Goal: Task Accomplishment & Management: Use online tool/utility

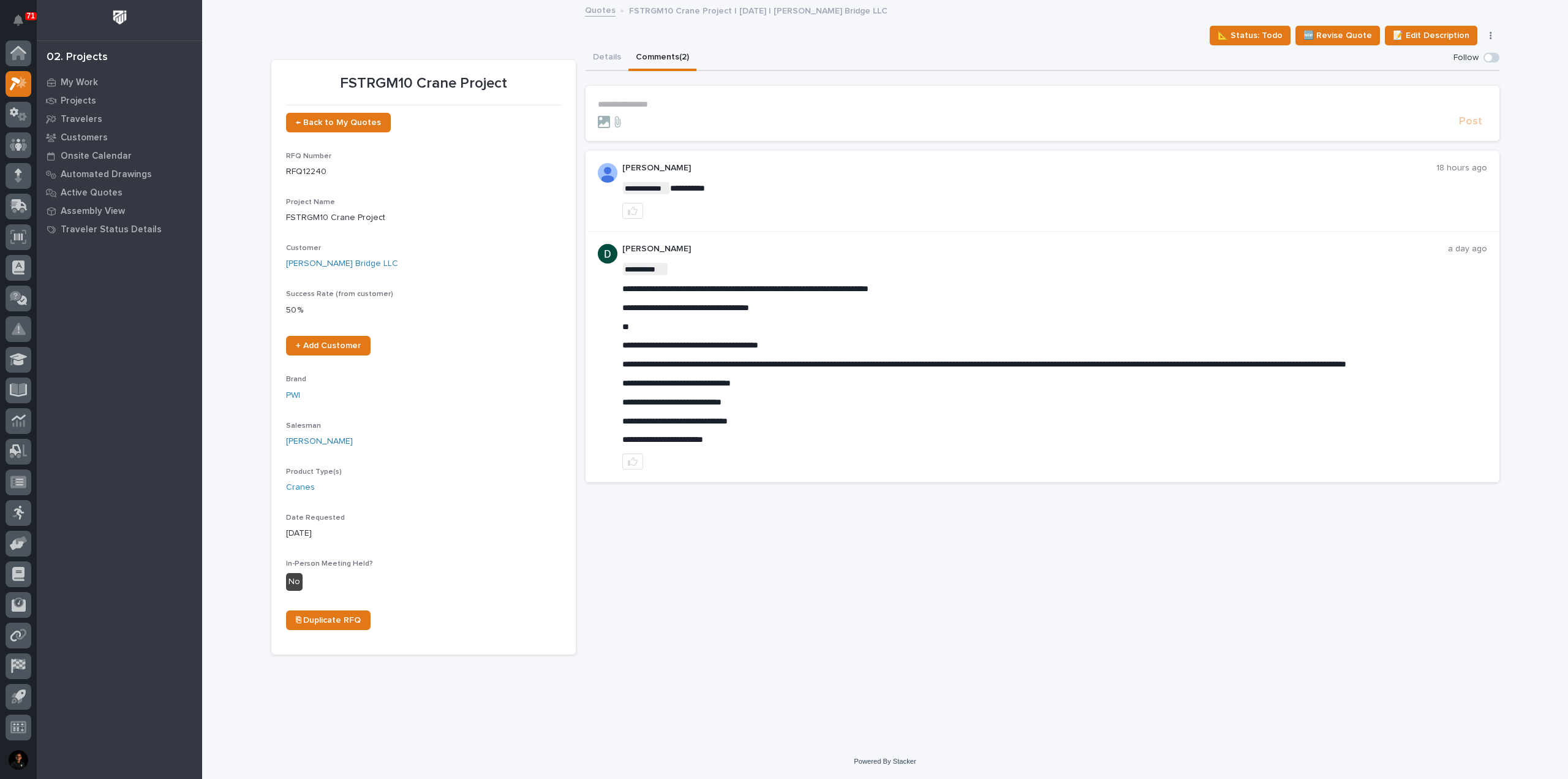
click at [823, 640] on div "**********" at bounding box center [1042, 349] width 914 height 609
click at [785, 634] on div "**********" at bounding box center [1042, 349] width 914 height 609
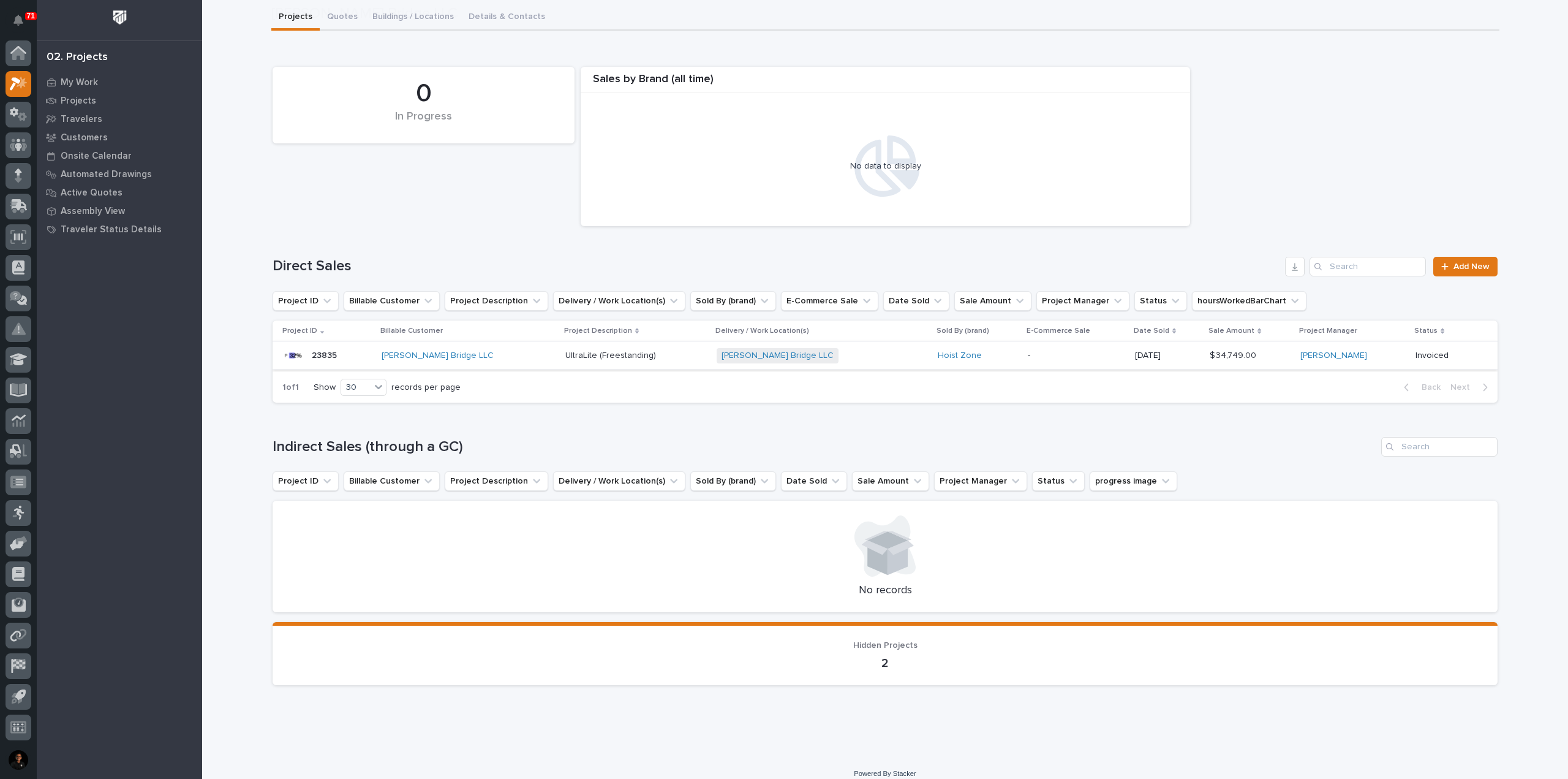
scroll to position [82, 0]
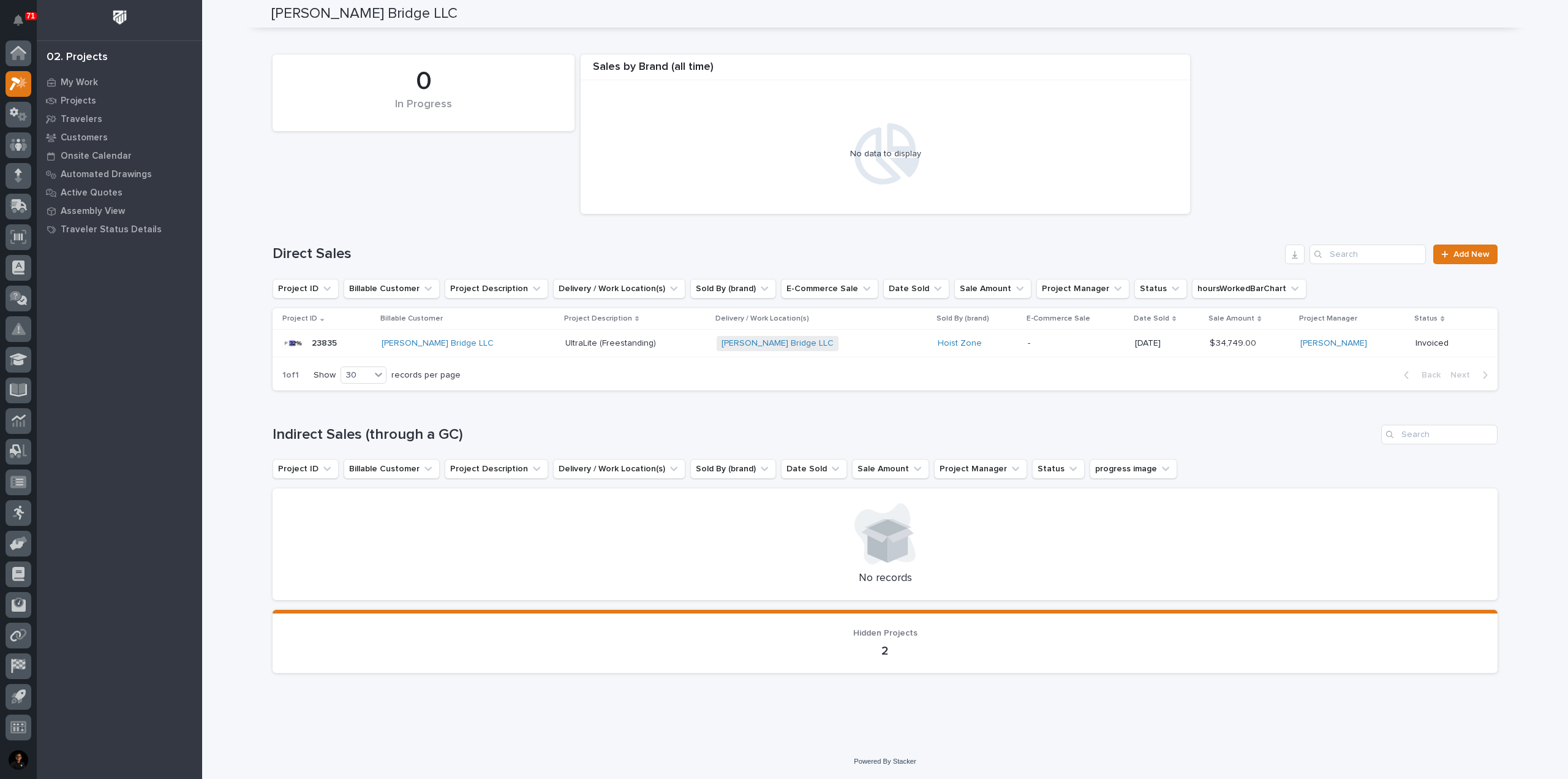
click at [355, 346] on div "23835 23835" at bounding box center [327, 343] width 90 height 24
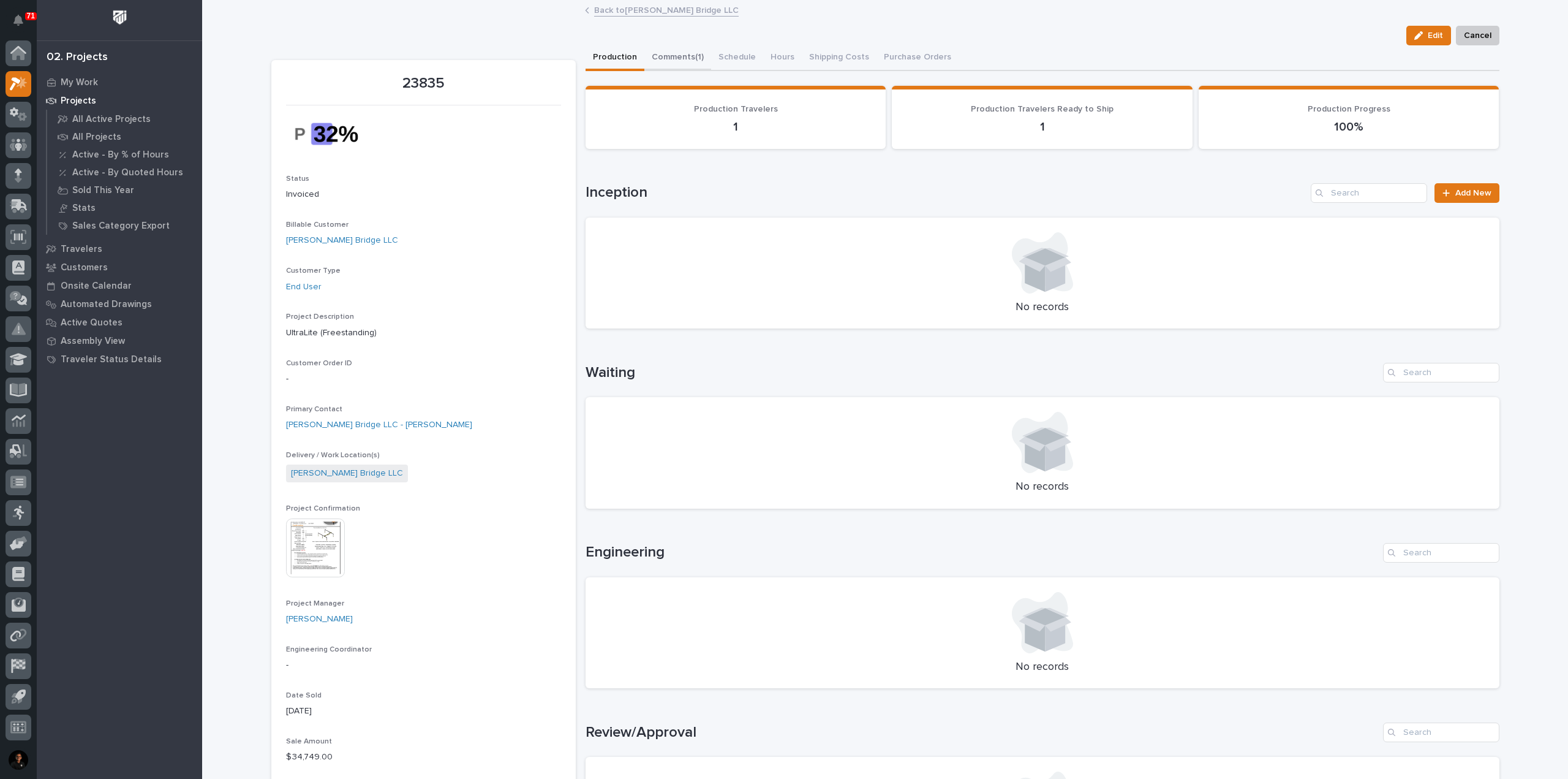
click at [683, 61] on button "Comments (1)" at bounding box center [678, 58] width 67 height 26
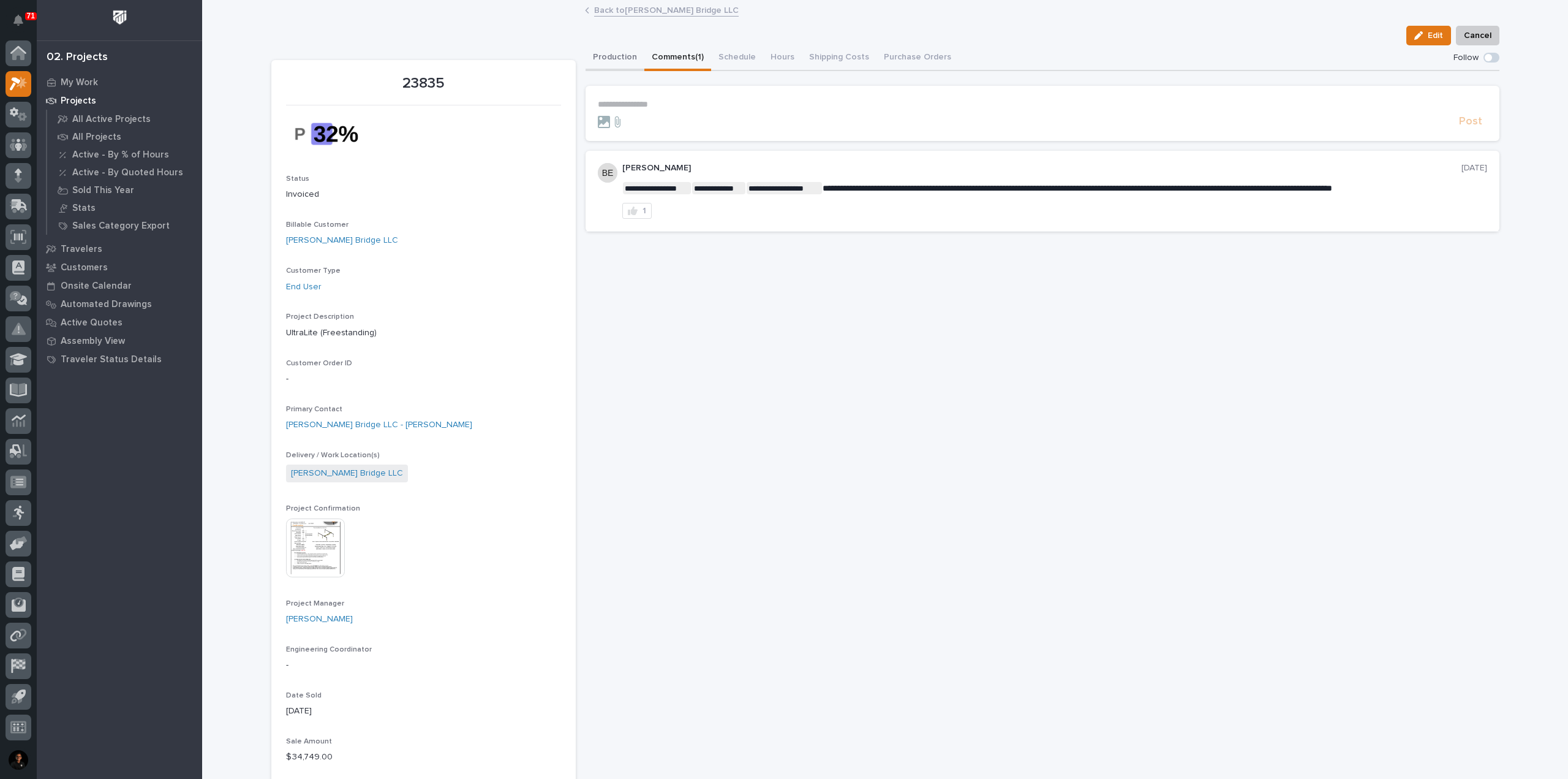
click at [602, 55] on button "Production" at bounding box center [615, 58] width 59 height 26
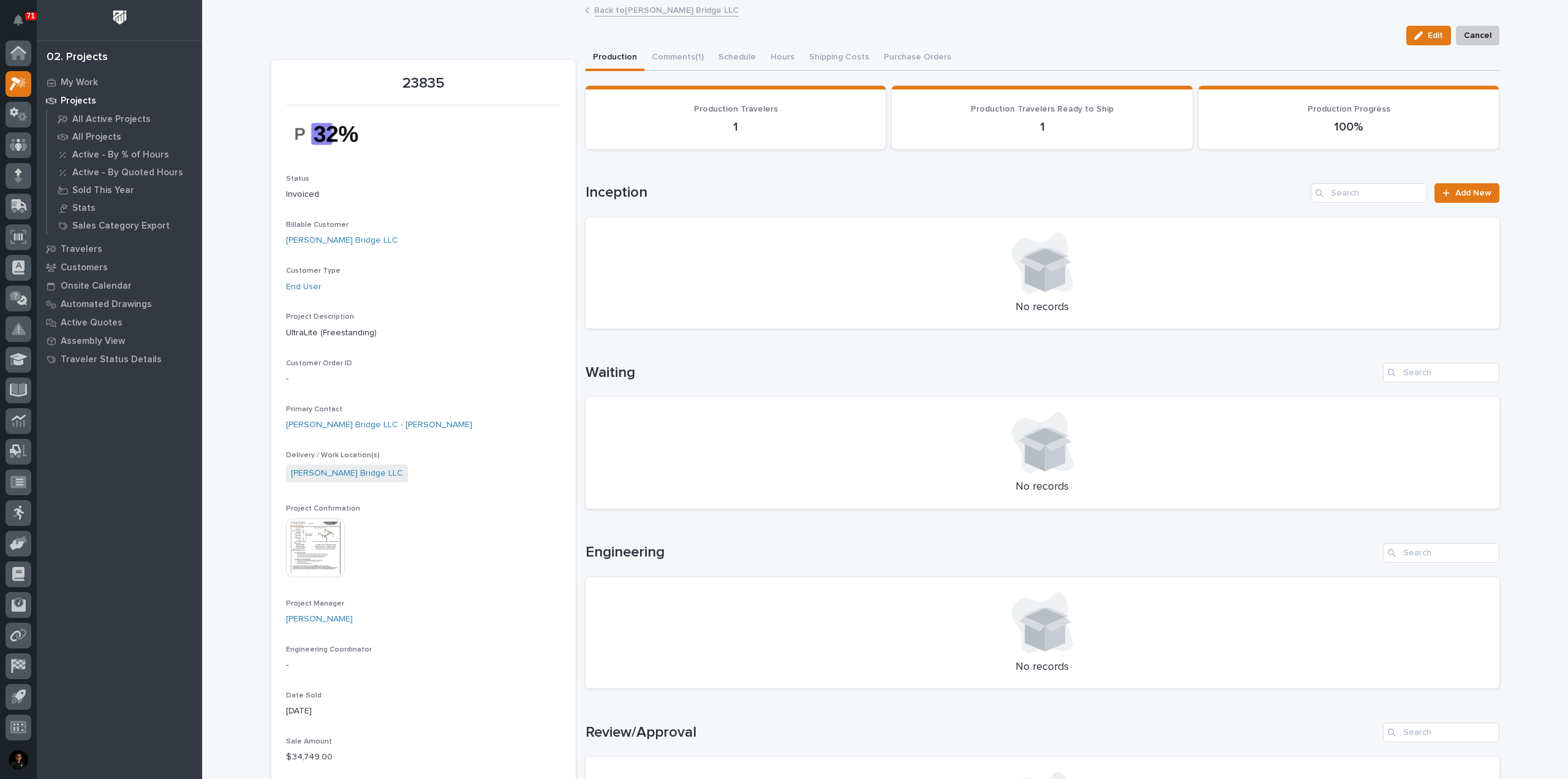
click at [653, 6] on link "Back to Hansen Bridge LLC" at bounding box center [666, 9] width 145 height 14
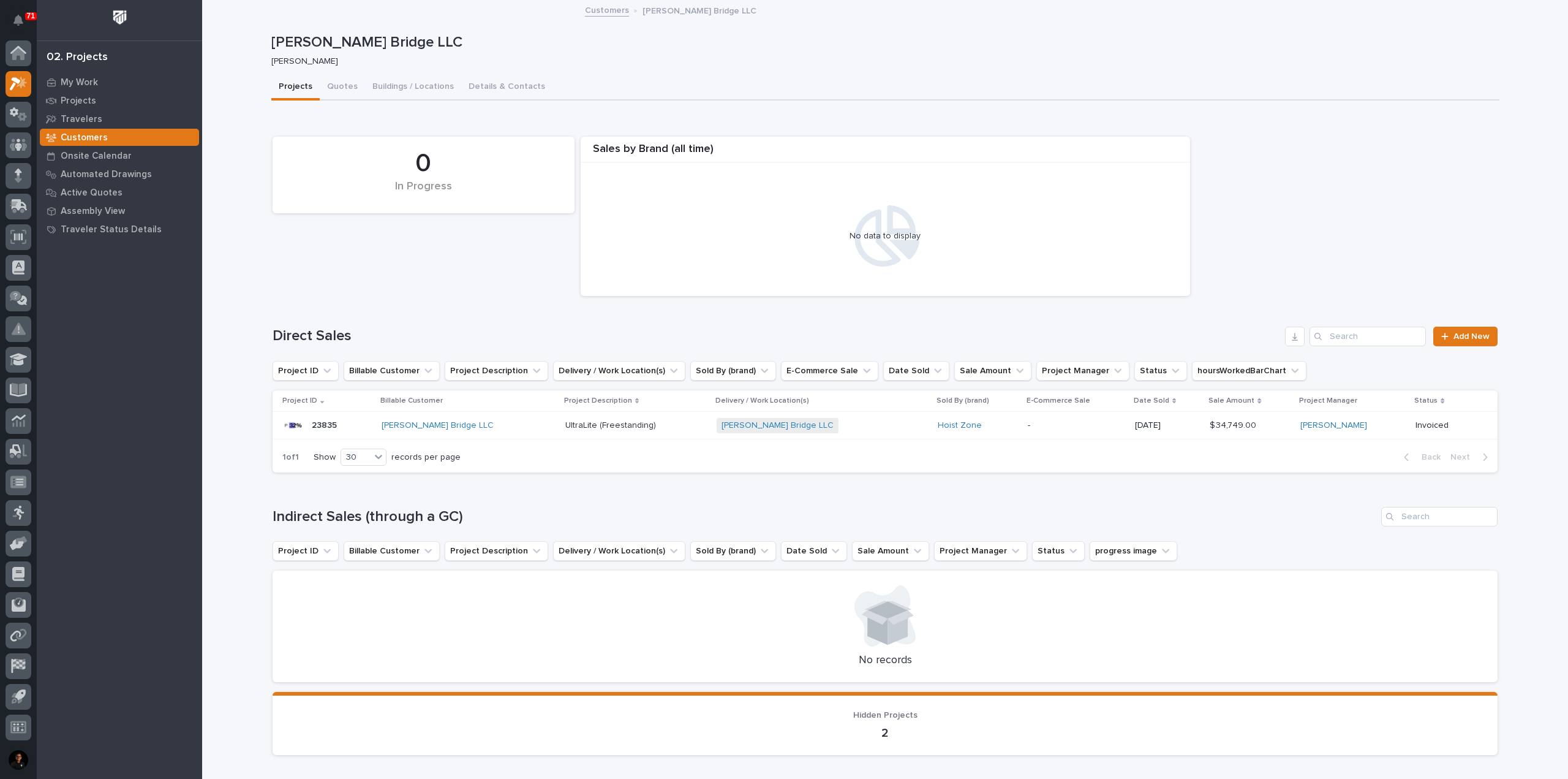
click at [356, 418] on div "23835 23835" at bounding box center [327, 424] width 90 height 24
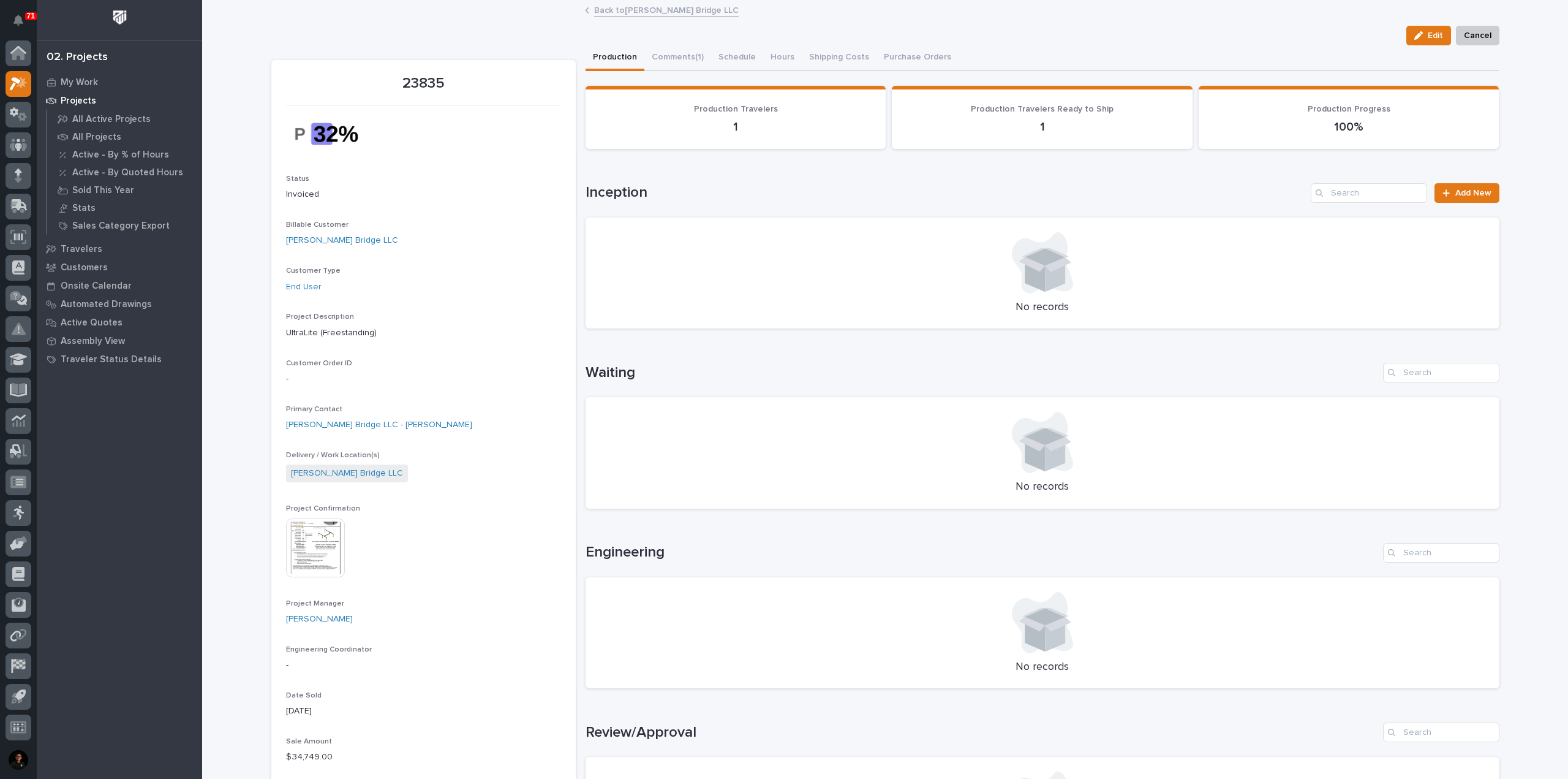
click at [306, 549] on img at bounding box center [316, 548] width 59 height 59
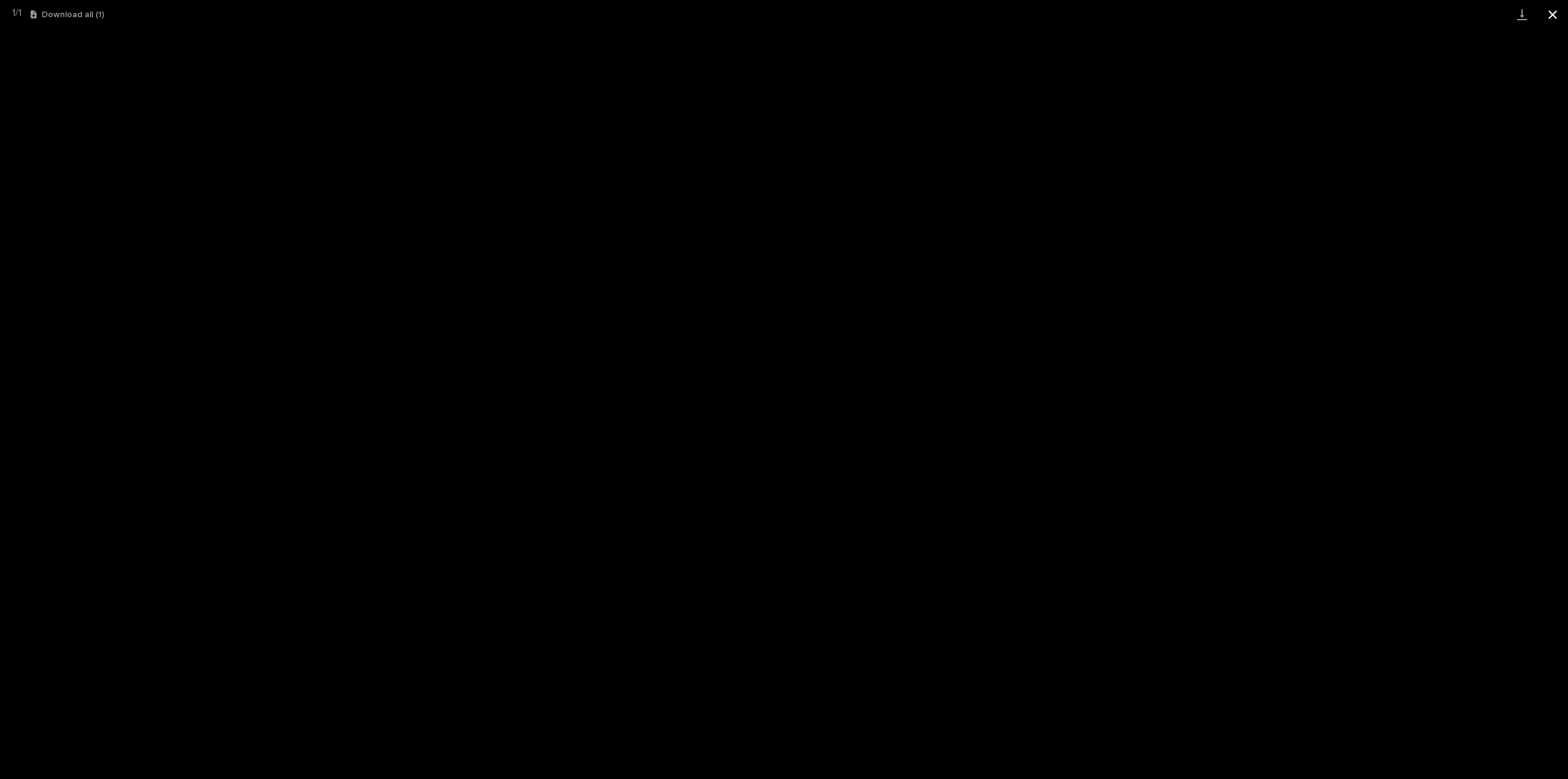
click at [1555, 7] on button "Close gallery" at bounding box center [1553, 14] width 31 height 29
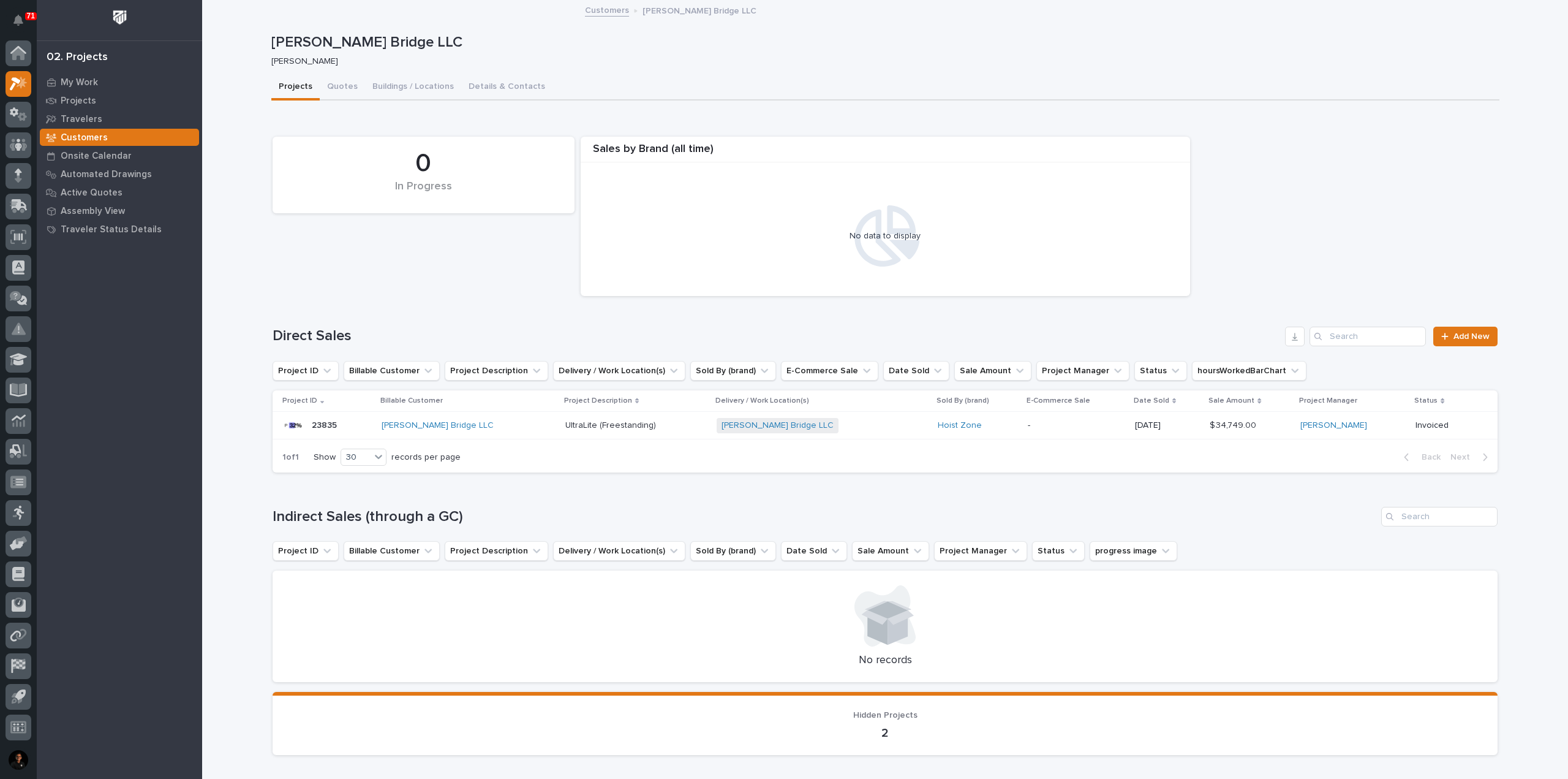
click at [342, 419] on div "23835 23835" at bounding box center [327, 424] width 90 height 24
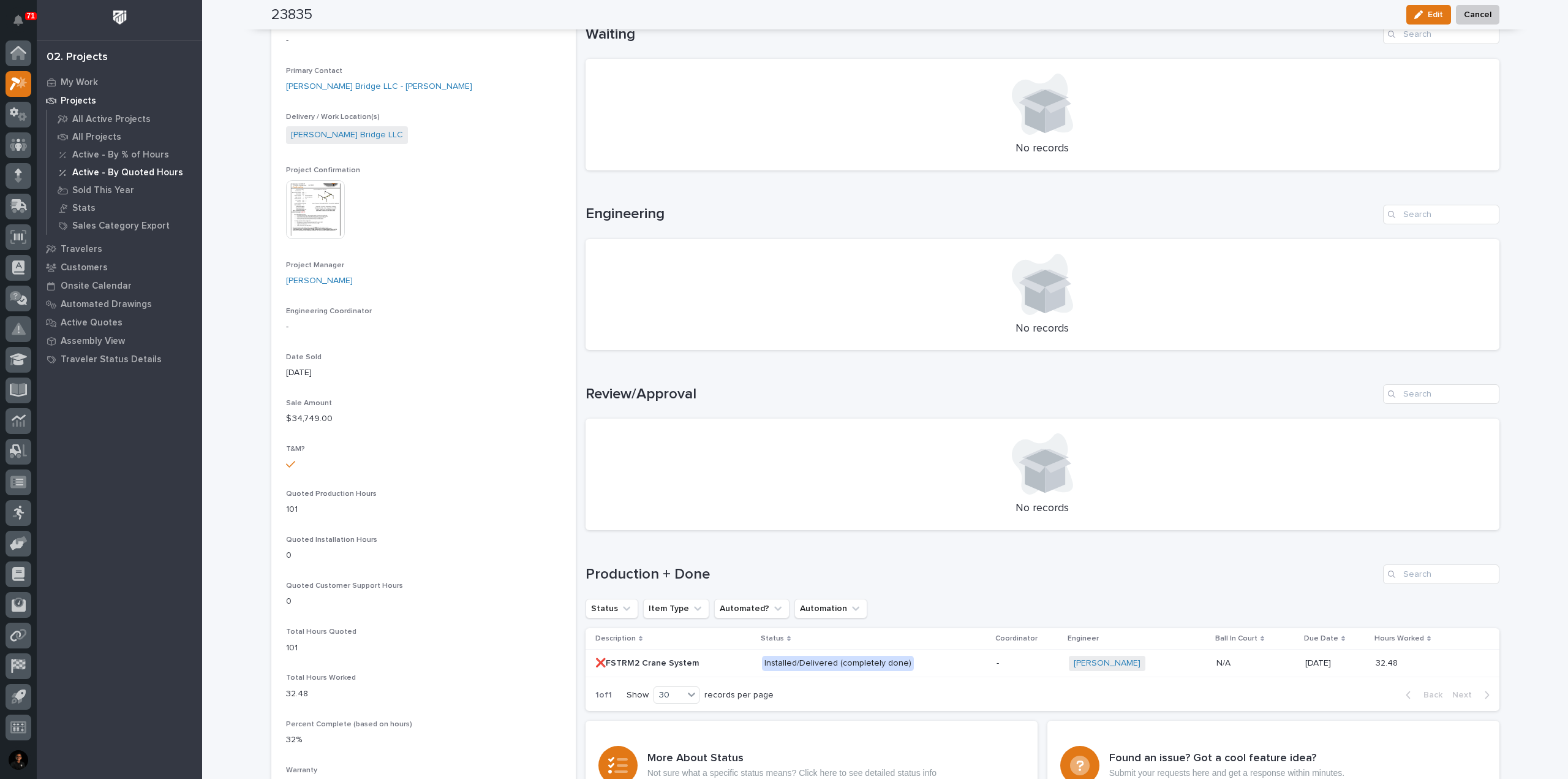
scroll to position [123, 0]
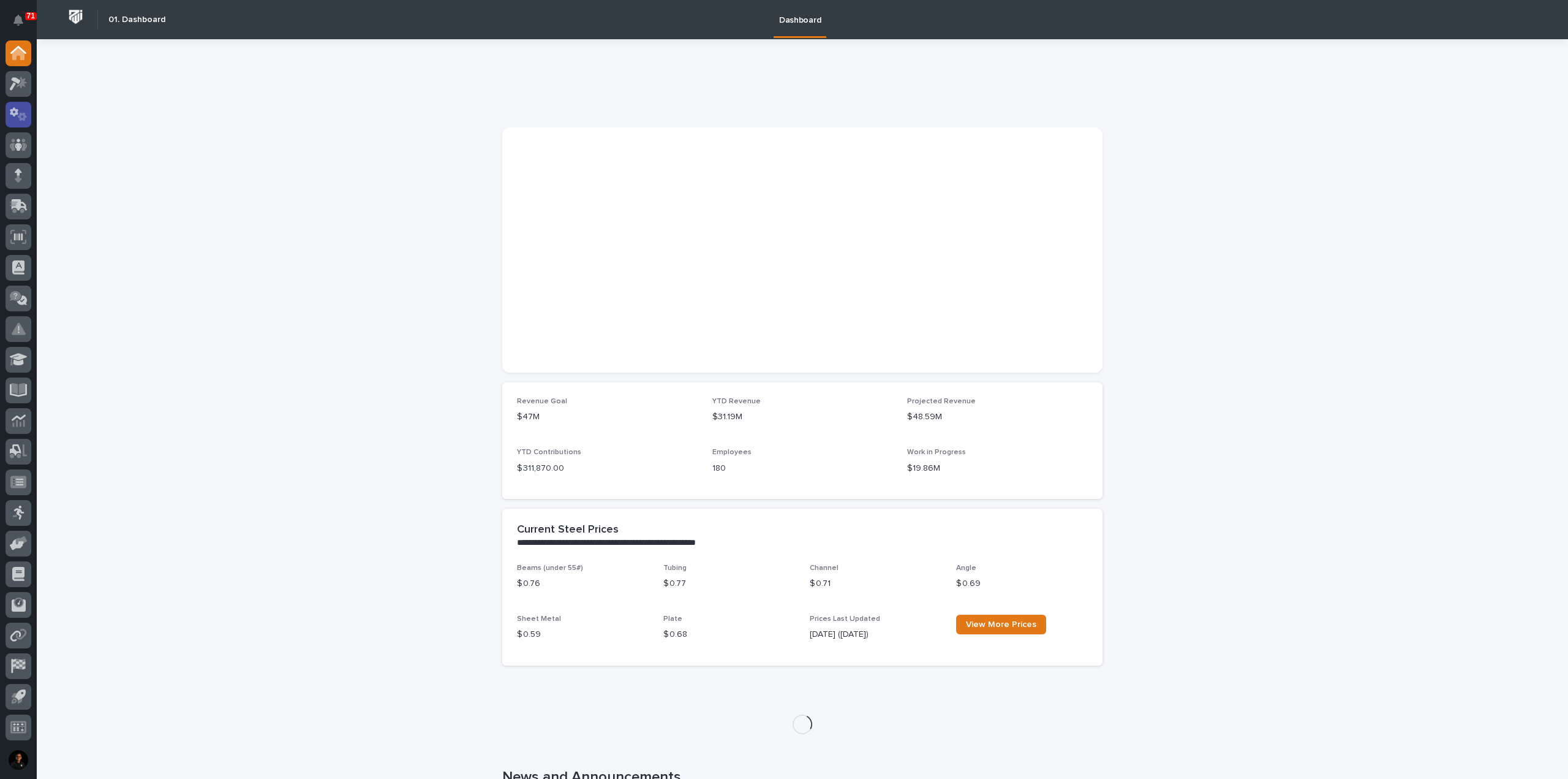
click at [17, 111] on icon at bounding box center [14, 112] width 9 height 10
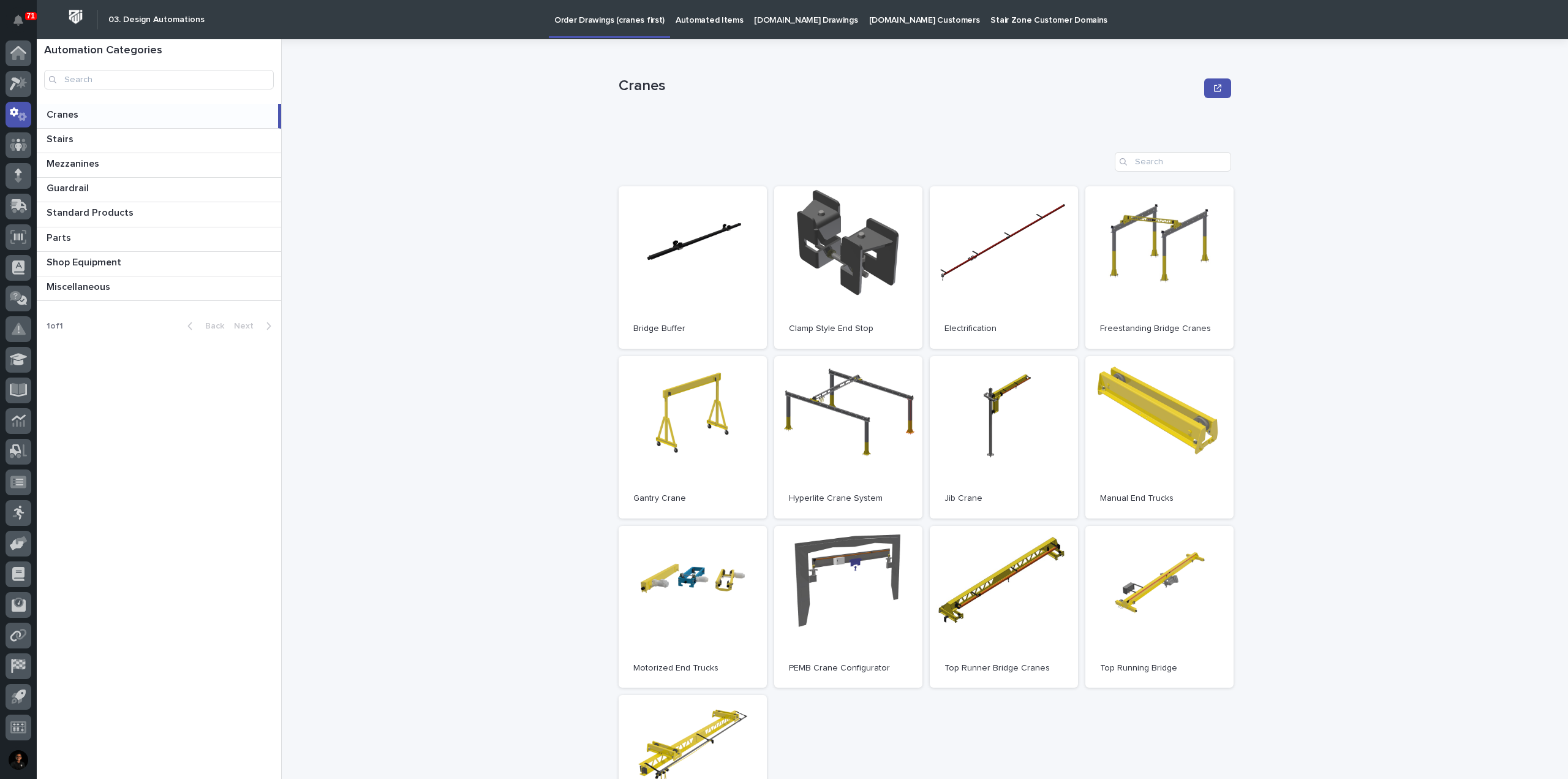
click at [687, 17] on p "Automated Items" at bounding box center [709, 12] width 68 height 26
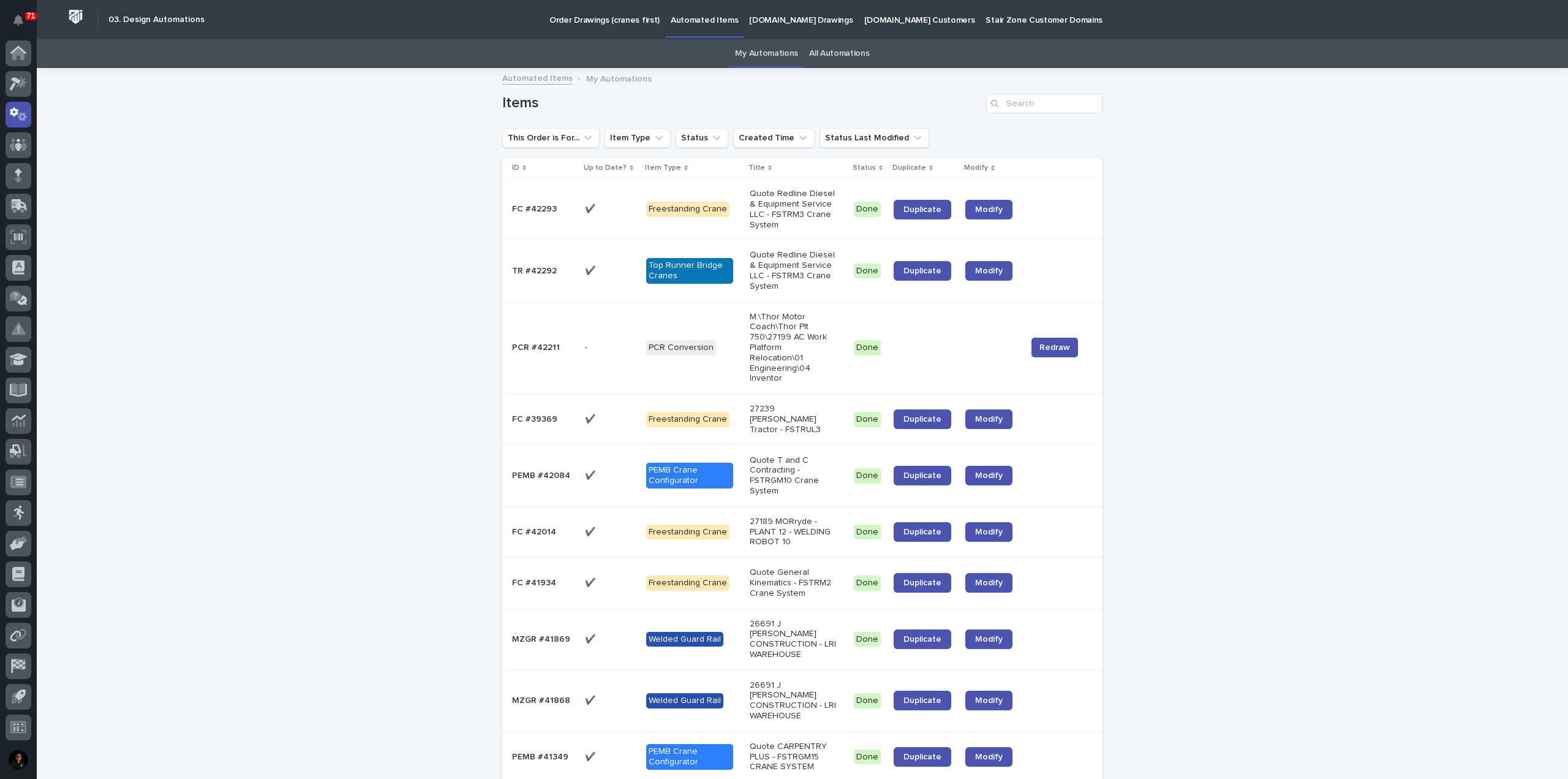
click at [845, 59] on link "All Automations" at bounding box center [839, 53] width 60 height 29
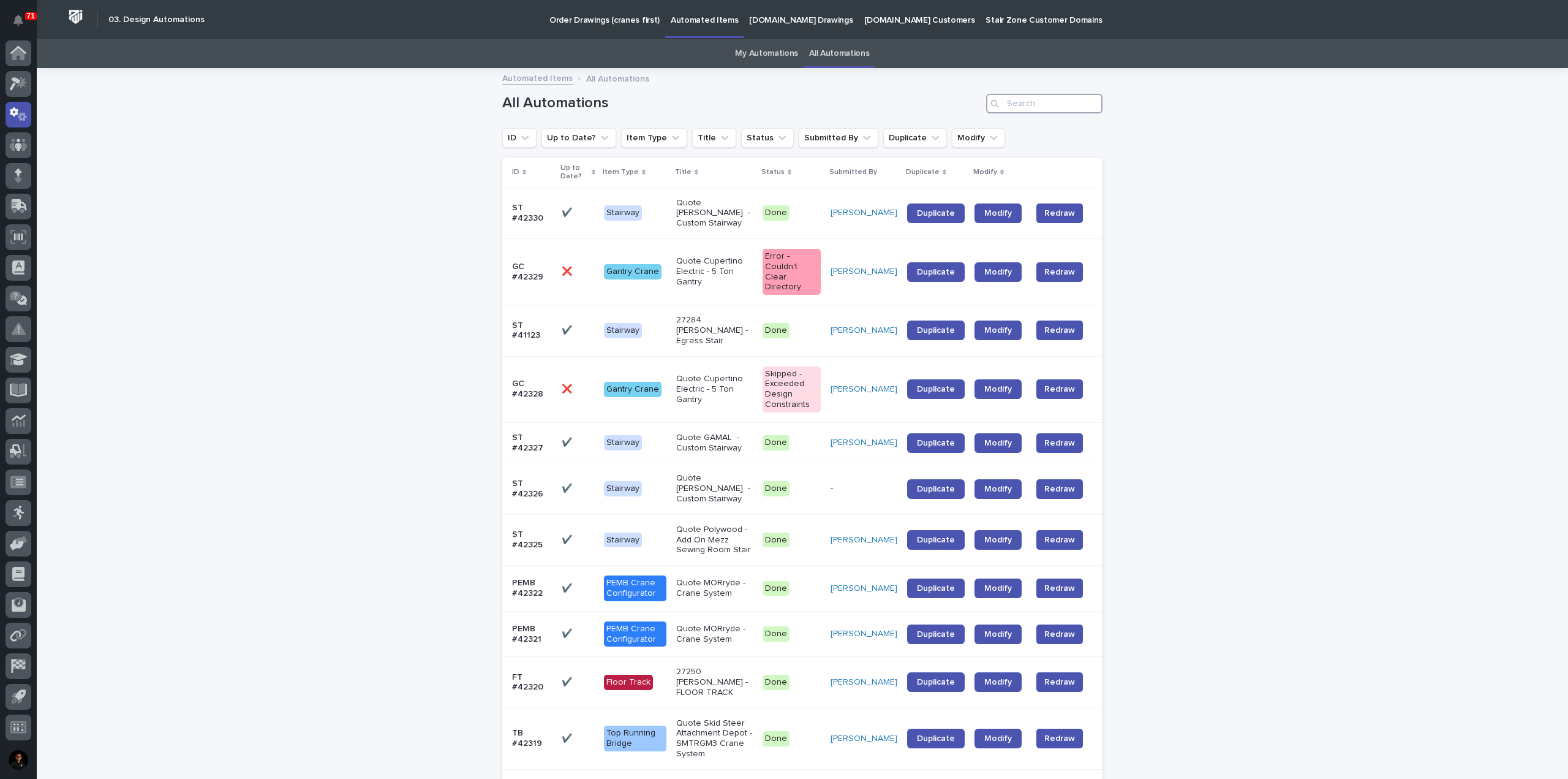
click at [1045, 107] on input "Search" at bounding box center [1044, 104] width 117 height 20
type input "42251"
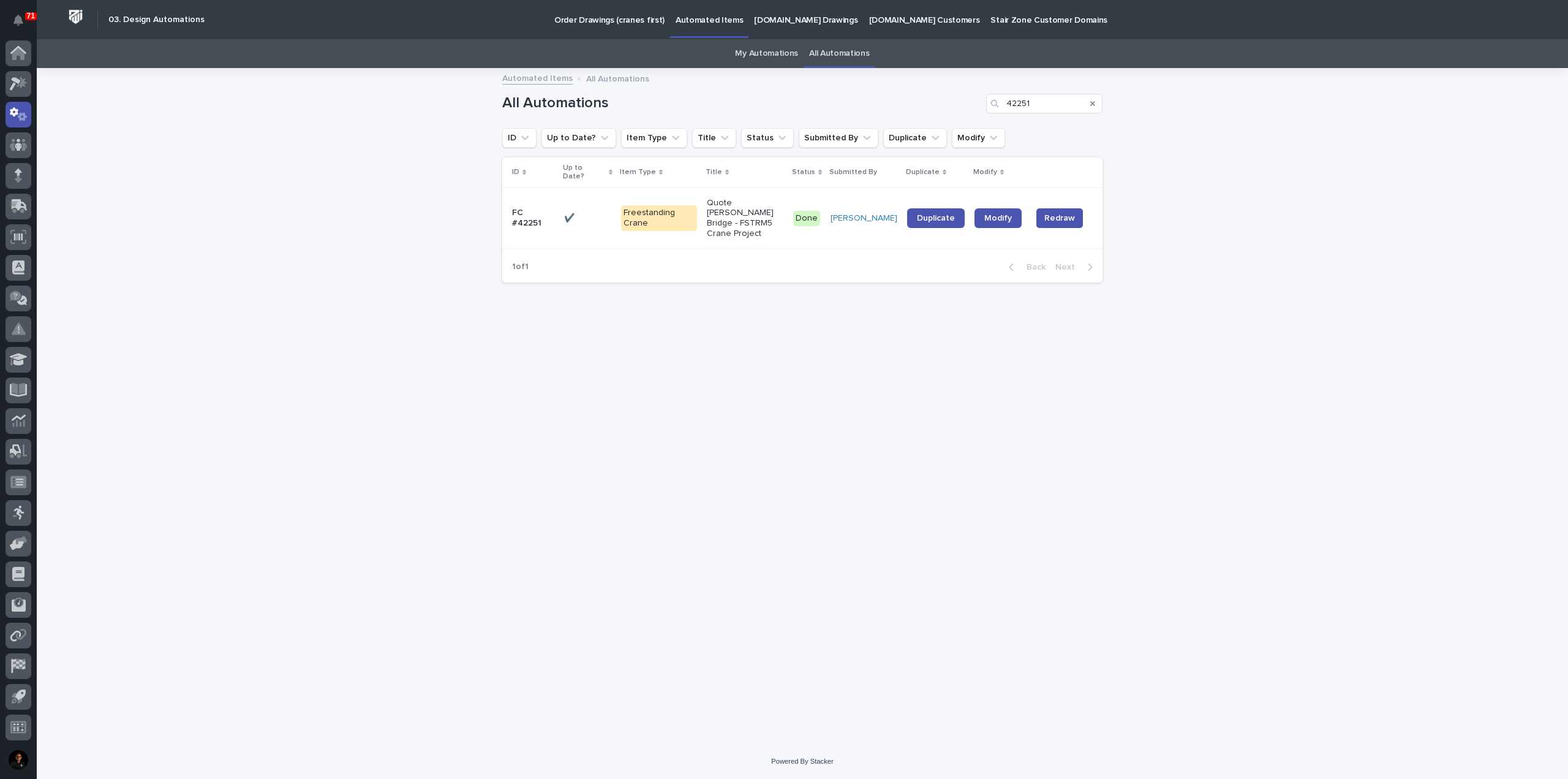
click at [654, 215] on div "Freestanding Crane" at bounding box center [658, 218] width 76 height 26
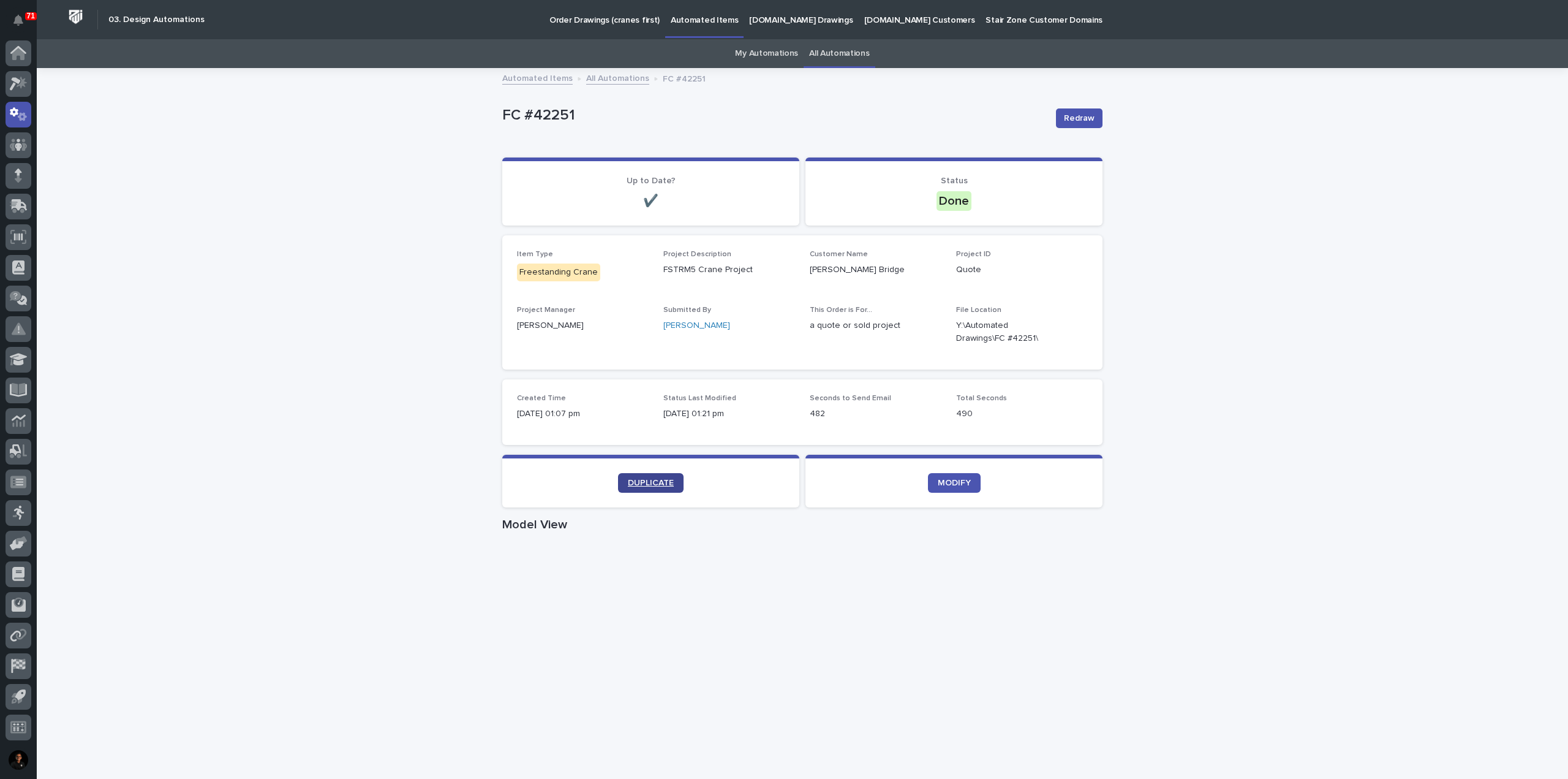
click at [660, 483] on span "DUPLICATE" at bounding box center [650, 483] width 46 height 9
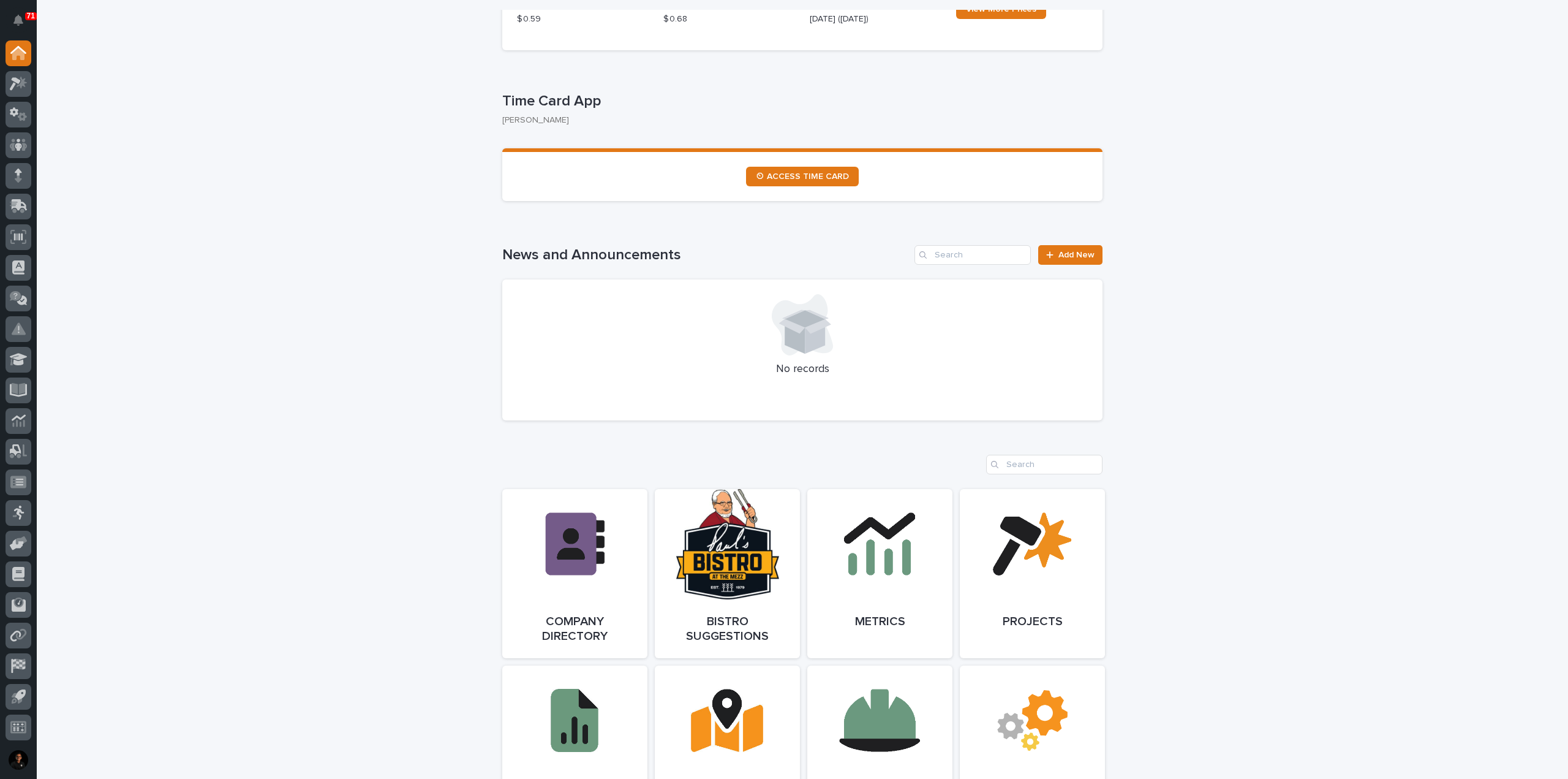
scroll to position [551, 0]
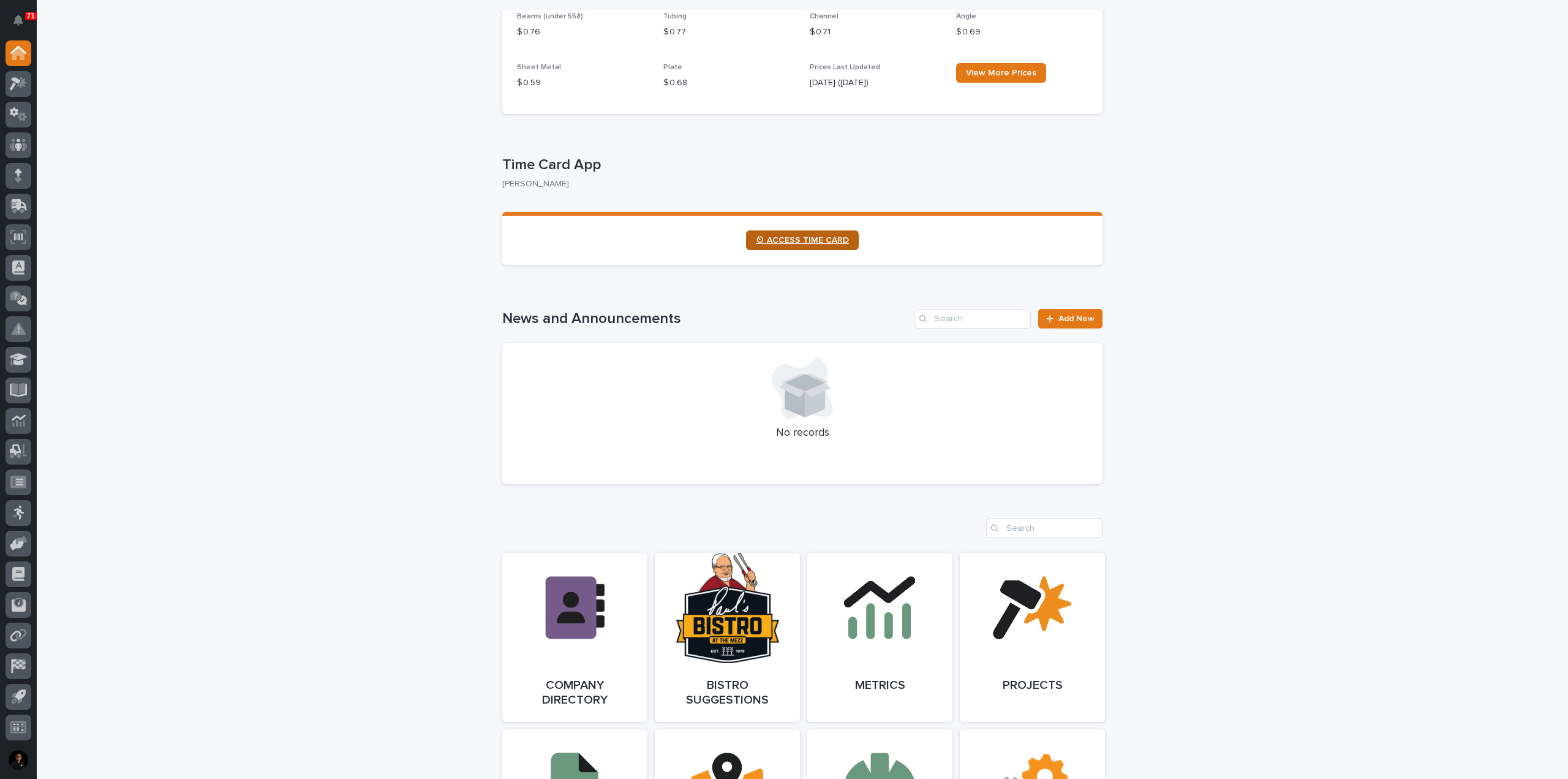
click at [821, 244] on span "⏲ ACCESS TIME CARD" at bounding box center [802, 240] width 93 height 9
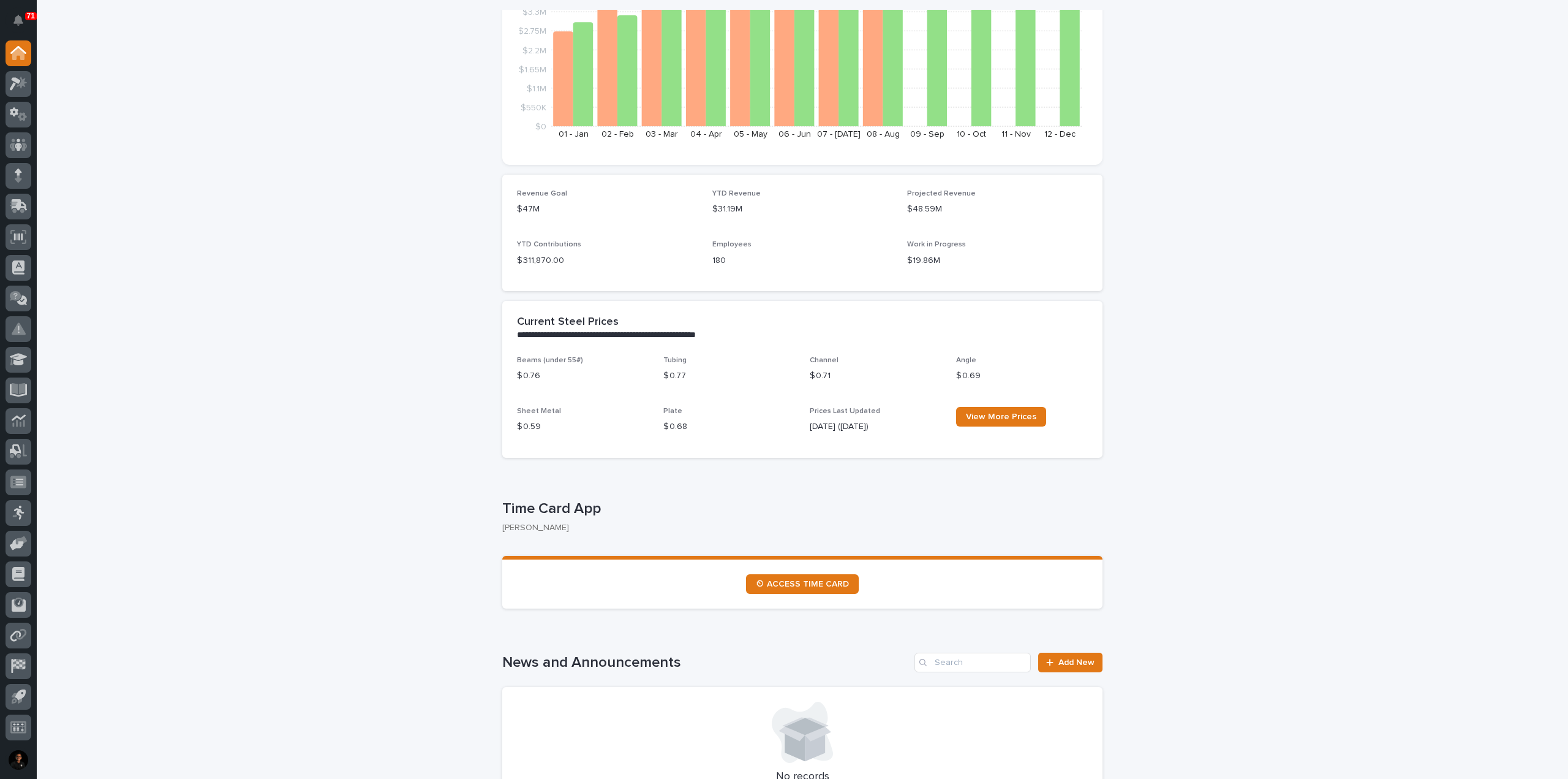
scroll to position [184, 0]
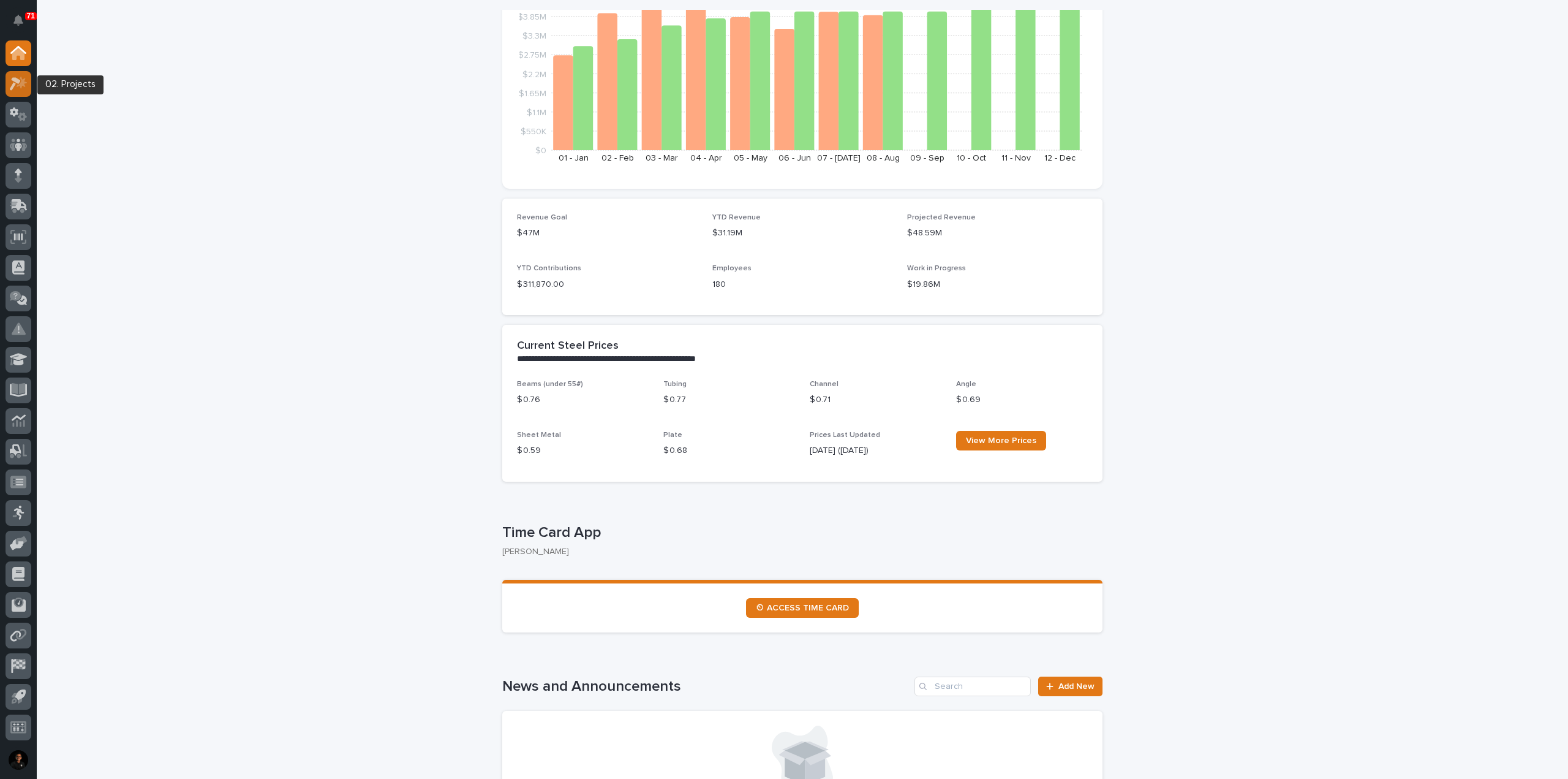
click at [26, 82] on icon at bounding box center [22, 81] width 10 height 12
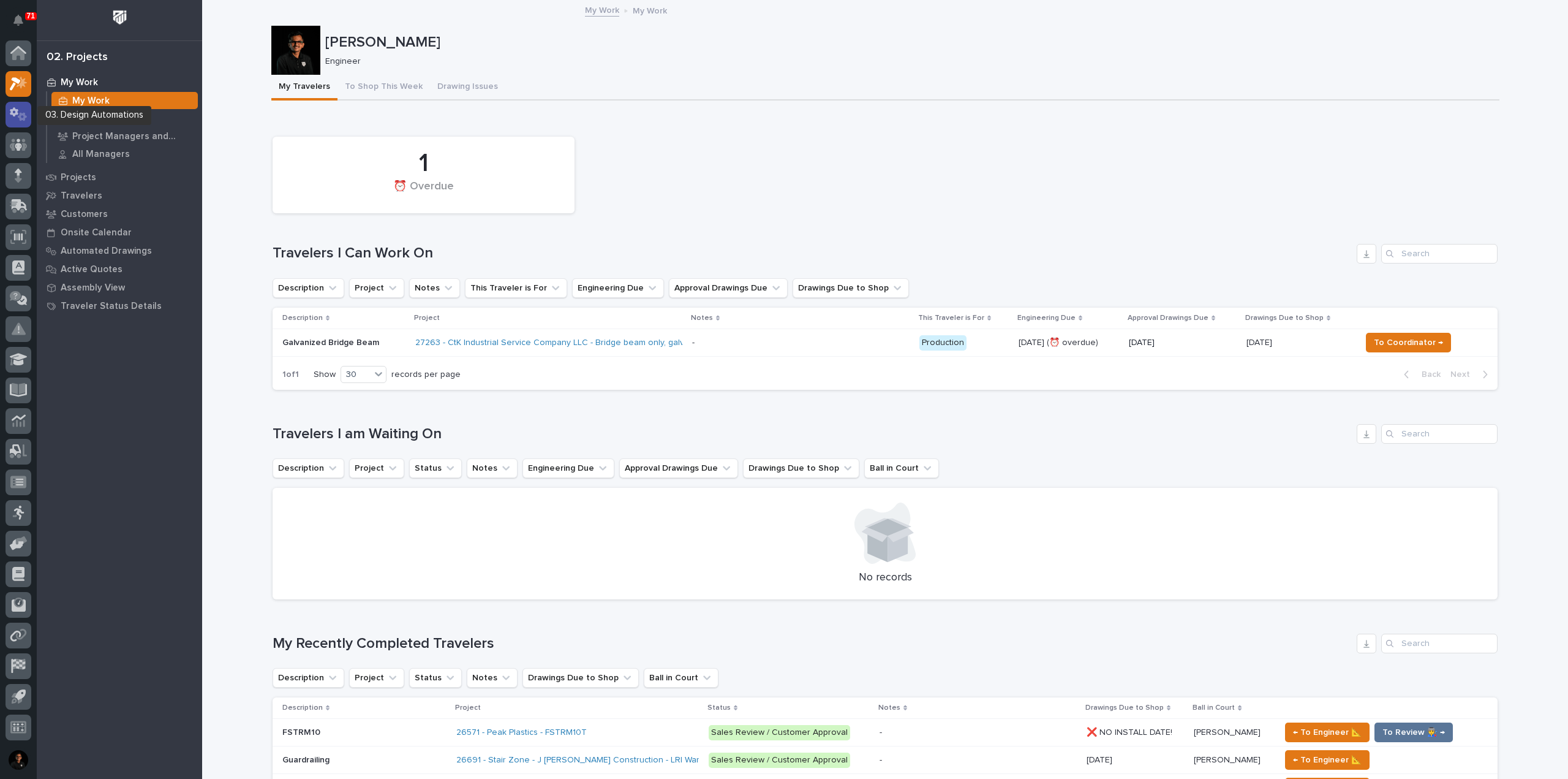
click at [24, 107] on icon at bounding box center [18, 114] width 18 height 14
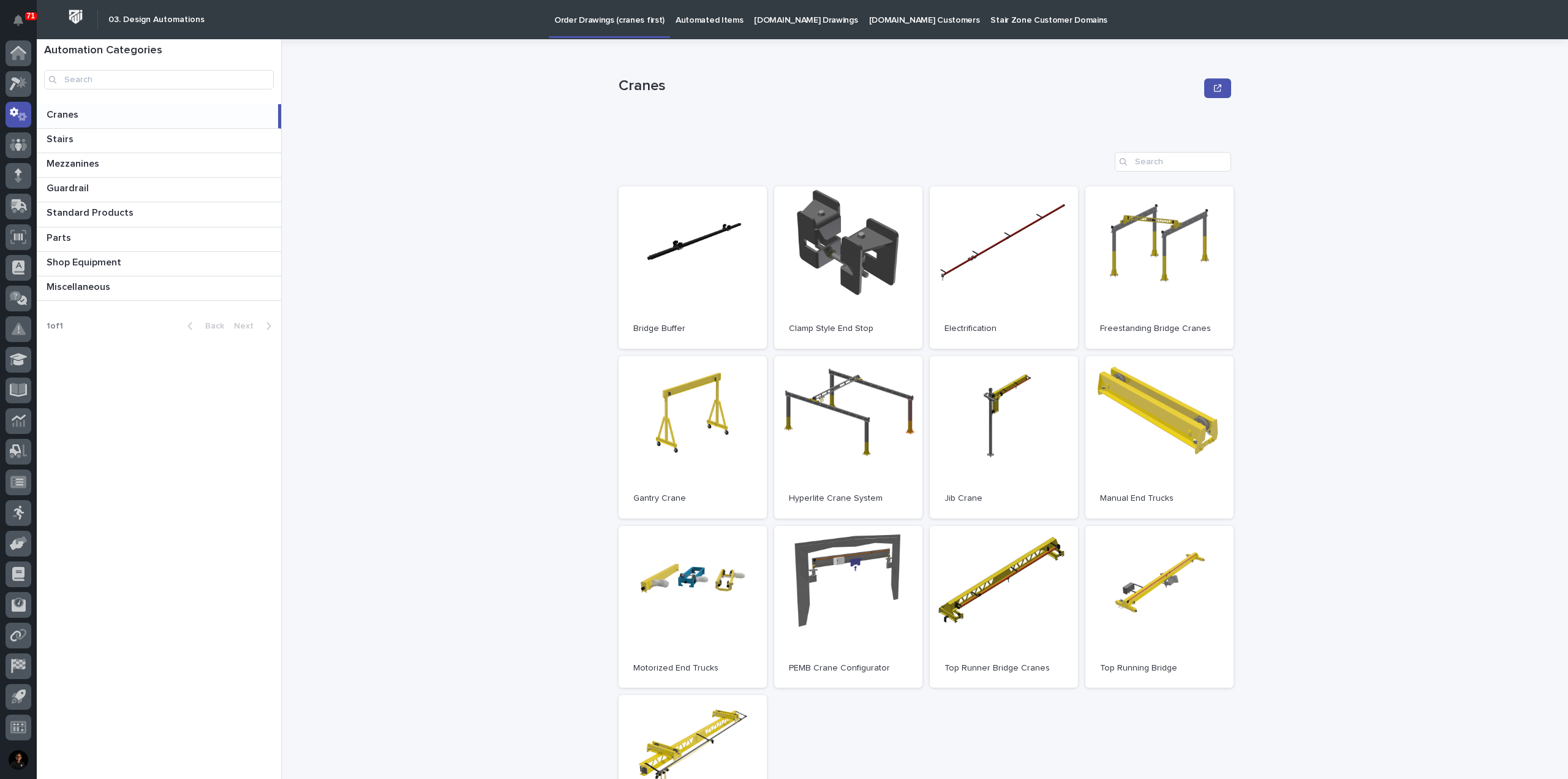
click at [695, 20] on p "Automated Items" at bounding box center [709, 12] width 68 height 26
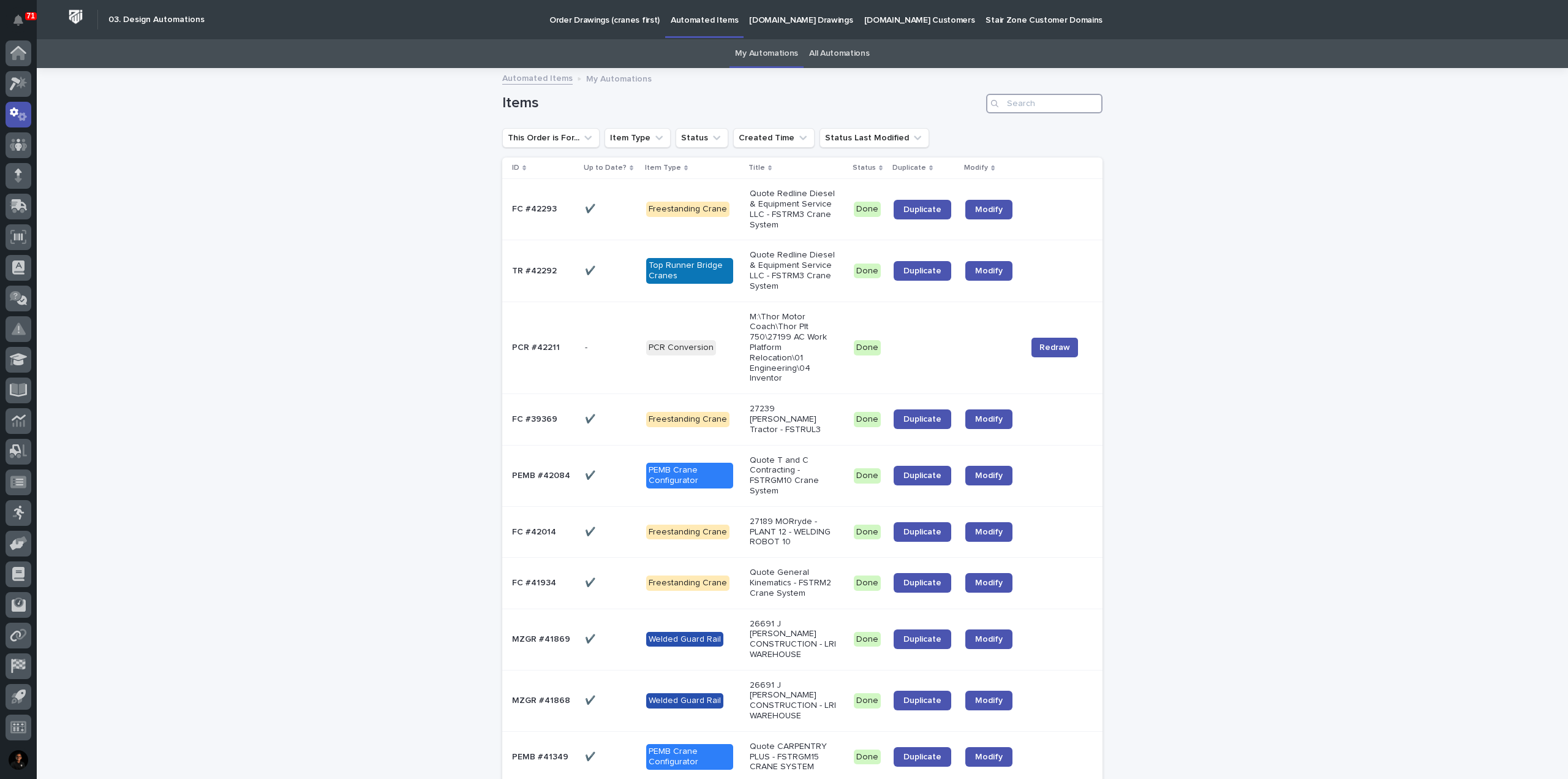
click at [1060, 110] on input "Search" at bounding box center [1044, 104] width 117 height 20
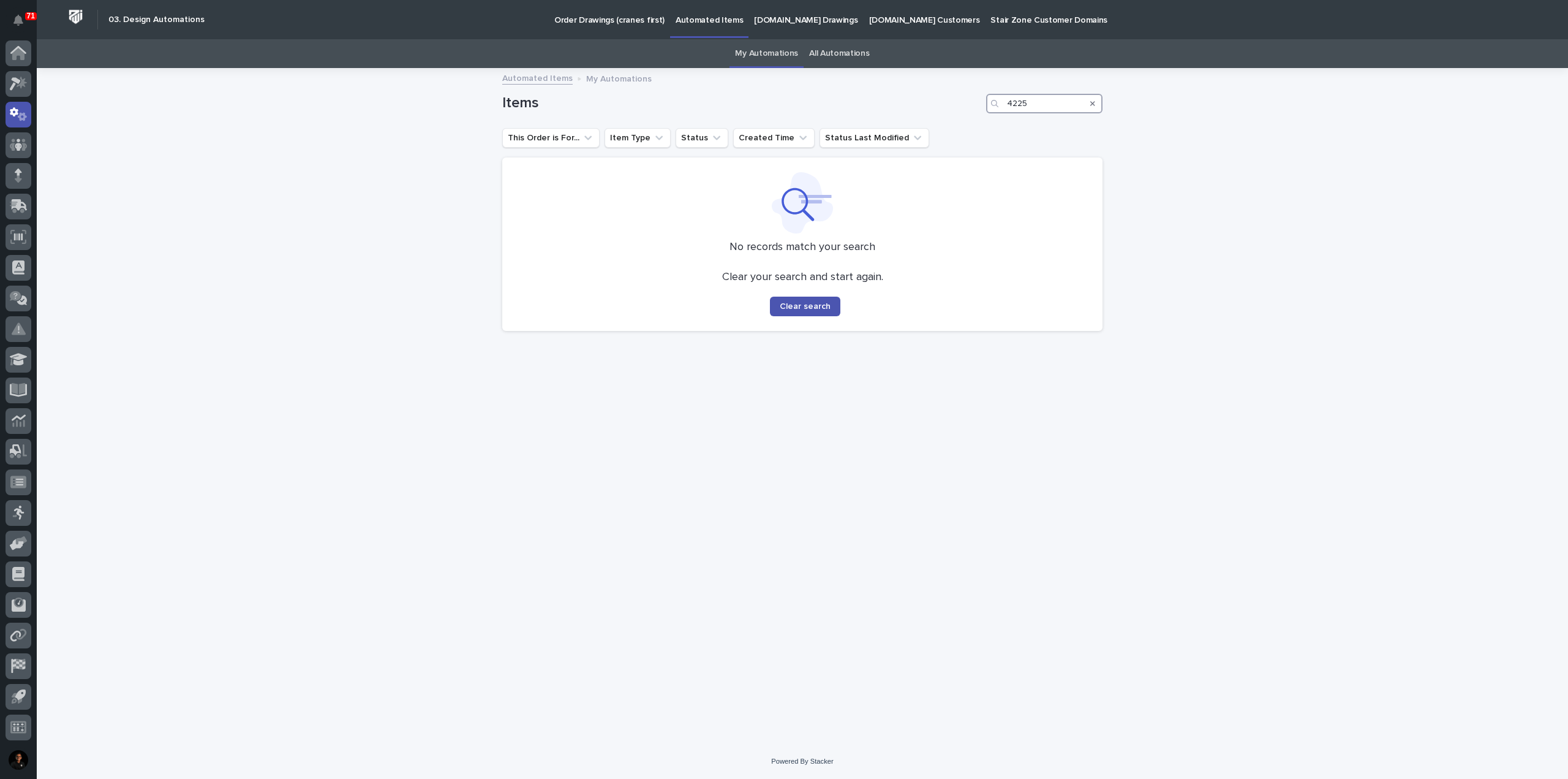
type input "4225"
click at [845, 55] on link "All Automations" at bounding box center [839, 53] width 60 height 29
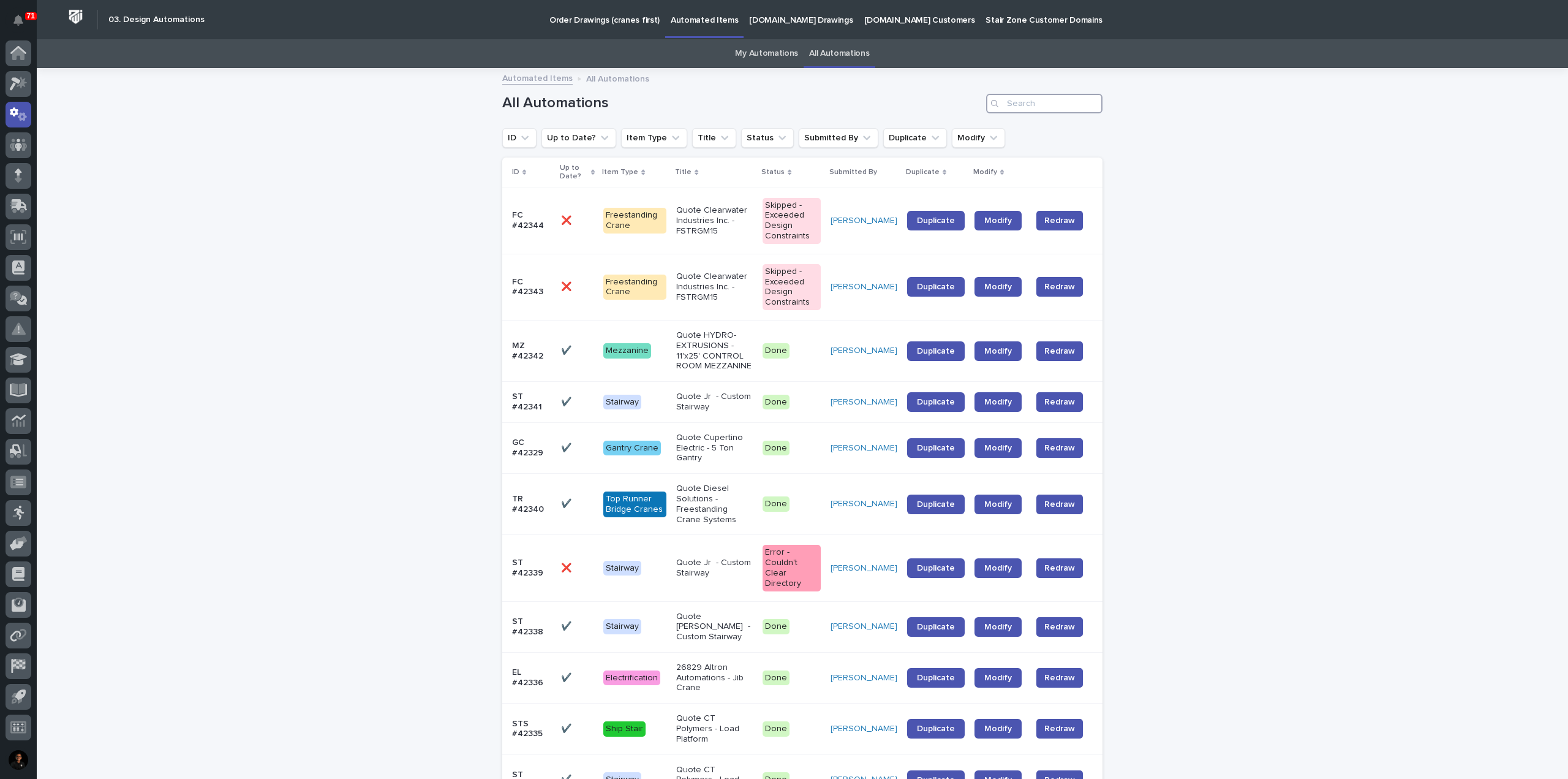
click at [1032, 109] on input "Search" at bounding box center [1044, 104] width 117 height 20
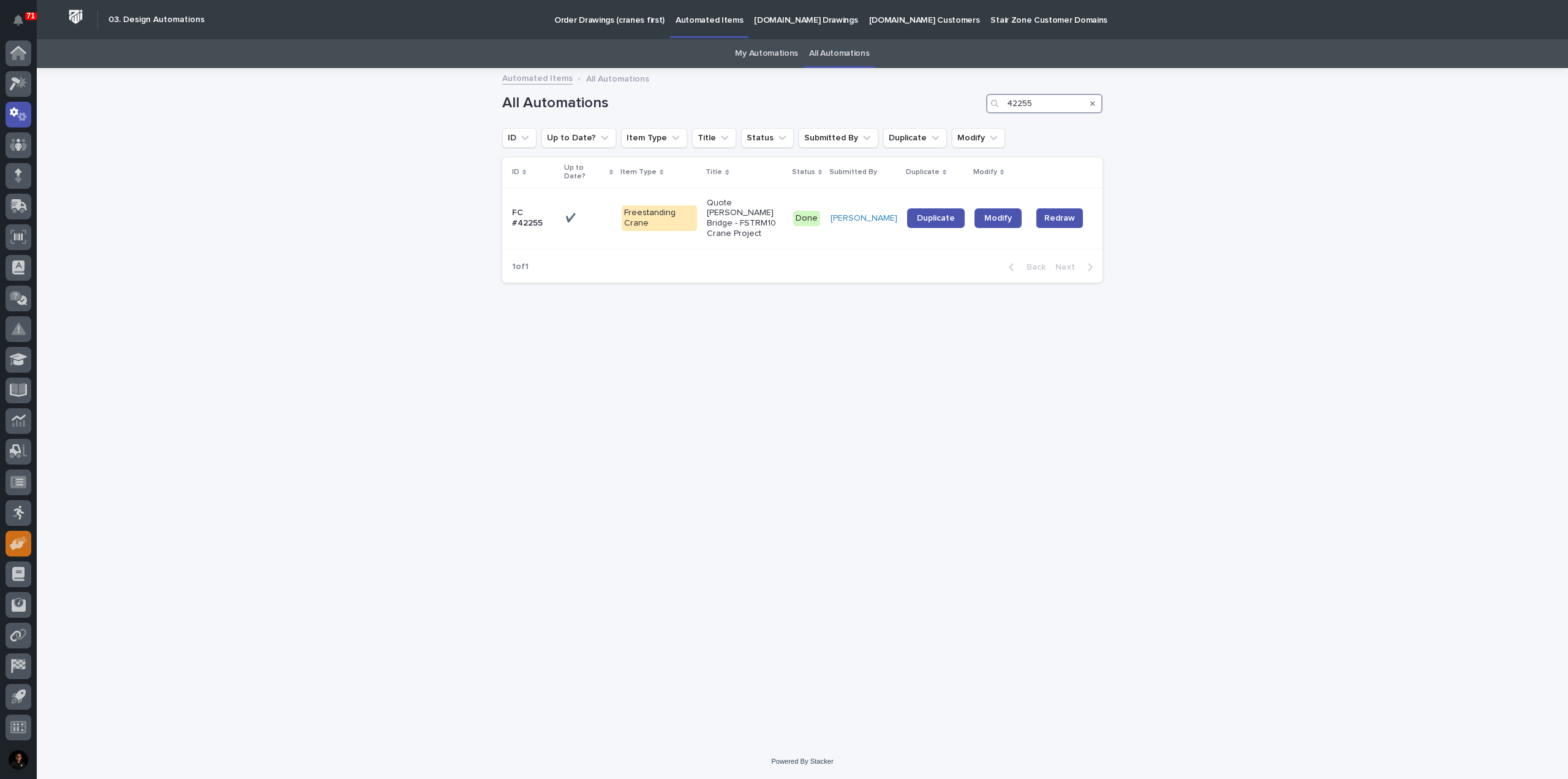
type input "42255"
click at [945, 214] on span "Duplicate" at bounding box center [936, 218] width 38 height 9
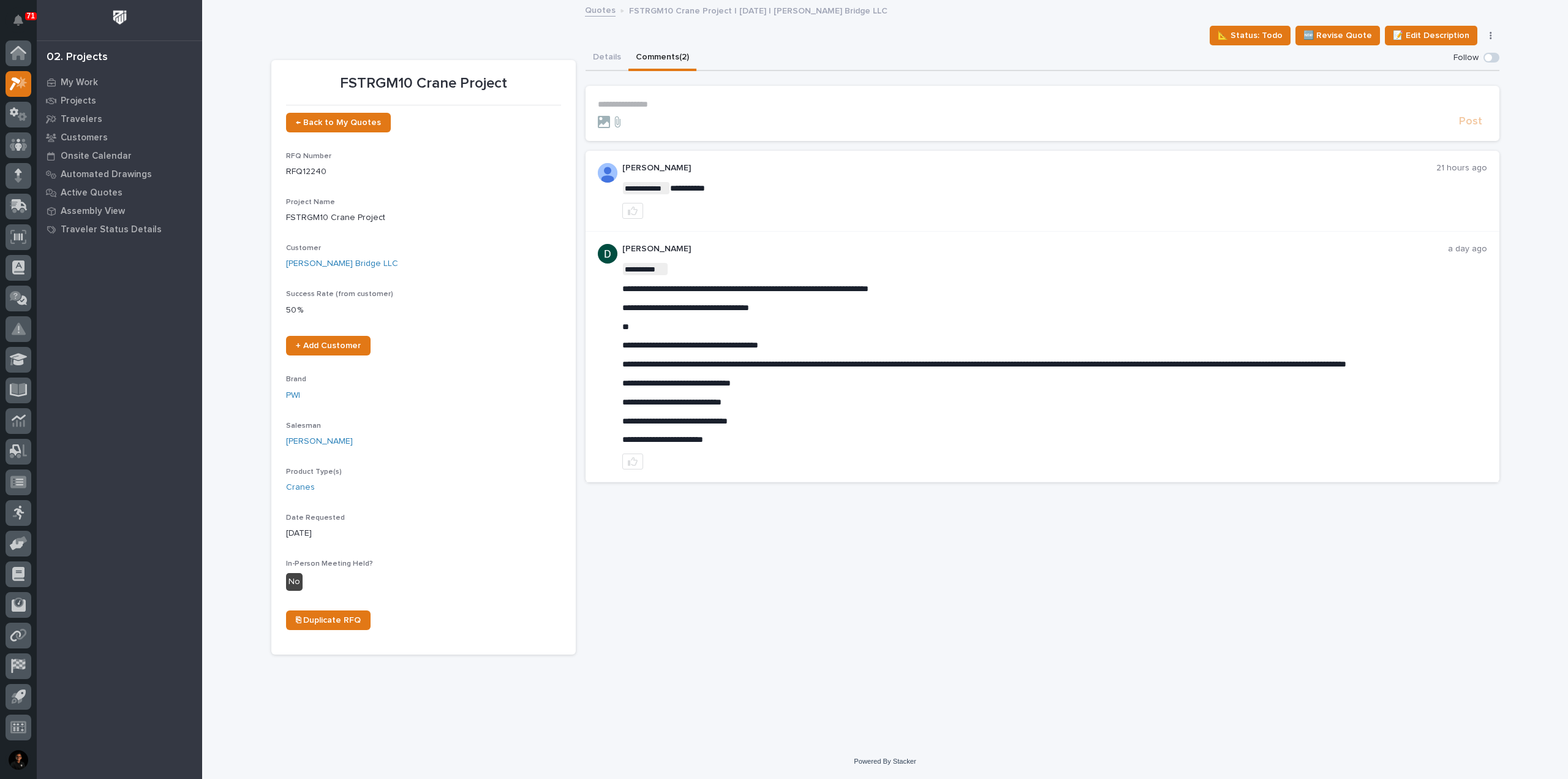
click at [664, 100] on p "**********" at bounding box center [1042, 104] width 890 height 10
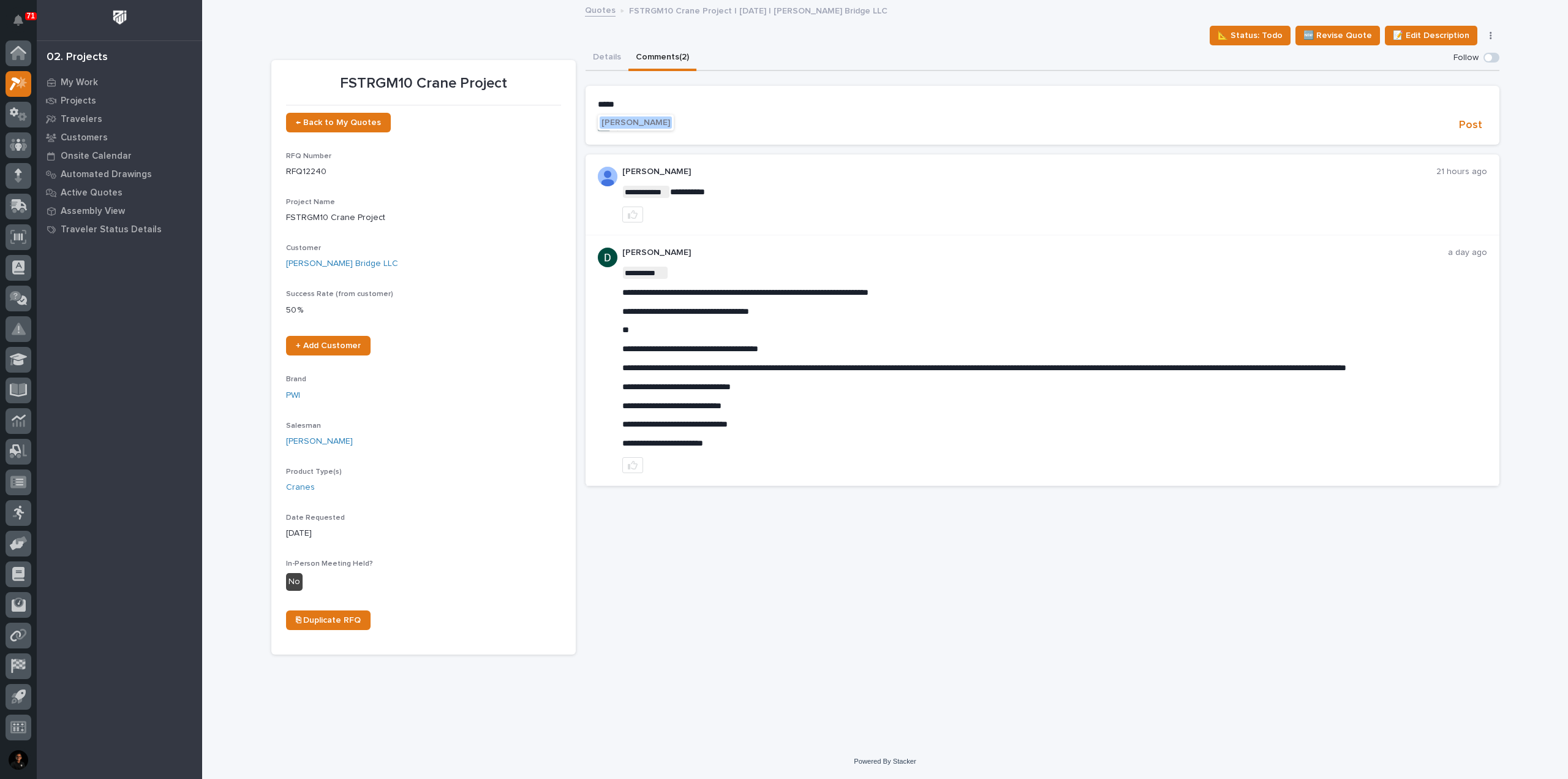
click at [645, 128] on button "[PERSON_NAME]" at bounding box center [636, 123] width 72 height 12
click at [669, 109] on p "**********" at bounding box center [1042, 105] width 890 height 12
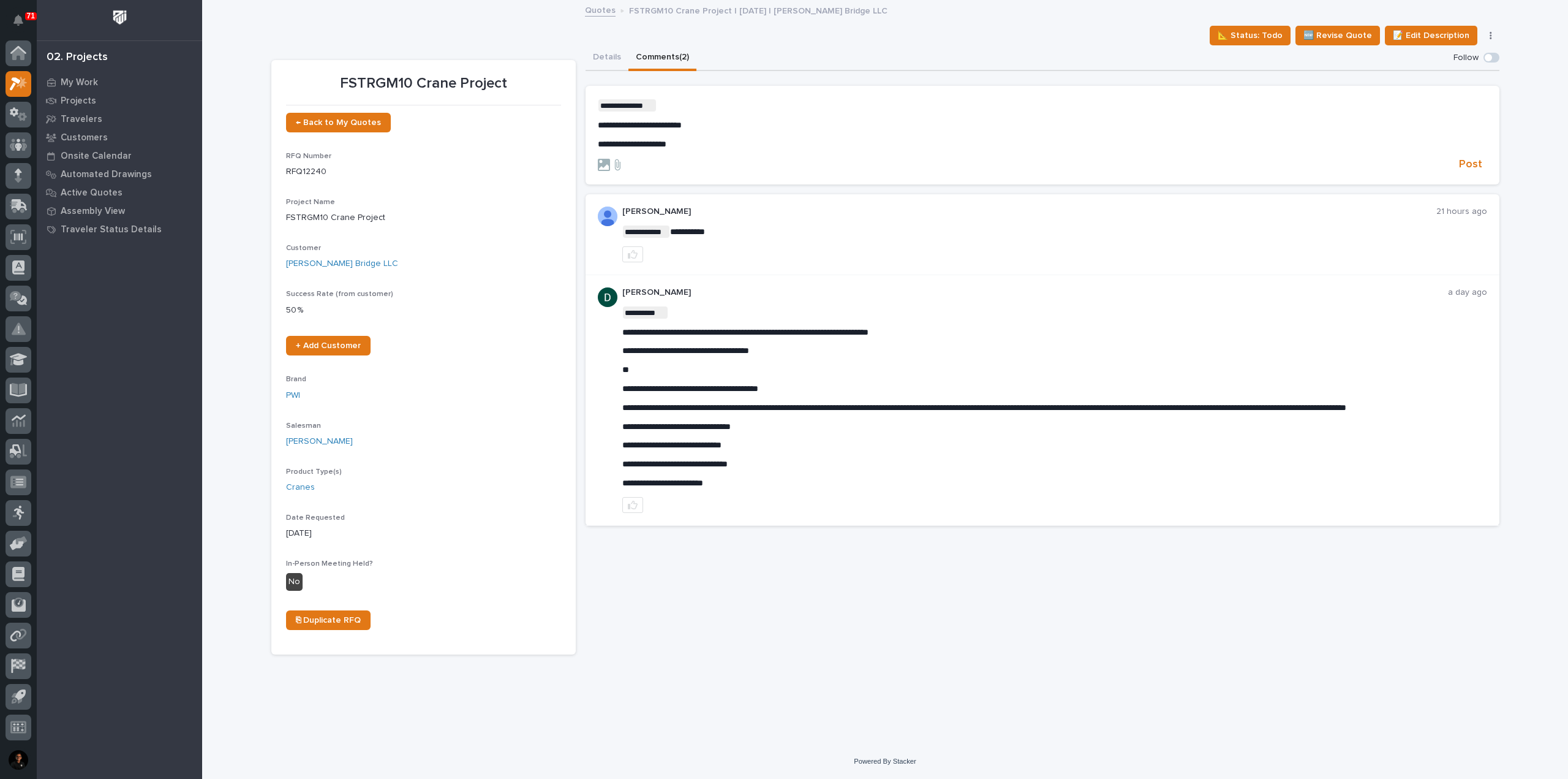
click at [656, 128] on span "**********" at bounding box center [639, 125] width 84 height 9
click at [708, 143] on p "**********" at bounding box center [1042, 144] width 890 height 10
click at [761, 125] on span "**********" at bounding box center [679, 125] width 164 height 9
click at [684, 142] on p "**********" at bounding box center [1042, 144] width 890 height 10
drag, startPoint x: 686, startPoint y: 150, endPoint x: 667, endPoint y: 147, distance: 19.2
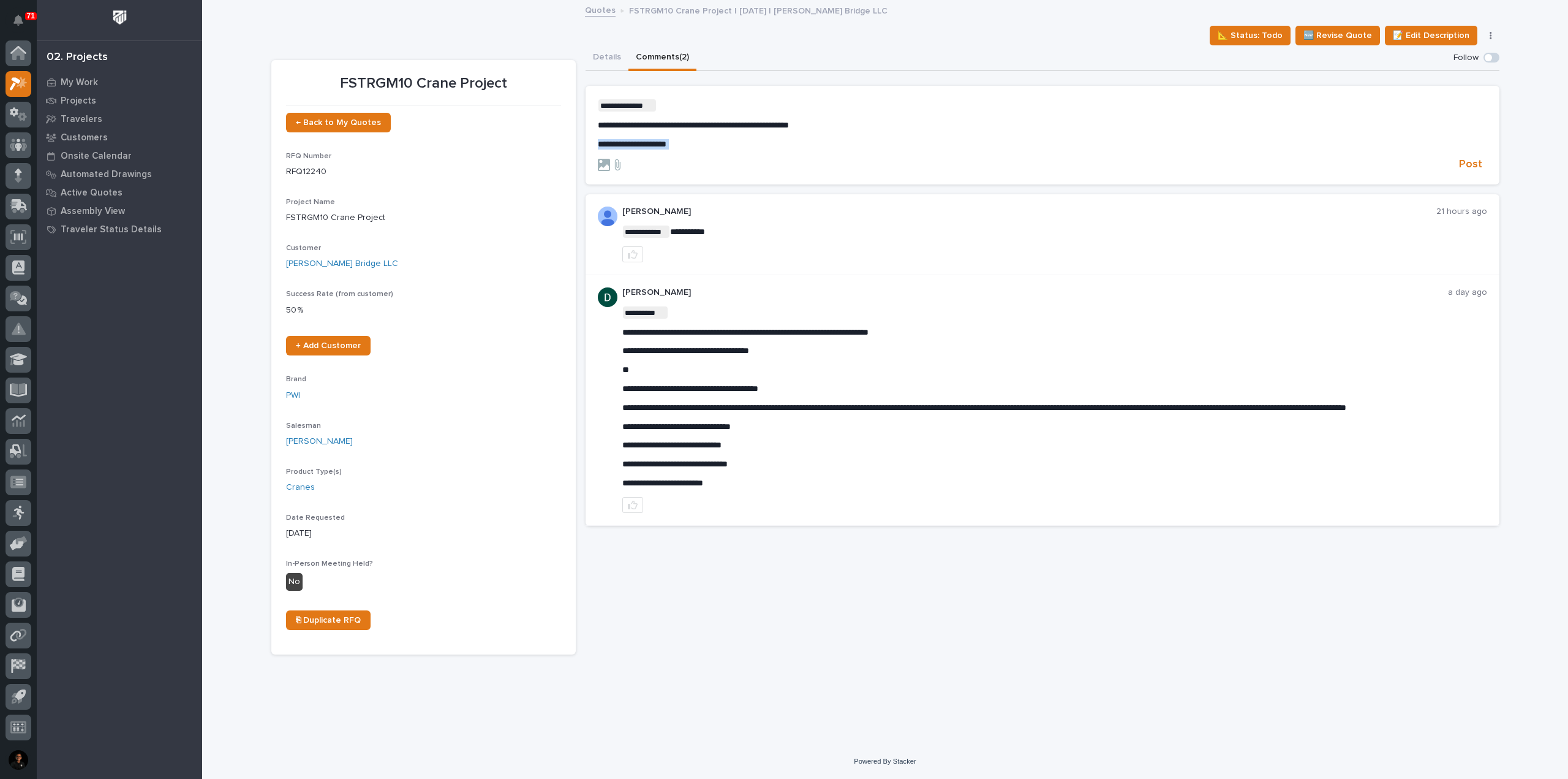
click at [663, 149] on form "**********" at bounding box center [1042, 135] width 890 height 73
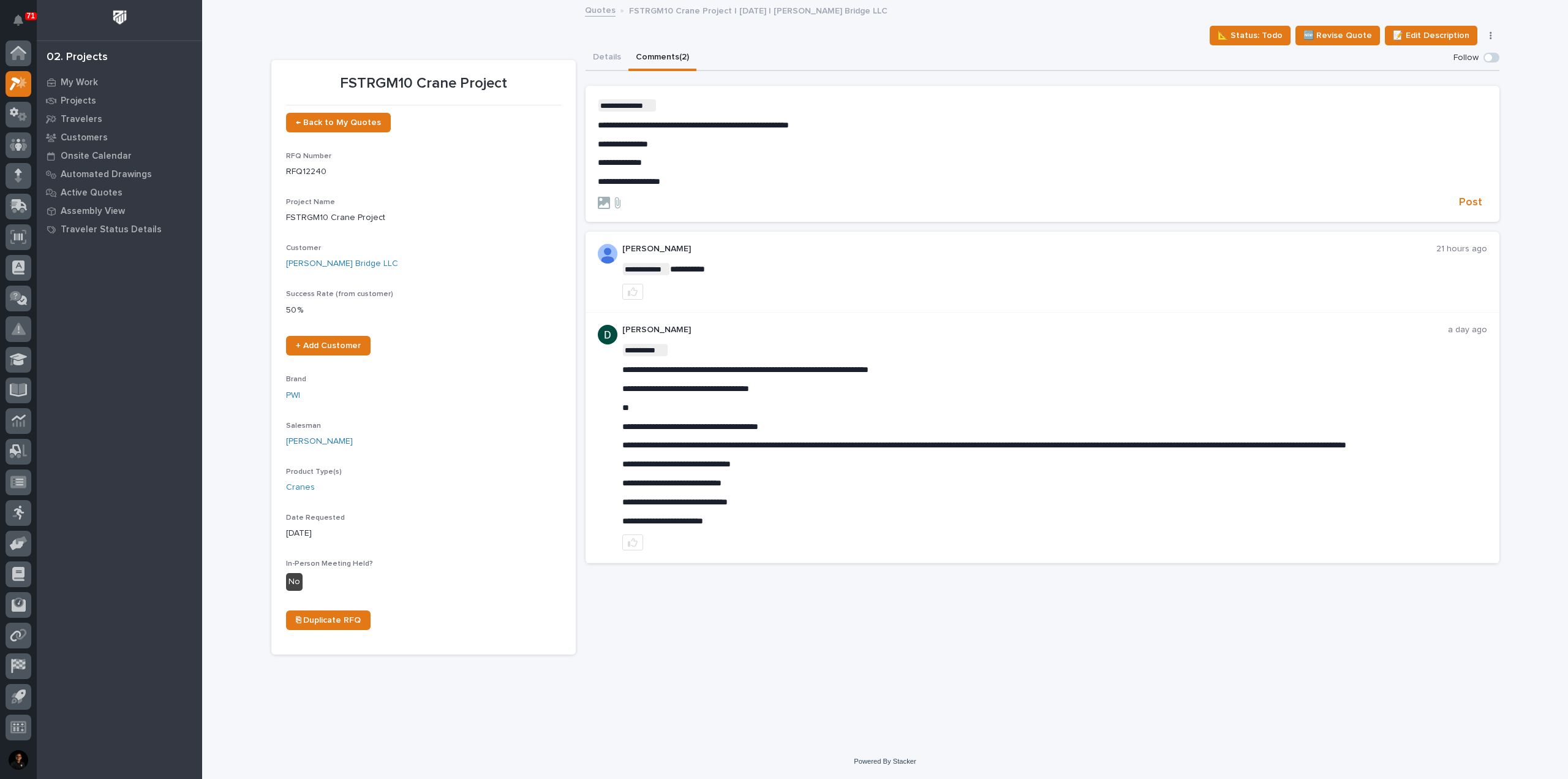
click at [672, 179] on p "**********" at bounding box center [1042, 181] width 890 height 10
drag, startPoint x: 656, startPoint y: 180, endPoint x: 590, endPoint y: 161, distance: 68.7
click at [590, 161] on section "**********" at bounding box center [1042, 154] width 914 height 137
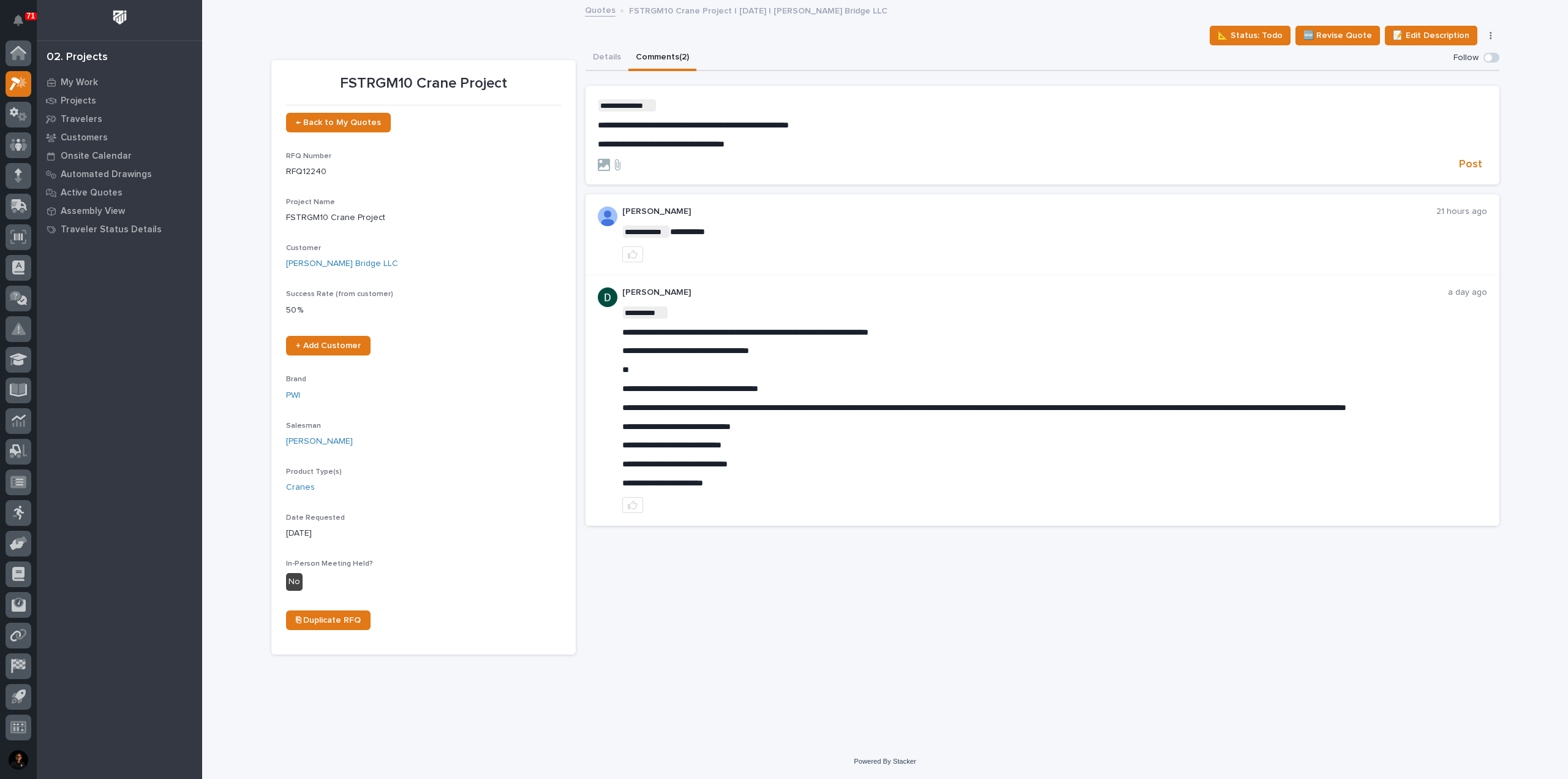
click at [774, 124] on span "**********" at bounding box center [693, 125] width 191 height 9
click at [868, 143] on p "**********" at bounding box center [1042, 144] width 890 height 10
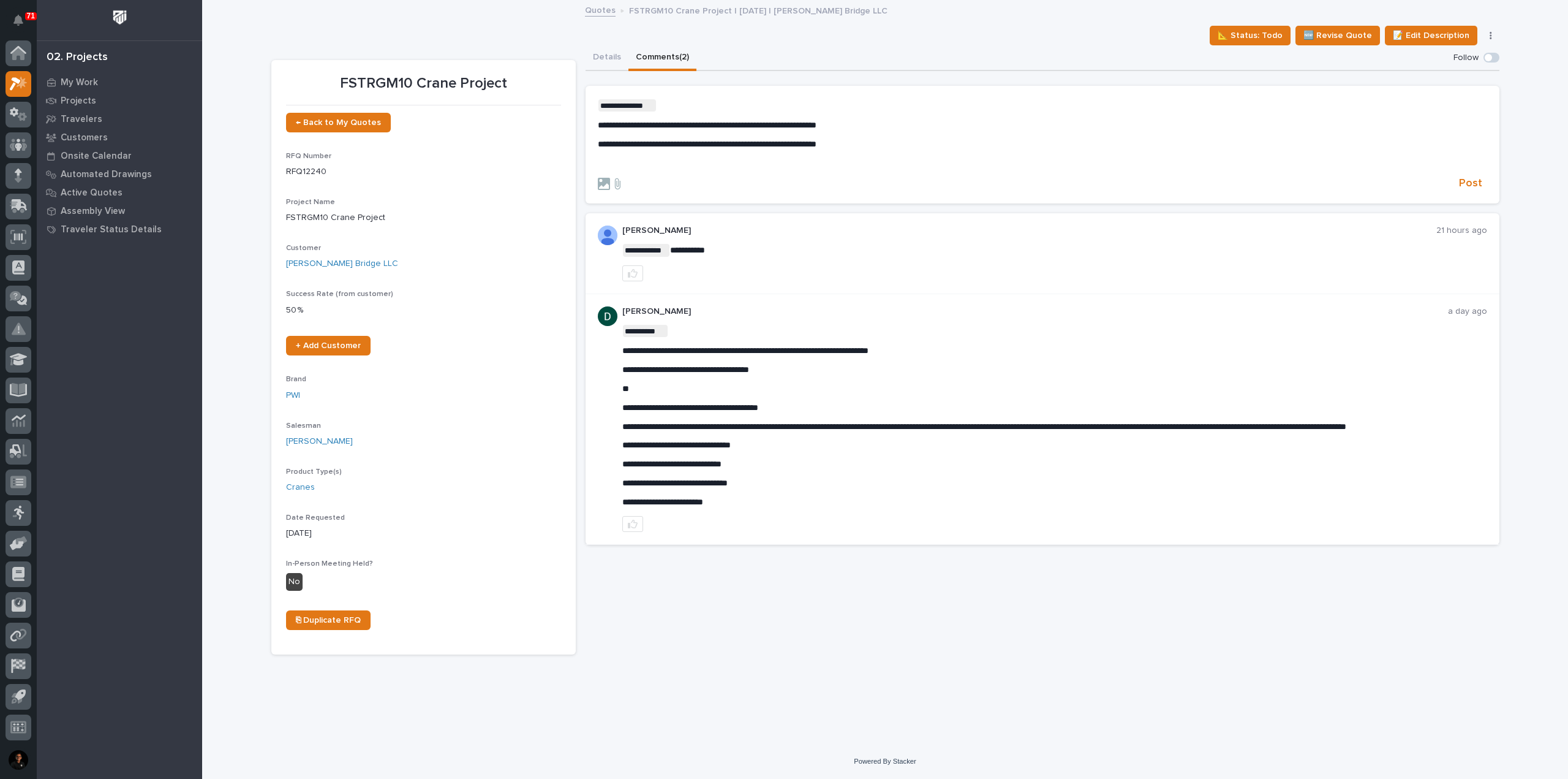
click at [694, 105] on p "**********" at bounding box center [1042, 105] width 890 height 12
click at [719, 157] on p "﻿" at bounding box center [1042, 162] width 890 height 10
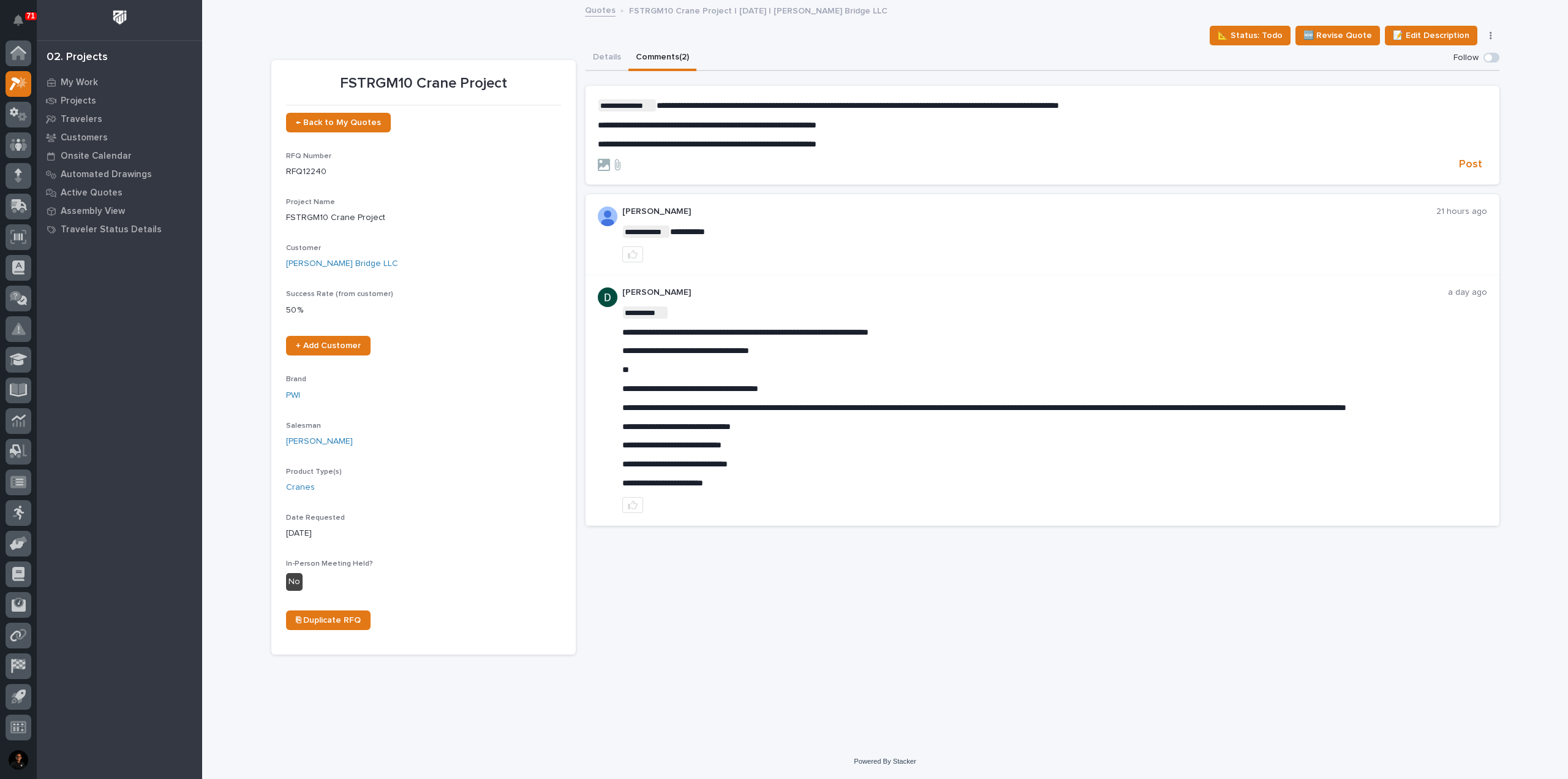
click at [981, 718] on div "**********" at bounding box center [885, 372] width 1366 height 742
click at [1465, 167] on span "Post" at bounding box center [1471, 164] width 23 height 14
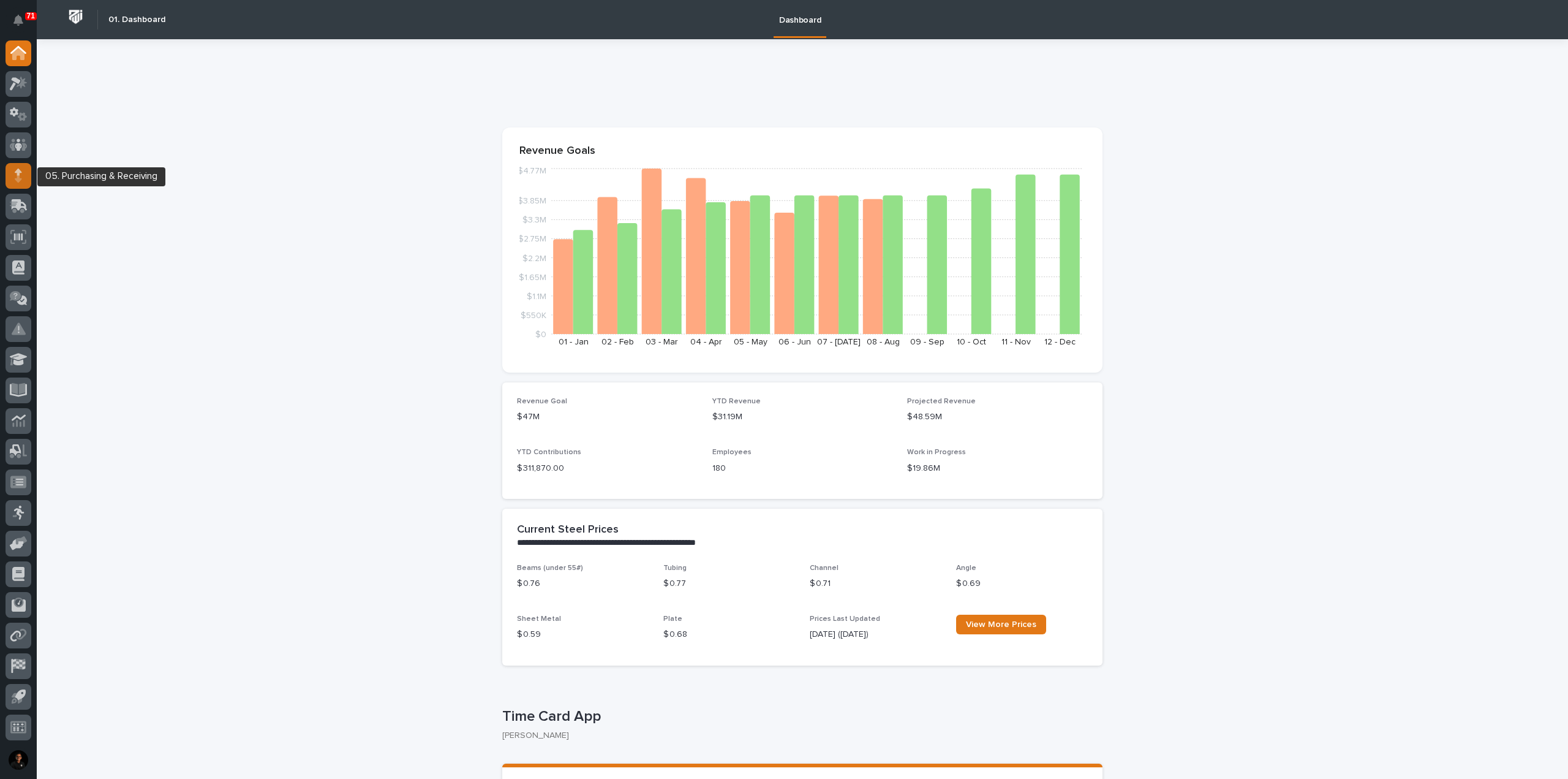
click at [21, 174] on icon at bounding box center [18, 175] width 7 height 14
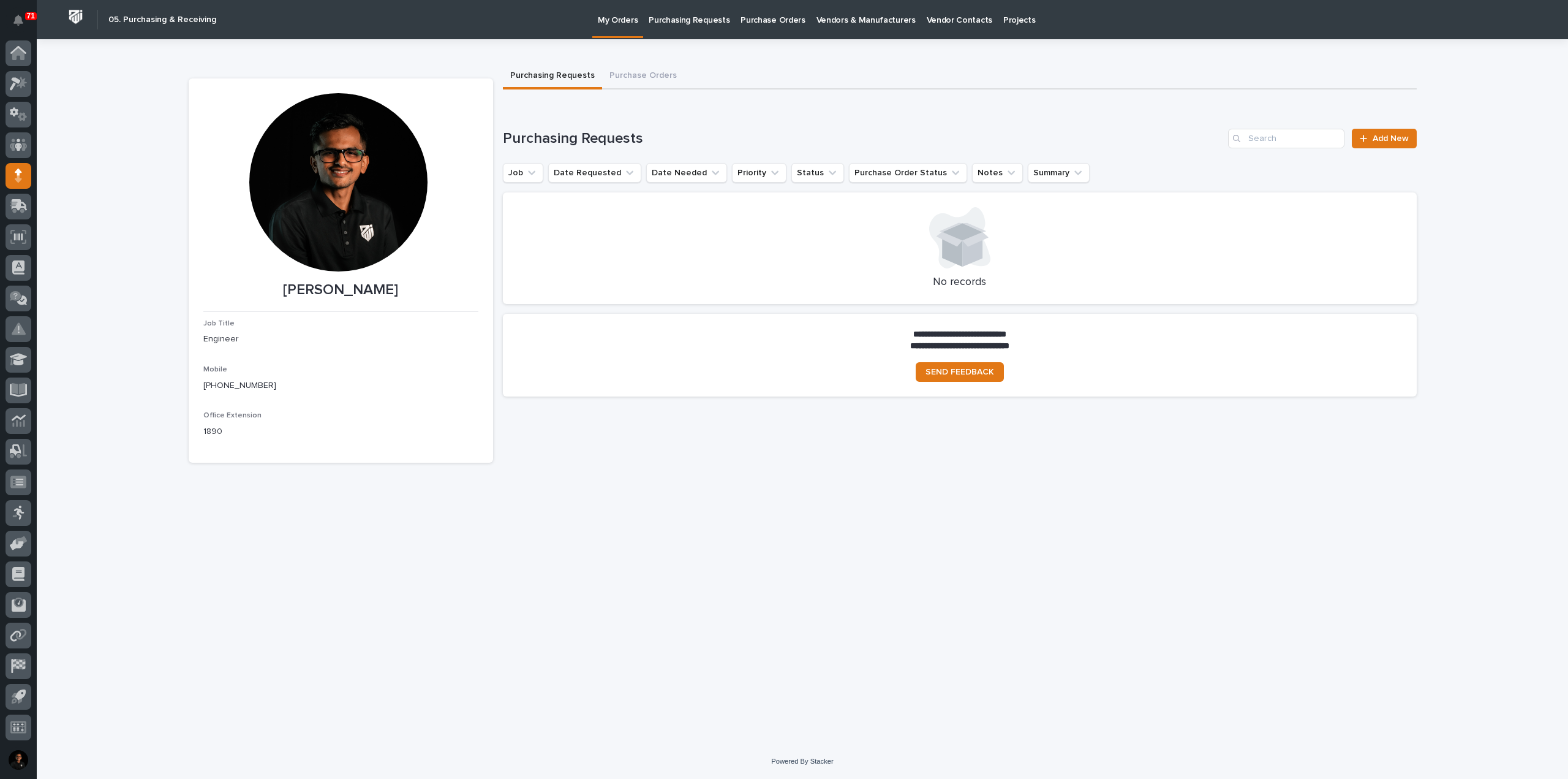
click at [856, 14] on p "Vendors & Manufacturers" at bounding box center [865, 12] width 99 height 26
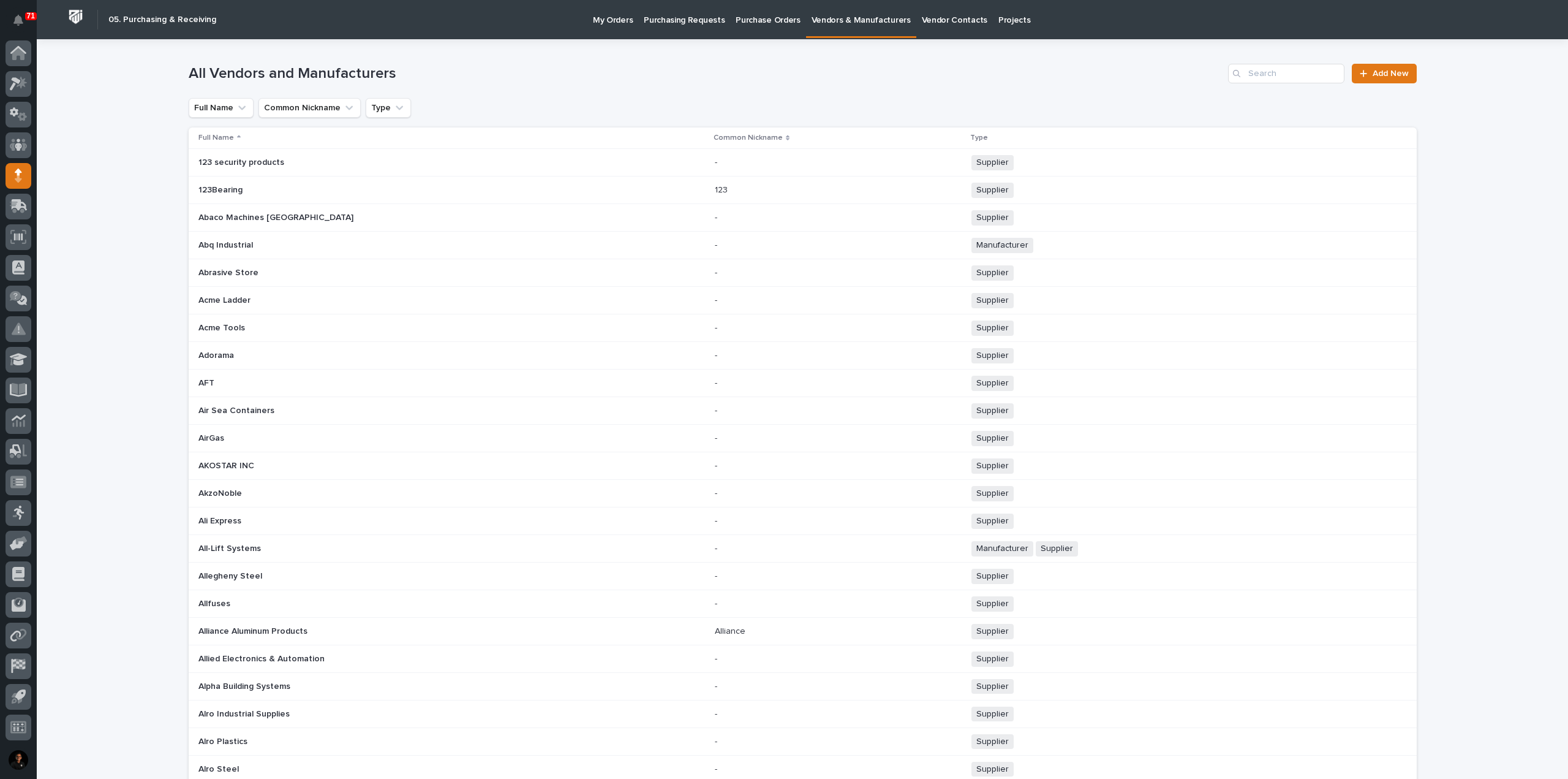
click at [935, 21] on p "Vendor Contacts" at bounding box center [954, 12] width 65 height 26
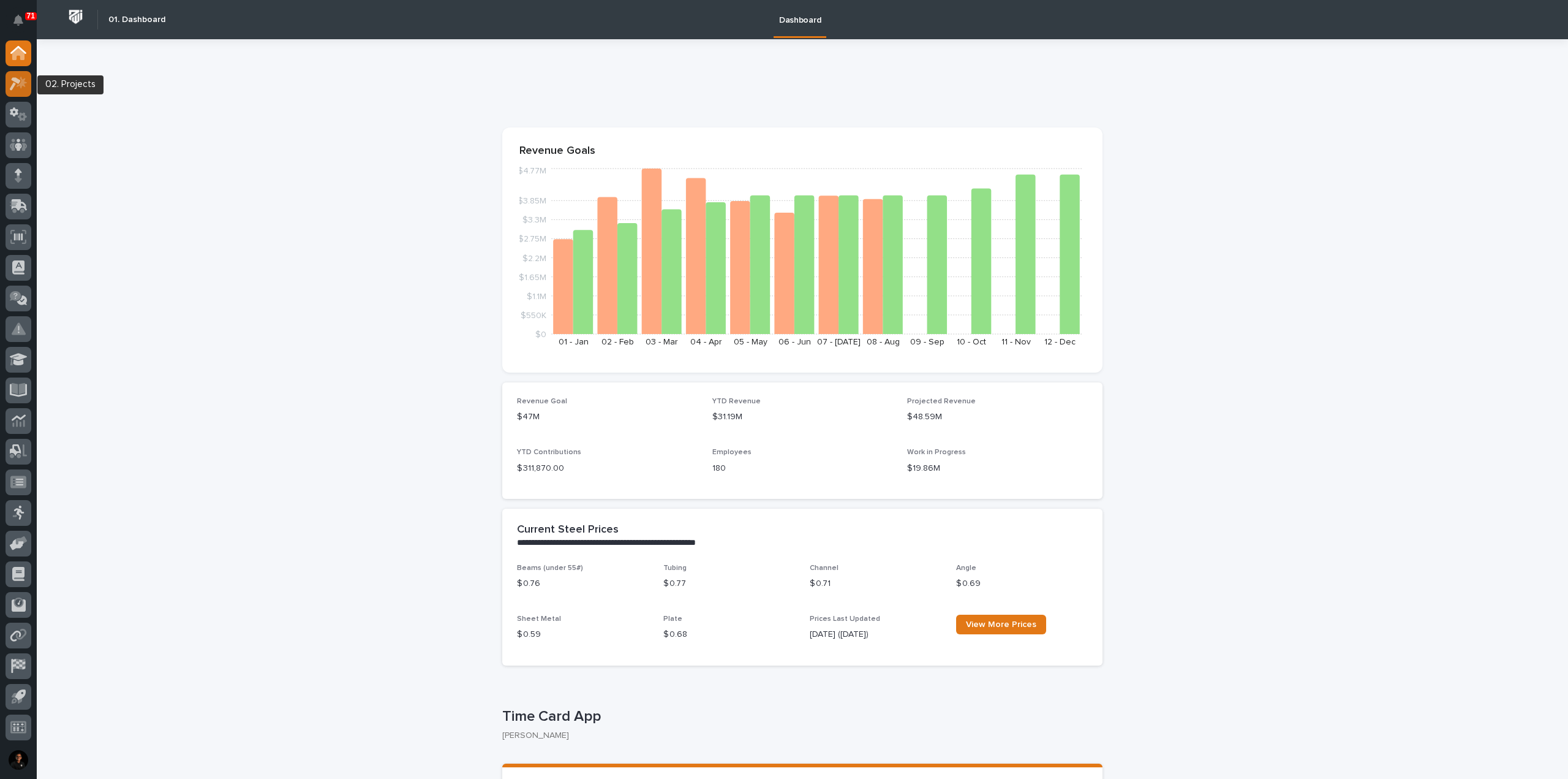
click at [17, 84] on icon at bounding box center [18, 83] width 18 height 14
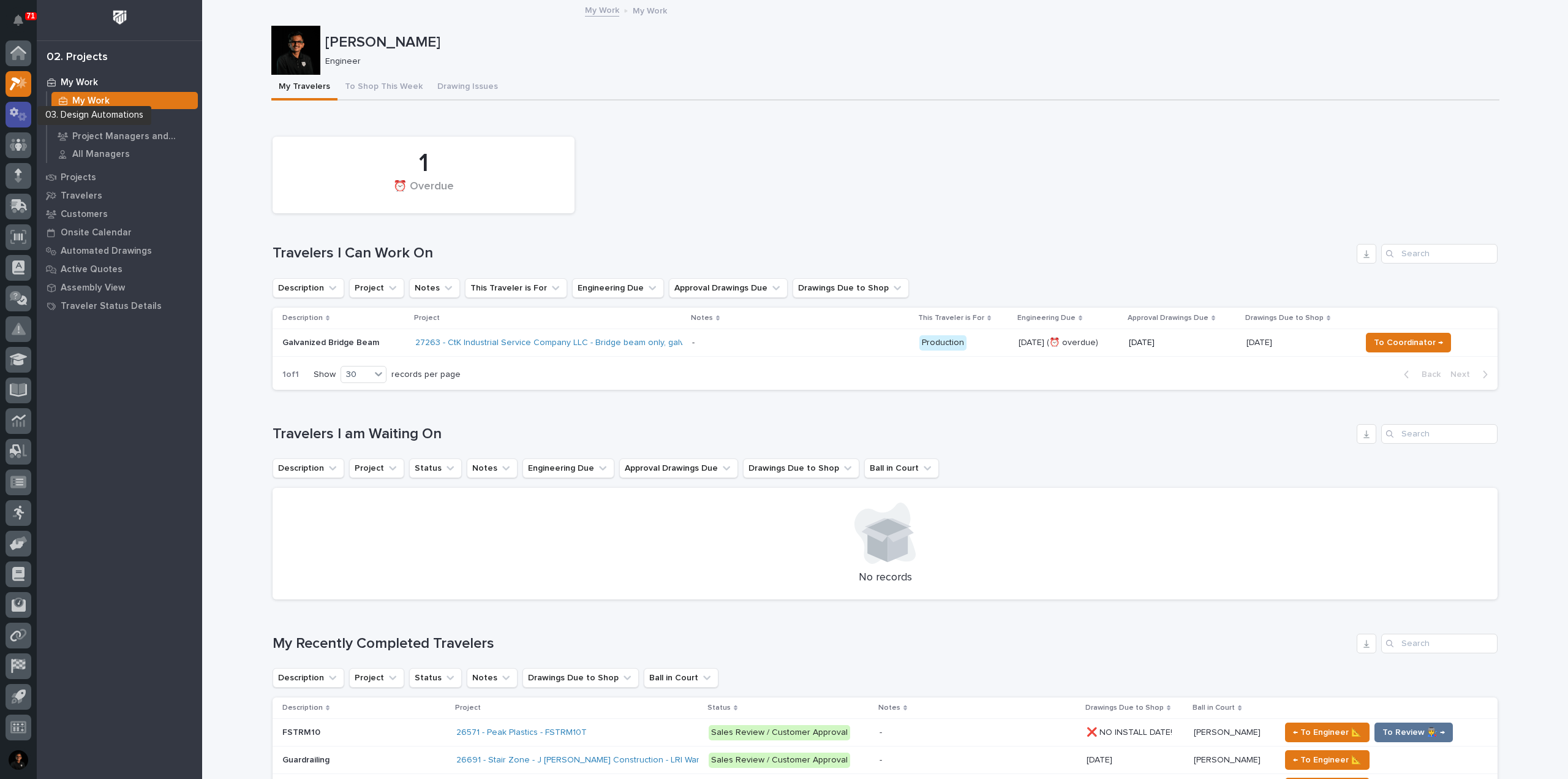
click at [12, 110] on icon at bounding box center [14, 112] width 9 height 10
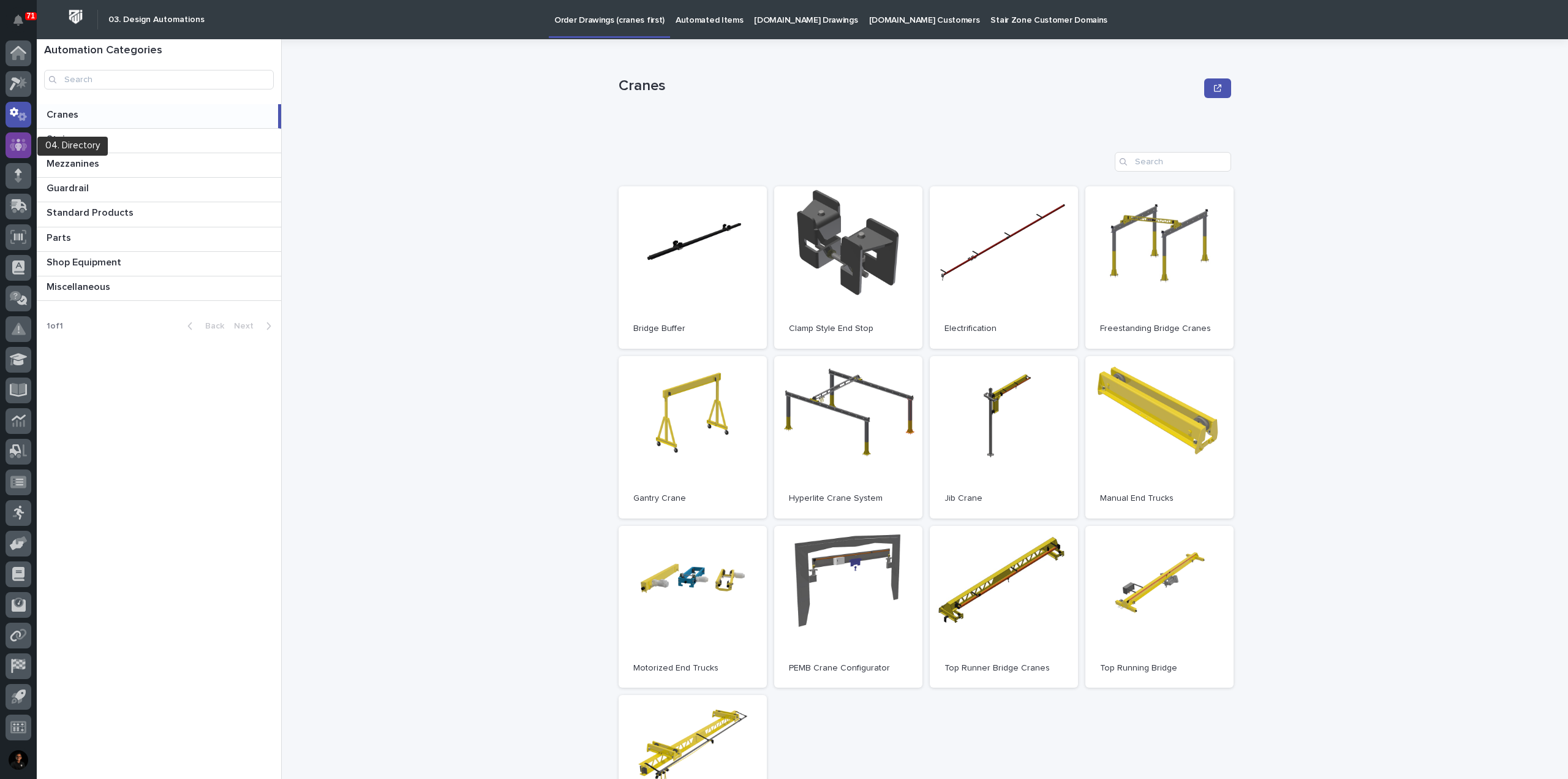
click at [18, 140] on icon at bounding box center [18, 145] width 7 height 12
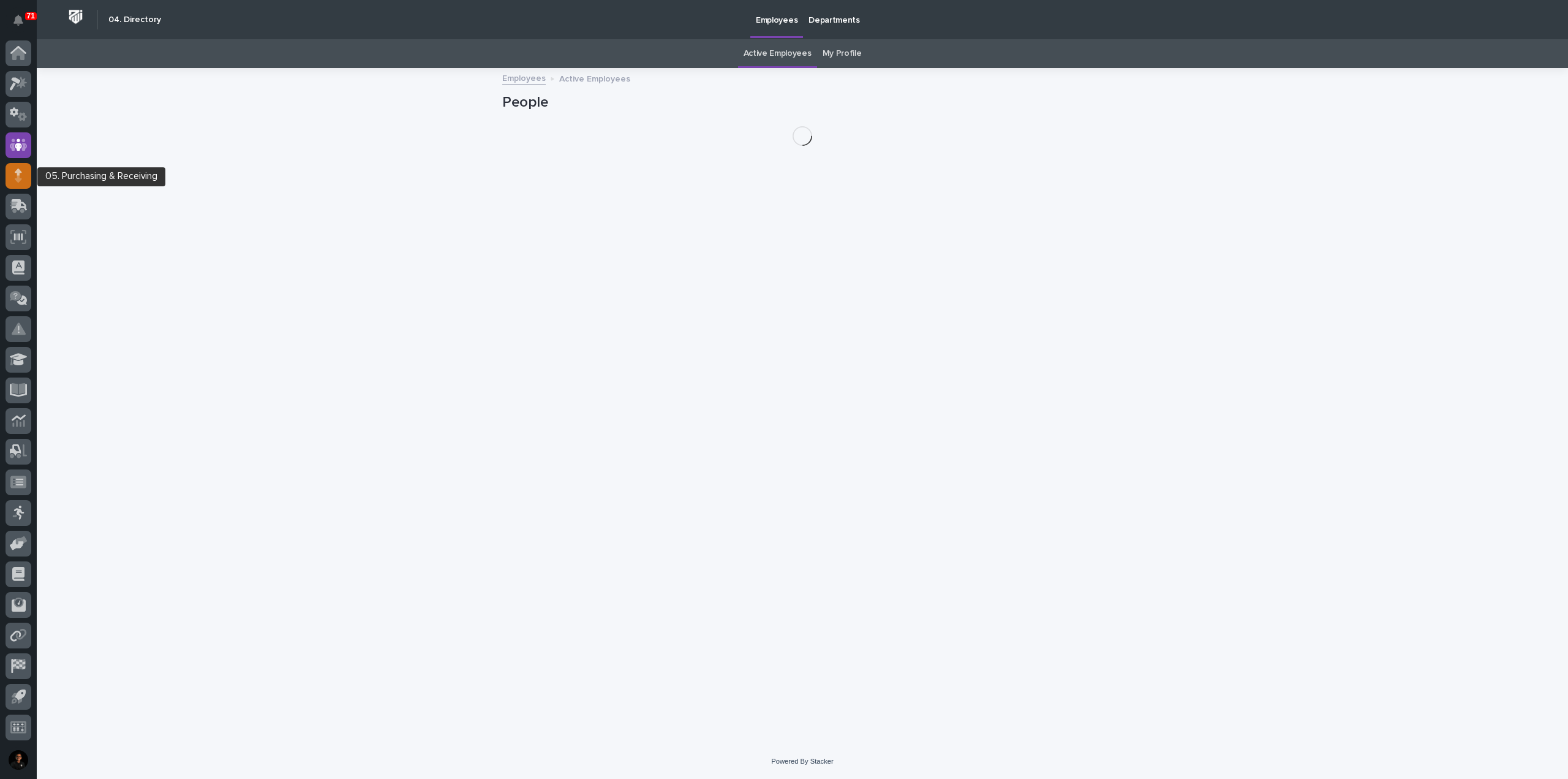
click at [17, 178] on icon at bounding box center [18, 175] width 7 height 14
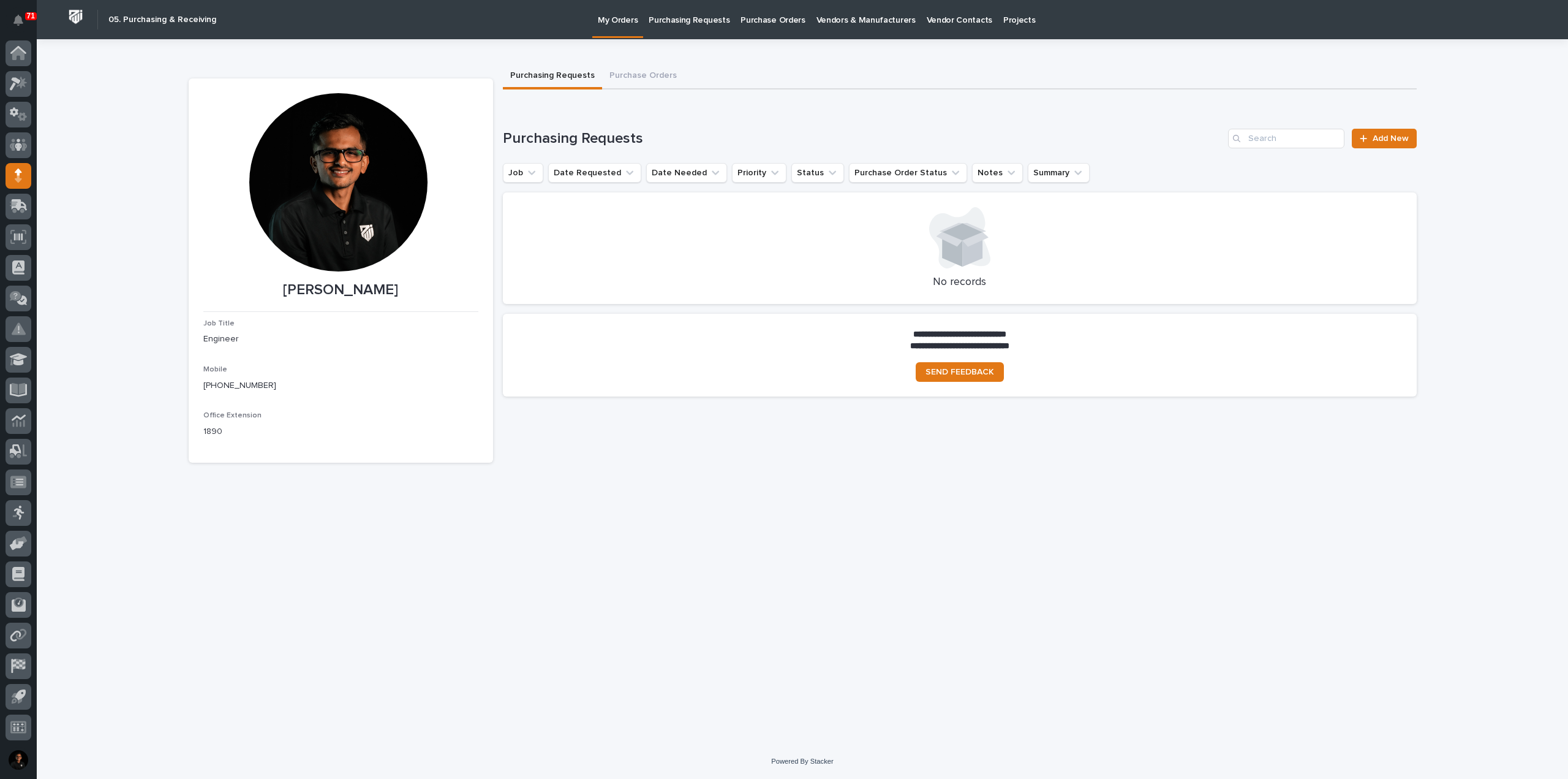
click at [701, 26] on link "Purchasing Requests" at bounding box center [689, 19] width 92 height 38
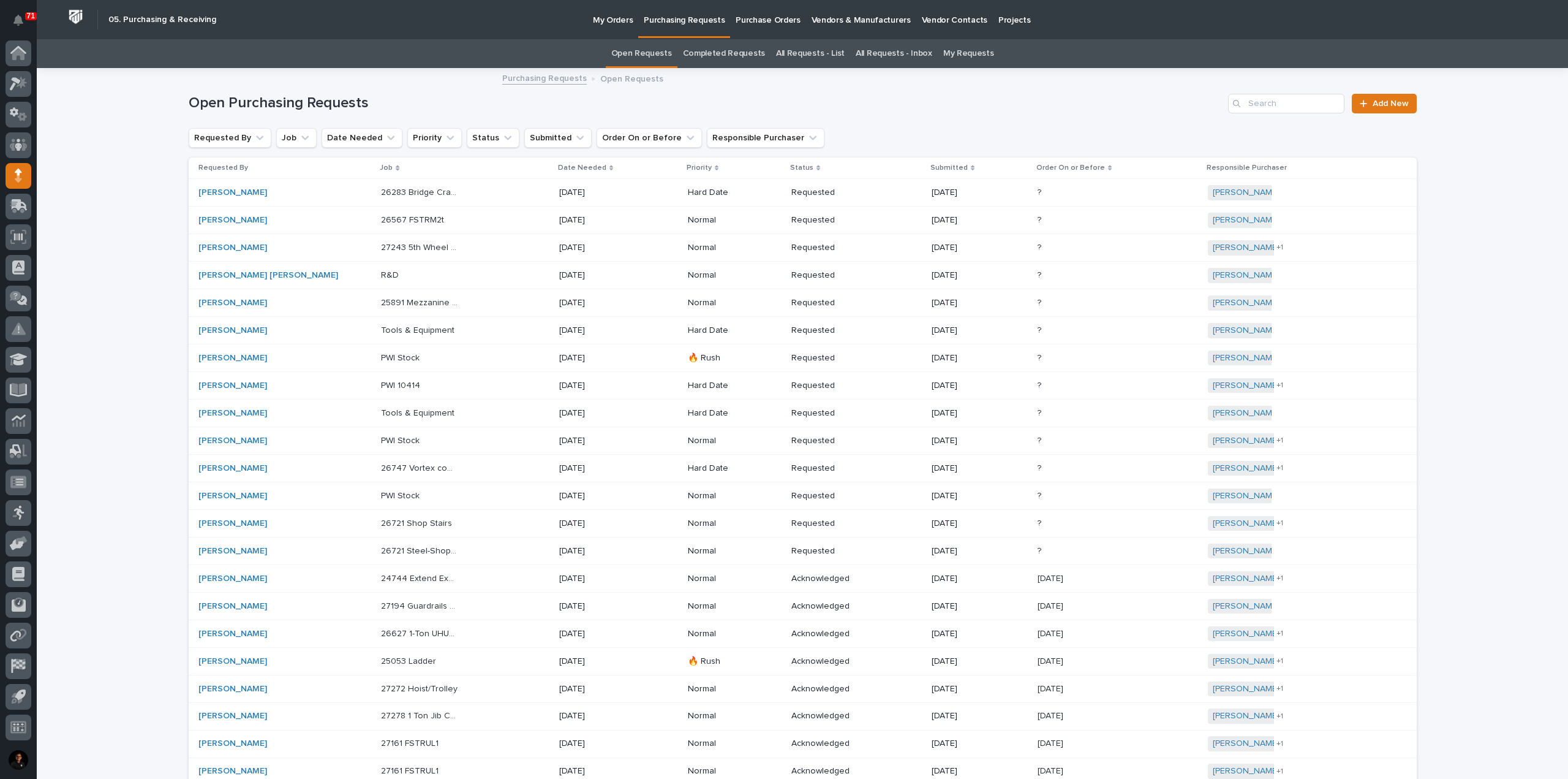
click at [754, 24] on p "Purchase Orders" at bounding box center [768, 12] width 65 height 26
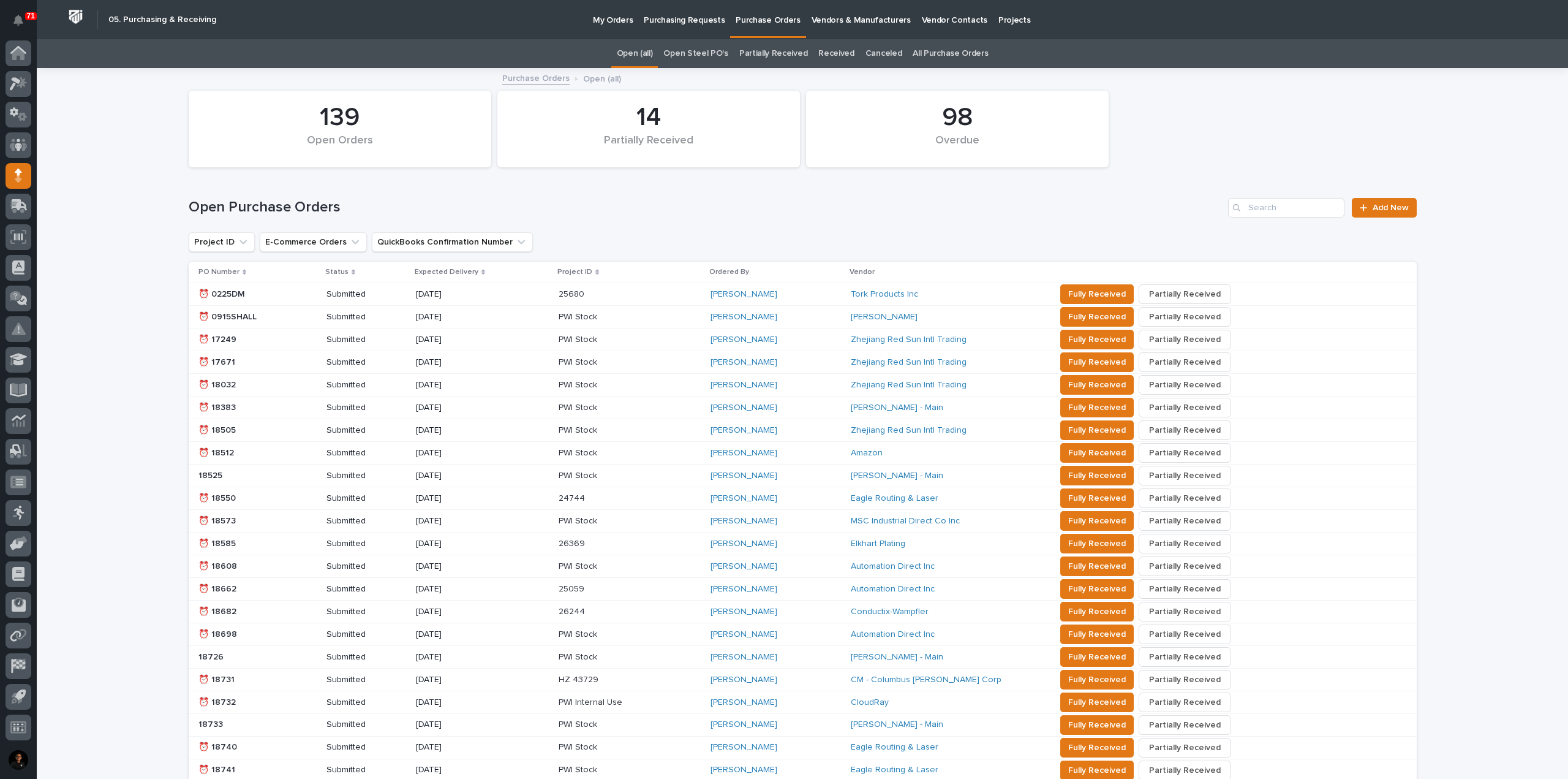
click at [816, 25] on p "Vendors & Manufacturers" at bounding box center [861, 12] width 99 height 26
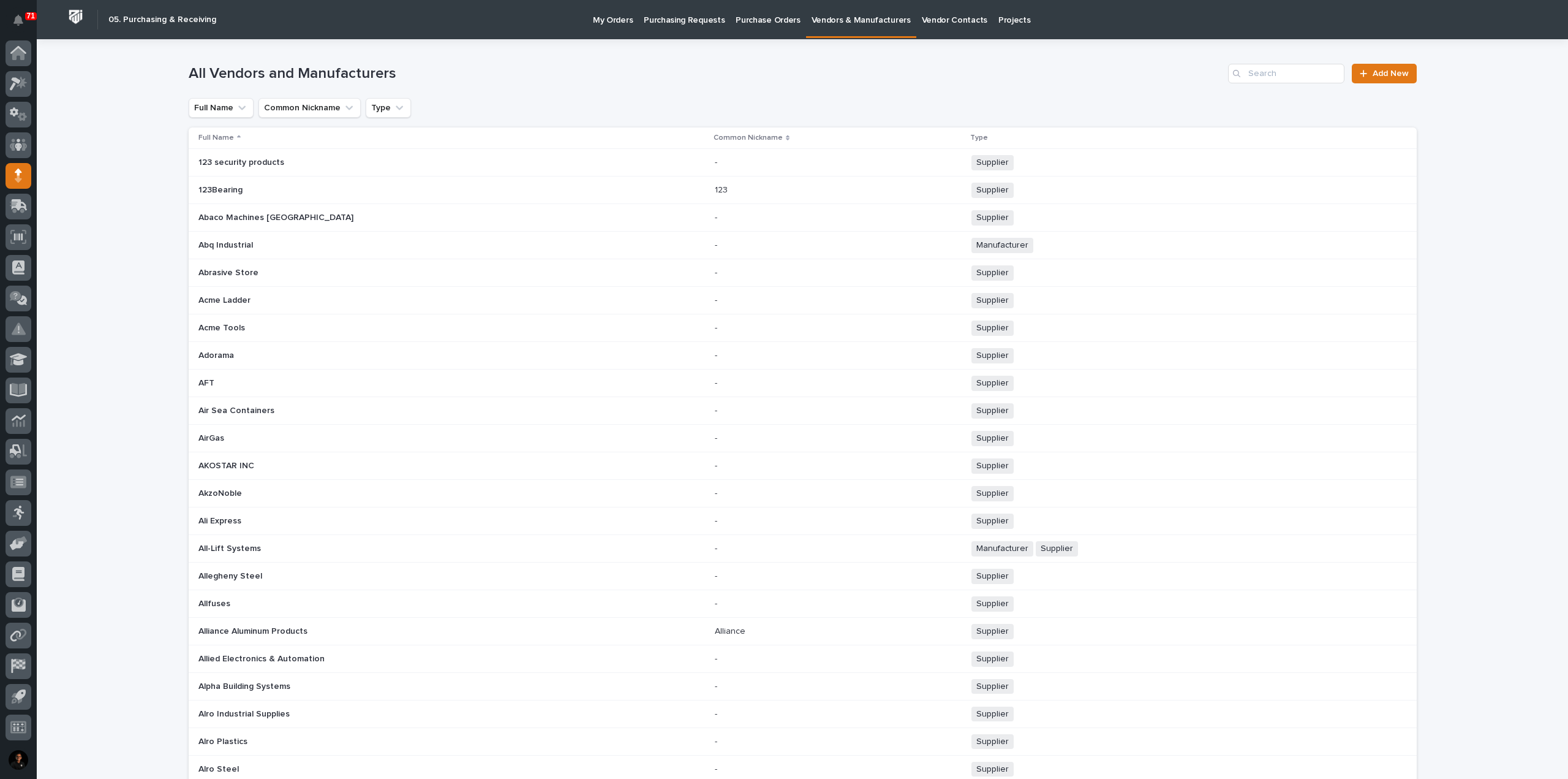
click at [922, 17] on p "Vendor Contacts" at bounding box center [954, 12] width 65 height 26
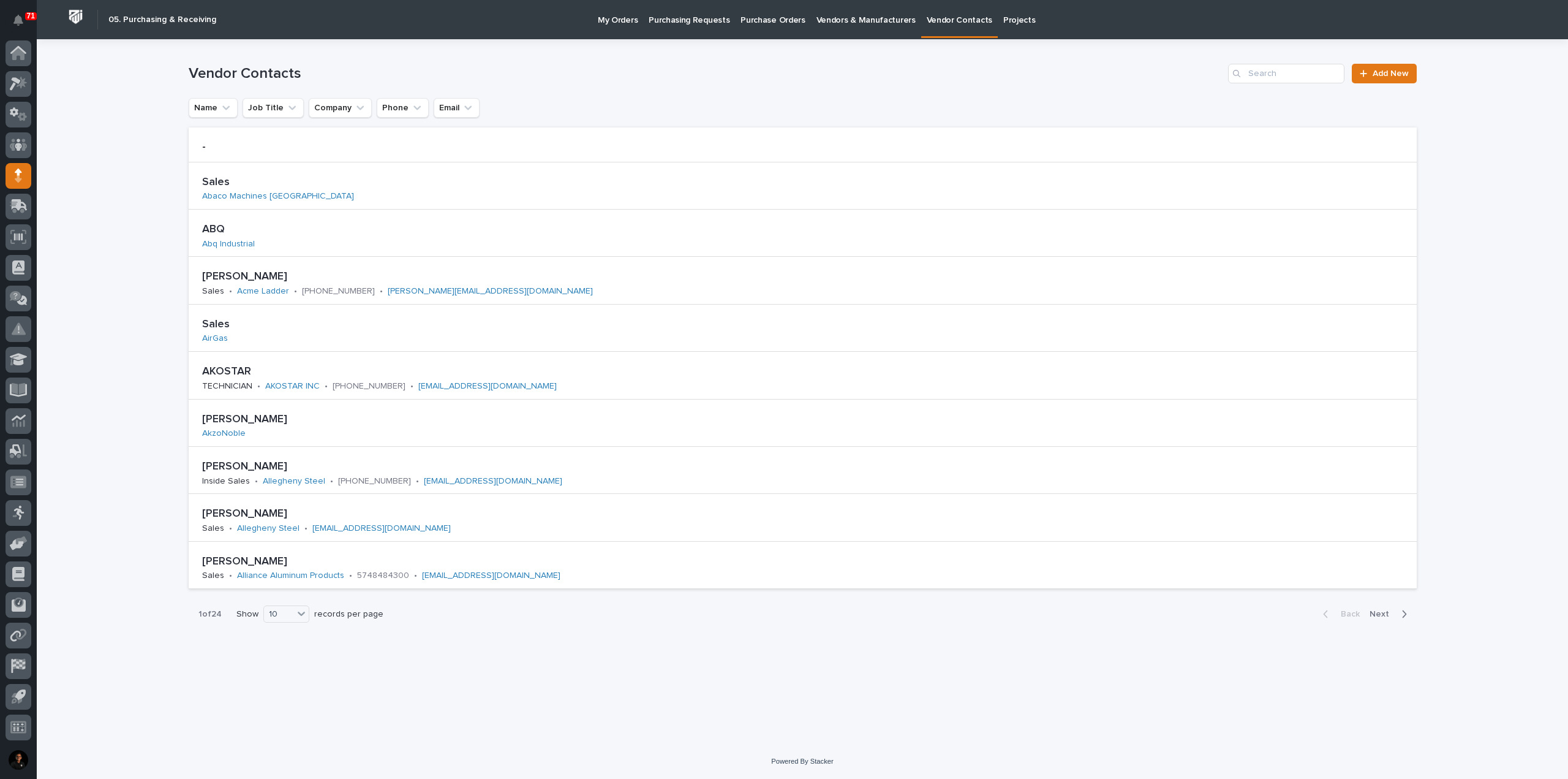
click at [1003, 22] on p "Projects" at bounding box center [1020, 12] width 32 height 26
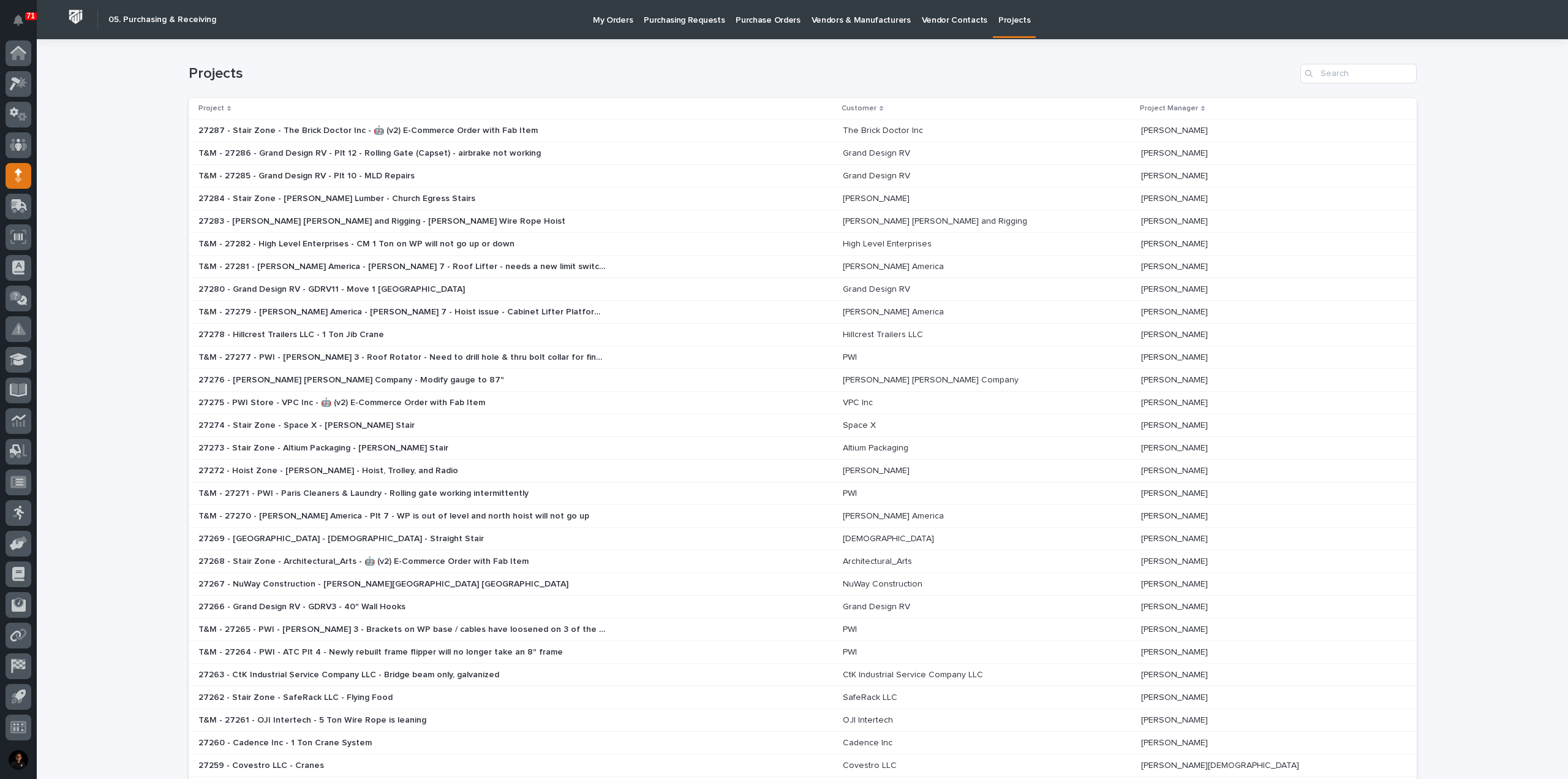
click at [952, 22] on p "Vendor Contacts" at bounding box center [954, 12] width 65 height 26
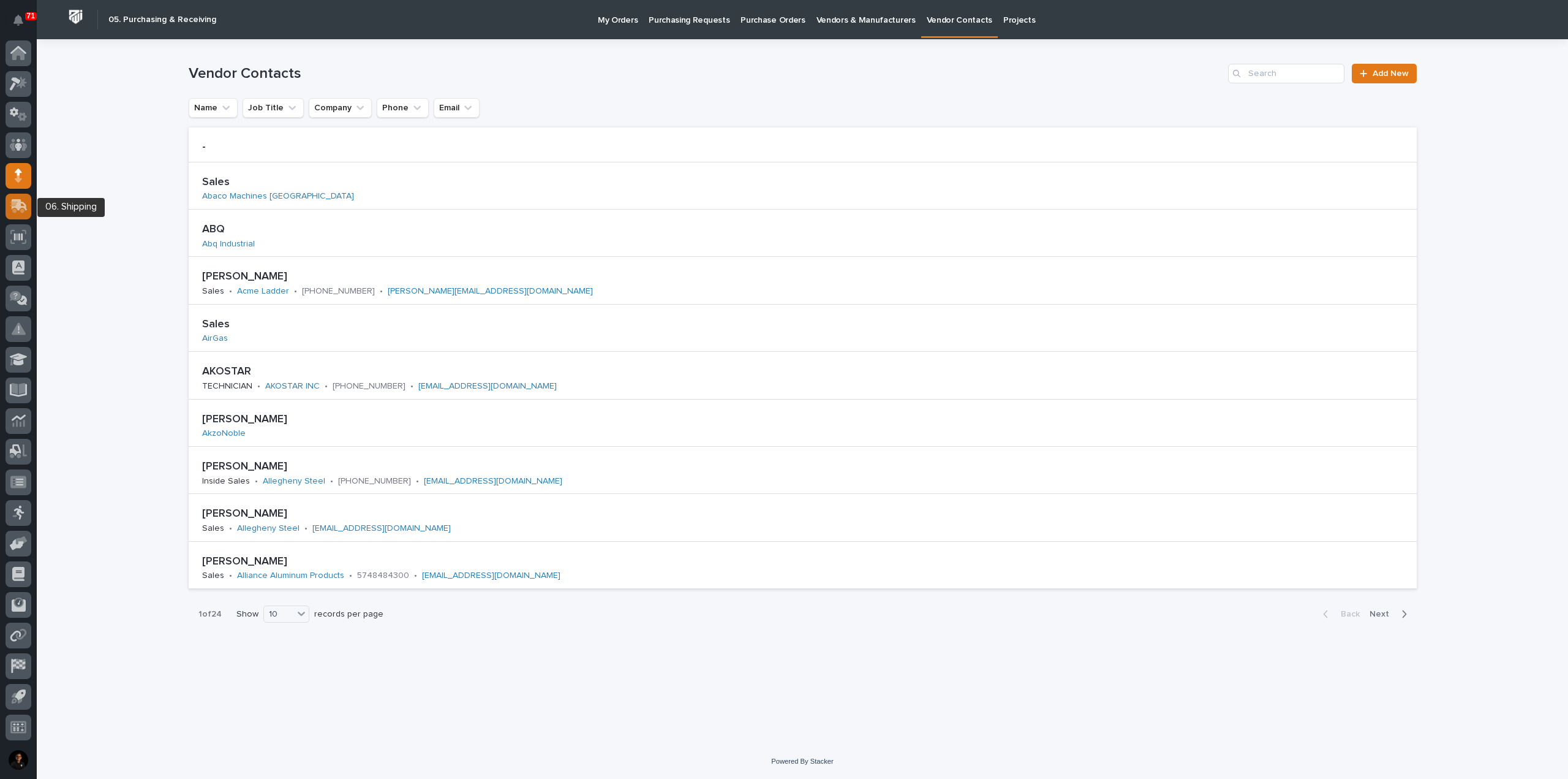
click at [21, 201] on icon at bounding box center [20, 205] width 16 height 12
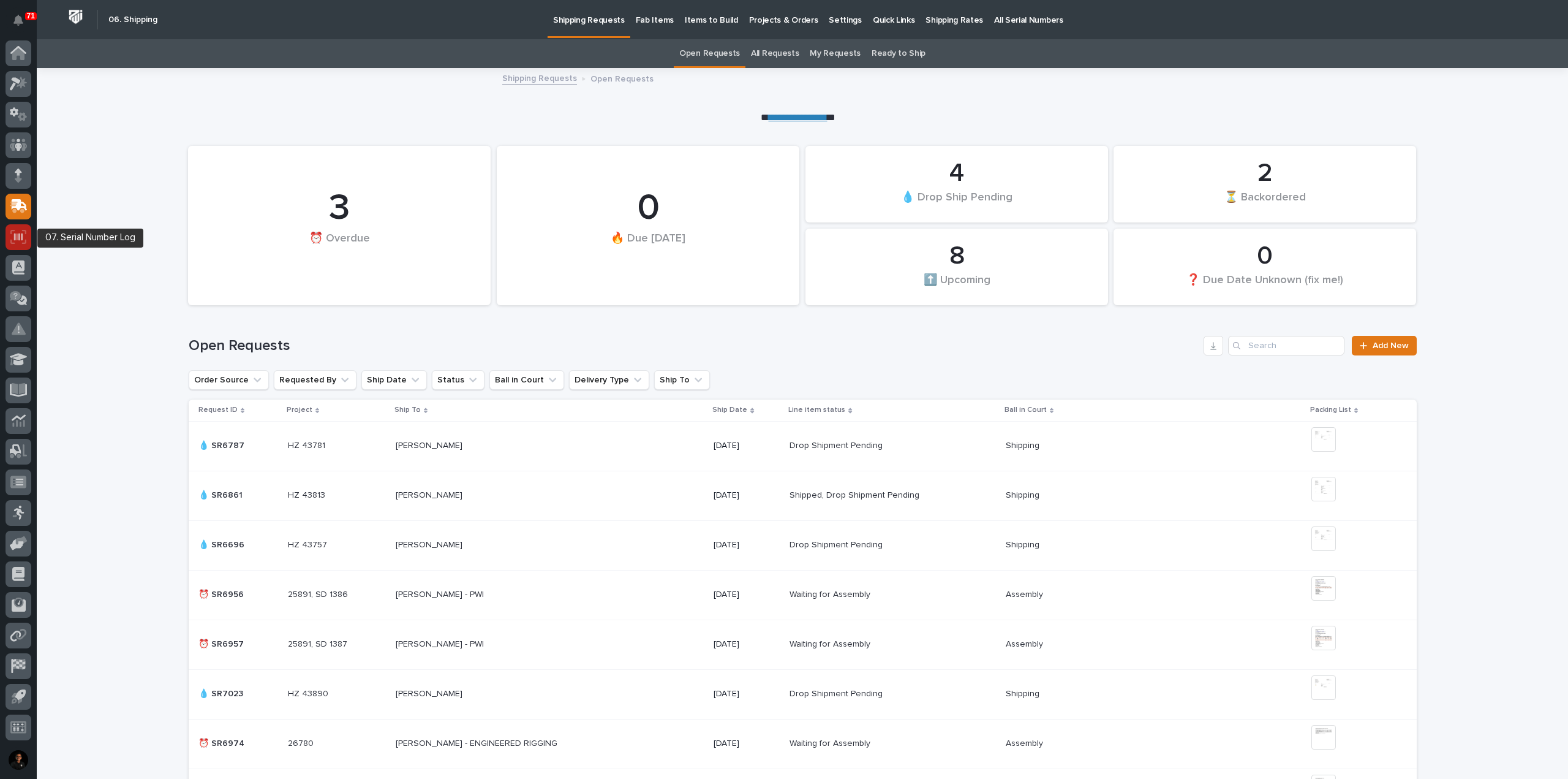
click at [23, 241] on icon at bounding box center [18, 236] width 16 height 14
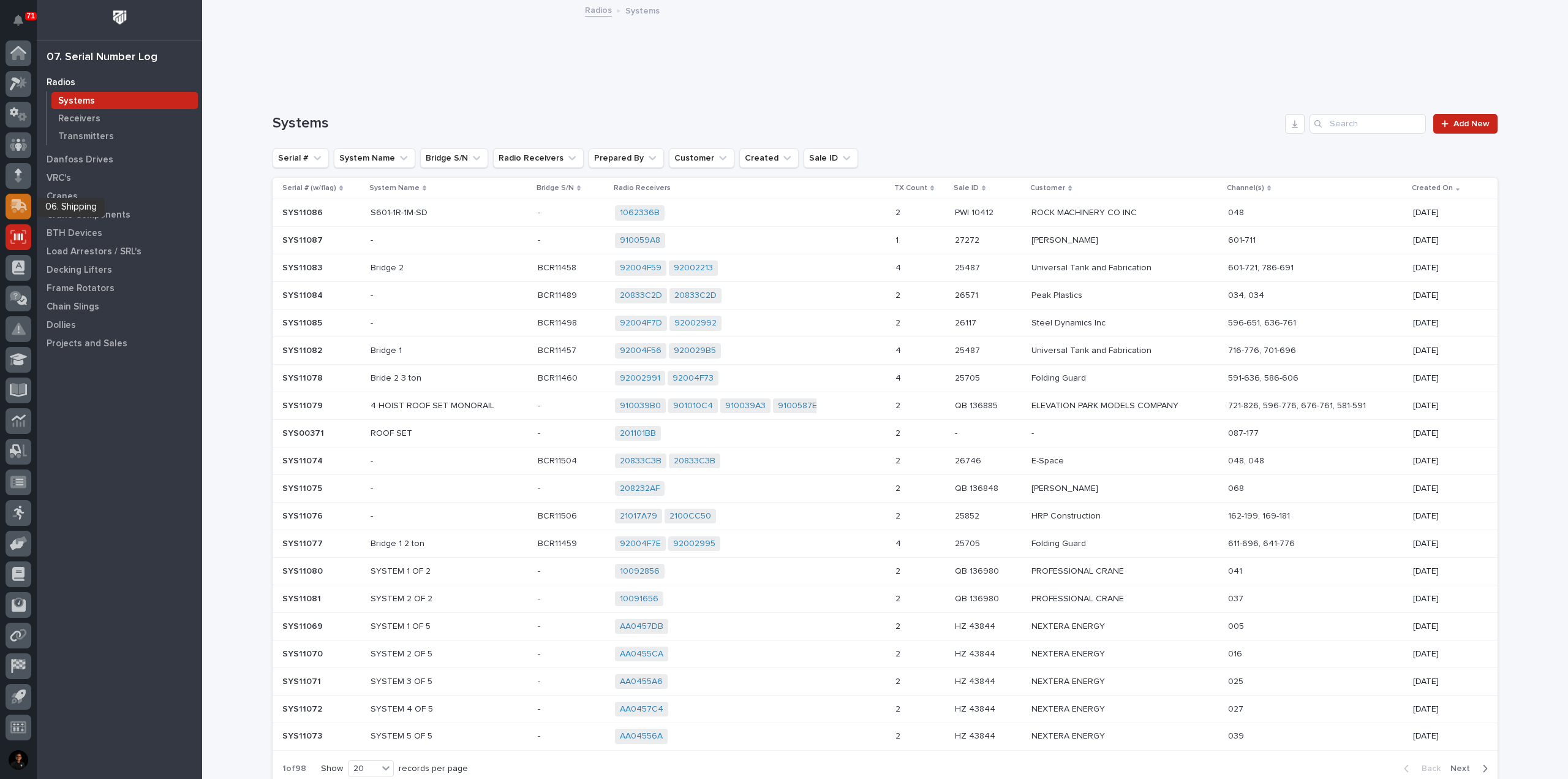
click at [12, 208] on icon at bounding box center [20, 205] width 16 height 12
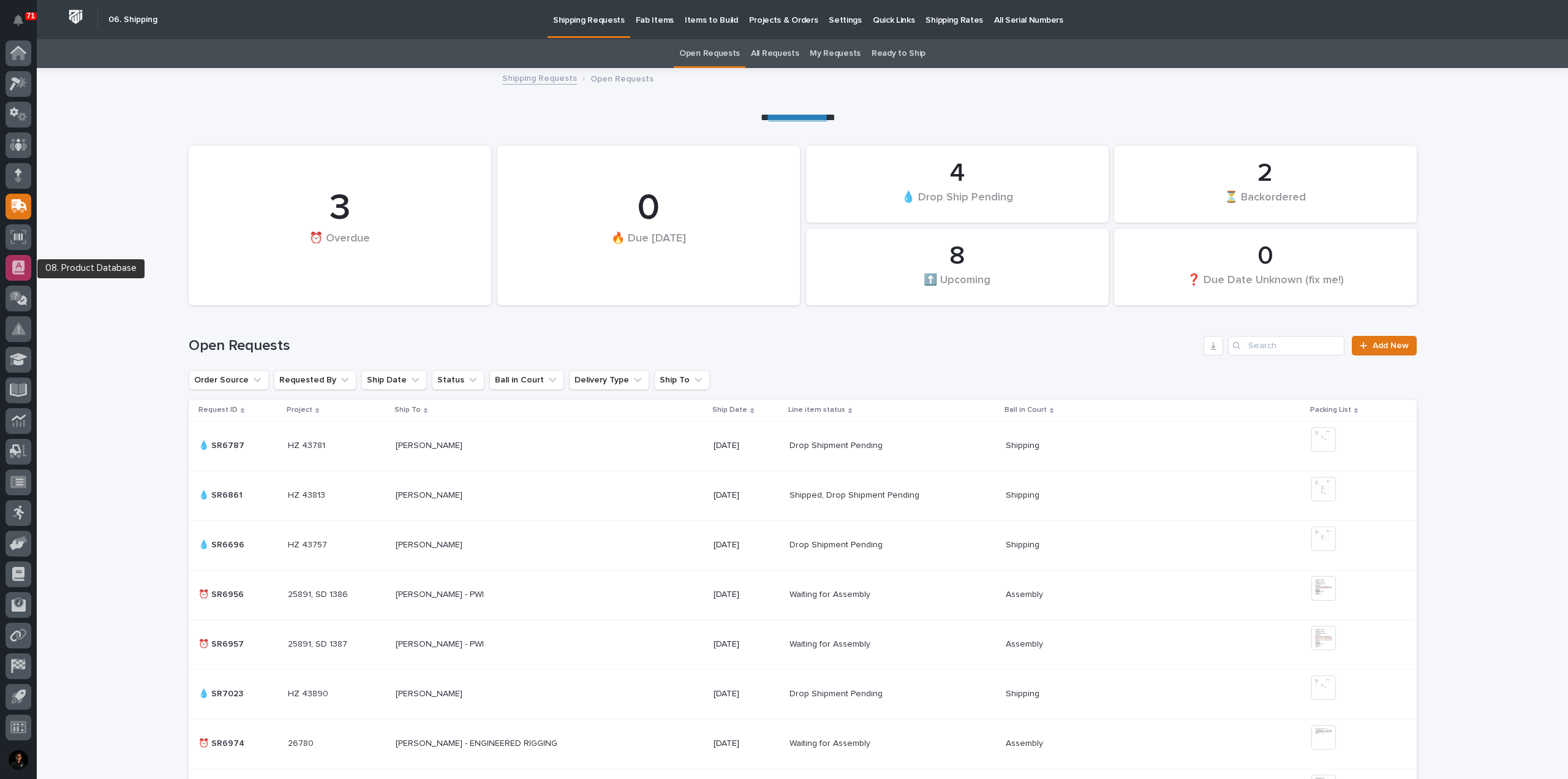
click at [19, 272] on icon at bounding box center [18, 272] width 10 height 2
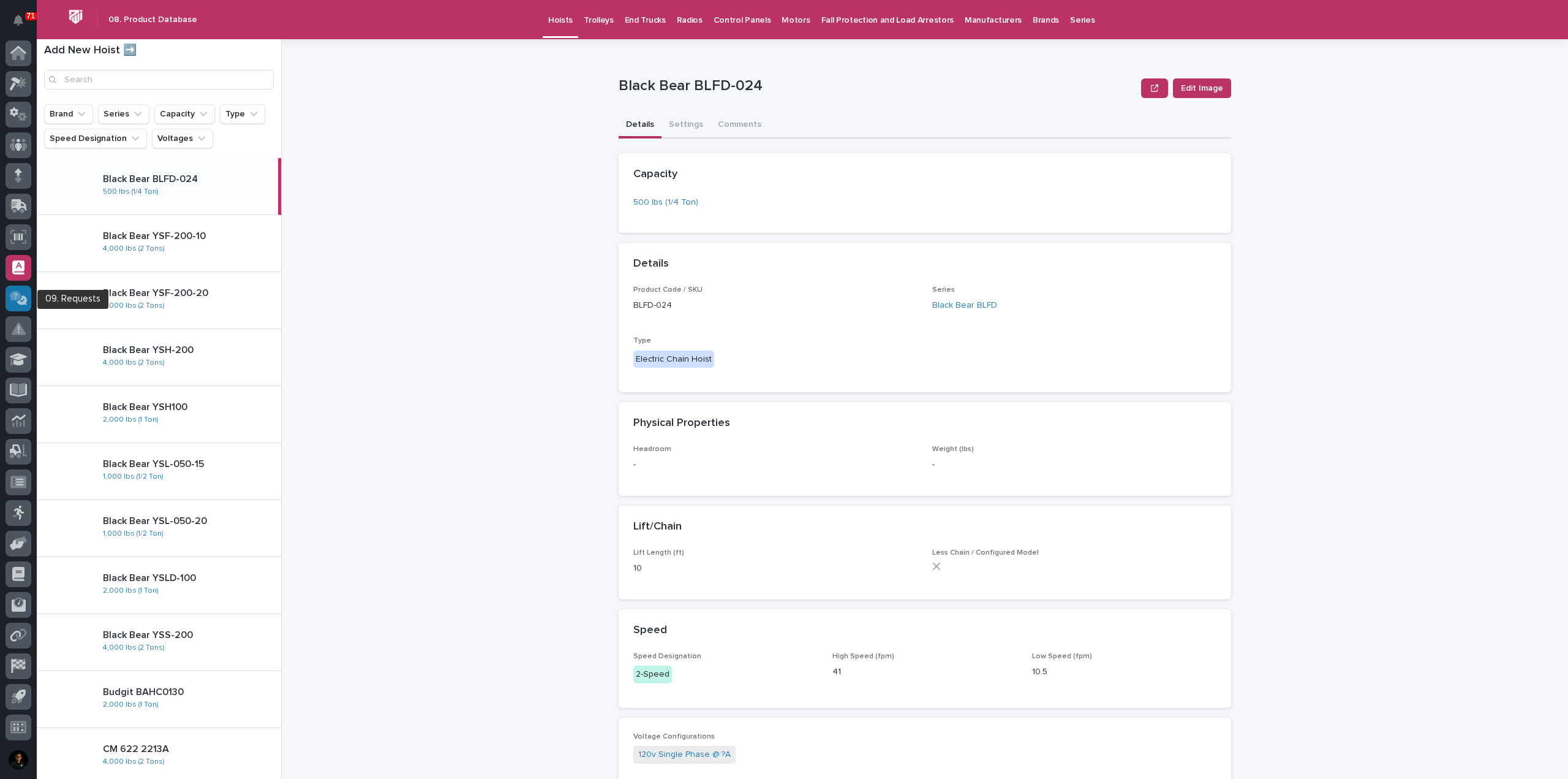
click at [15, 302] on icon at bounding box center [18, 297] width 18 height 14
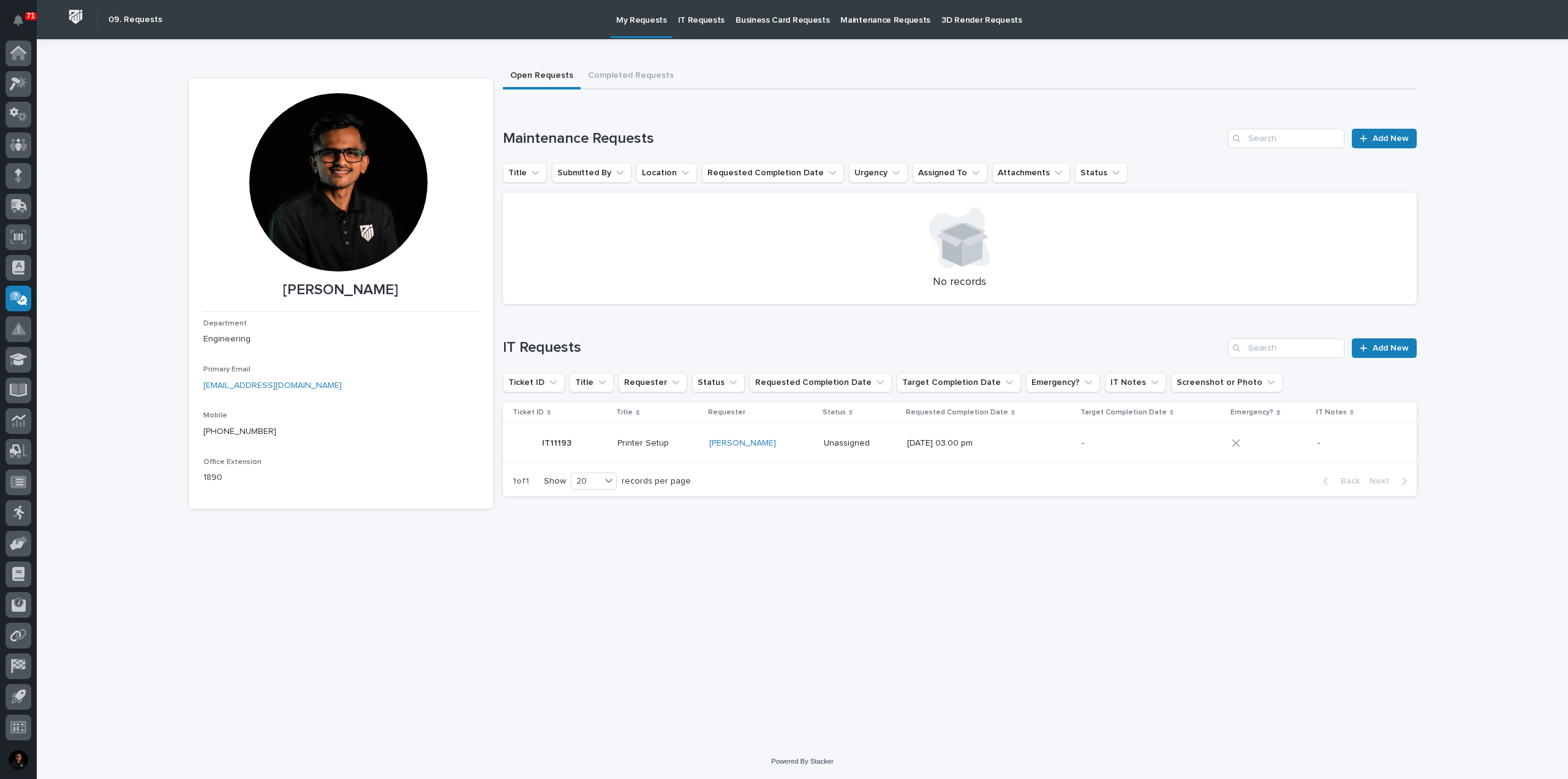
click at [983, 30] on link "3D Render Requests" at bounding box center [981, 19] width 91 height 38
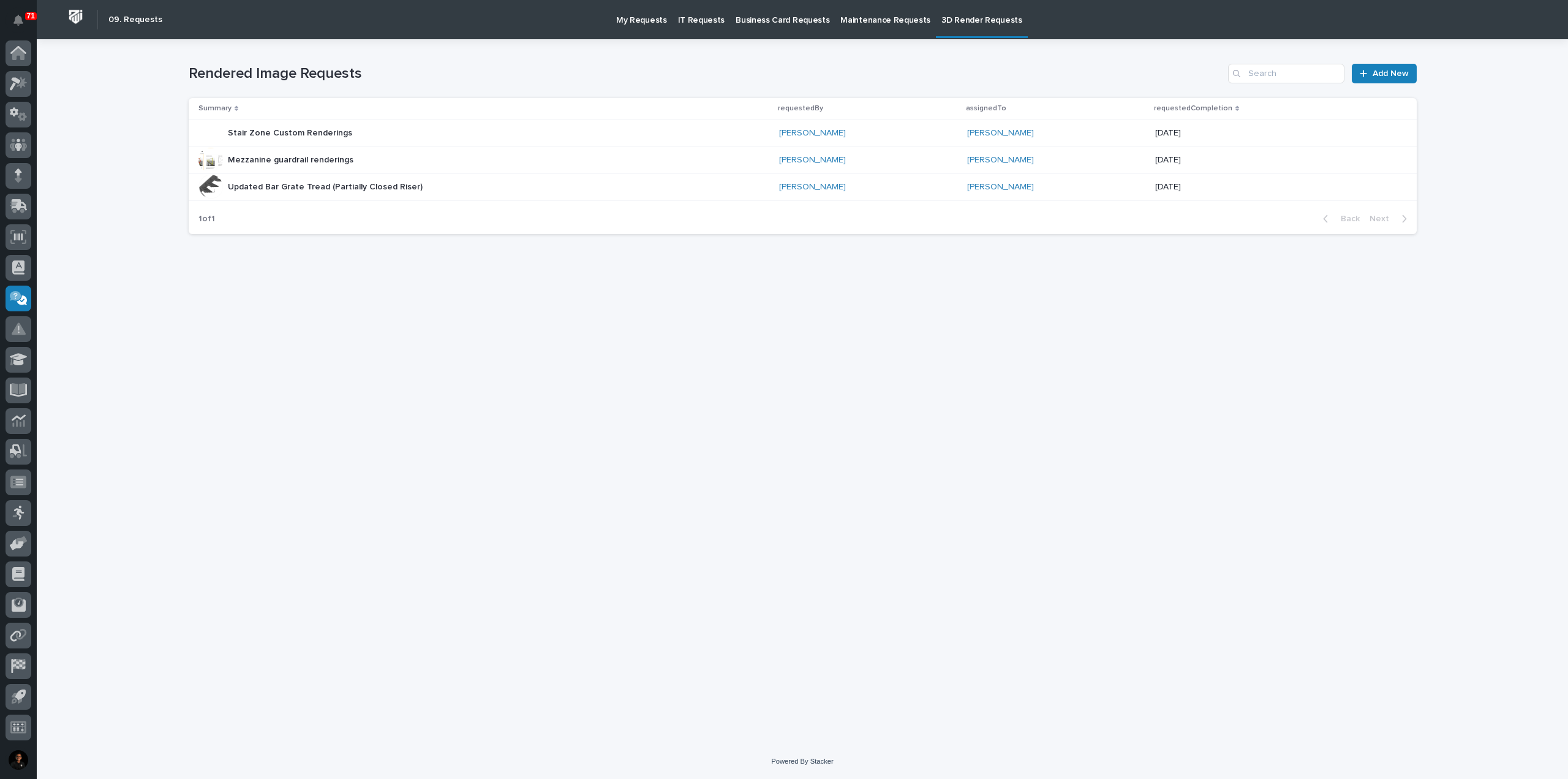
click at [841, 21] on p "Maintenance Requests" at bounding box center [885, 12] width 90 height 26
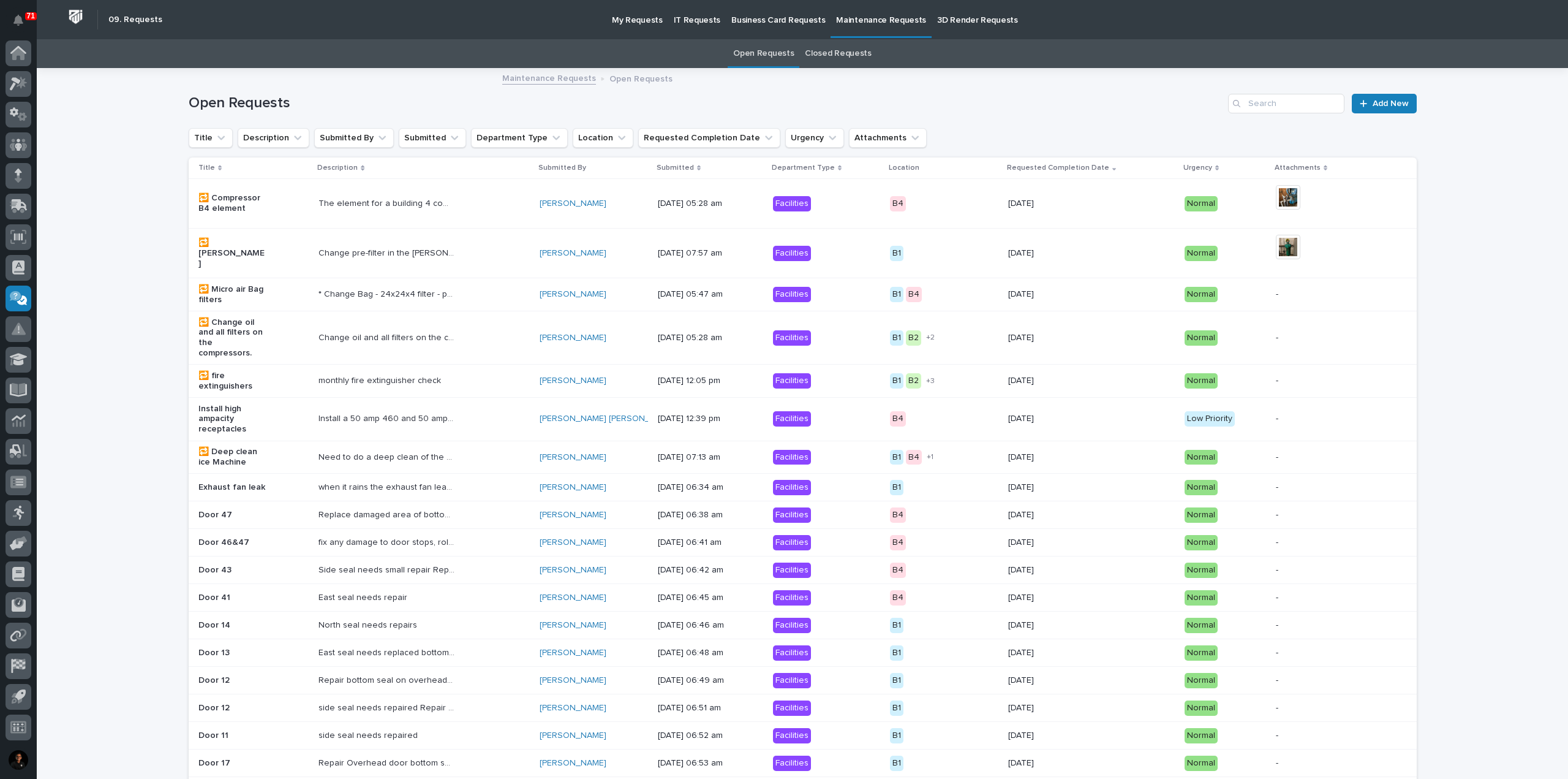
click at [764, 20] on p "Business Card Requests" at bounding box center [778, 12] width 94 height 26
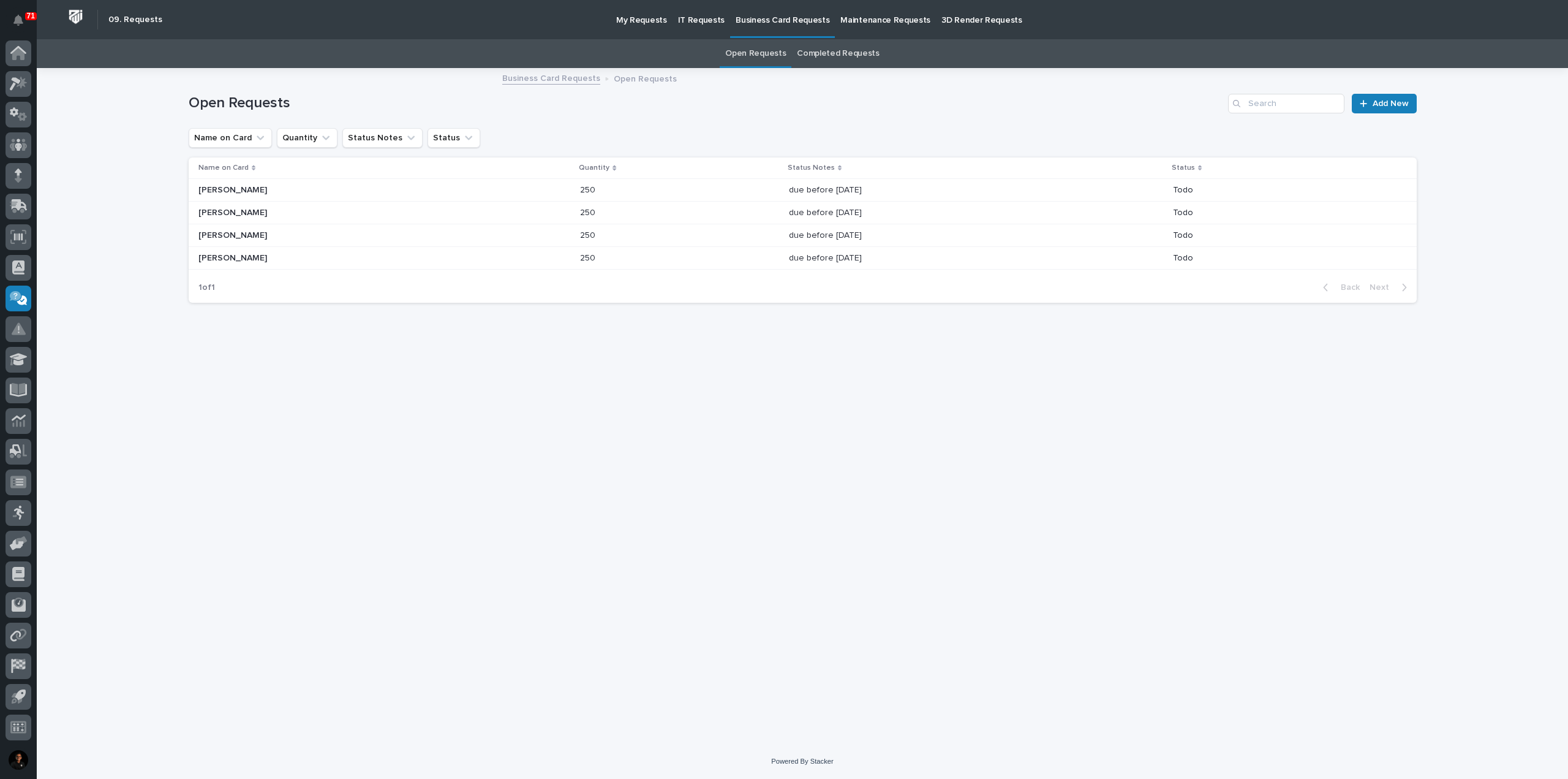
click at [697, 18] on p "IT Requests" at bounding box center [702, 12] width 47 height 26
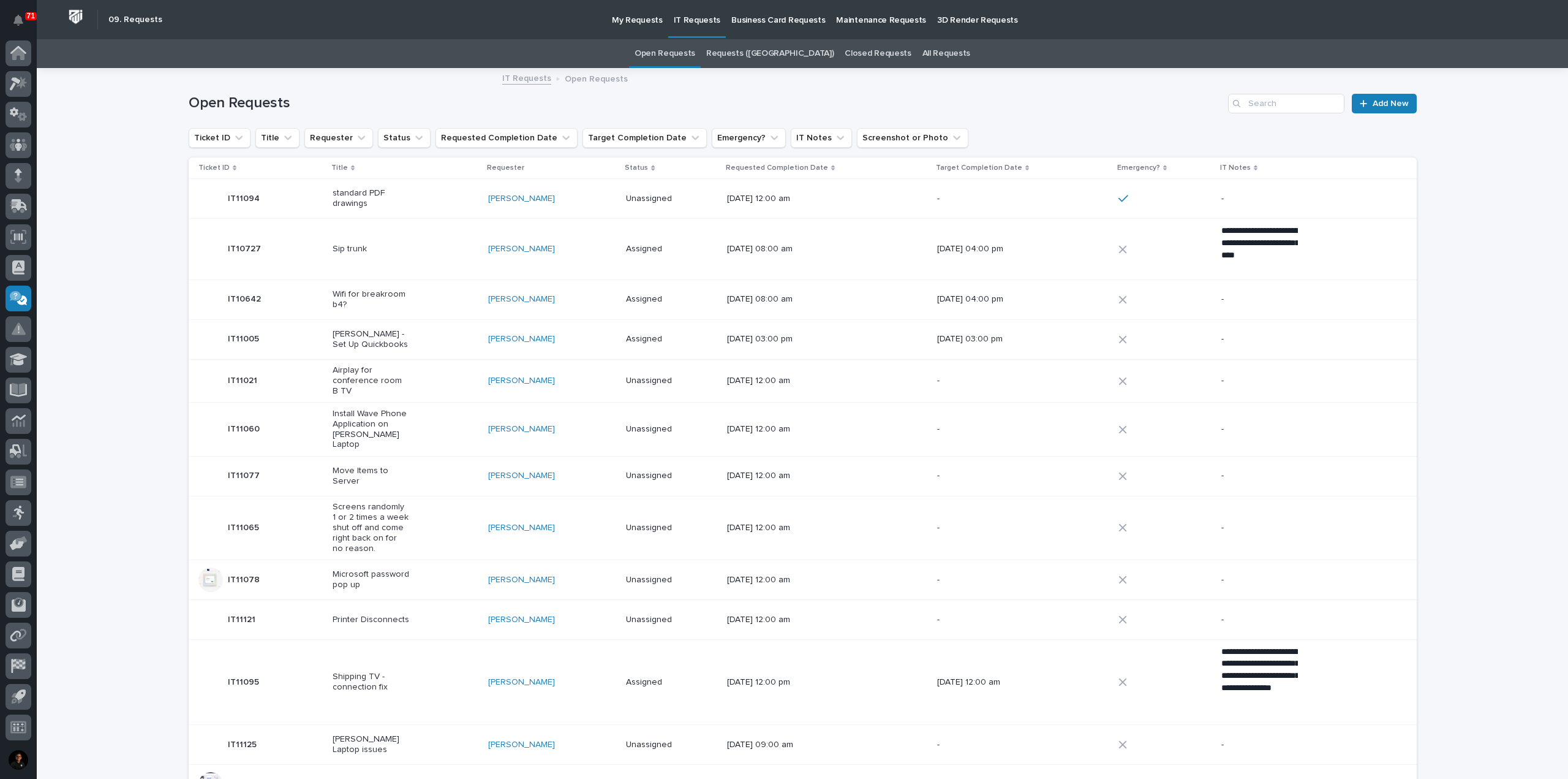
click at [772, 54] on link "Requests ([GEOGRAPHIC_DATA])" at bounding box center [770, 53] width 128 height 29
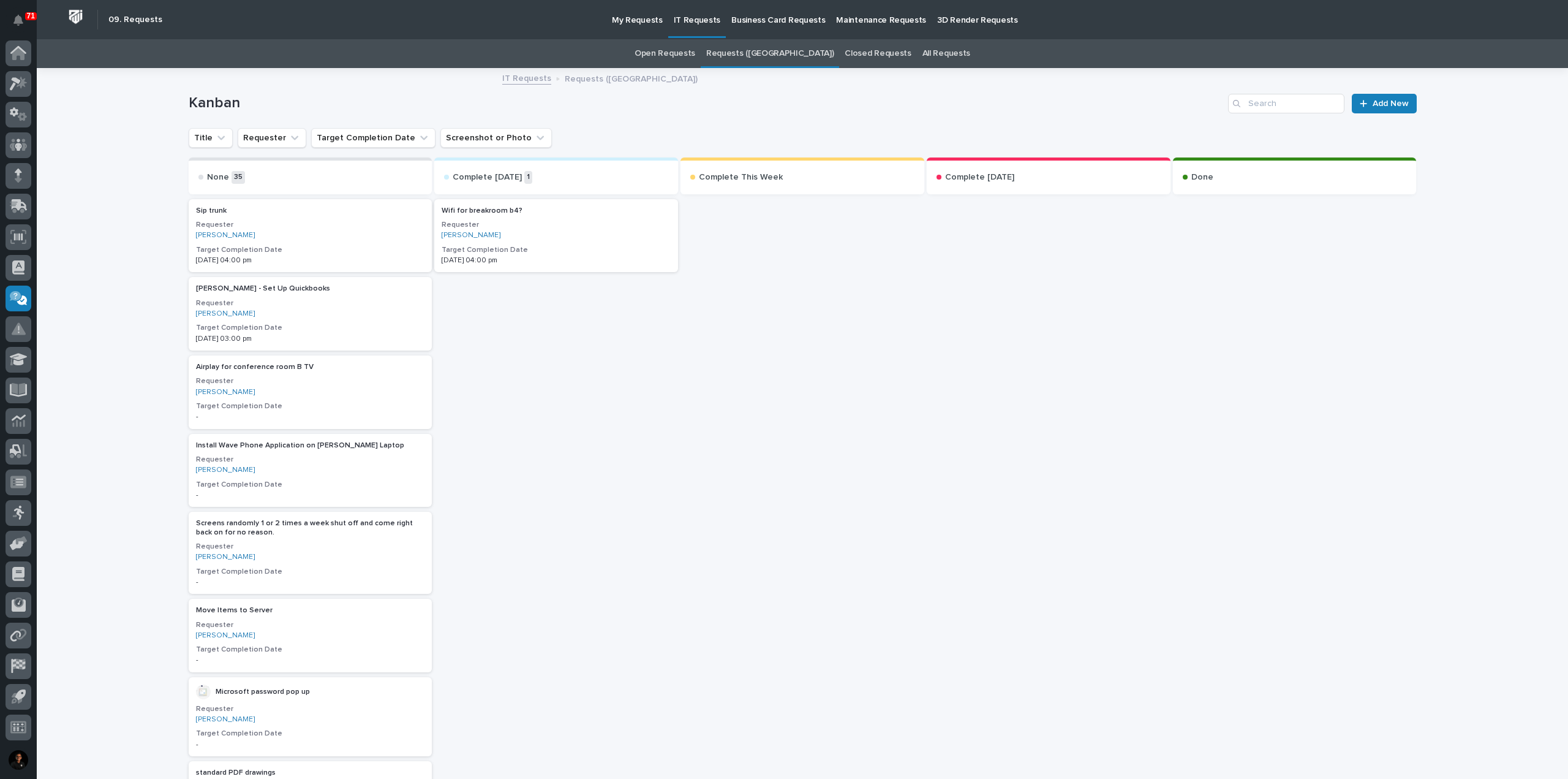
click at [680, 54] on link "Open Requests" at bounding box center [664, 53] width 61 height 29
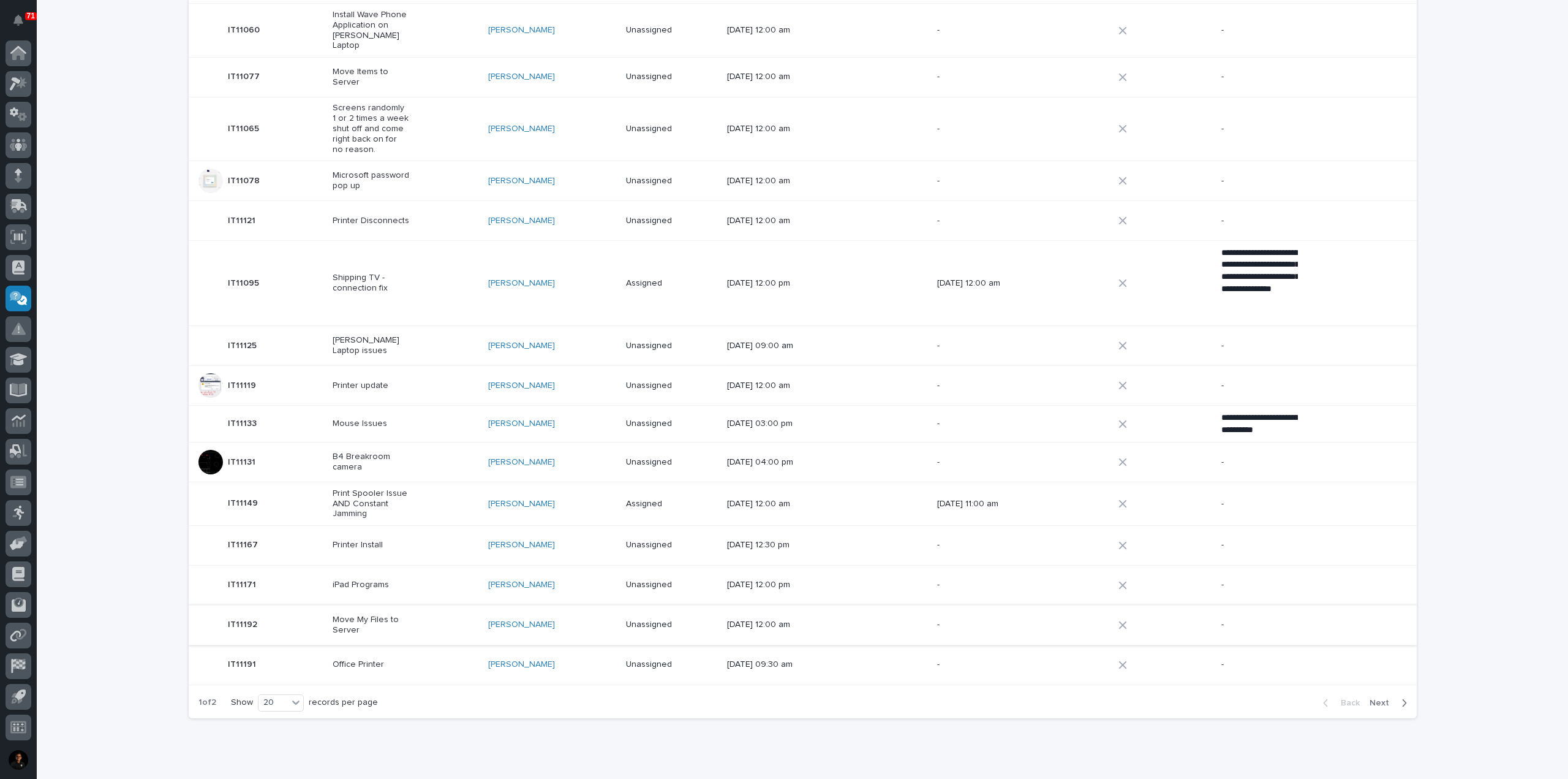
scroll to position [434, 0]
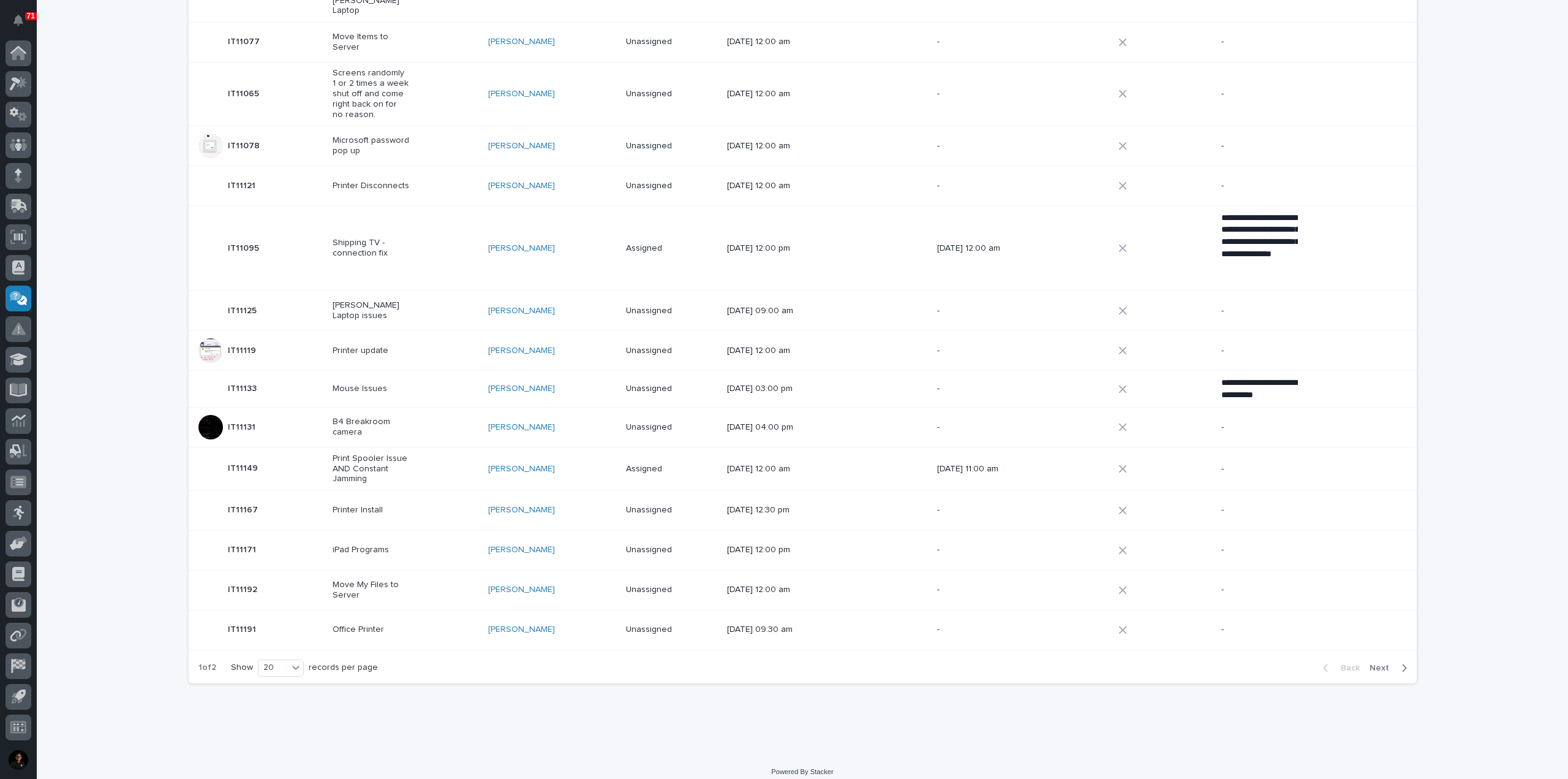
click at [1379, 662] on span "Next" at bounding box center [1383, 667] width 27 height 11
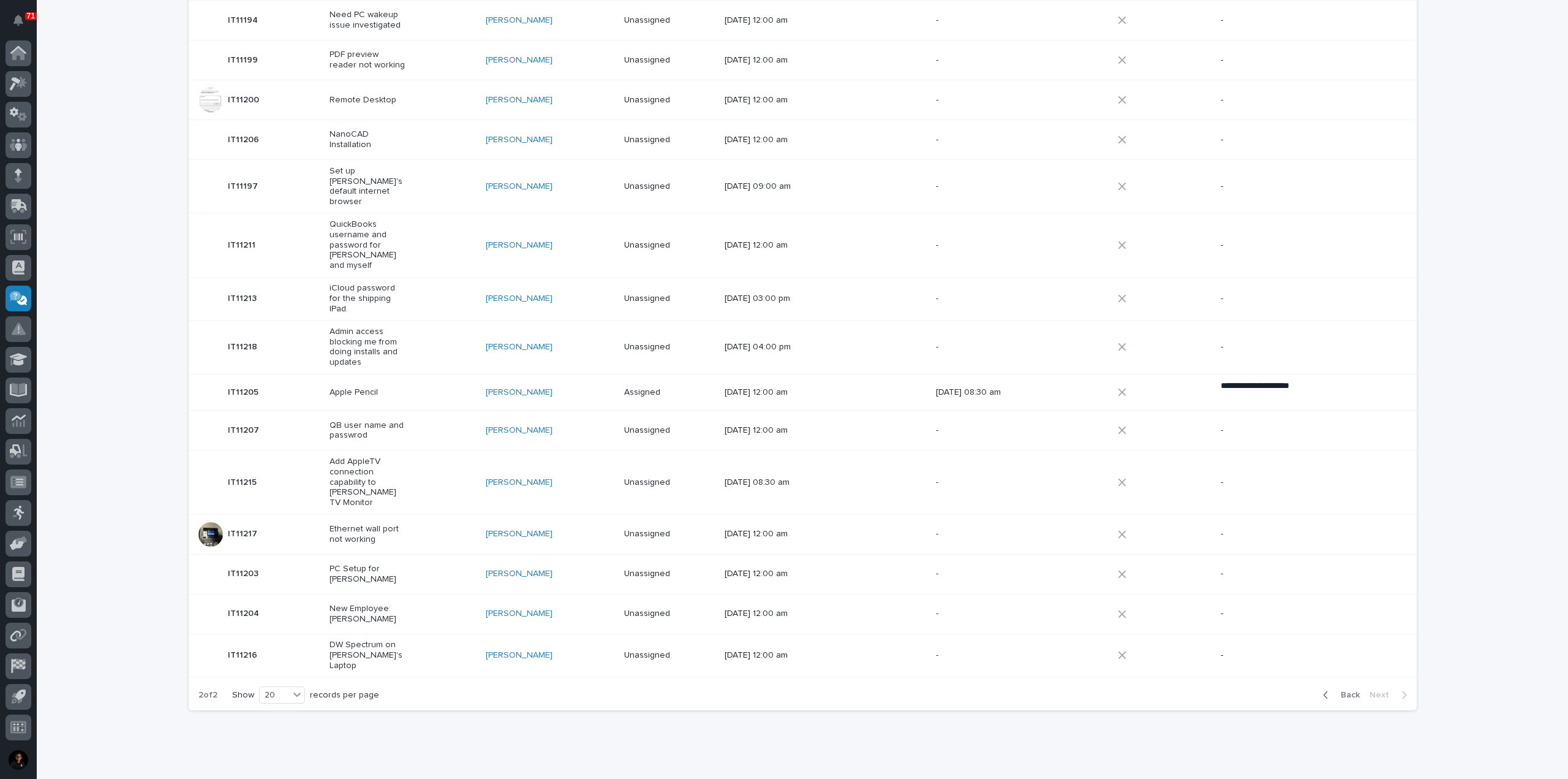
click at [1340, 689] on span "Back" at bounding box center [1346, 695] width 26 height 11
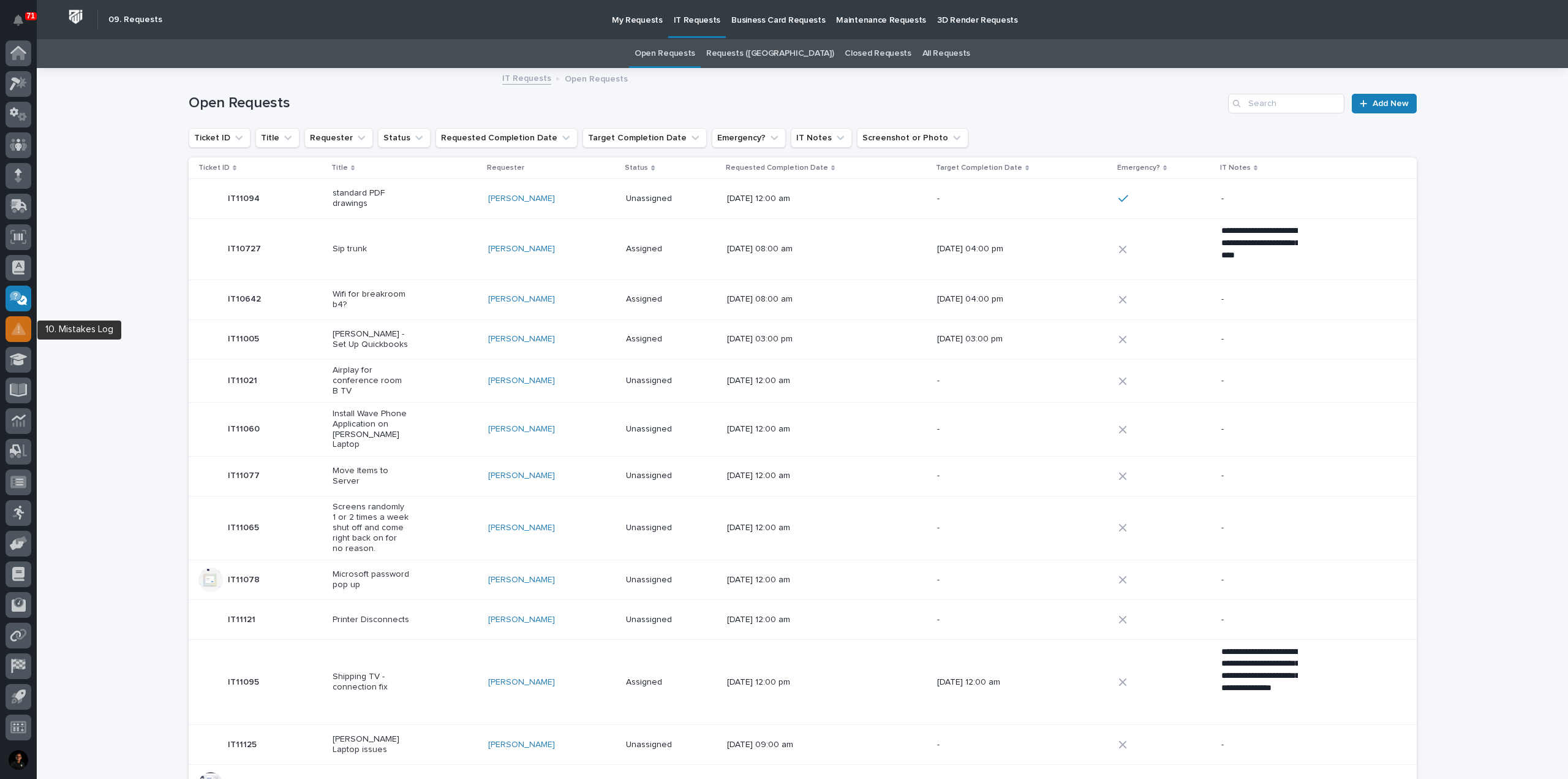
click at [13, 327] on icon at bounding box center [18, 328] width 14 height 14
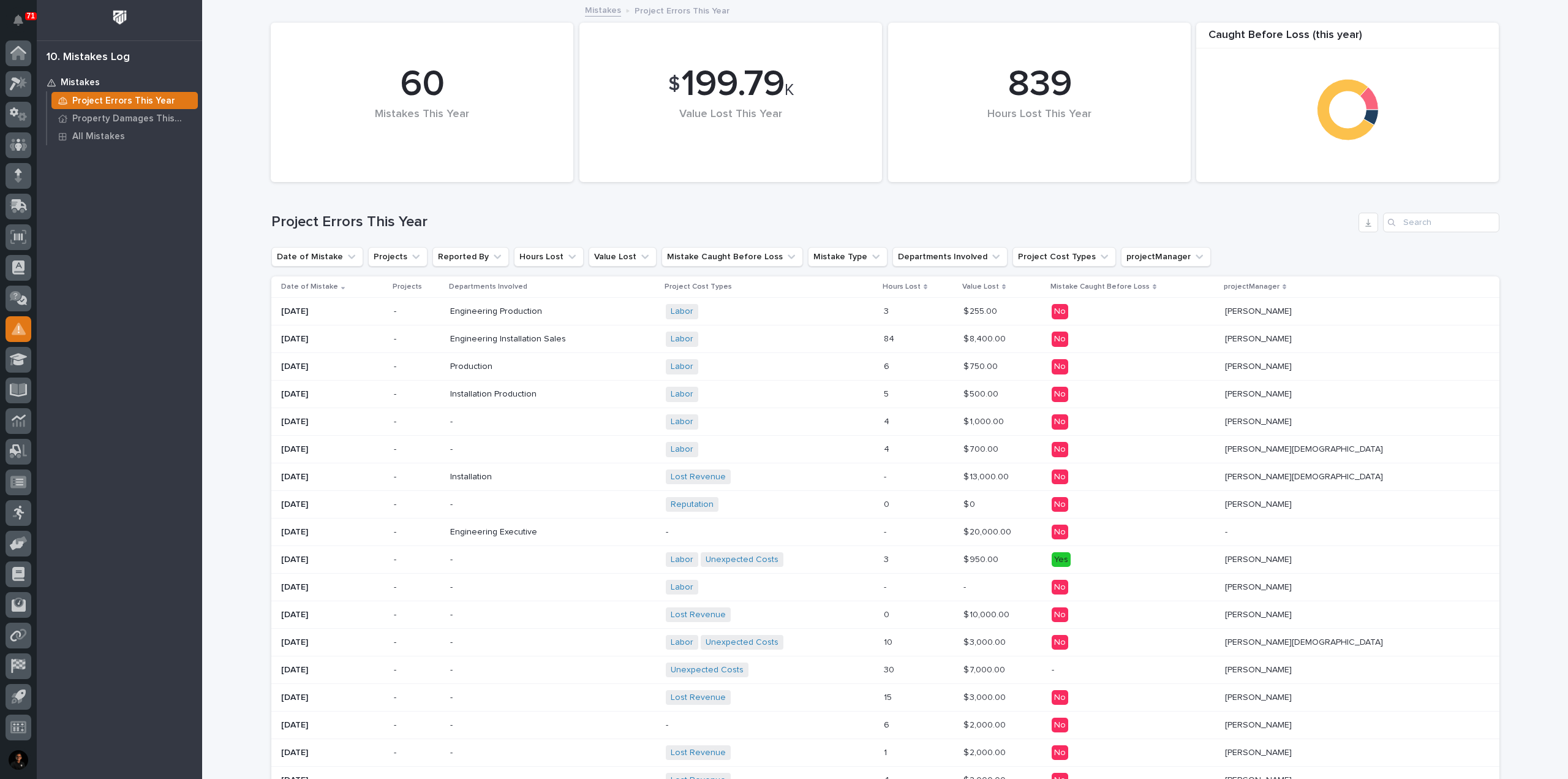
click at [326, 286] on p "Date of Mistake" at bounding box center [310, 286] width 57 height 13
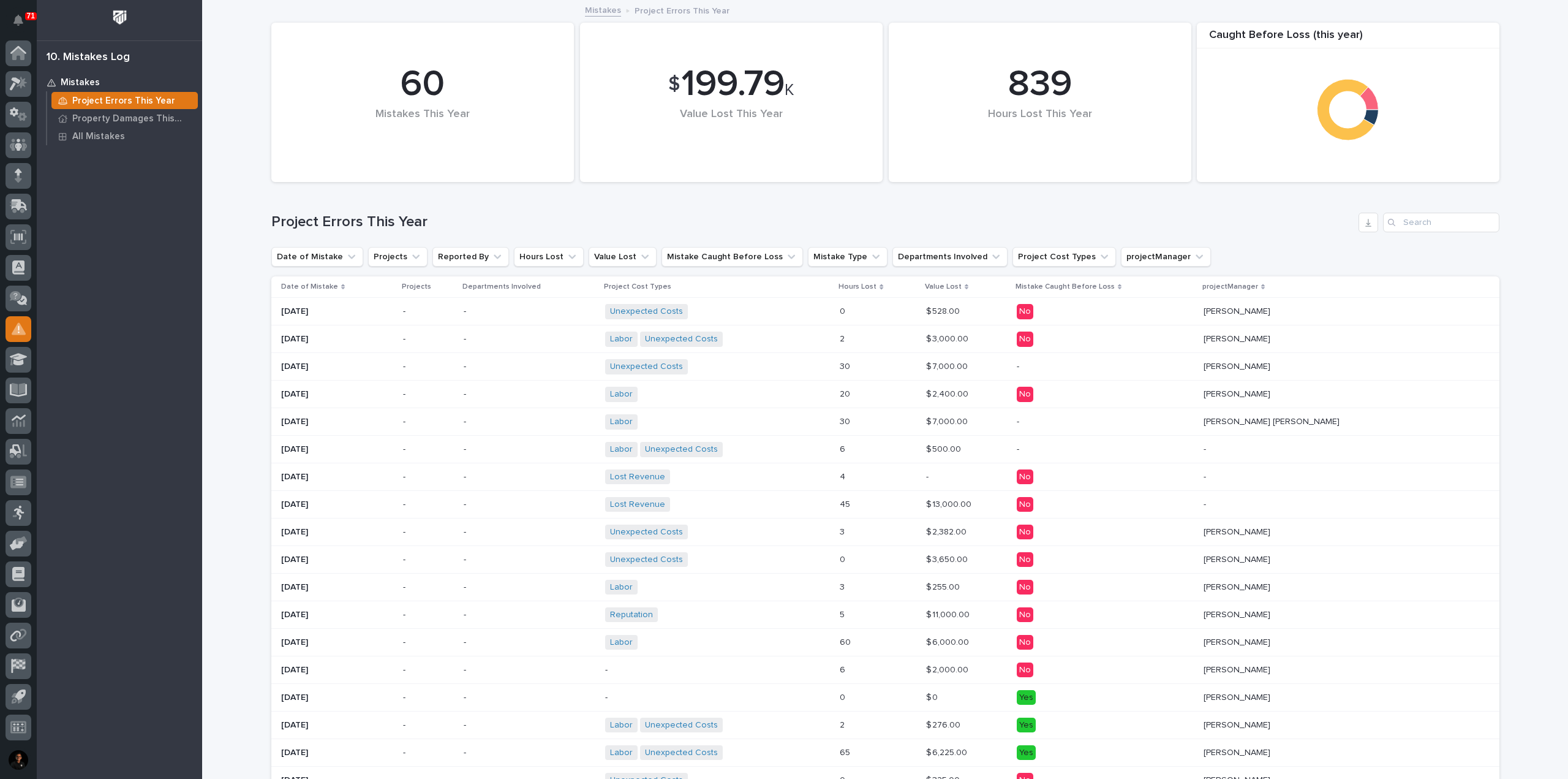
click at [323, 287] on p "Date of Mistake" at bounding box center [310, 286] width 57 height 13
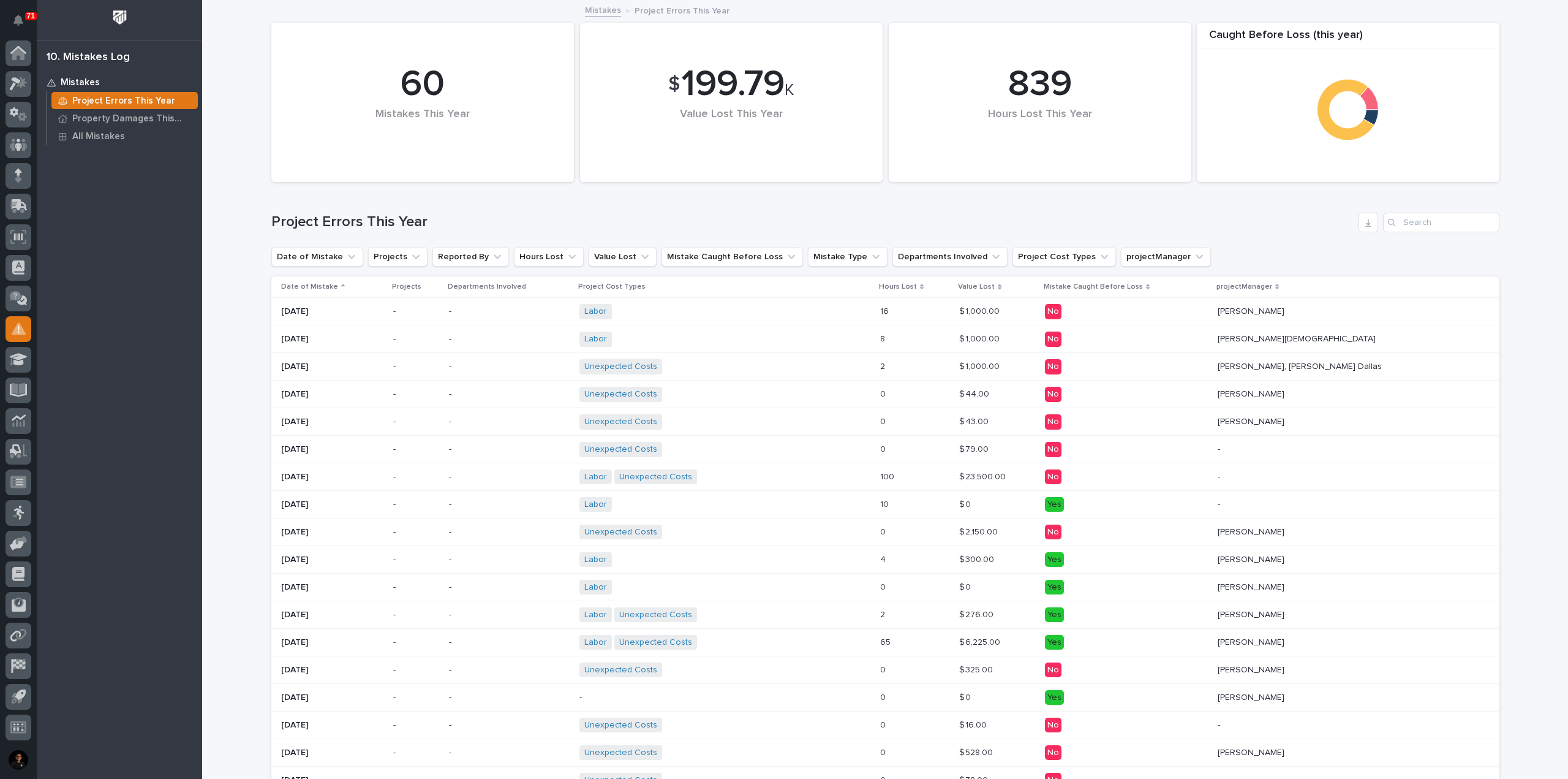
click at [324, 287] on p "Date of Mistake" at bounding box center [310, 286] width 57 height 13
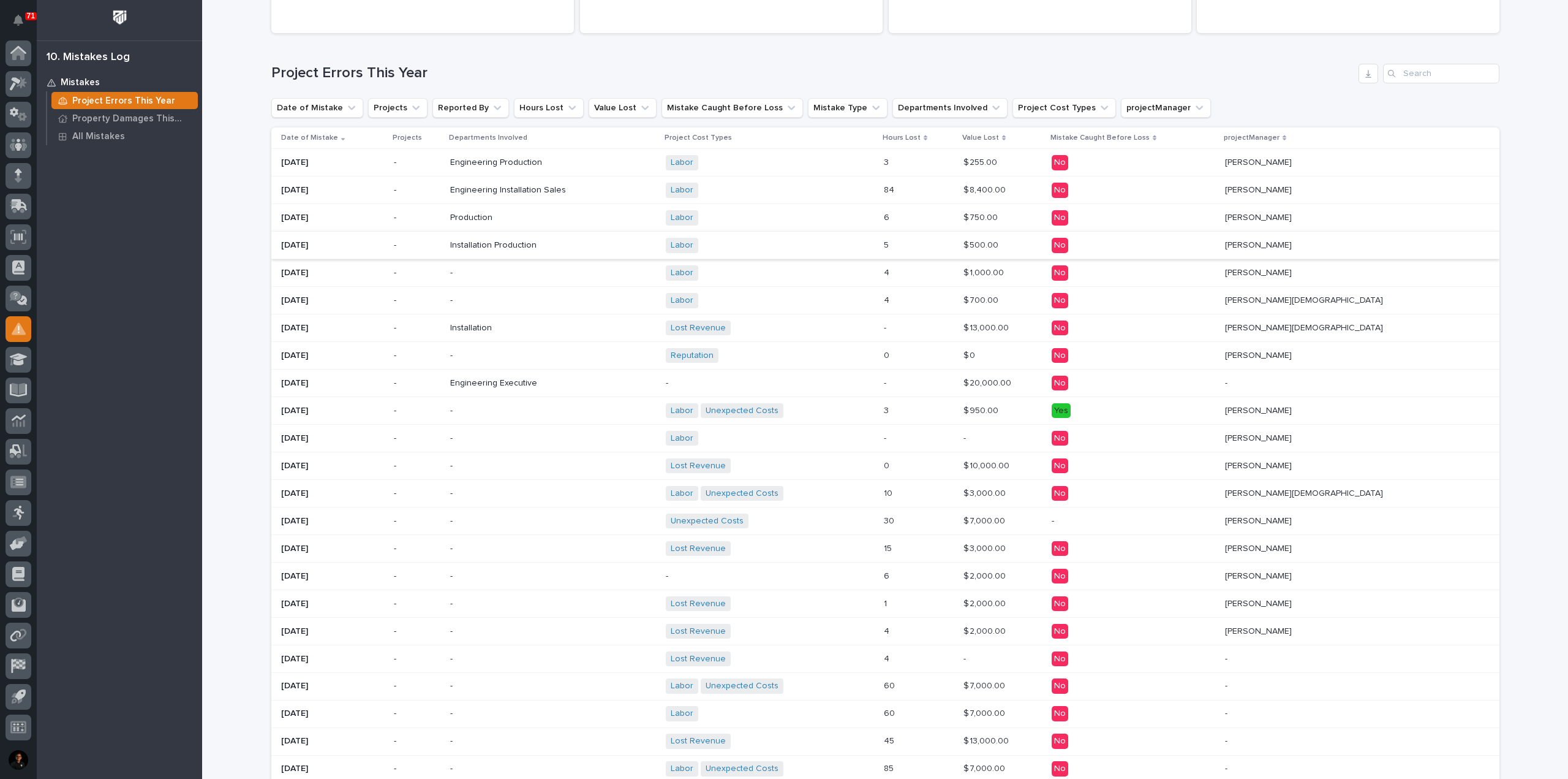
scroll to position [184, 0]
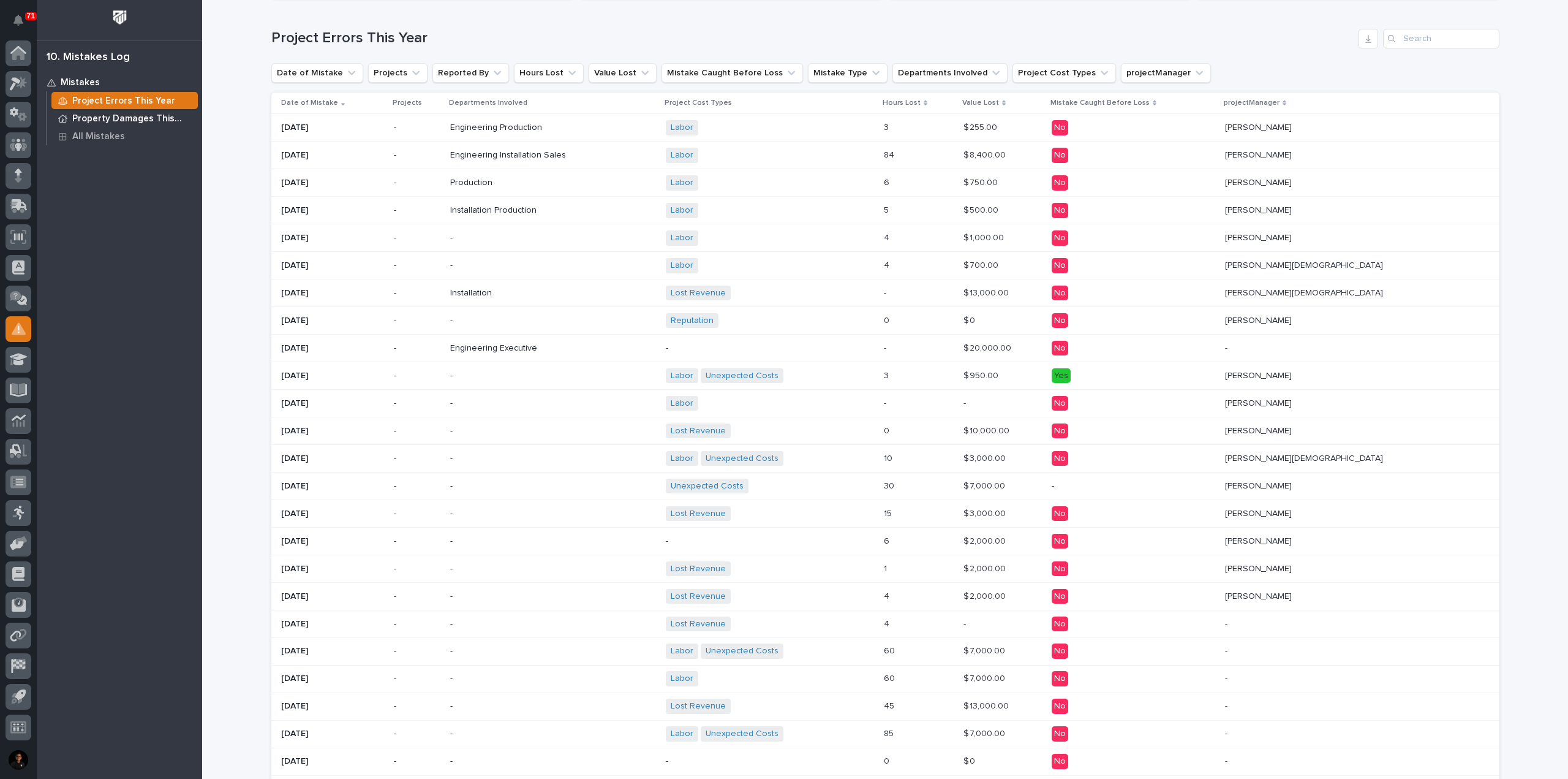
click at [131, 120] on p "Property Damages This Year" at bounding box center [132, 118] width 120 height 11
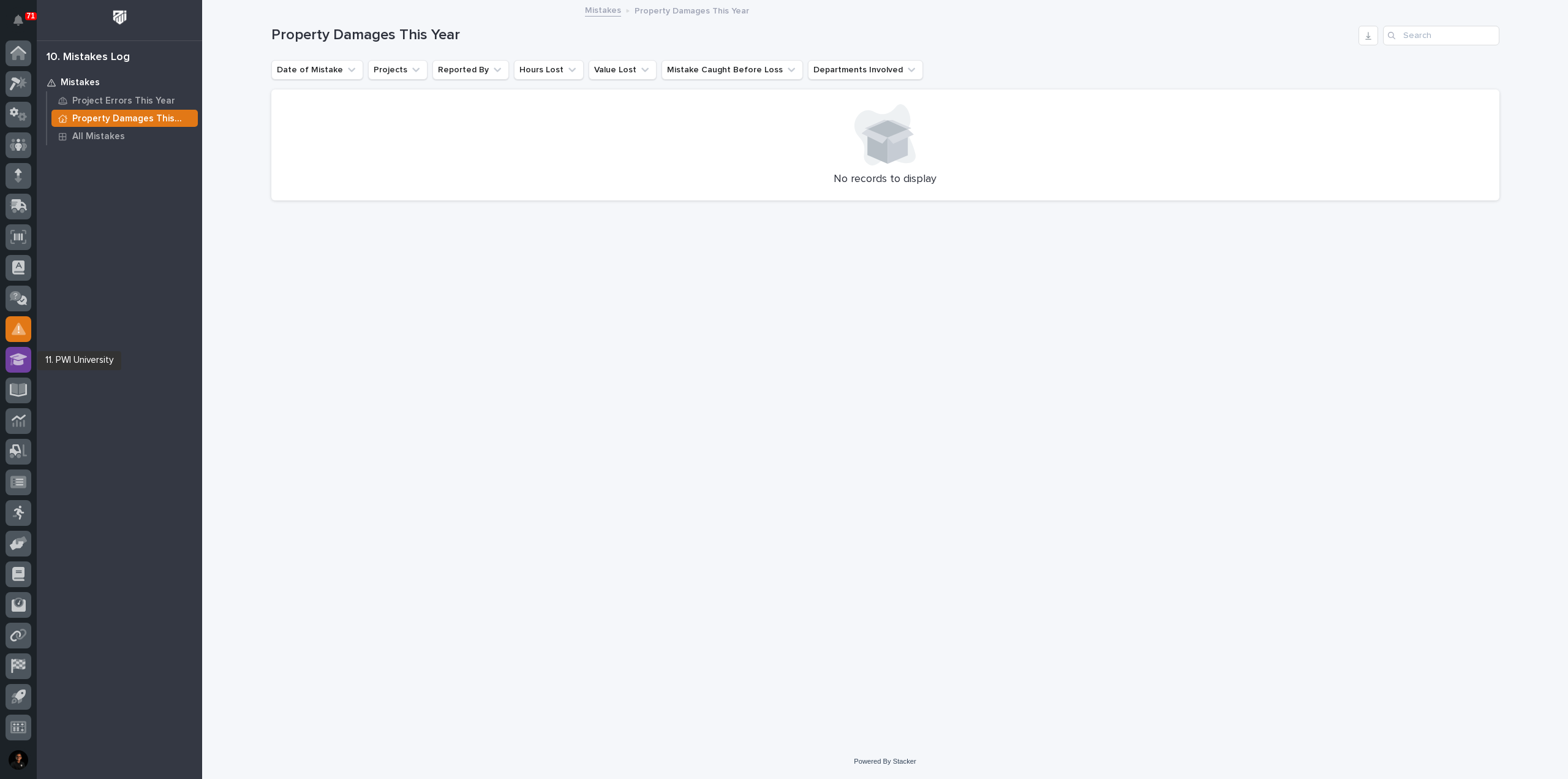
click at [21, 356] on icon at bounding box center [18, 359] width 18 height 12
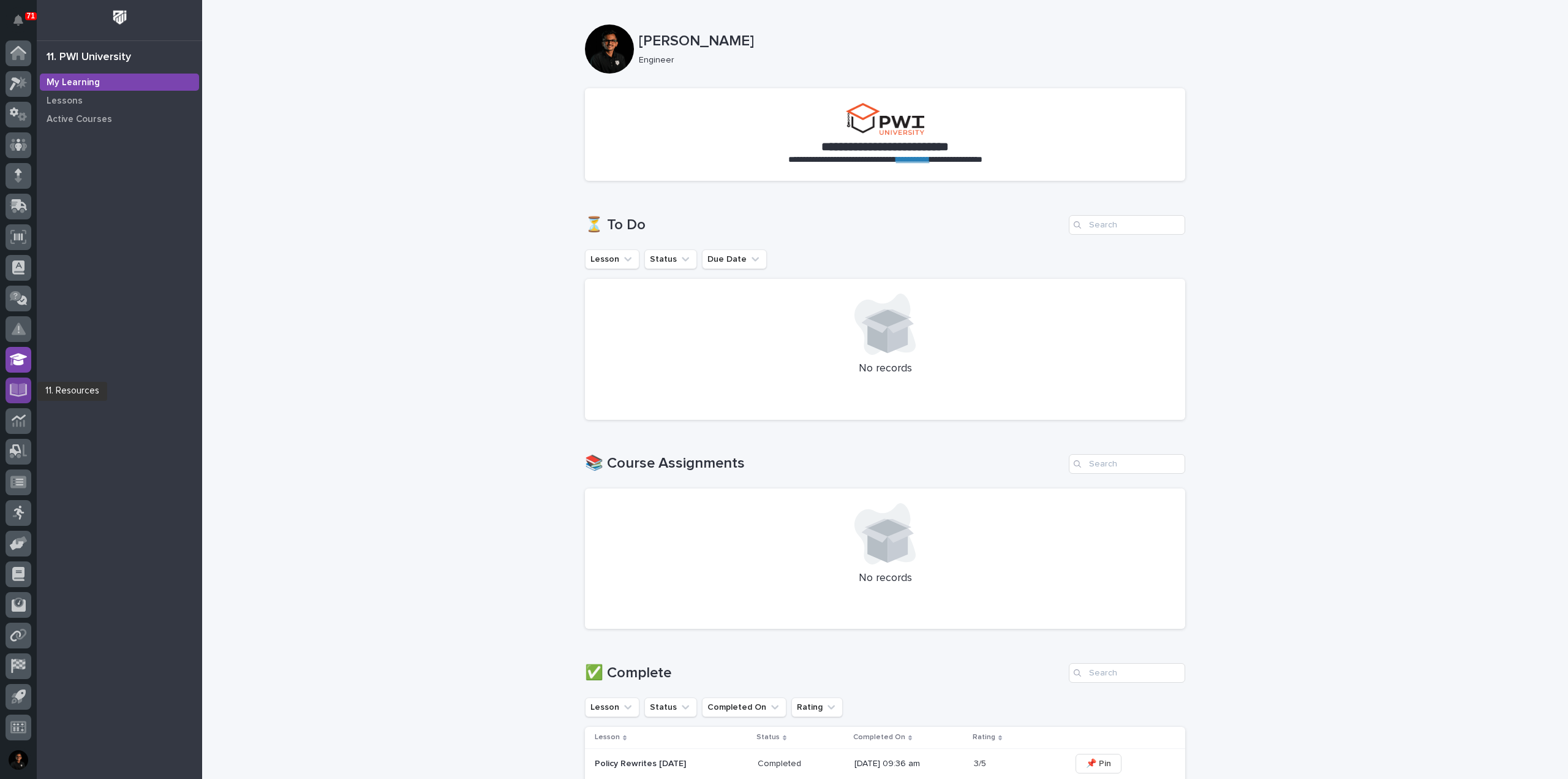
click at [16, 389] on icon at bounding box center [18, 388] width 14 height 12
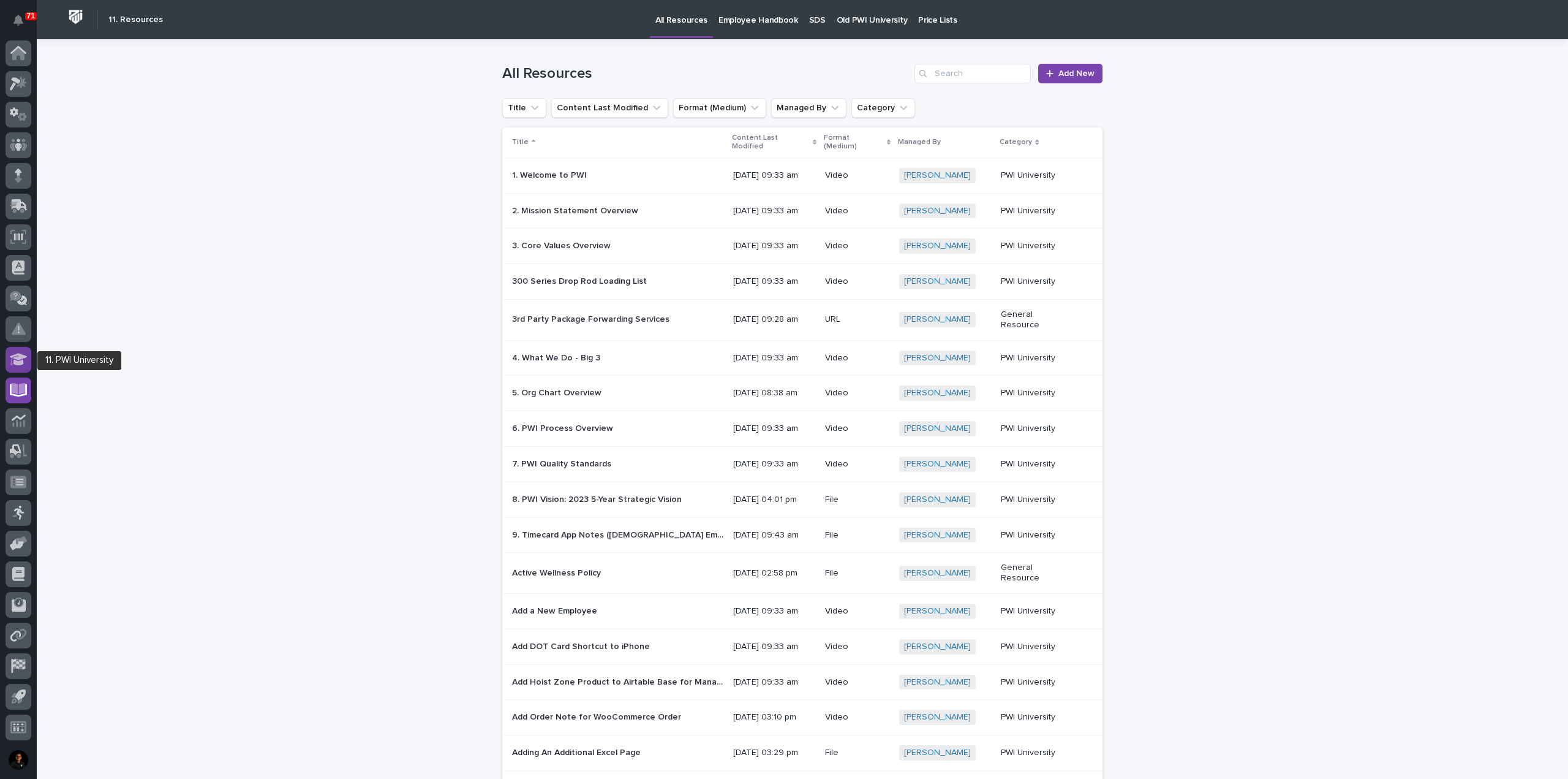
click at [13, 359] on icon at bounding box center [18, 359] width 18 height 14
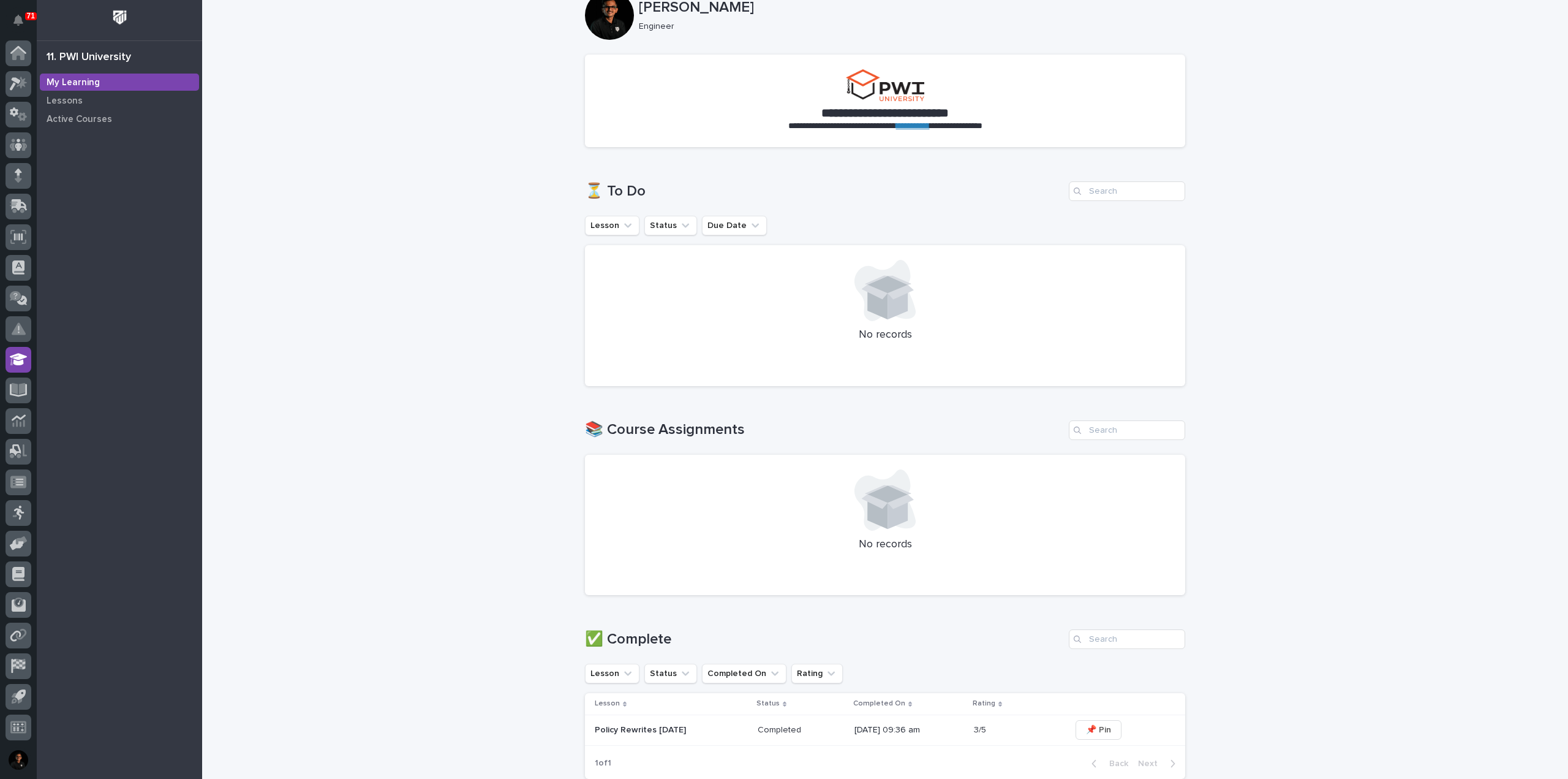
scroll to position [139, 0]
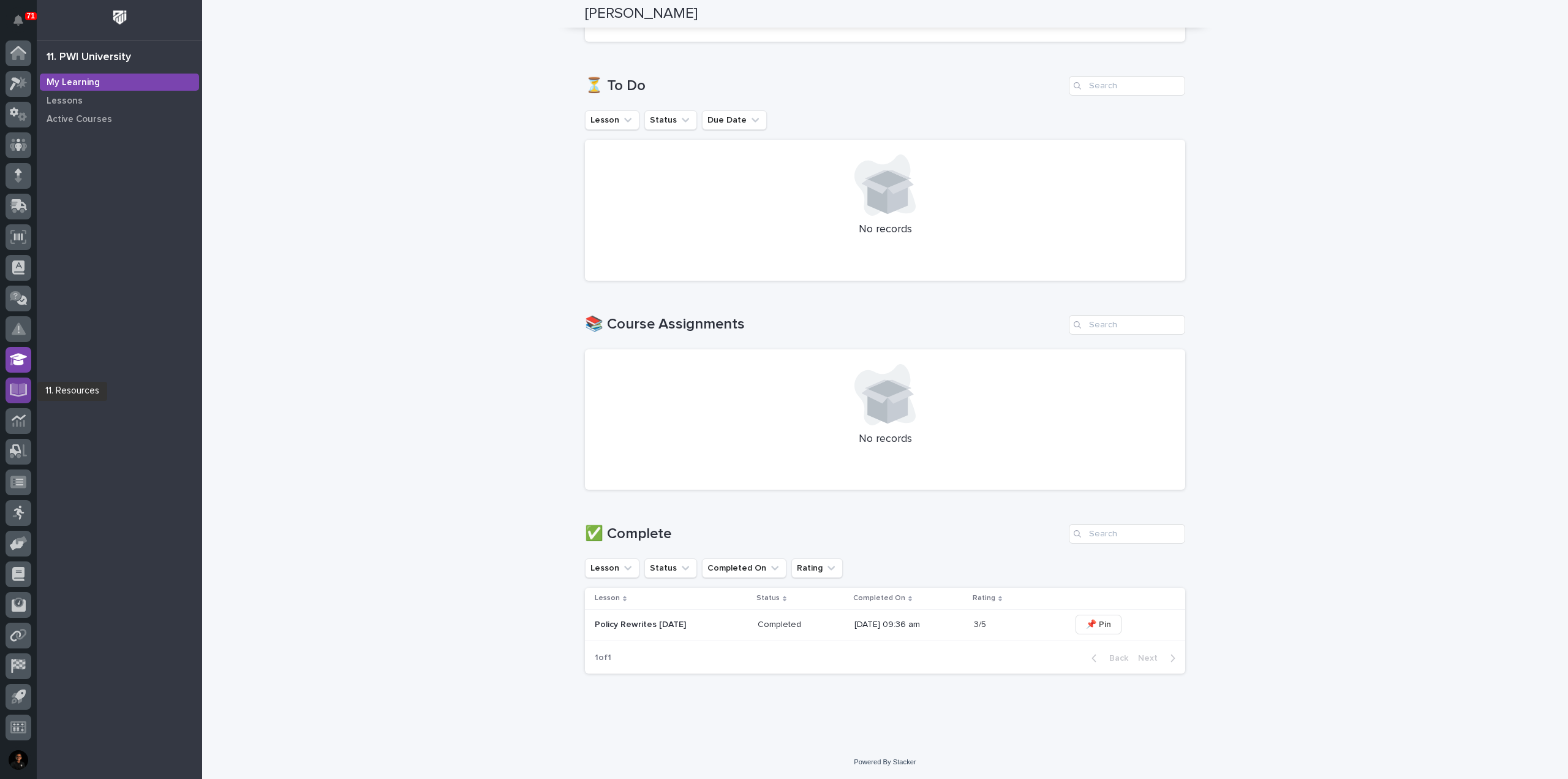
click at [17, 391] on icon at bounding box center [18, 388] width 14 height 12
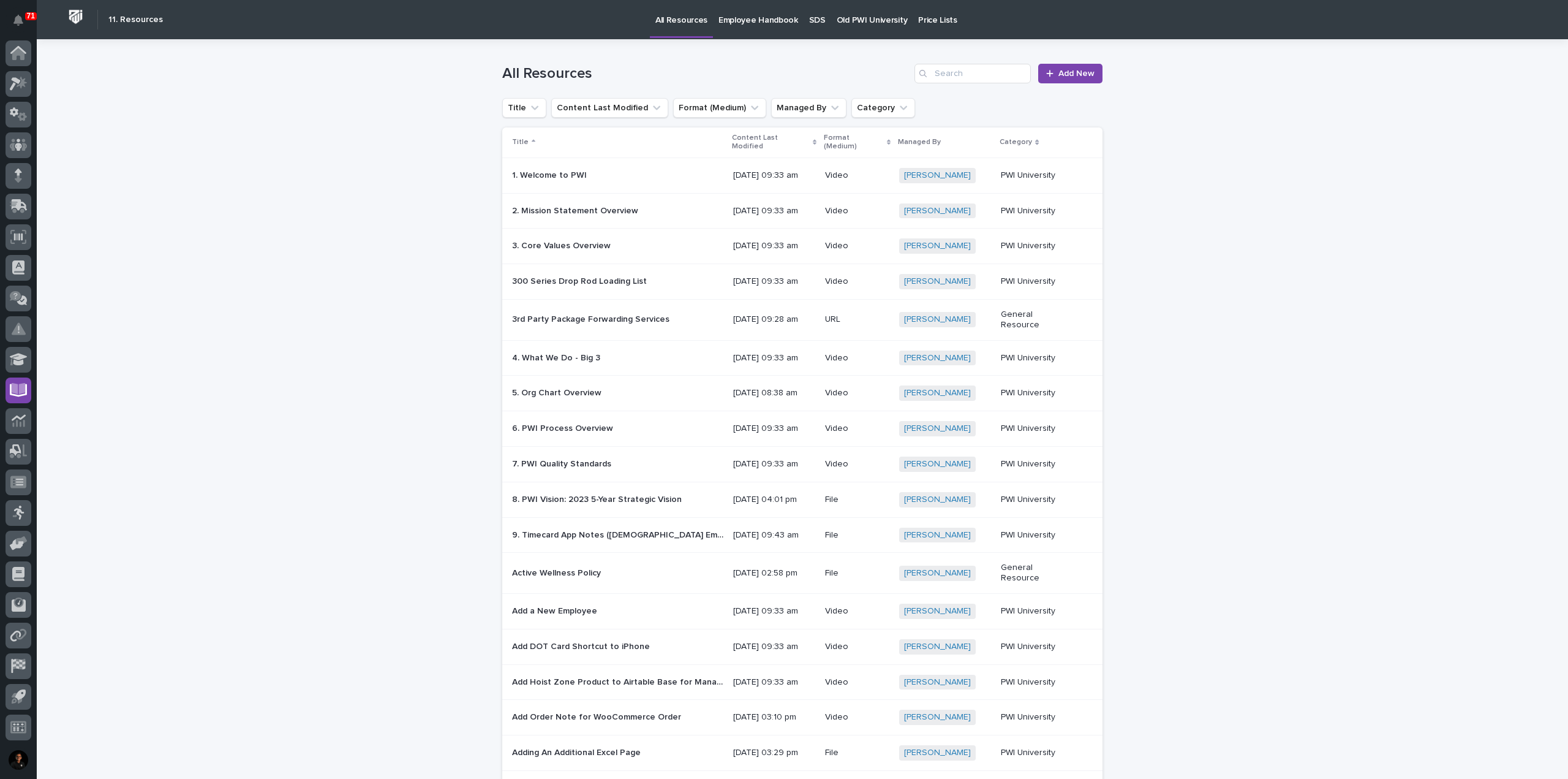
click at [918, 17] on p "Price Lists" at bounding box center [937, 12] width 39 height 26
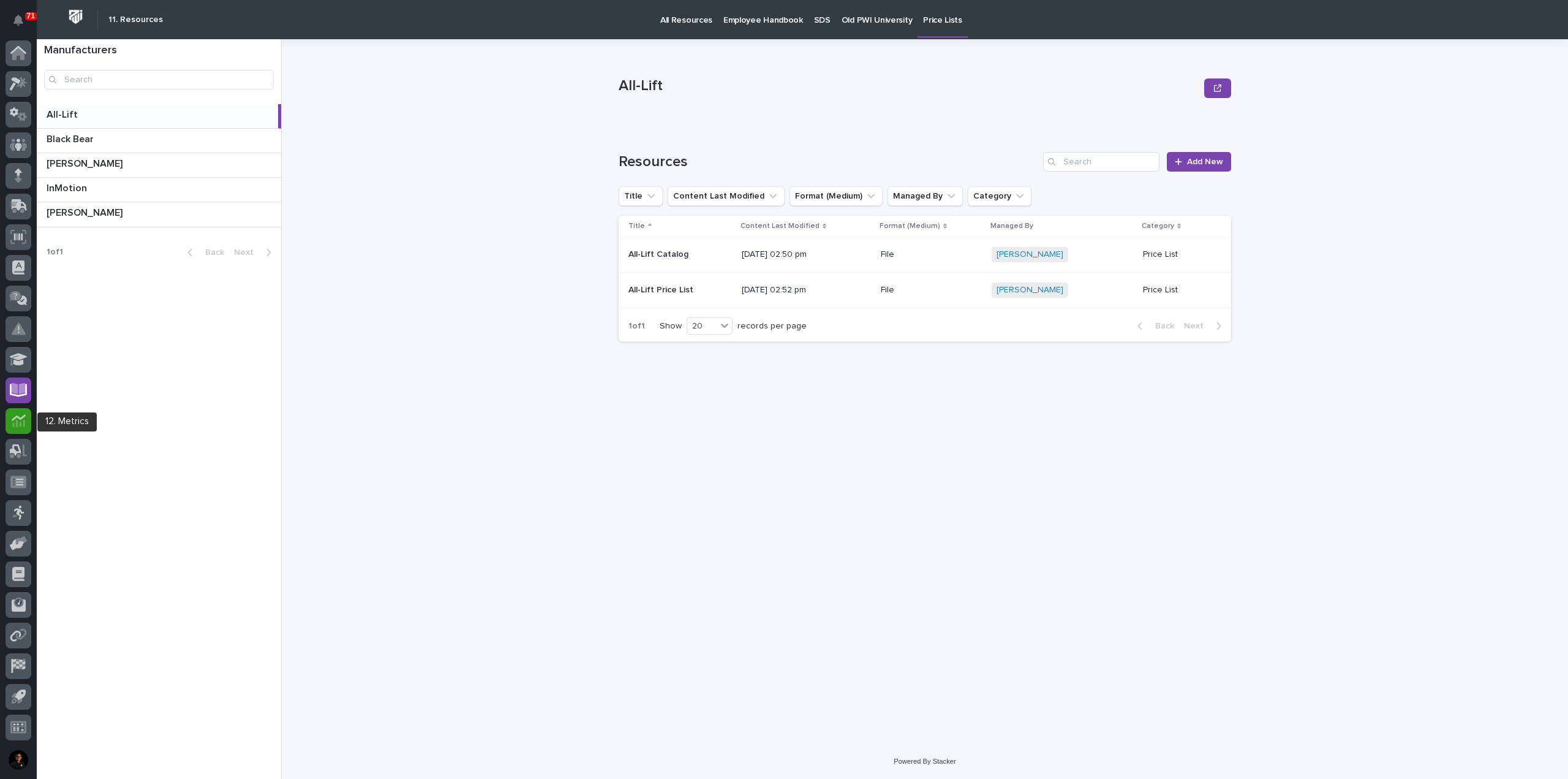
click at [26, 421] on div at bounding box center [18, 421] width 26 height 26
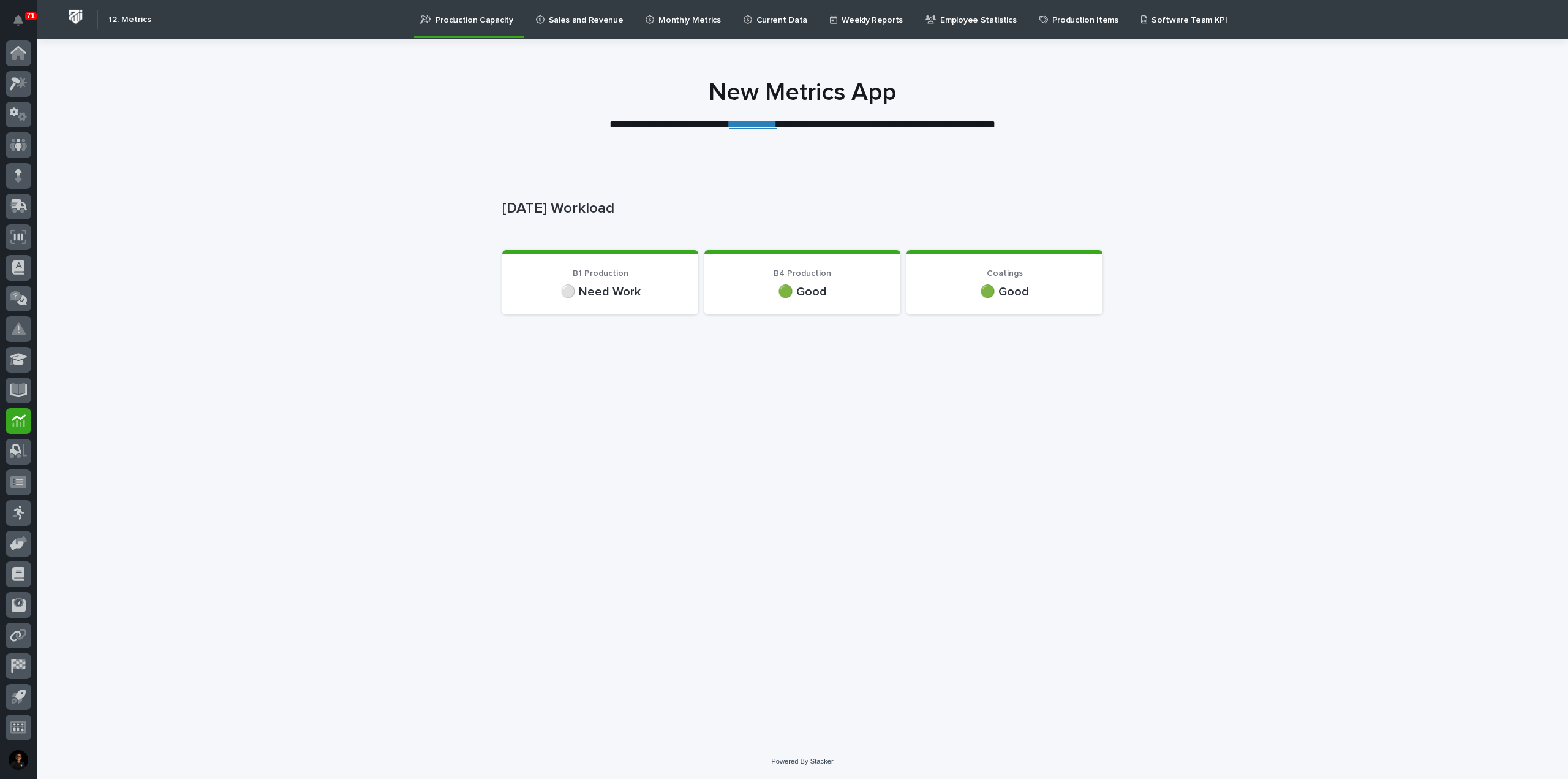
click at [744, 22] on icon at bounding box center [748, 20] width 9 height 9
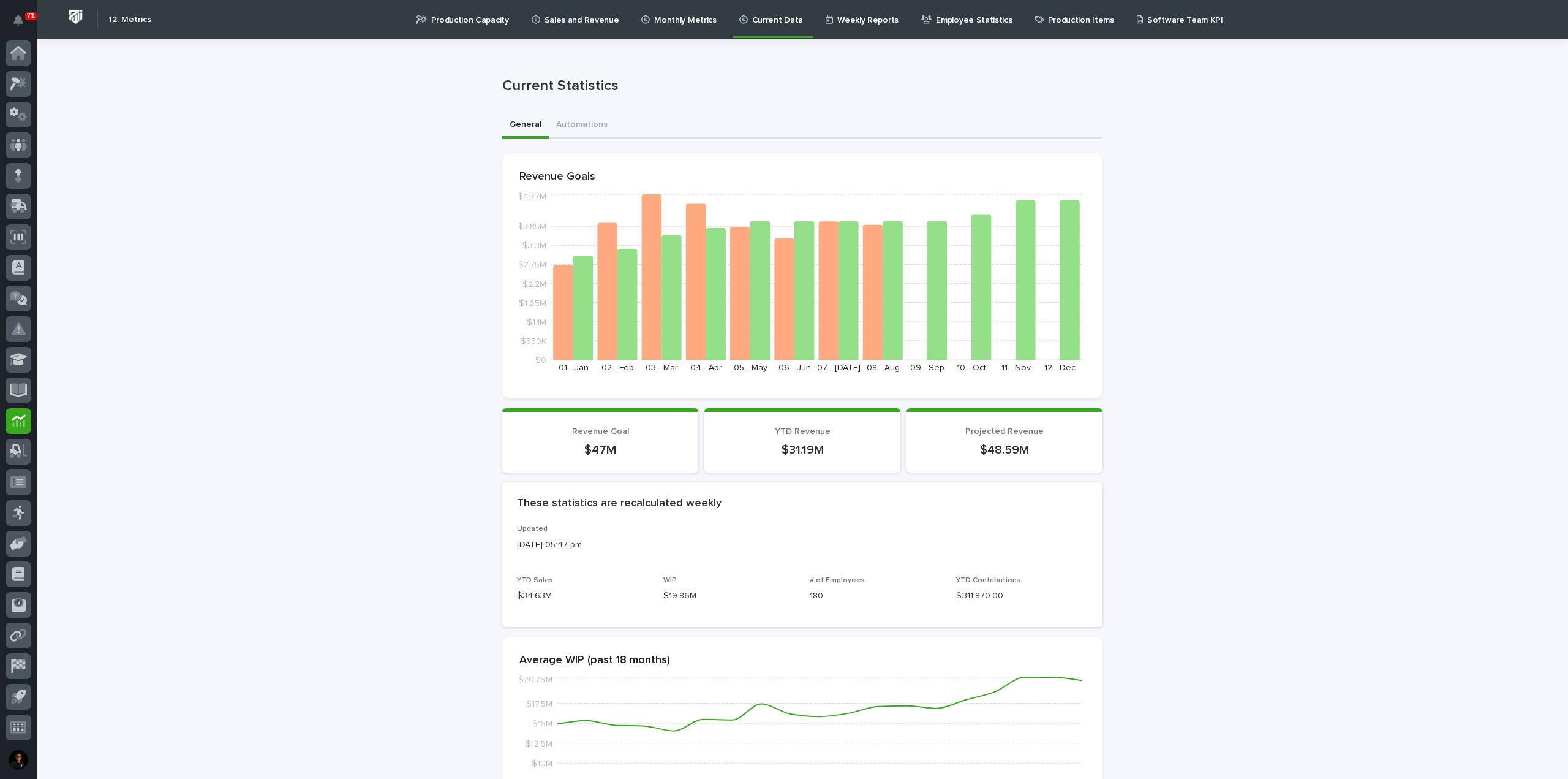
click at [565, 18] on p "Sales and Revenue" at bounding box center [582, 12] width 75 height 26
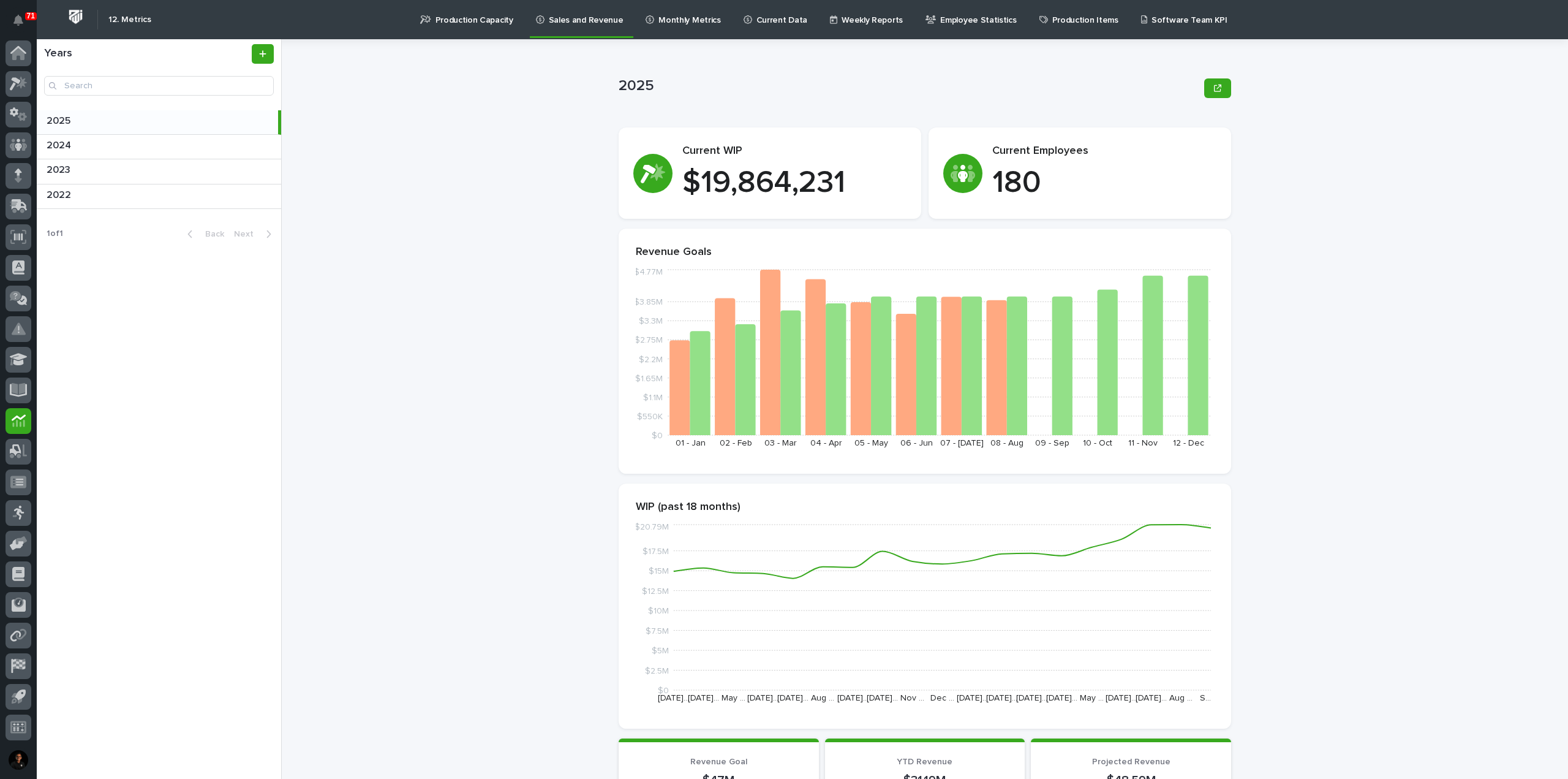
click at [674, 22] on p "Monthly Metrics" at bounding box center [689, 12] width 62 height 26
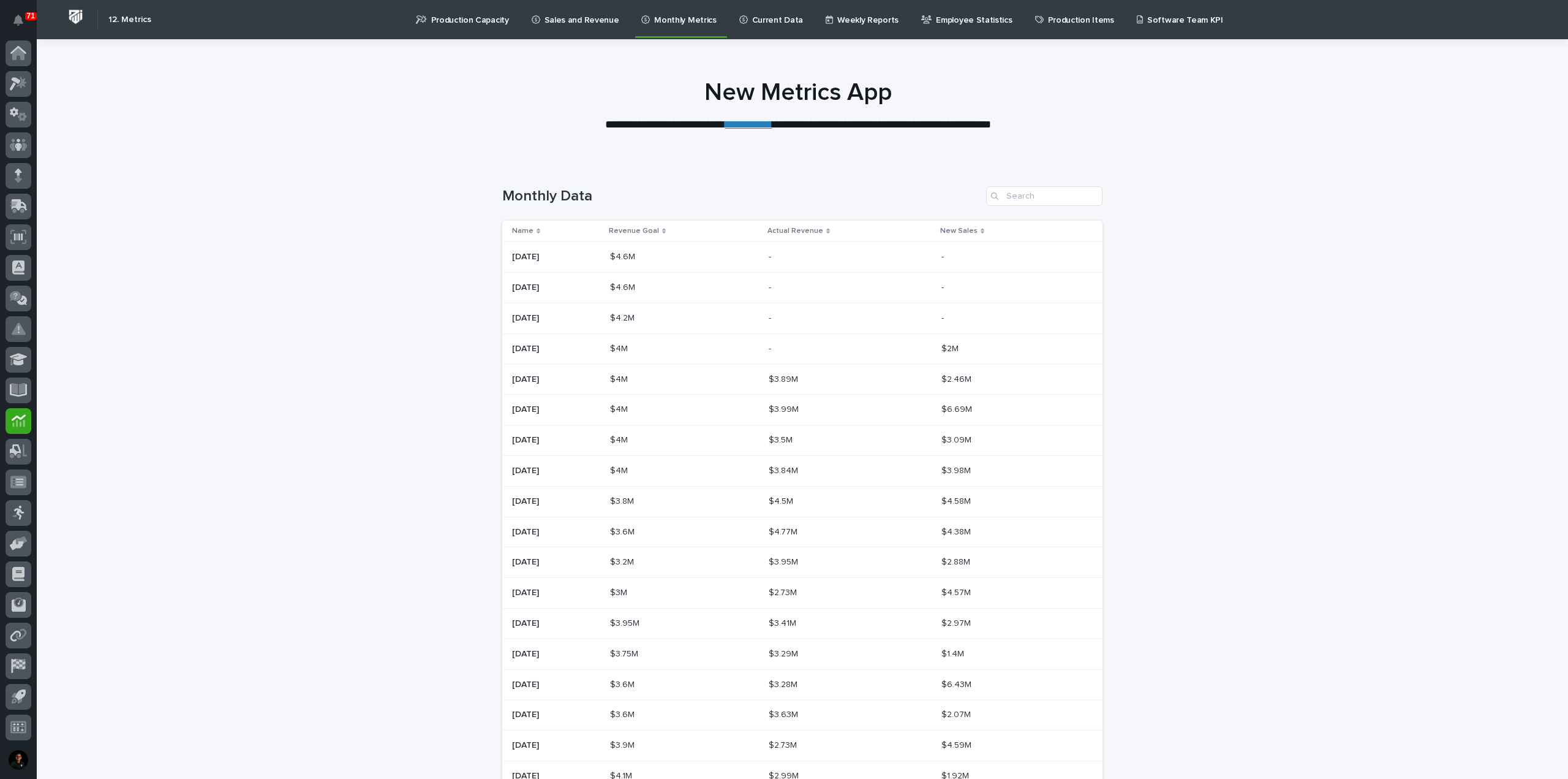
click at [585, 21] on p "Sales and Revenue" at bounding box center [582, 12] width 75 height 26
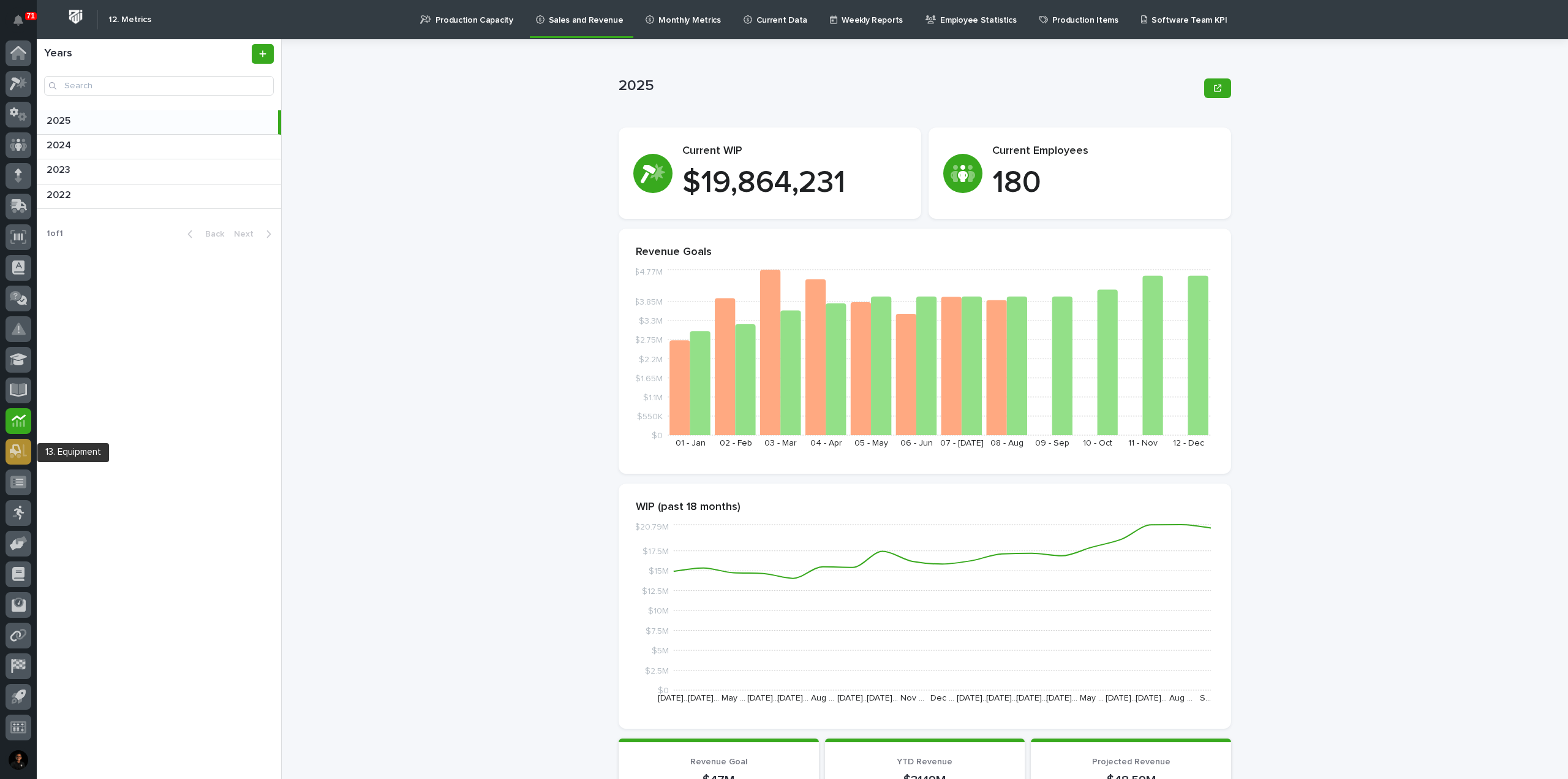
click at [15, 457] on icon at bounding box center [18, 451] width 18 height 14
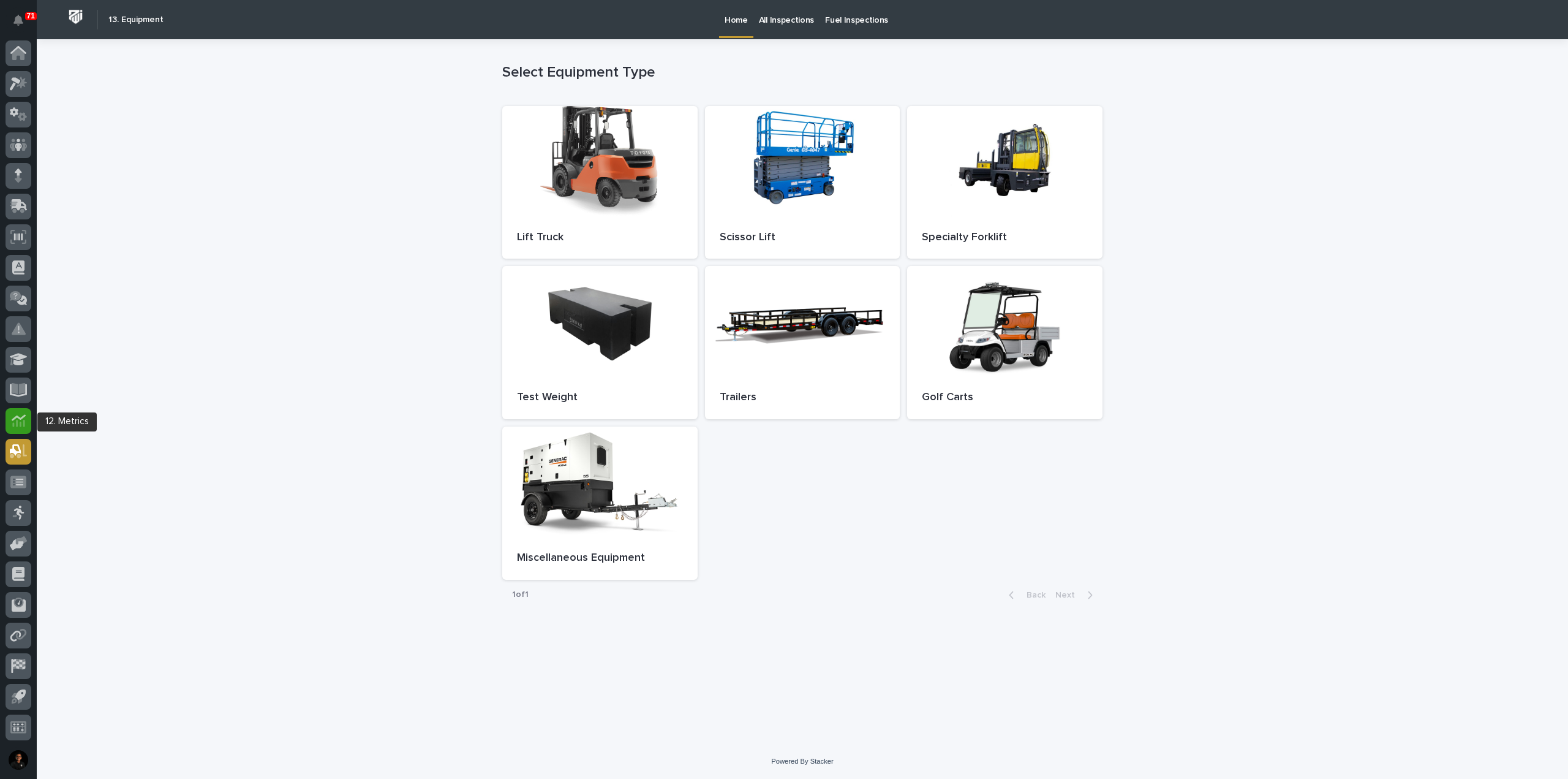
click at [21, 417] on icon at bounding box center [18, 420] width 14 height 14
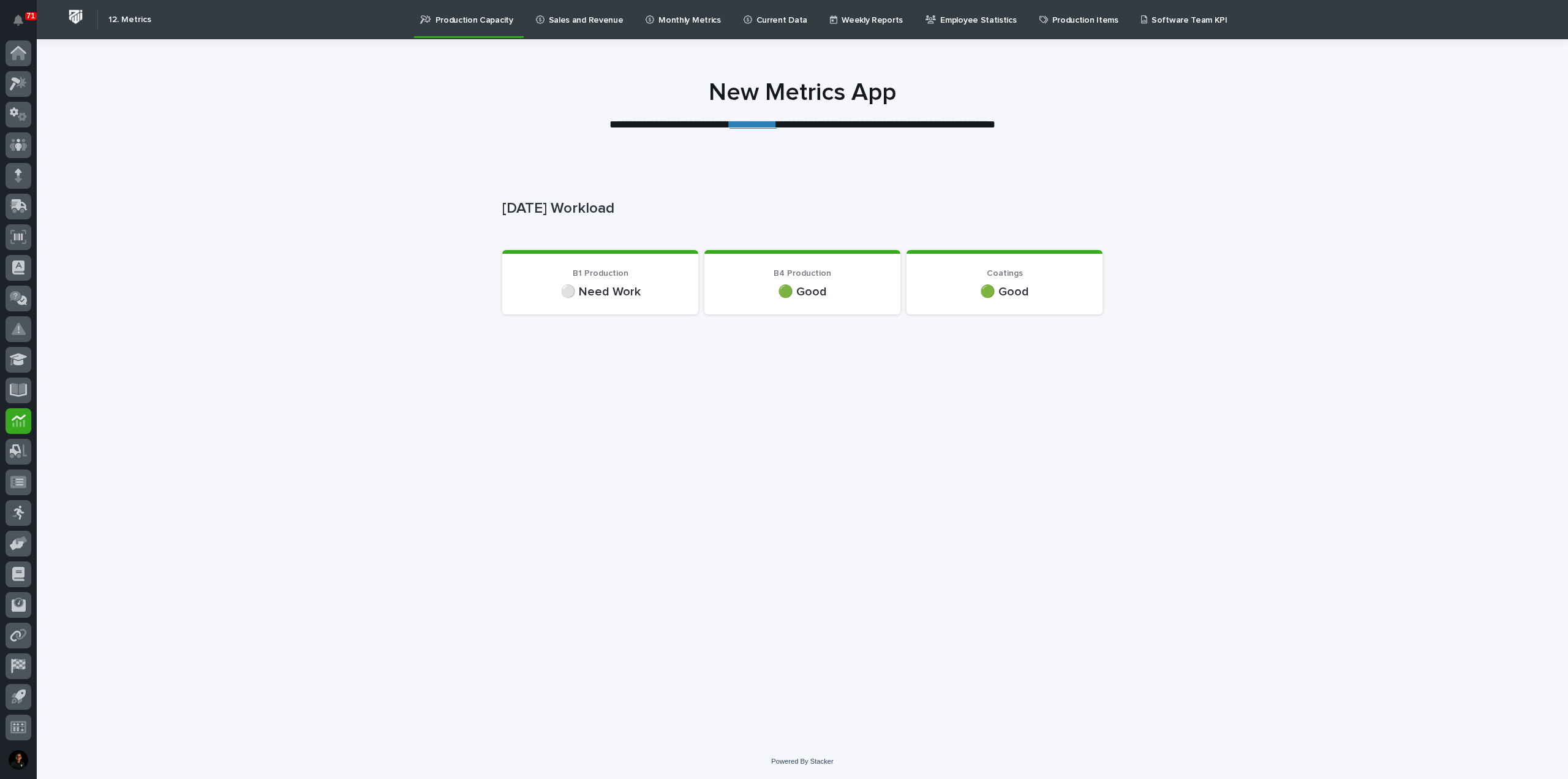
click at [782, 24] on p "Current Data" at bounding box center [781, 12] width 51 height 26
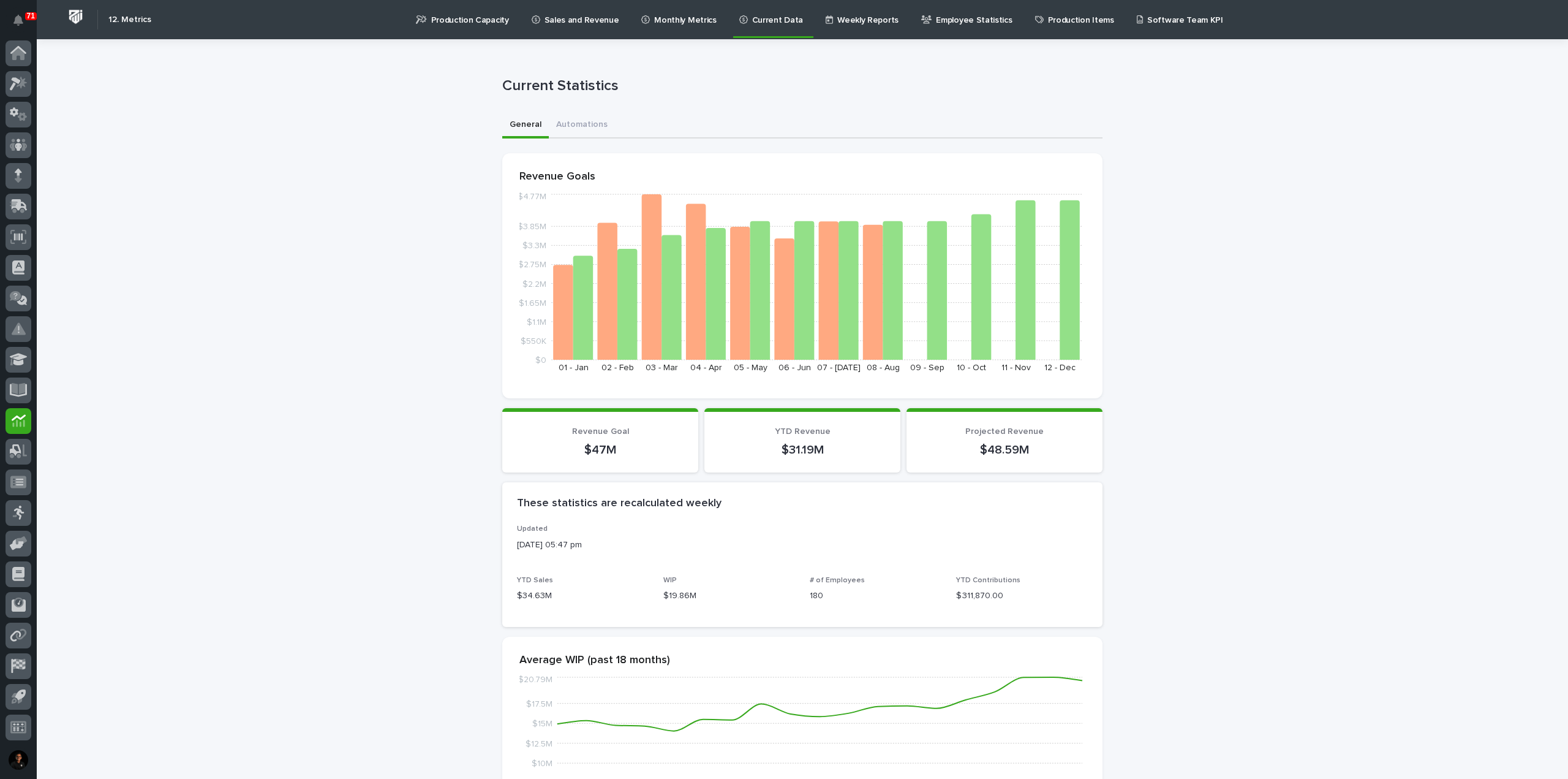
click at [846, 22] on p "Weekly Reports" at bounding box center [868, 12] width 61 height 26
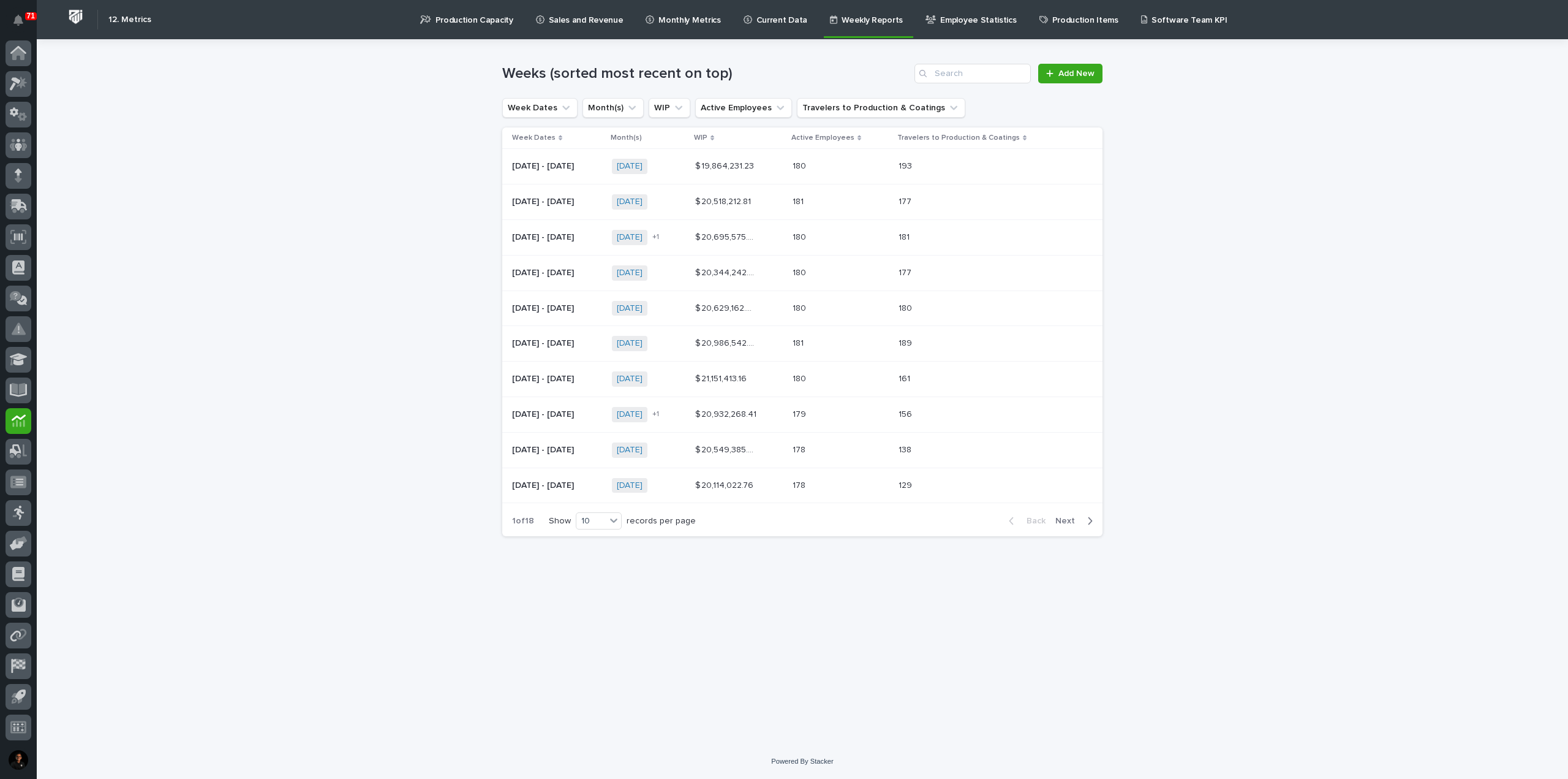
click at [941, 49] on div "Weeks (sorted most recent on top) Add New" at bounding box center [802, 68] width 600 height 59
click at [983, 19] on p "Employee Statistics" at bounding box center [978, 12] width 76 height 26
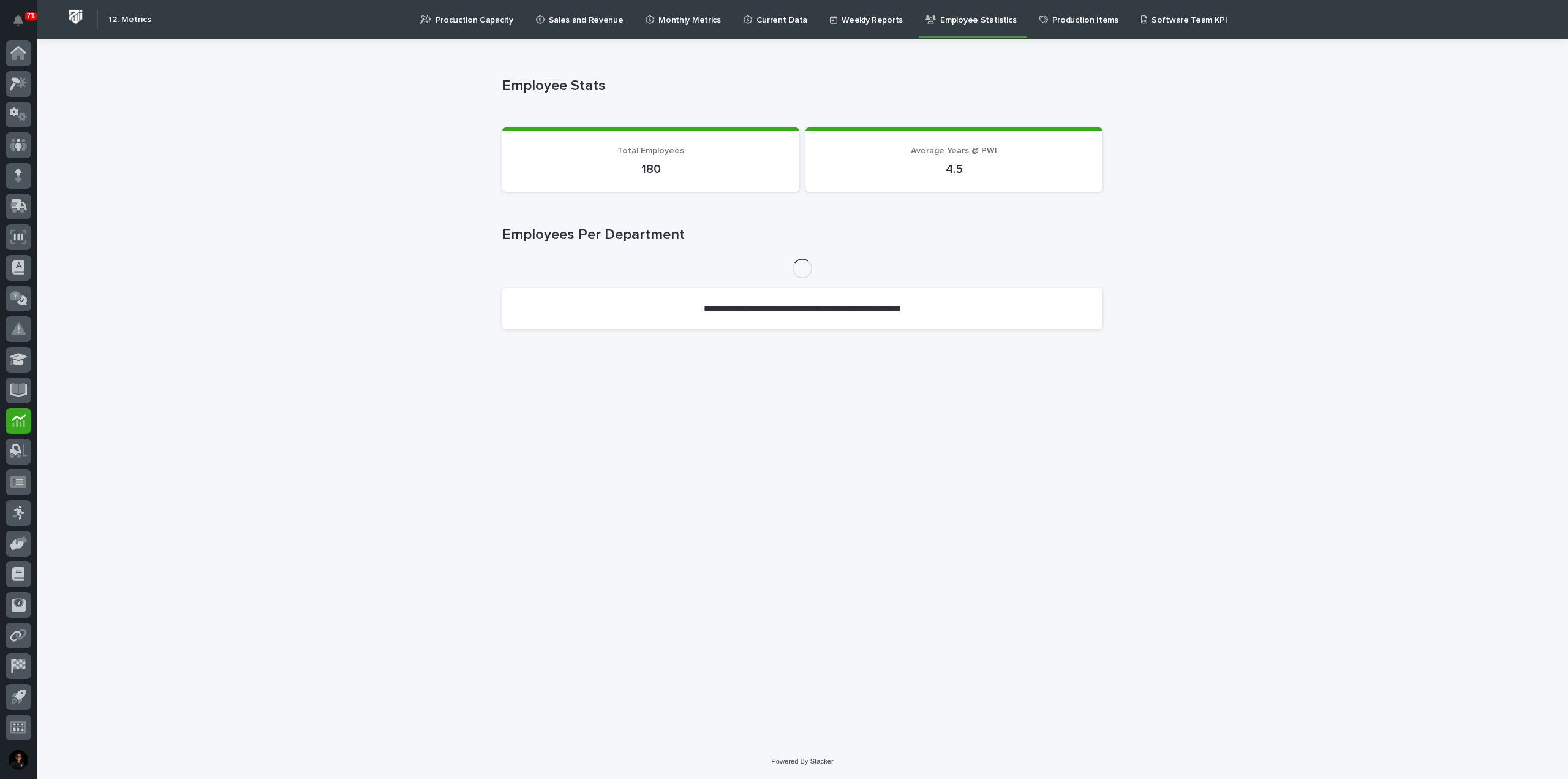
click at [1052, 14] on p "Production Items" at bounding box center [1085, 12] width 66 height 26
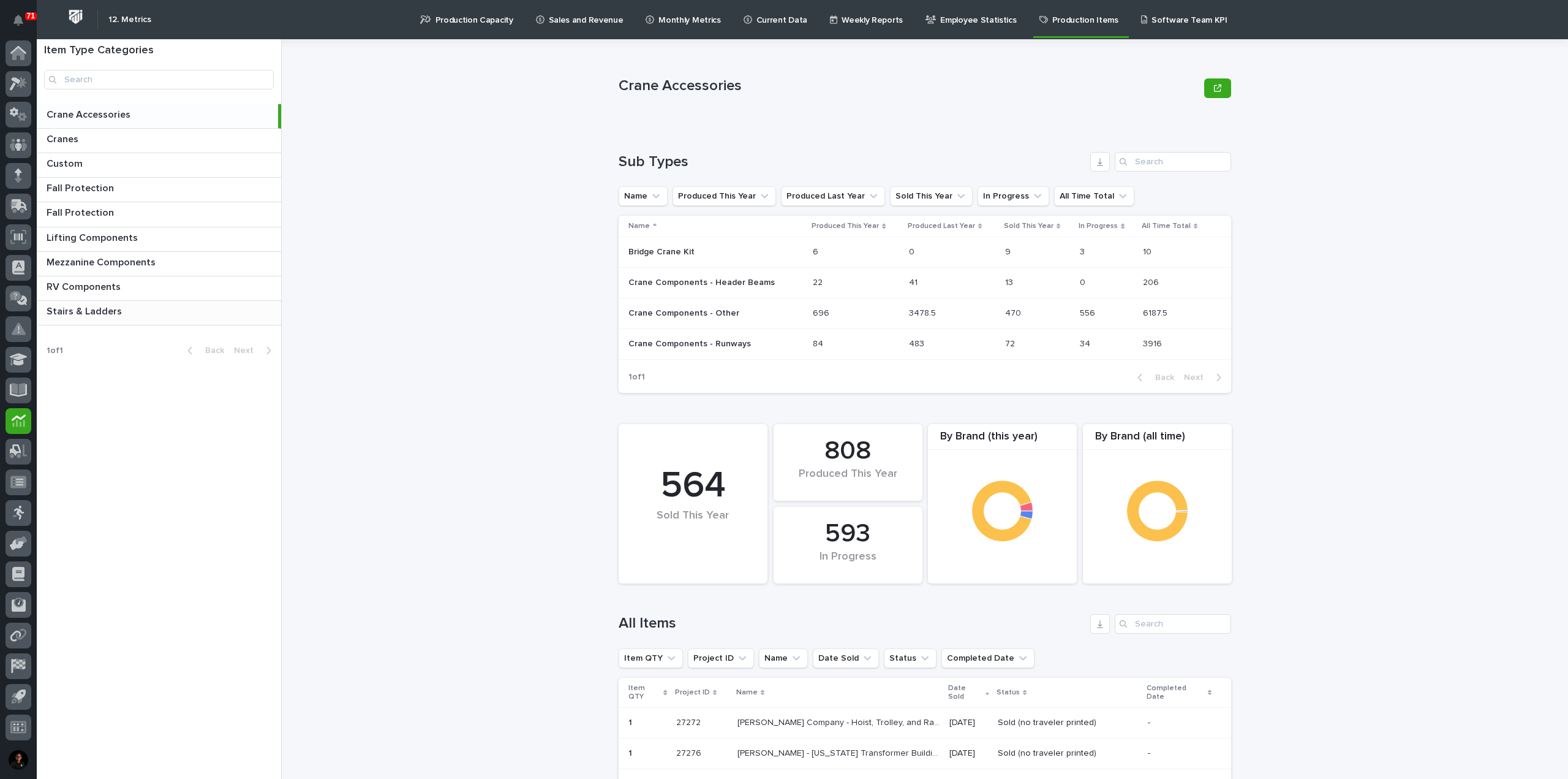
click at [136, 308] on p at bounding box center [161, 311] width 230 height 12
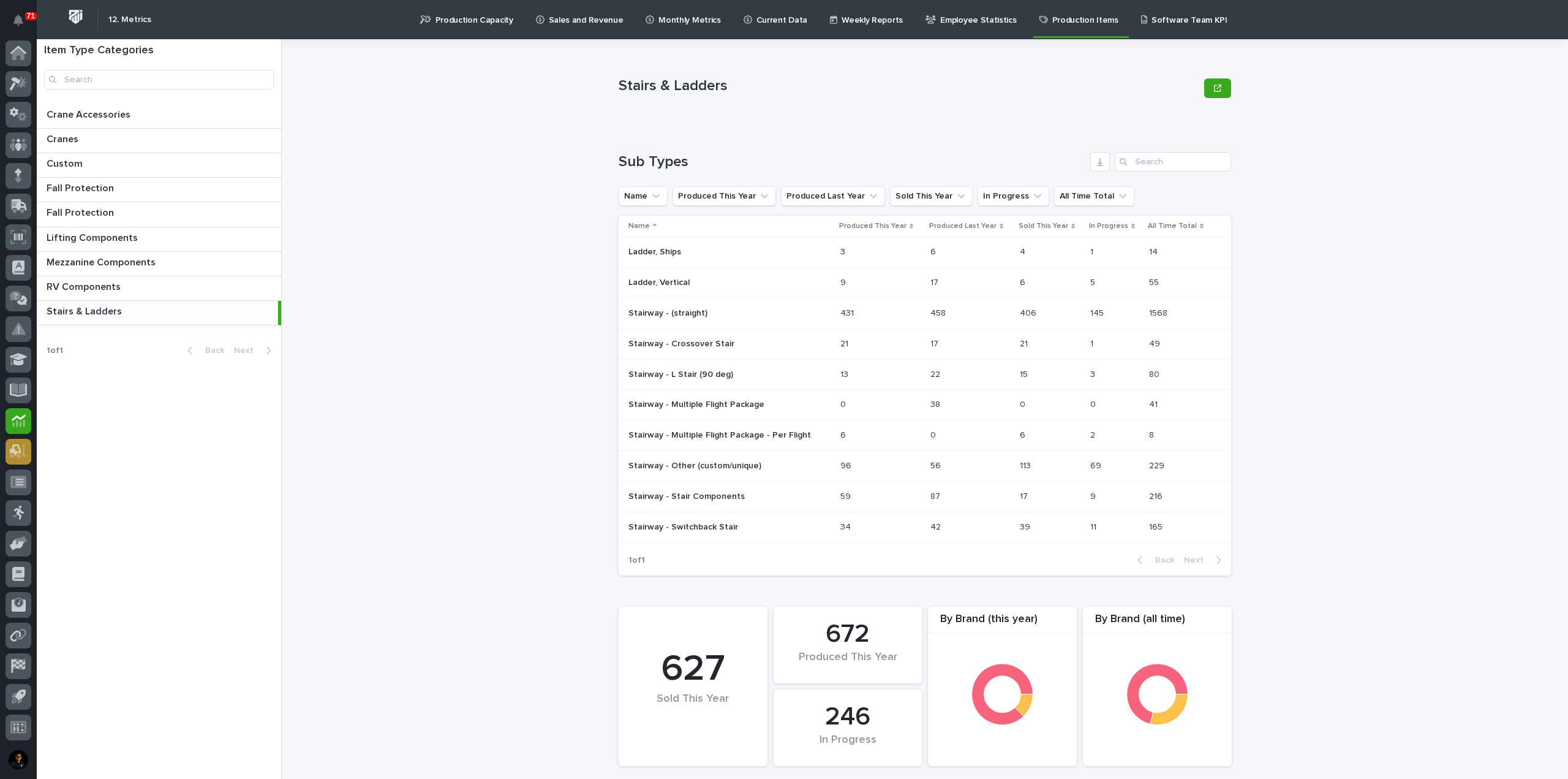
click at [10, 447] on div at bounding box center [18, 451] width 26 height 26
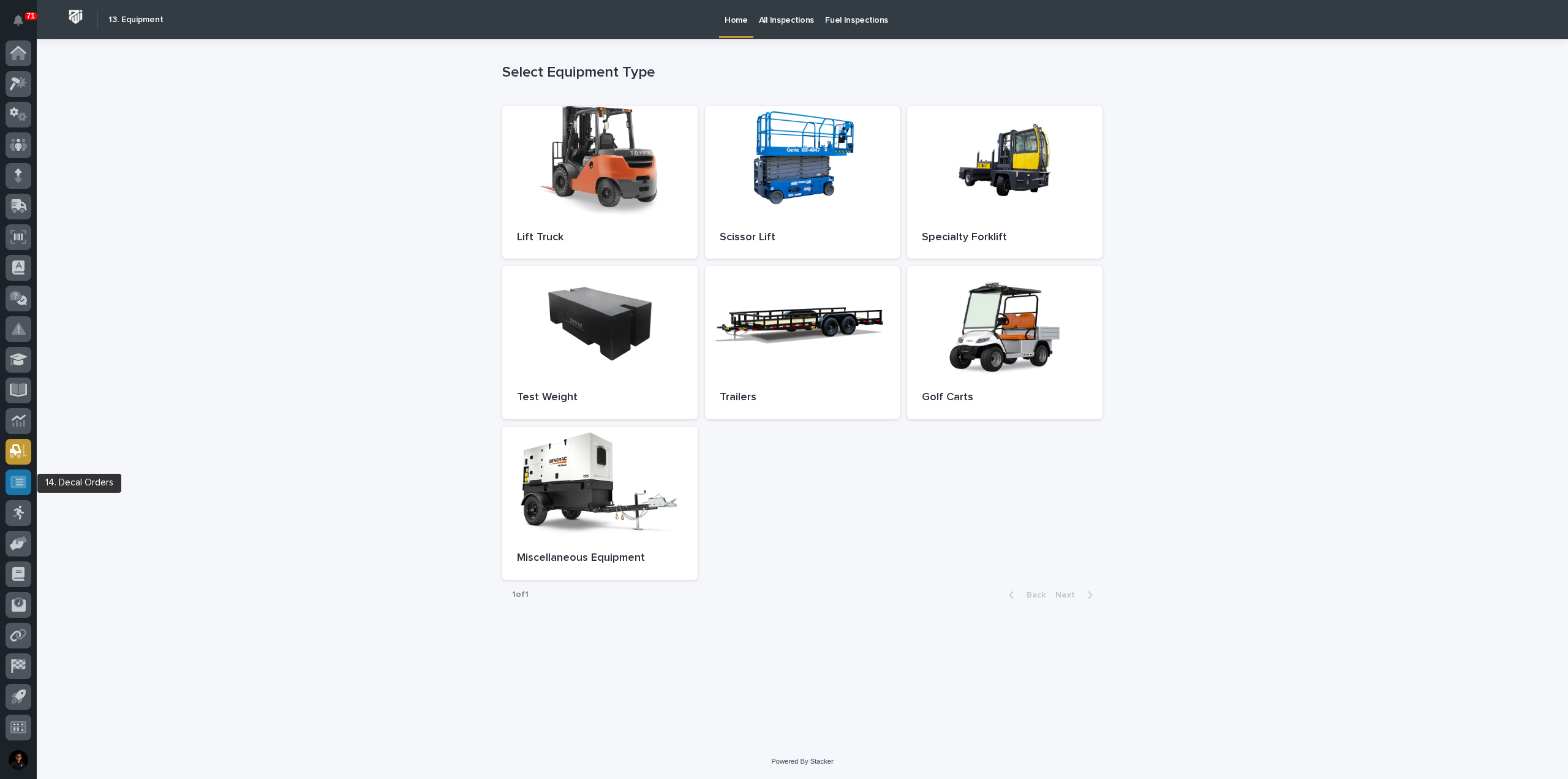
click at [14, 483] on icon at bounding box center [18, 481] width 16 height 12
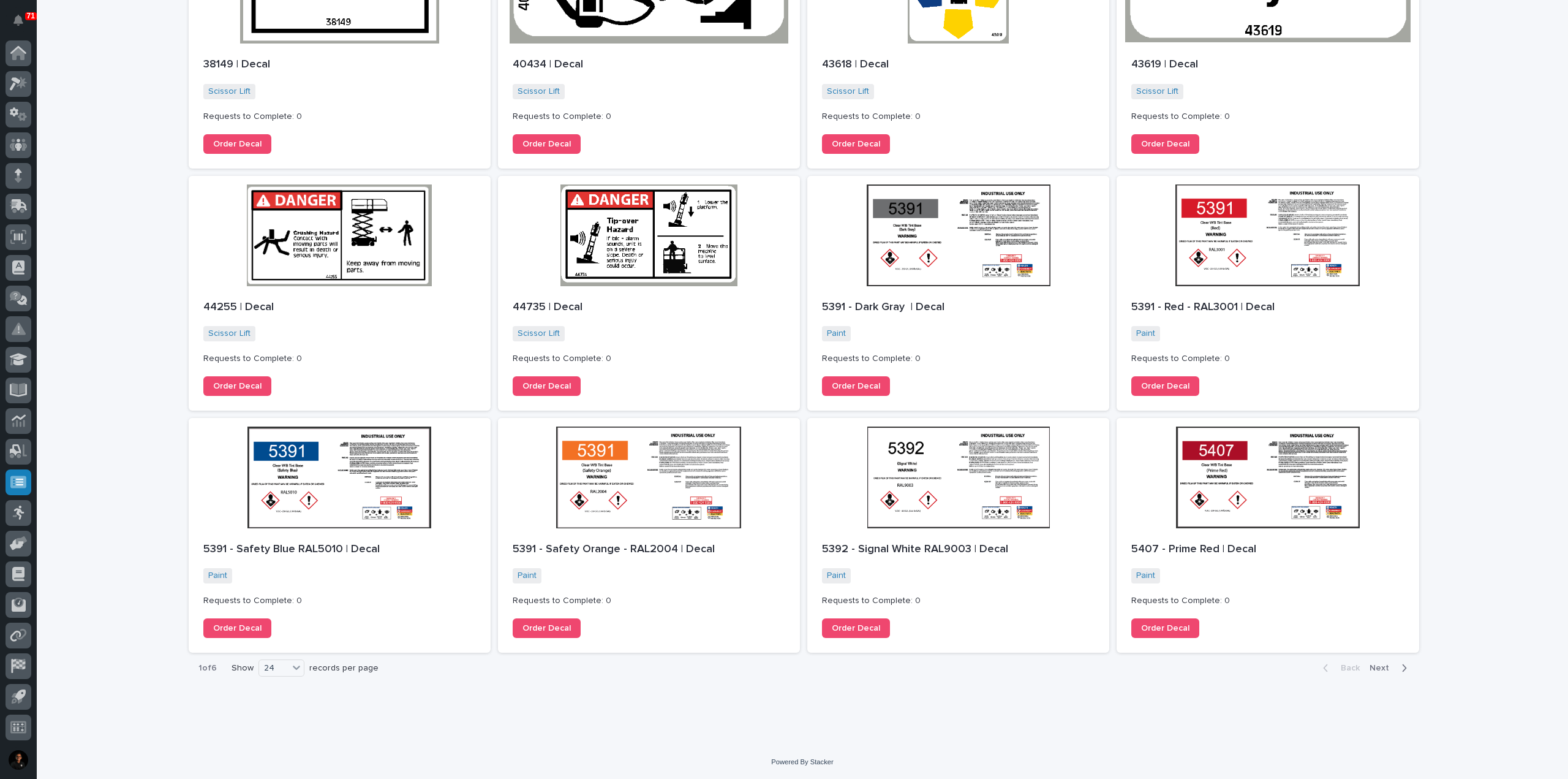
scroll to position [951, 0]
click at [22, 511] on icon at bounding box center [18, 512] width 12 height 14
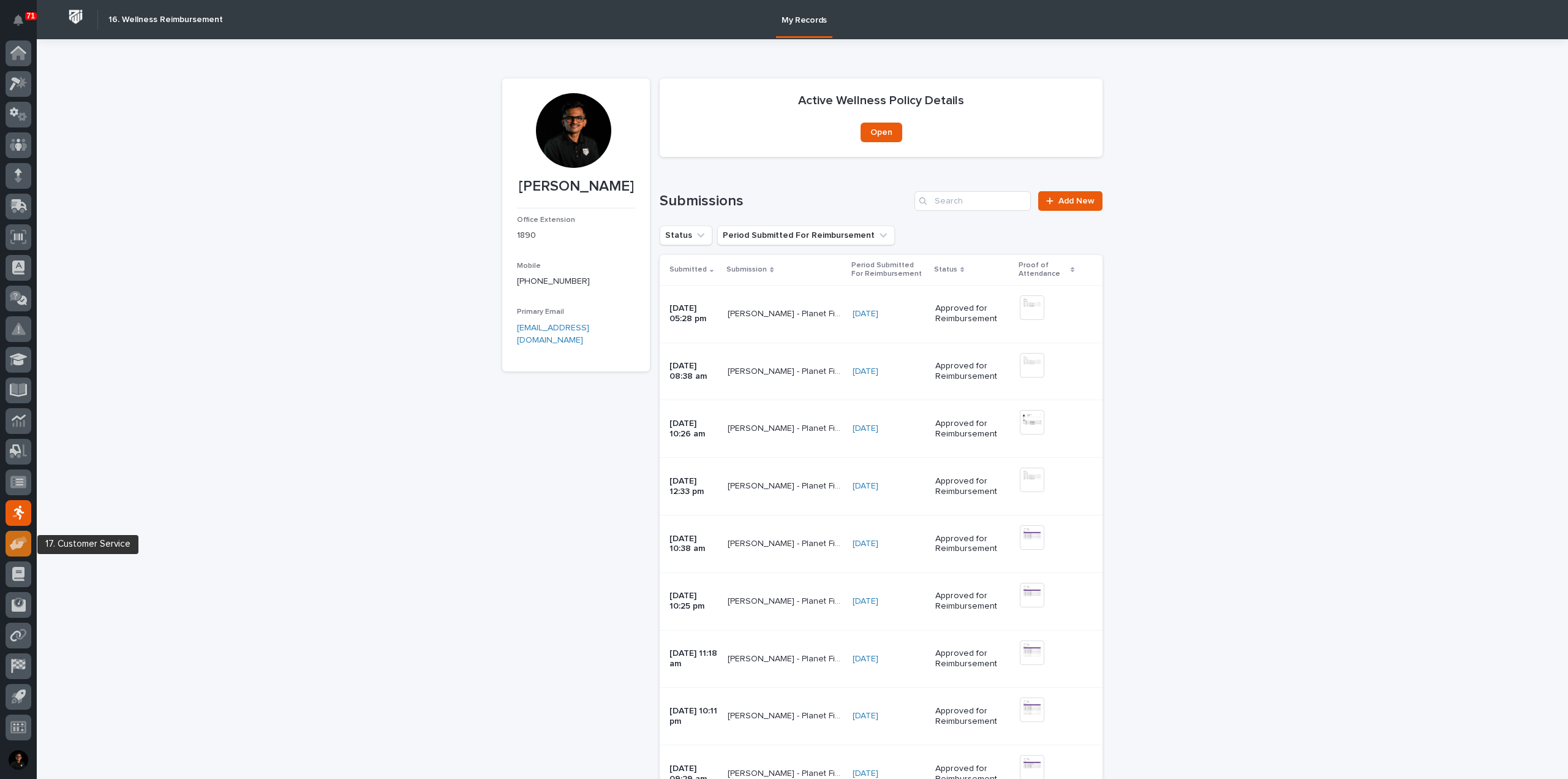
click at [20, 539] on icon at bounding box center [22, 540] width 12 height 9
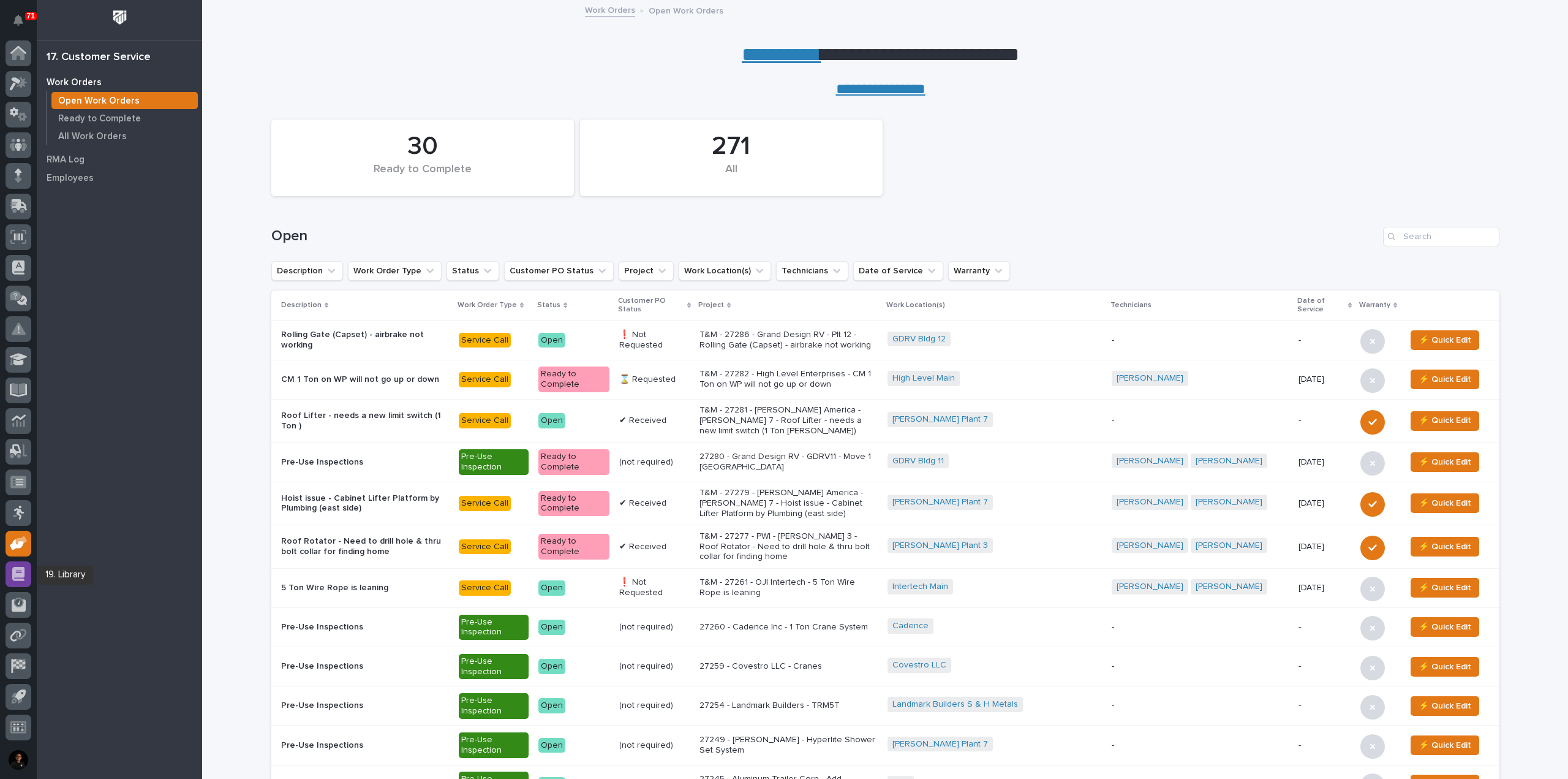
click at [25, 572] on div at bounding box center [18, 573] width 26 height 26
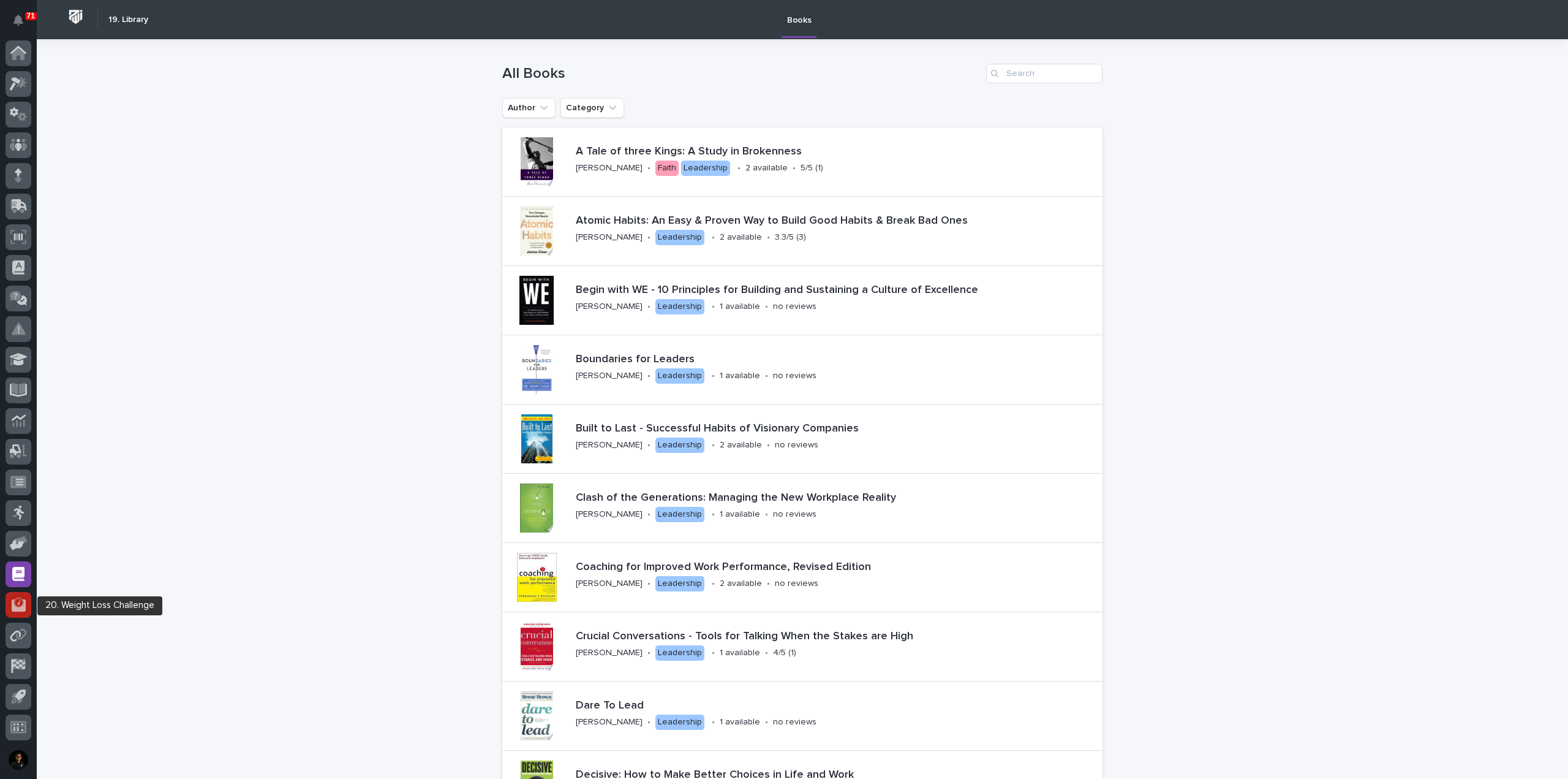
click at [23, 600] on icon at bounding box center [18, 602] width 10 height 10
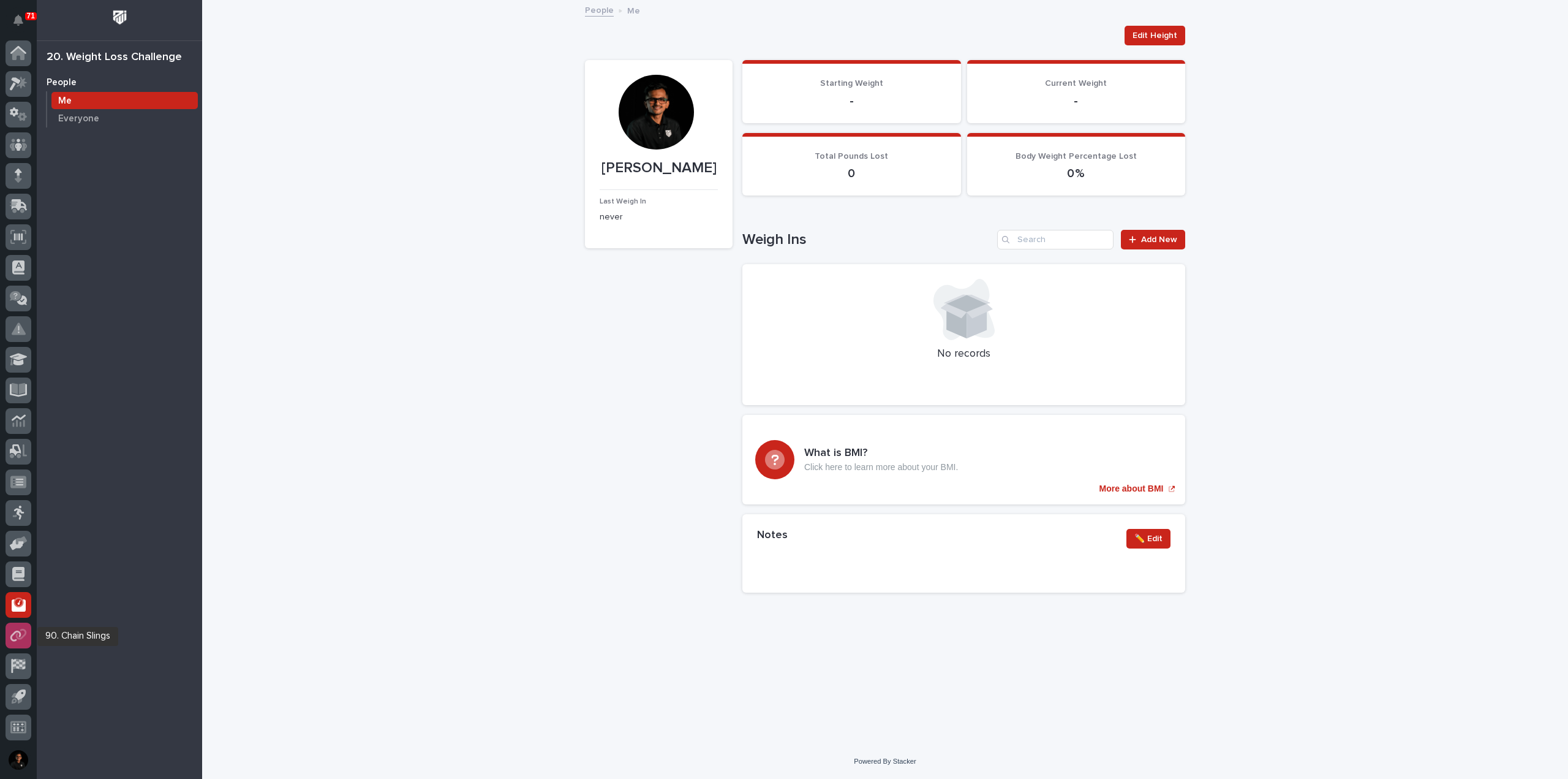
click at [23, 628] on icon at bounding box center [21, 633] width 11 height 11
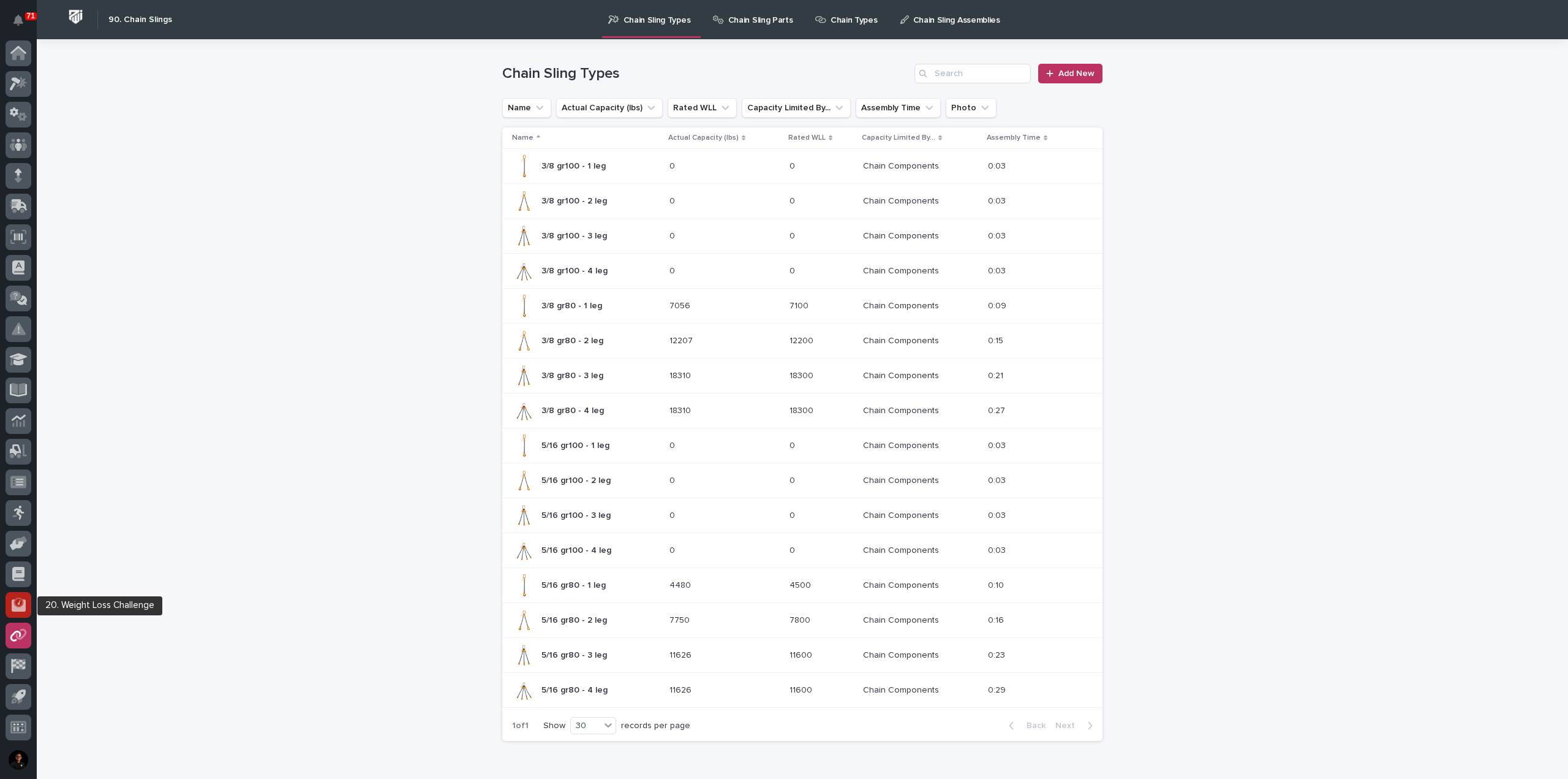
click at [18, 599] on icon at bounding box center [18, 604] width 14 height 14
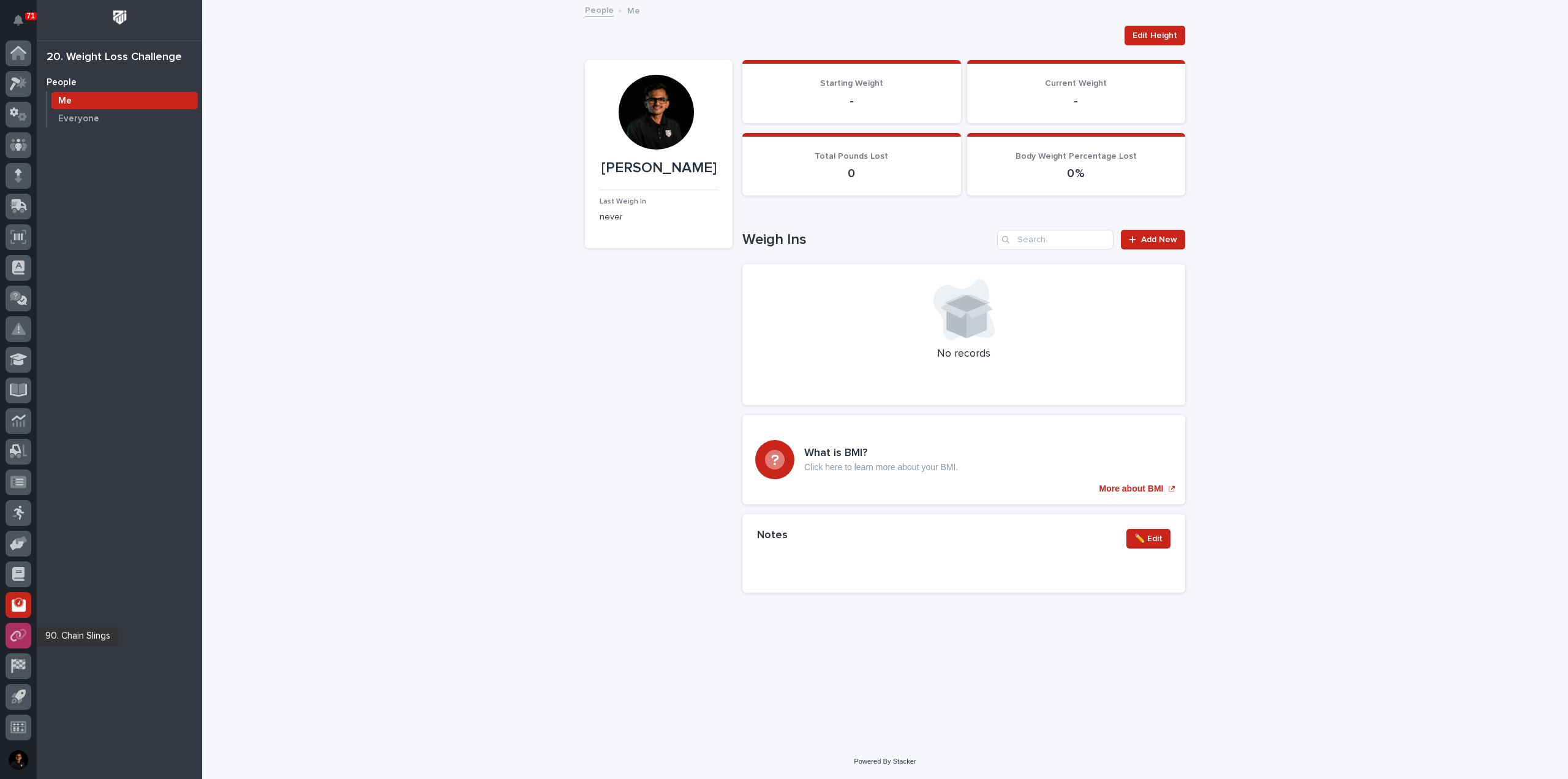
click at [10, 637] on icon at bounding box center [15, 636] width 11 height 11
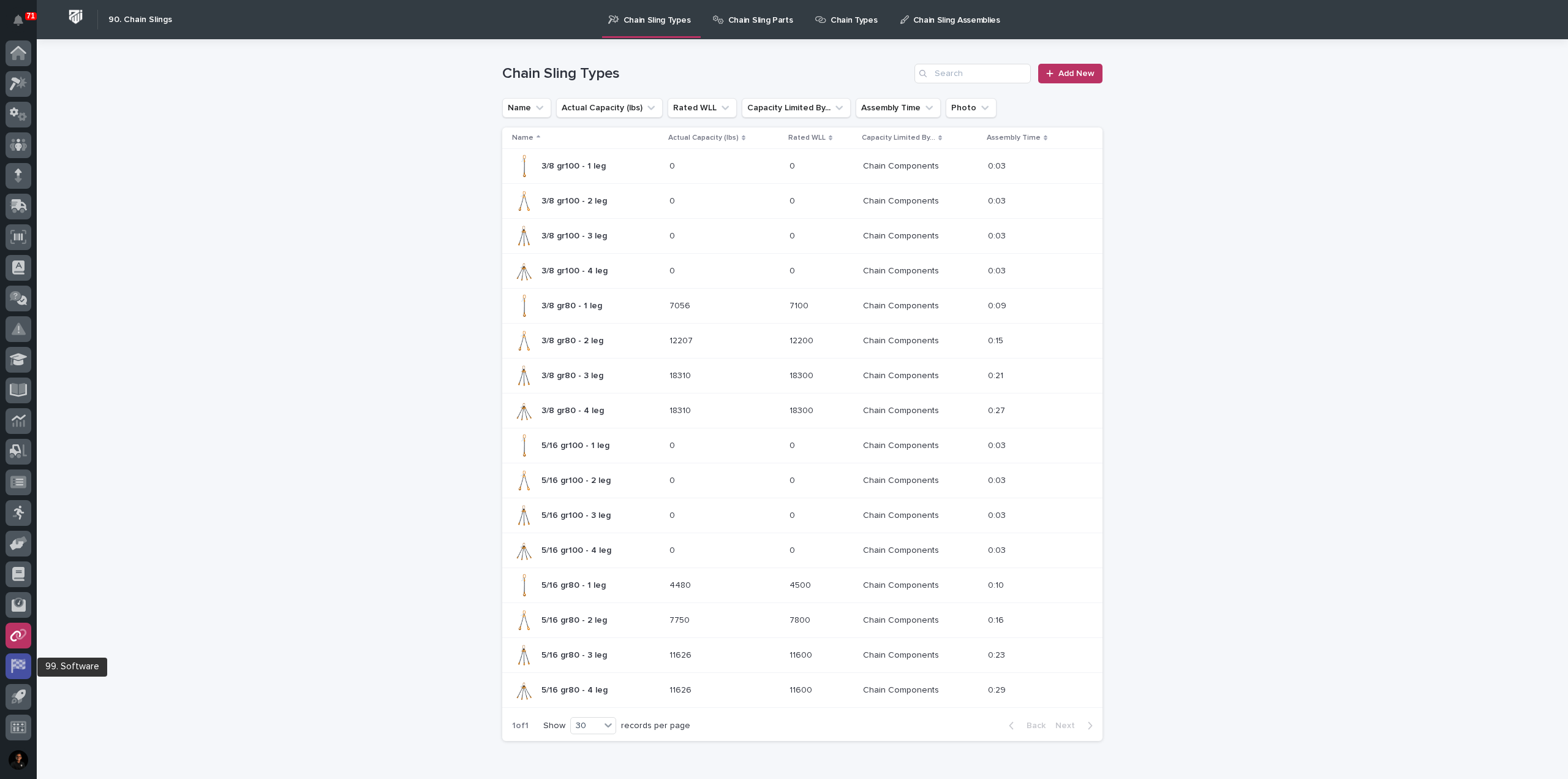
click at [21, 663] on icon at bounding box center [19, 664] width 12 height 10
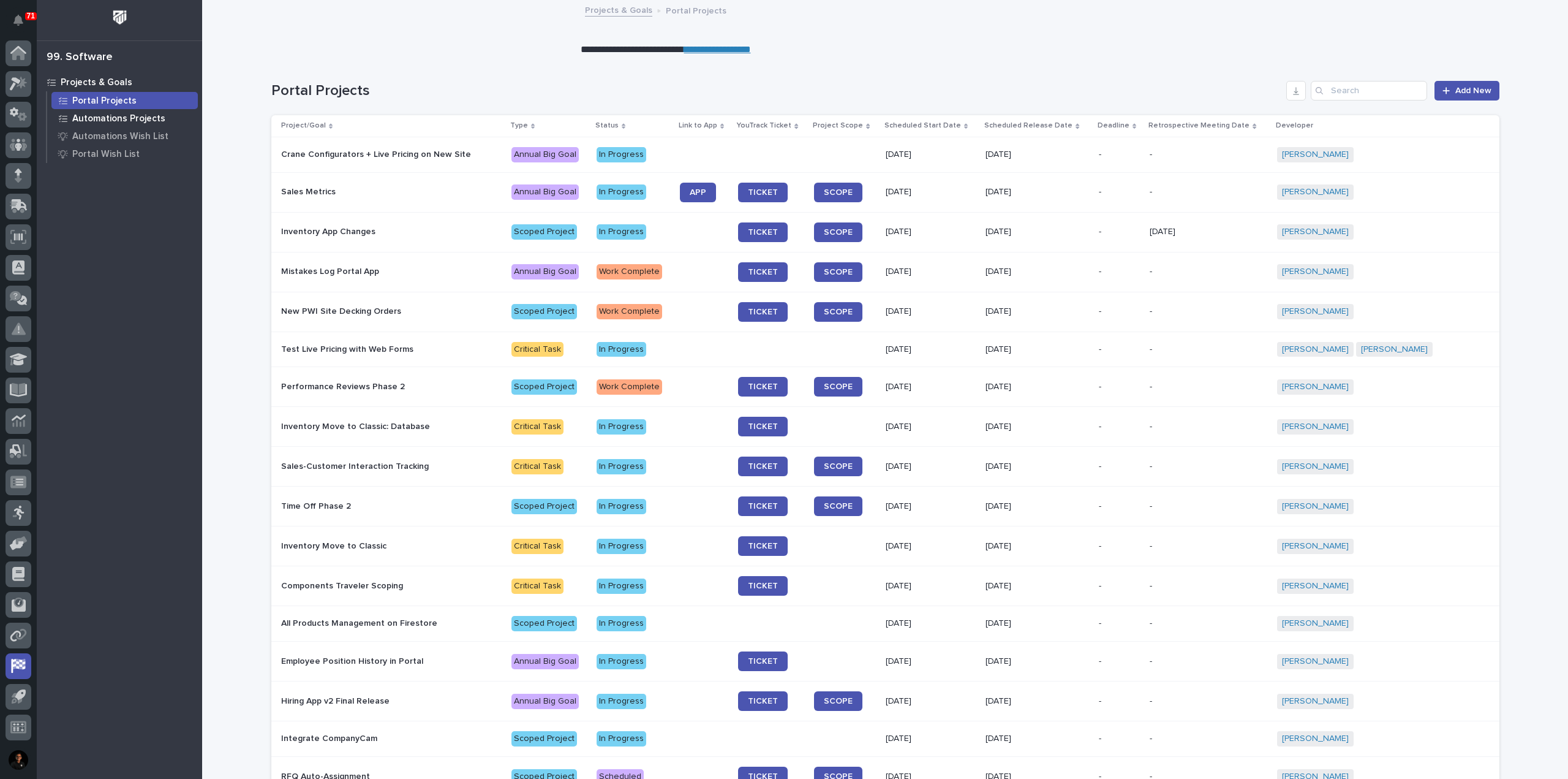
click at [153, 124] on div "Automations Projects" at bounding box center [124, 117] width 146 height 17
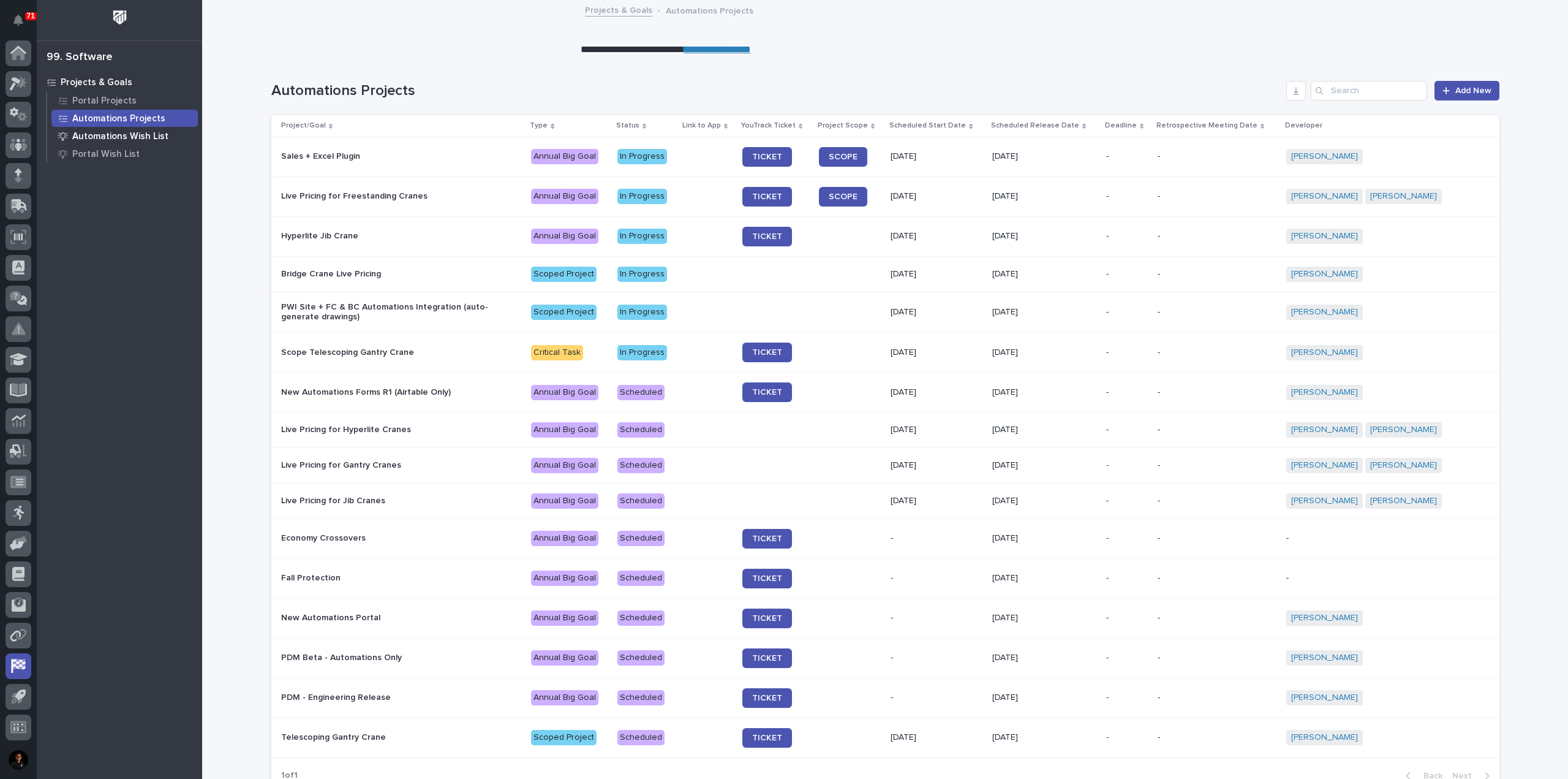
click at [123, 133] on p "Automations Wish List" at bounding box center [120, 137] width 96 height 11
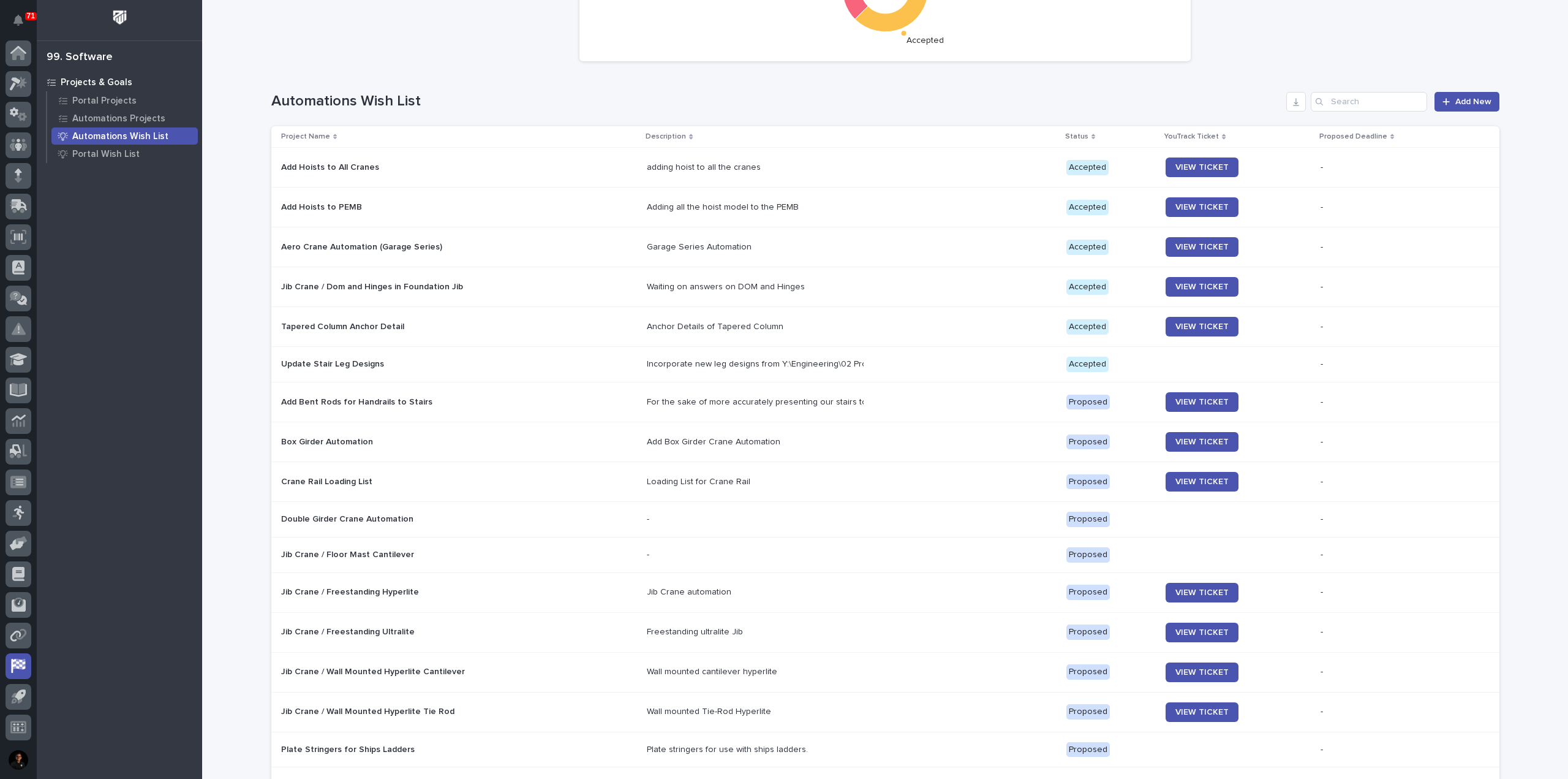
scroll to position [126, 0]
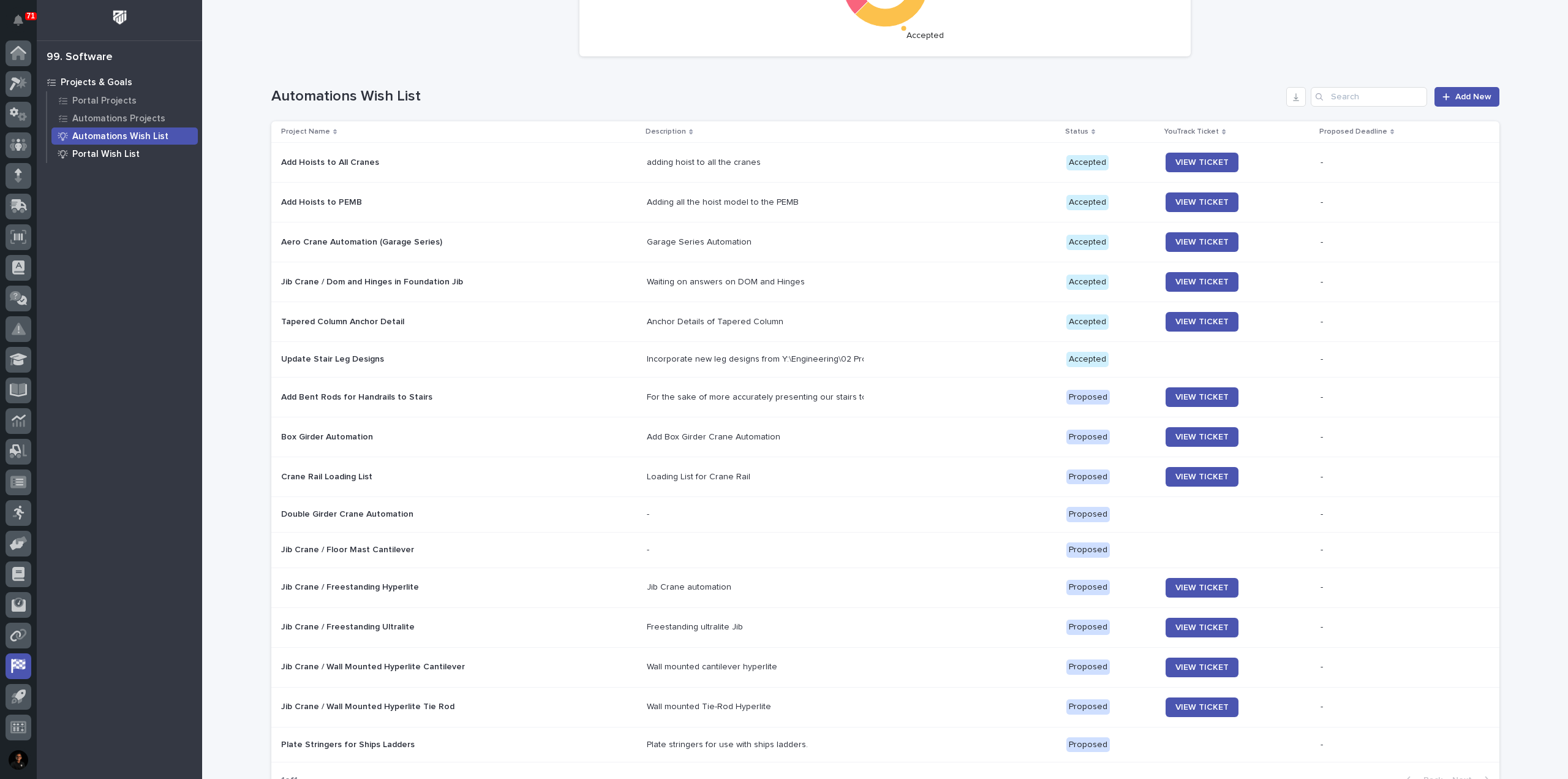
click at [117, 160] on div "Portal Wish List" at bounding box center [124, 153] width 146 height 17
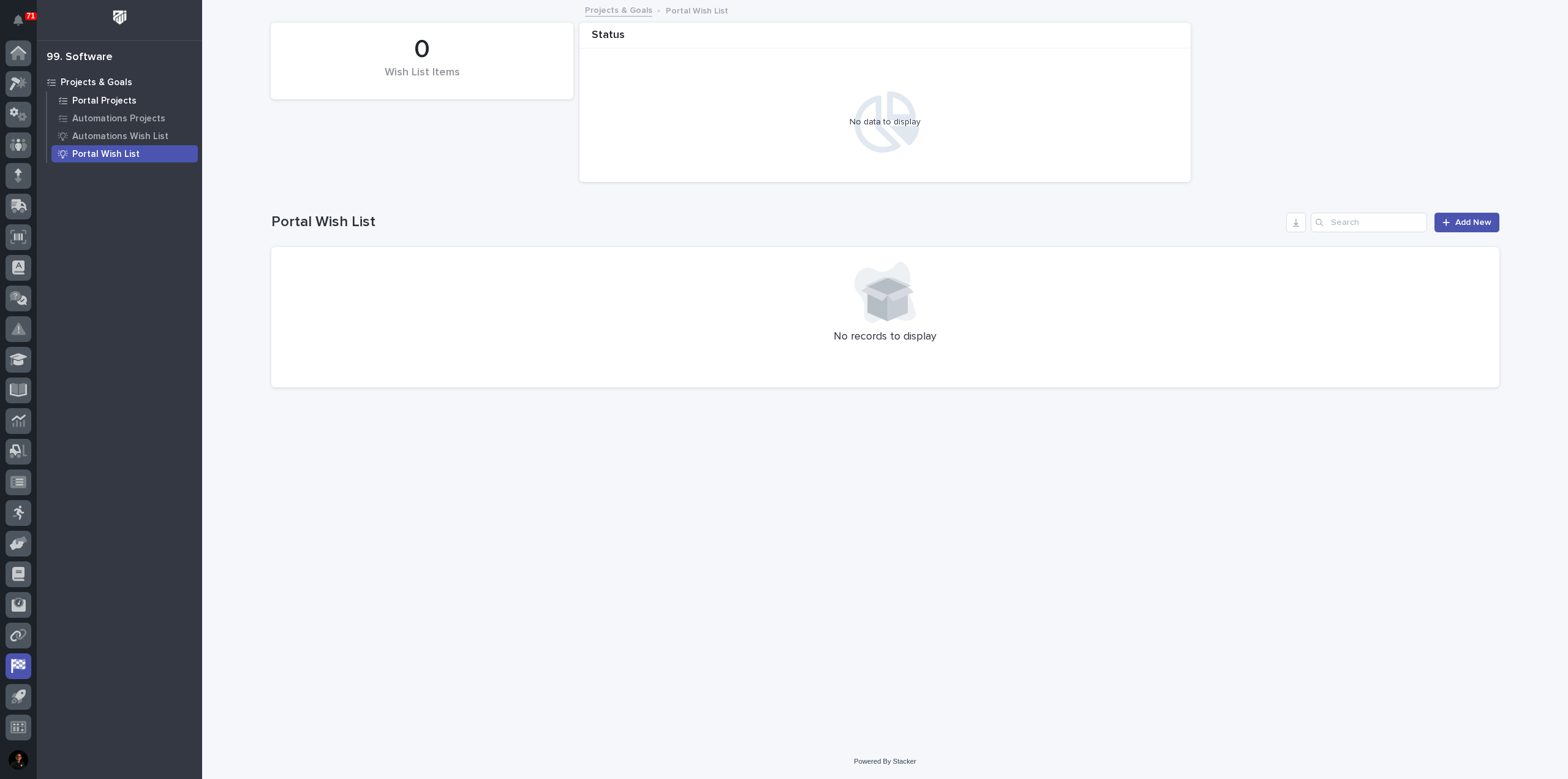
click at [124, 99] on p "Portal Projects" at bounding box center [104, 101] width 65 height 11
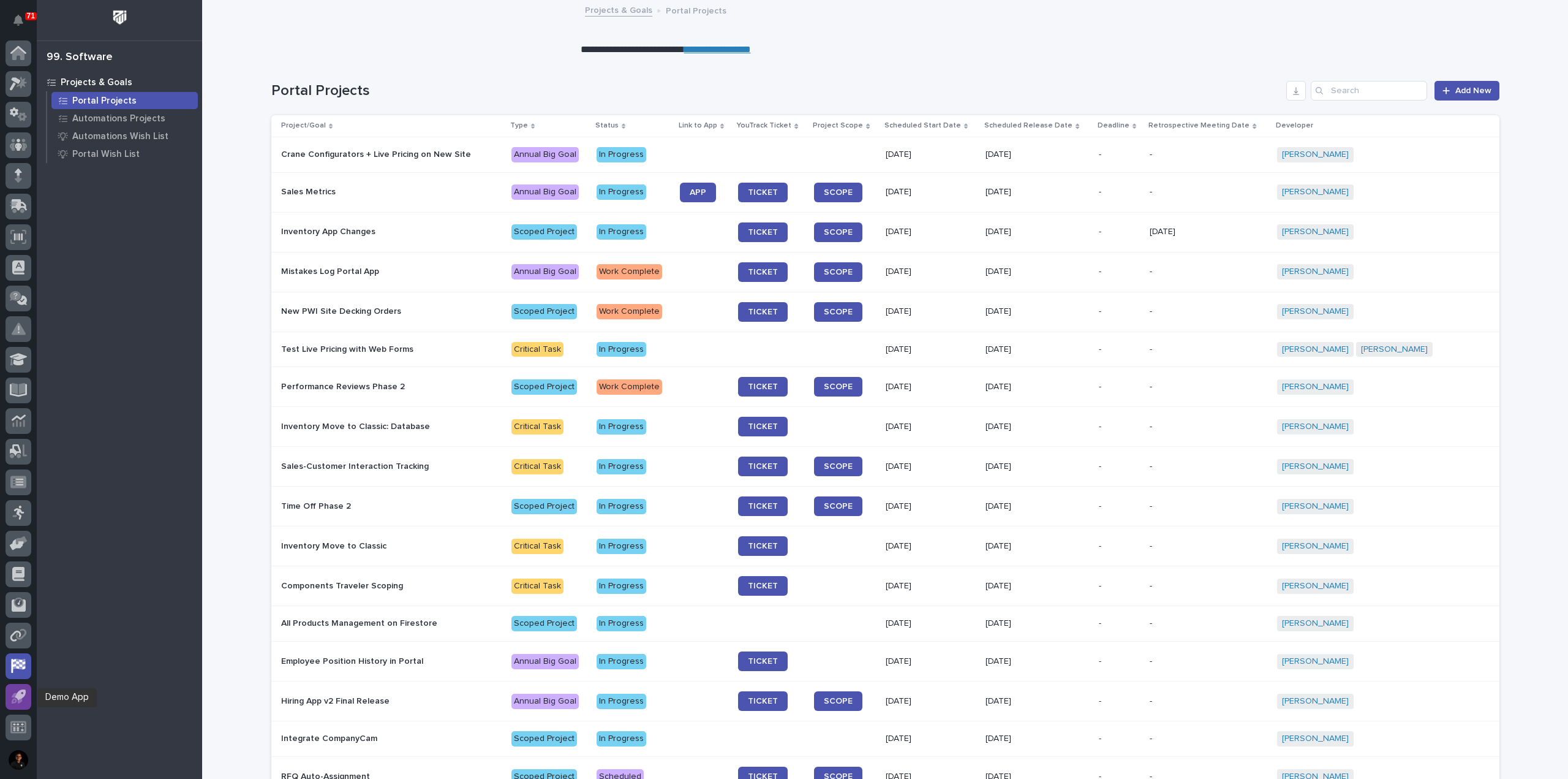
click at [15, 698] on icon at bounding box center [18, 696] width 14 height 14
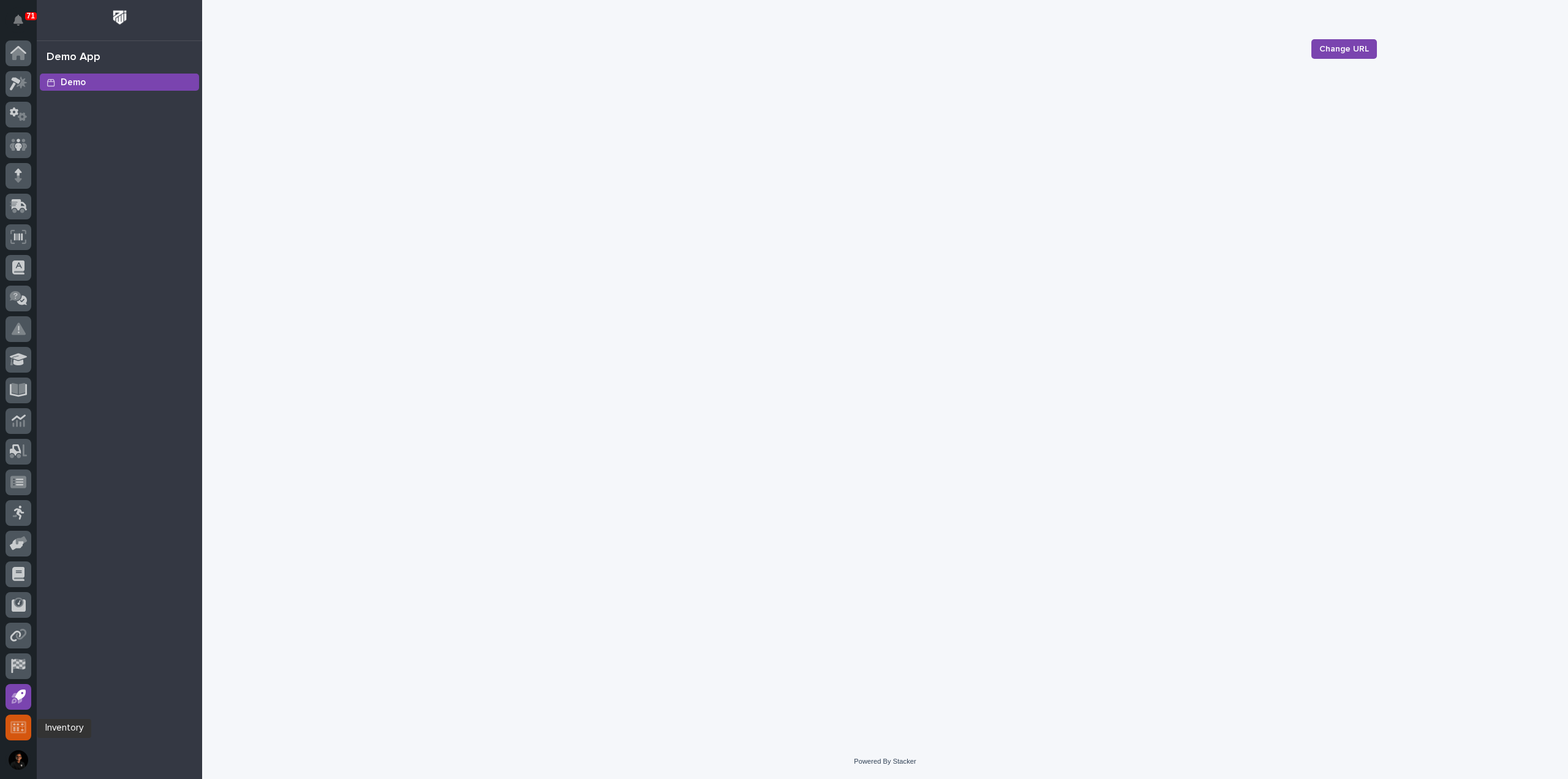
click at [18, 723] on g at bounding box center [18, 726] width 16 height 12
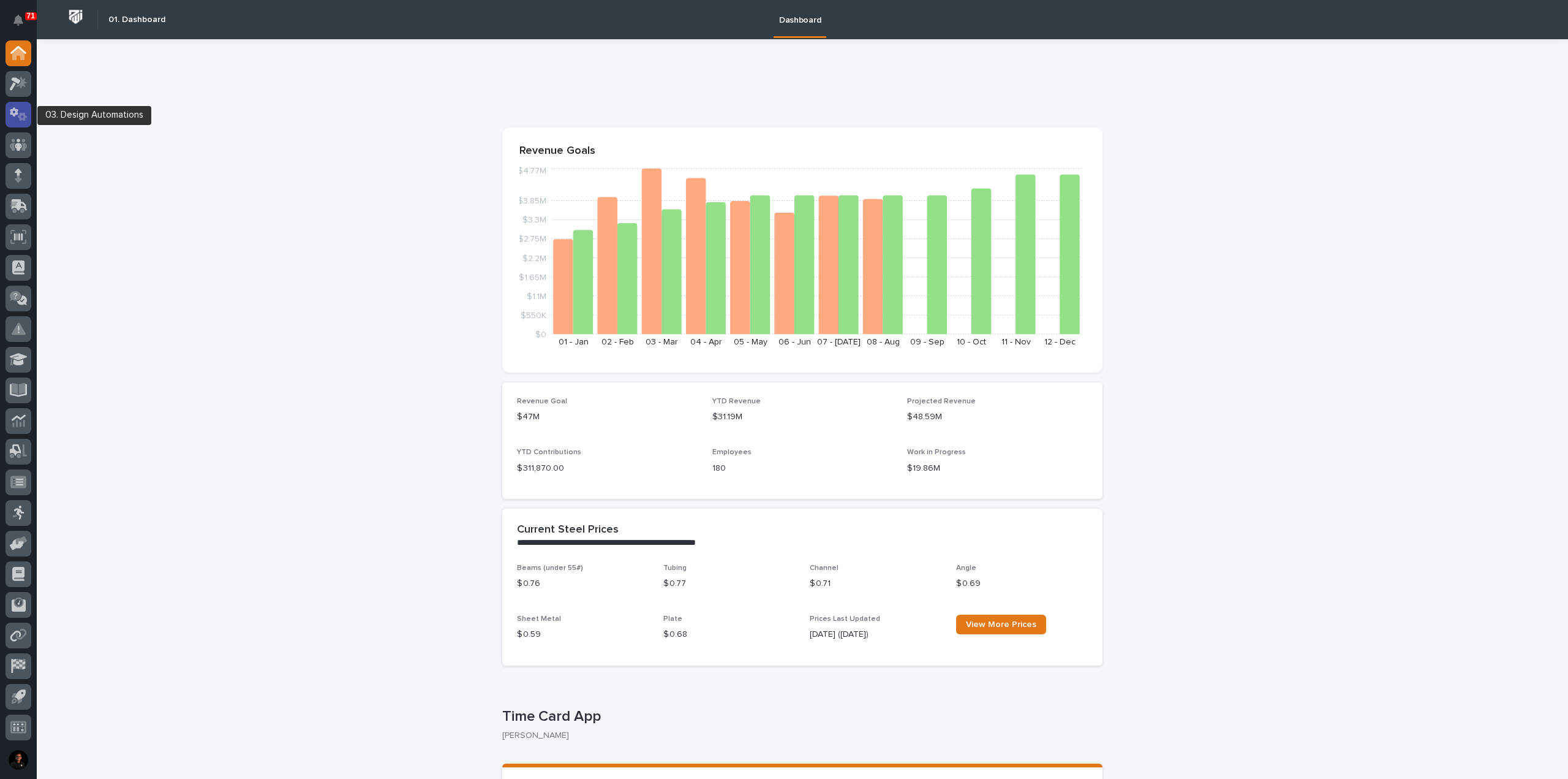
click at [28, 116] on div at bounding box center [18, 115] width 26 height 26
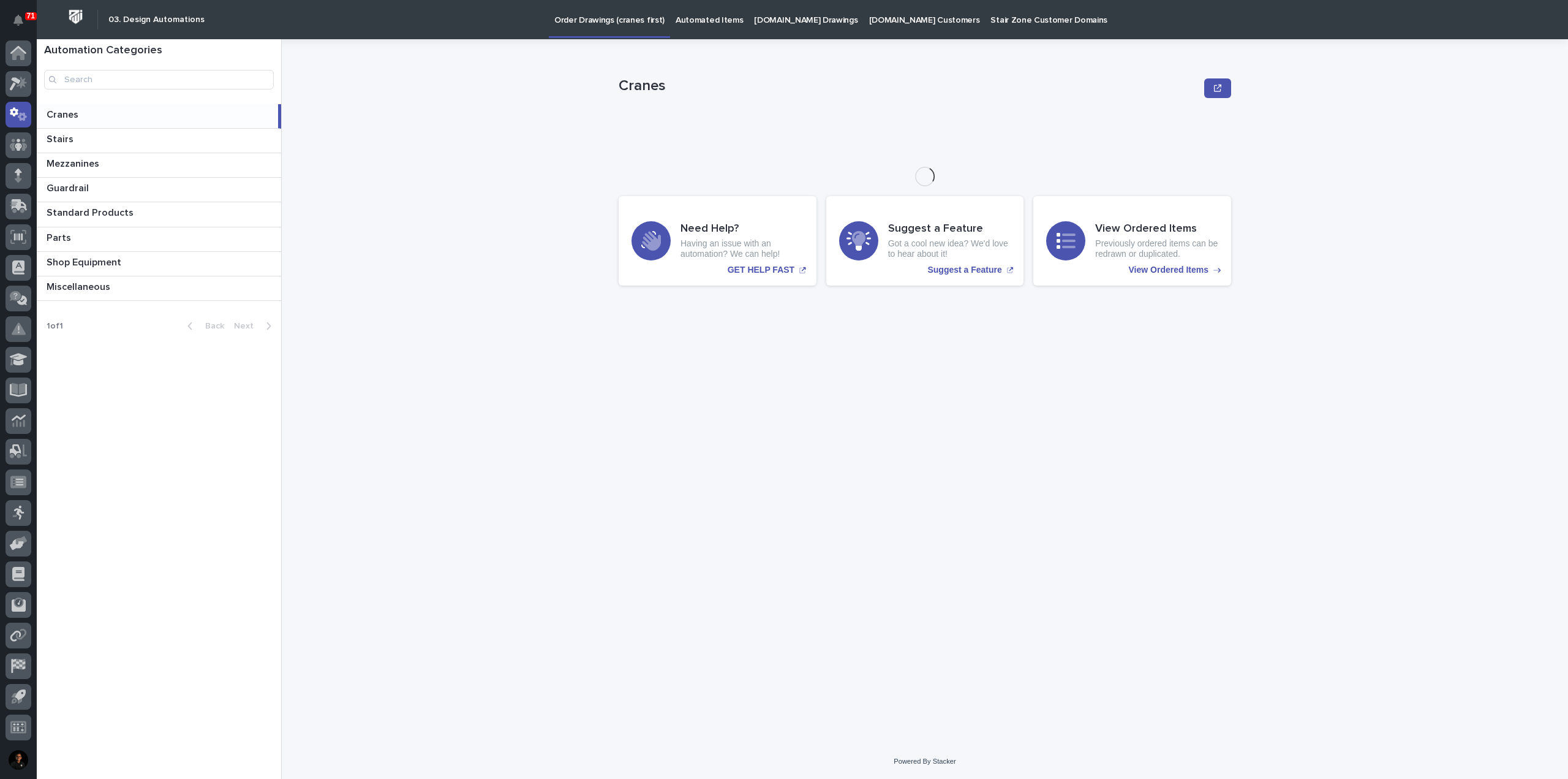
click at [702, 18] on p "Automated Items" at bounding box center [709, 12] width 68 height 26
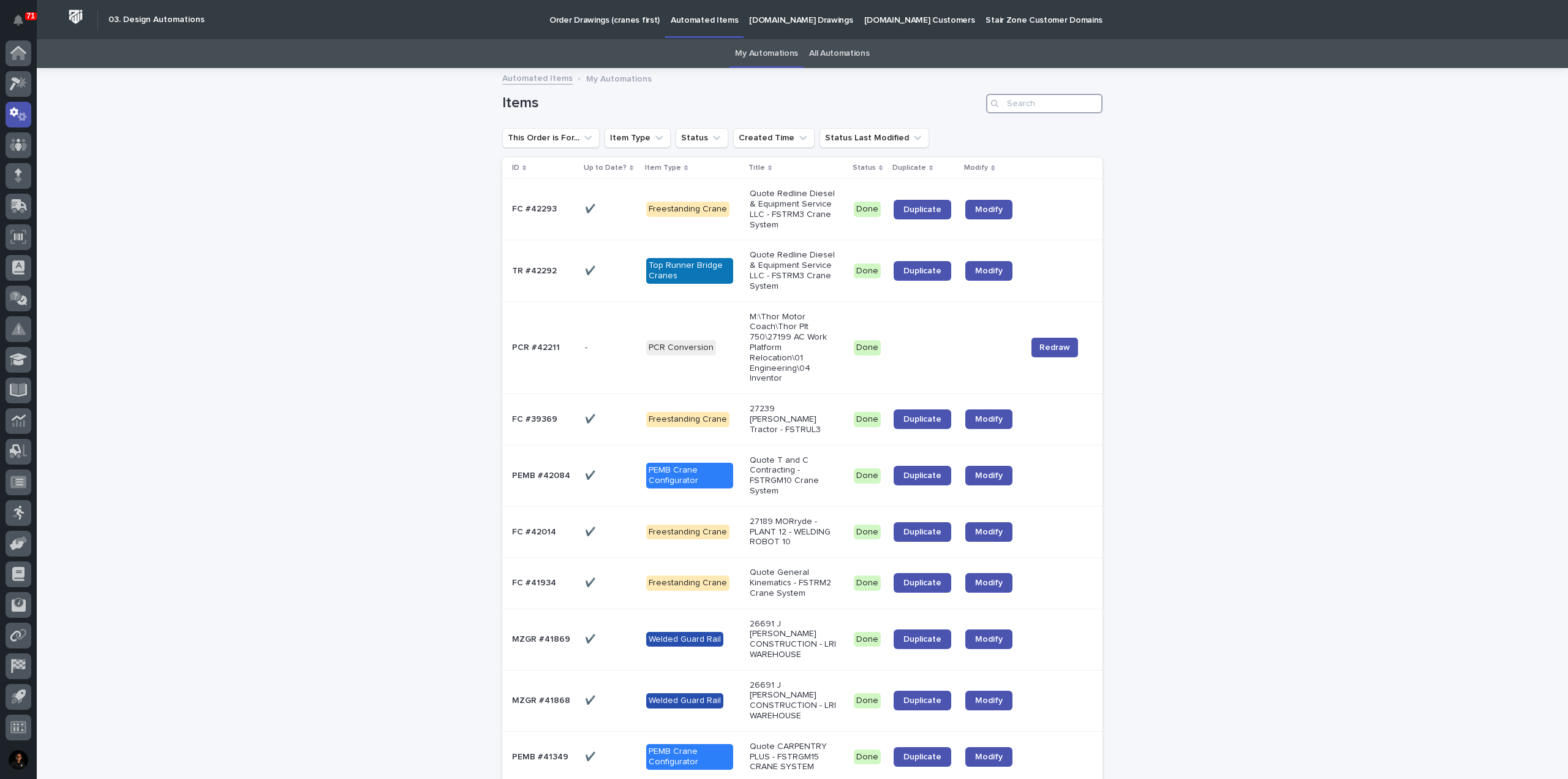
click at [1020, 98] on input "Search" at bounding box center [1044, 104] width 117 height 20
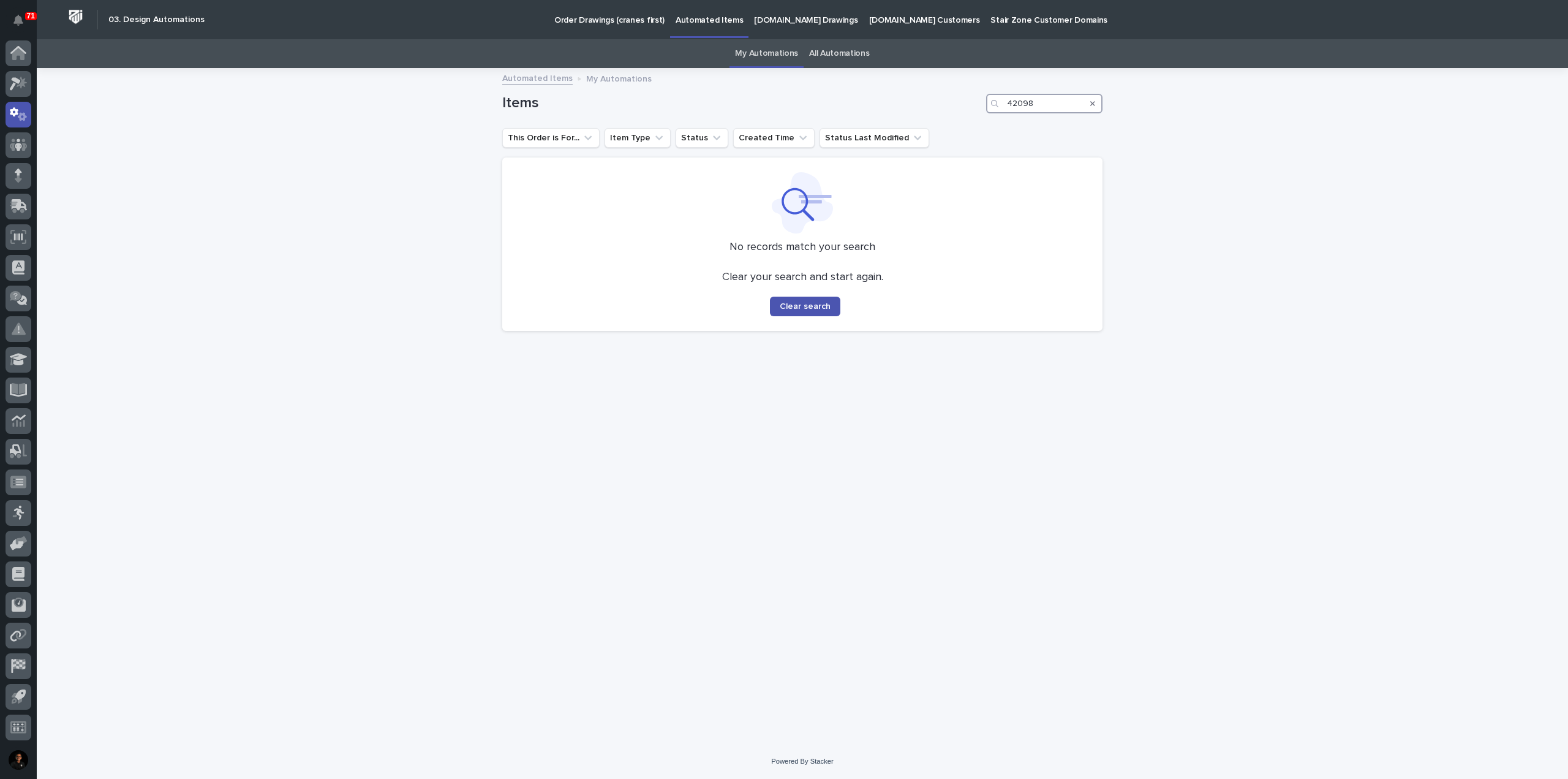
type input "42098"
click at [872, 50] on div "My Automations All Automations" at bounding box center [802, 53] width 1531 height 29
click at [857, 53] on link "All Automations" at bounding box center [839, 53] width 60 height 29
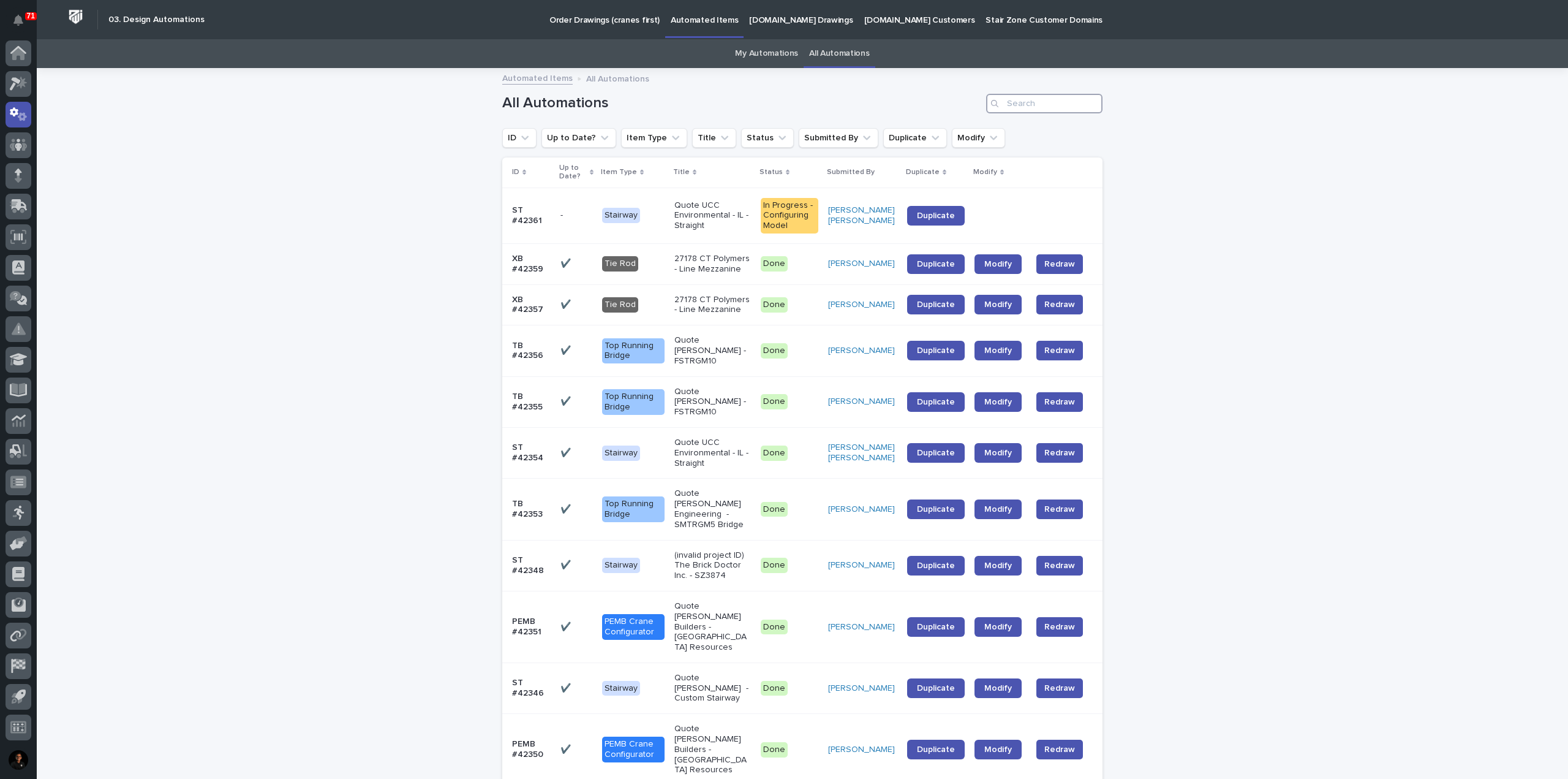
click at [1015, 101] on input "Search" at bounding box center [1044, 104] width 117 height 20
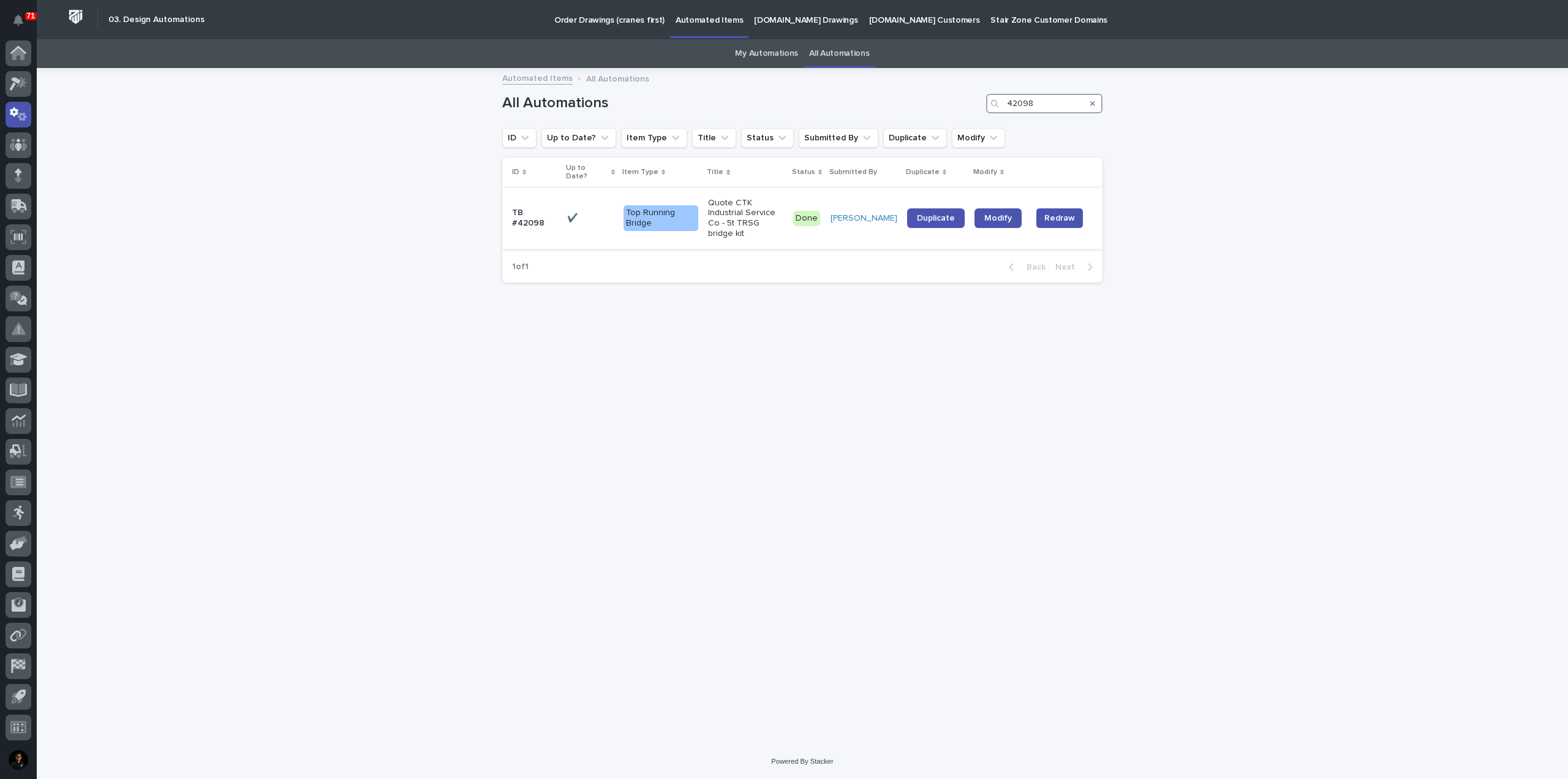
type input "42098"
drag, startPoint x: 575, startPoint y: 209, endPoint x: 507, endPoint y: 235, distance: 72.8
click at [501, 242] on div "Loading... Saving… Loading... Saving… All Automations 42098 ID Up to Date? Item…" at bounding box center [802, 391] width 612 height 644
click at [551, 213] on p "TB #42098" at bounding box center [535, 218] width 46 height 21
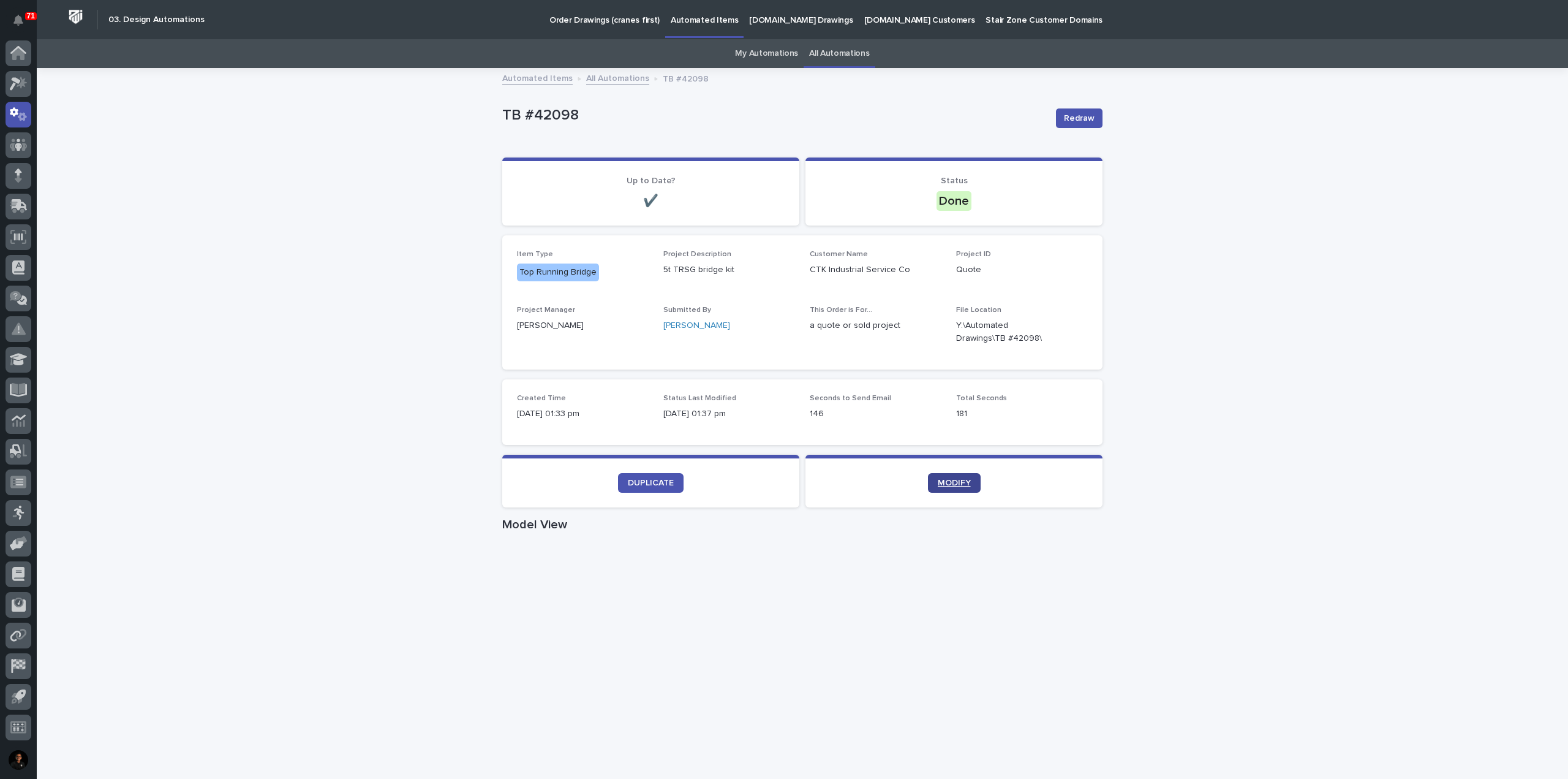
click at [952, 482] on span "MODIFY" at bounding box center [954, 483] width 33 height 9
click at [829, 54] on link "All Automations" at bounding box center [839, 53] width 60 height 29
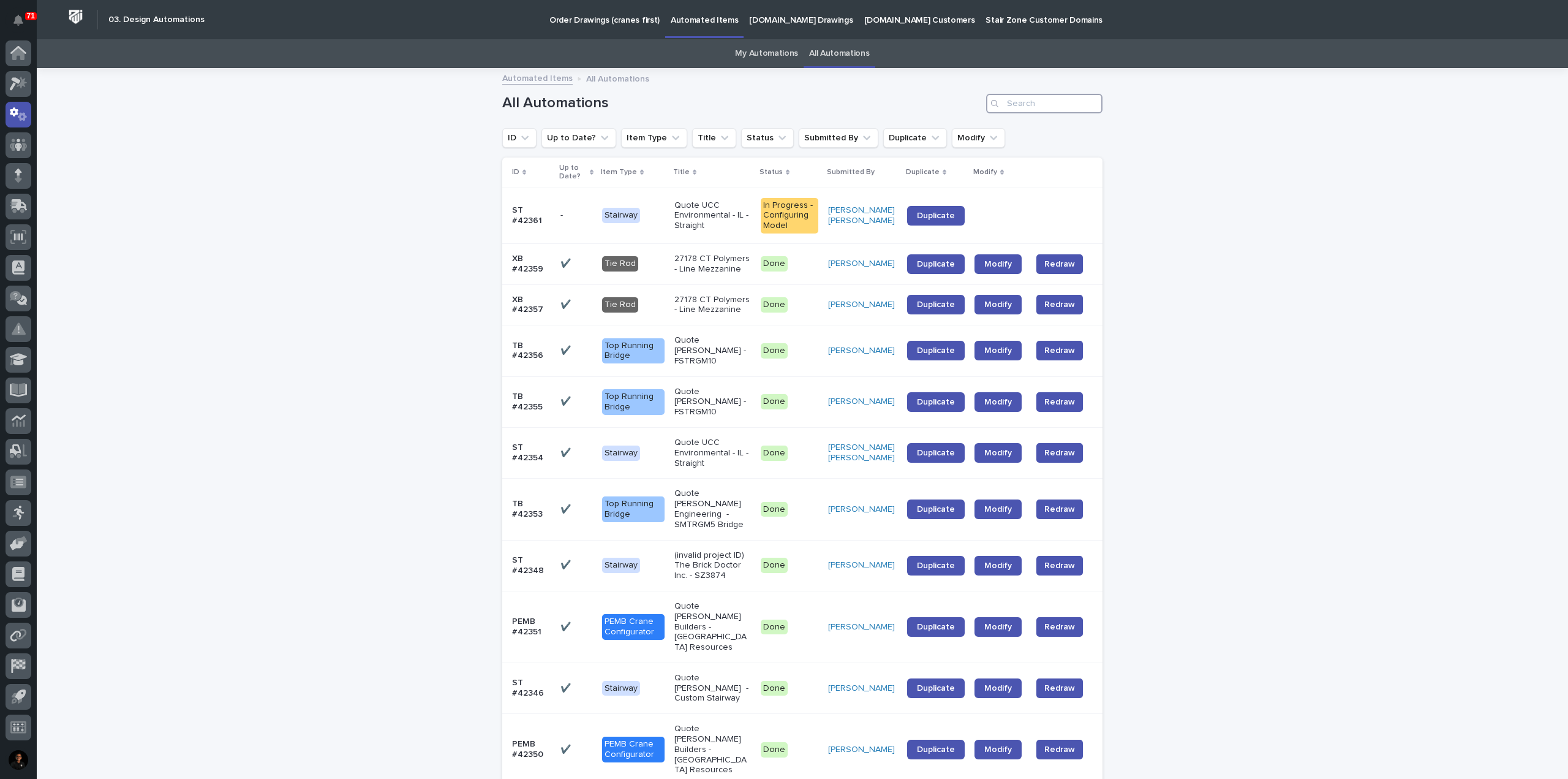
click at [1041, 102] on input "Search" at bounding box center [1044, 104] width 117 height 20
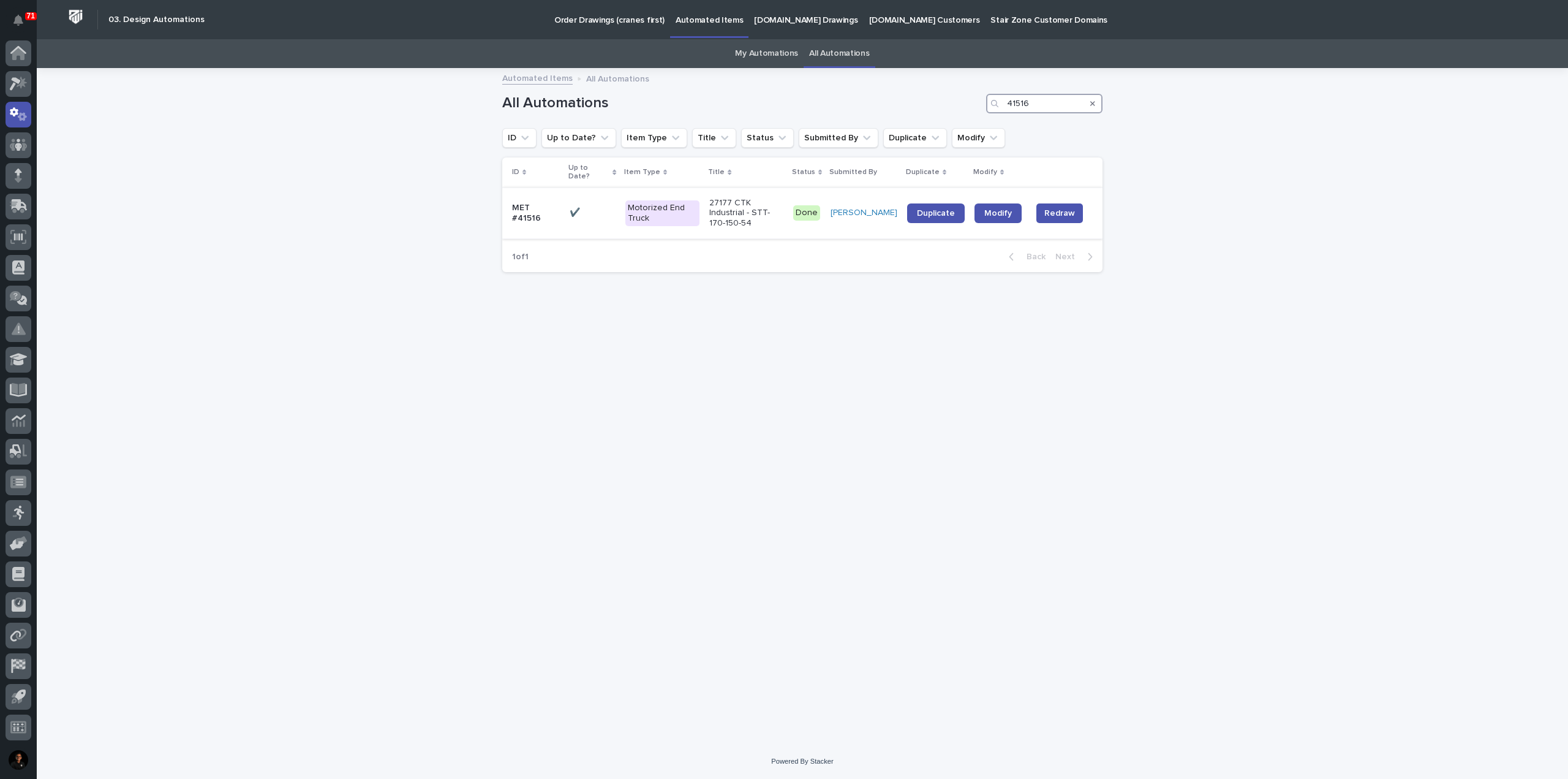
type input "41516"
click at [700, 198] on div "Motorized End Truck" at bounding box center [663, 213] width 75 height 35
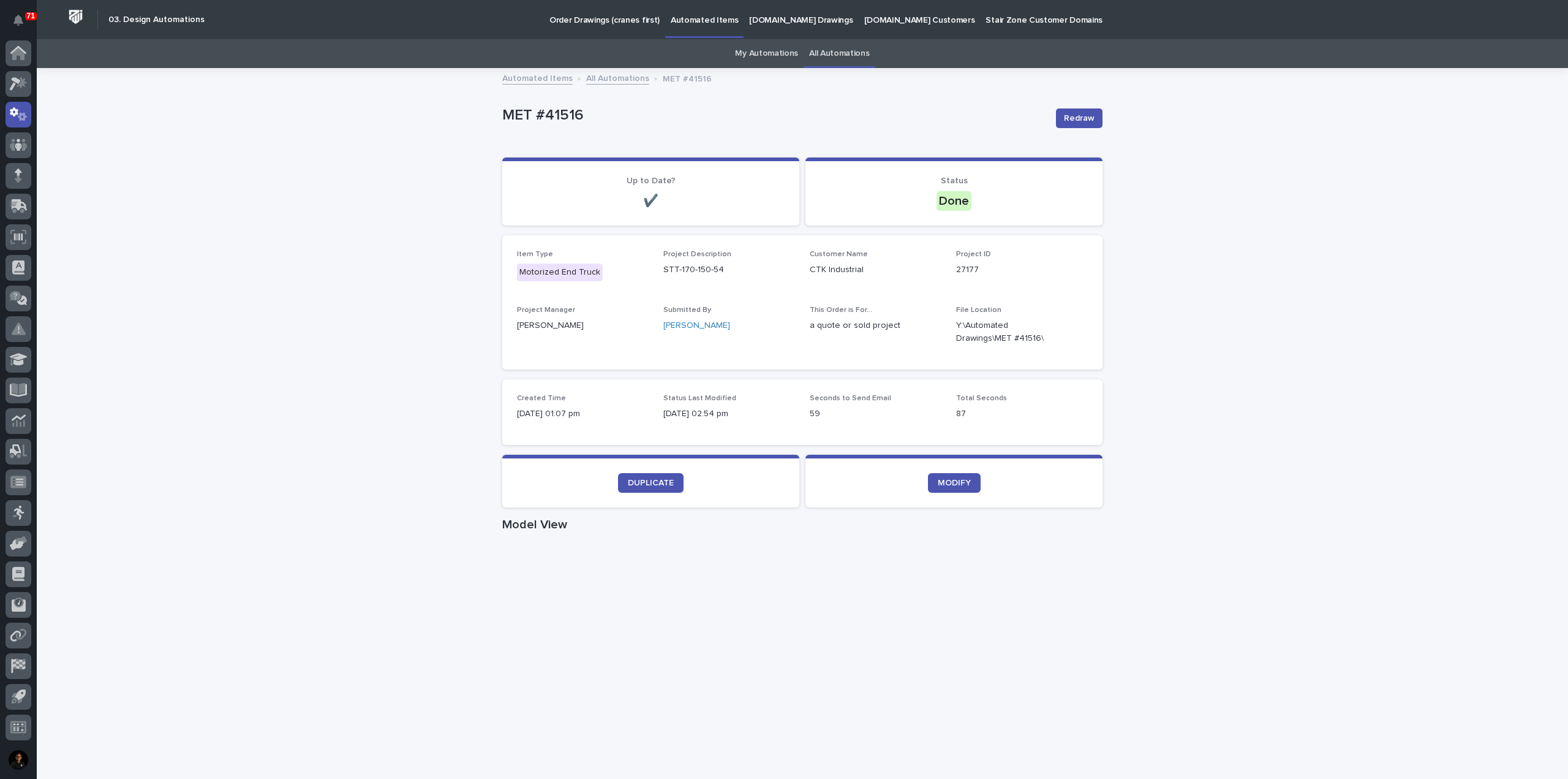
click at [302, 271] on div "Loading... Saving… Loading... Saving… MET #41516 Redraw MET #41516 Redraw Sorry…" at bounding box center [802, 709] width 1531 height 1280
drag, startPoint x: 232, startPoint y: 579, endPoint x: 275, endPoint y: 388, distance: 195.8
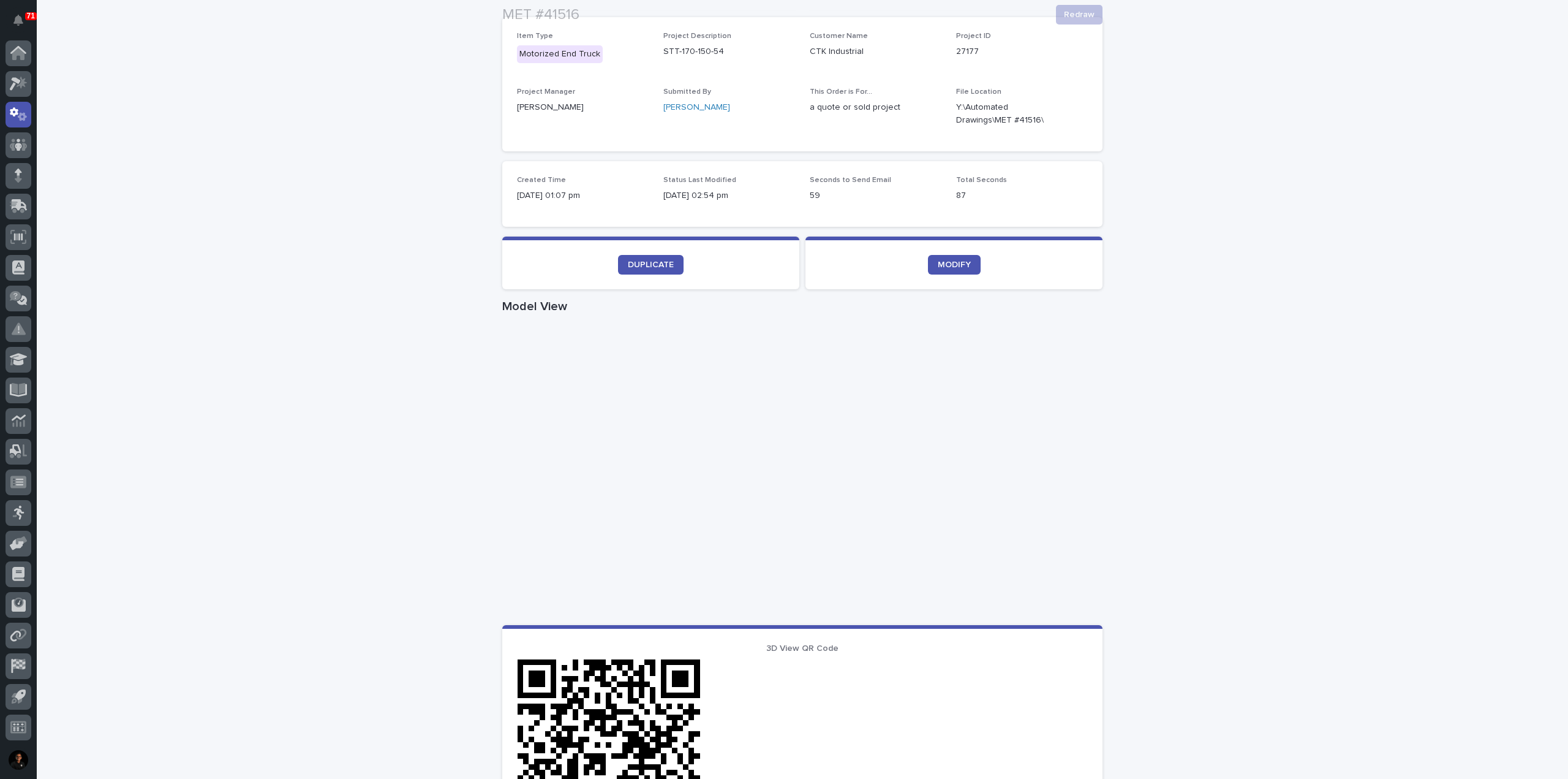
scroll to position [245, 0]
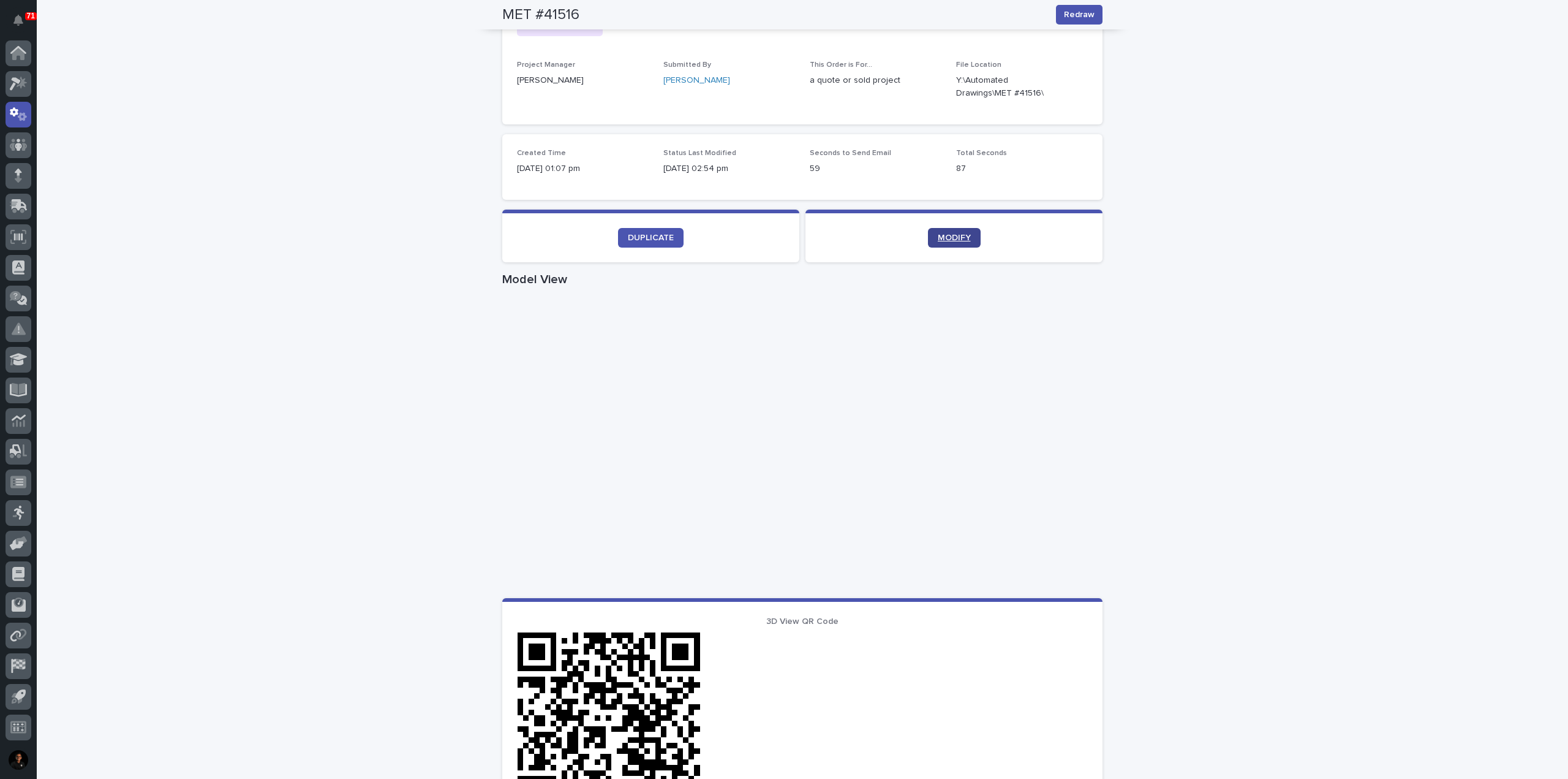
click at [948, 239] on span "MODIFY" at bounding box center [954, 238] width 33 height 9
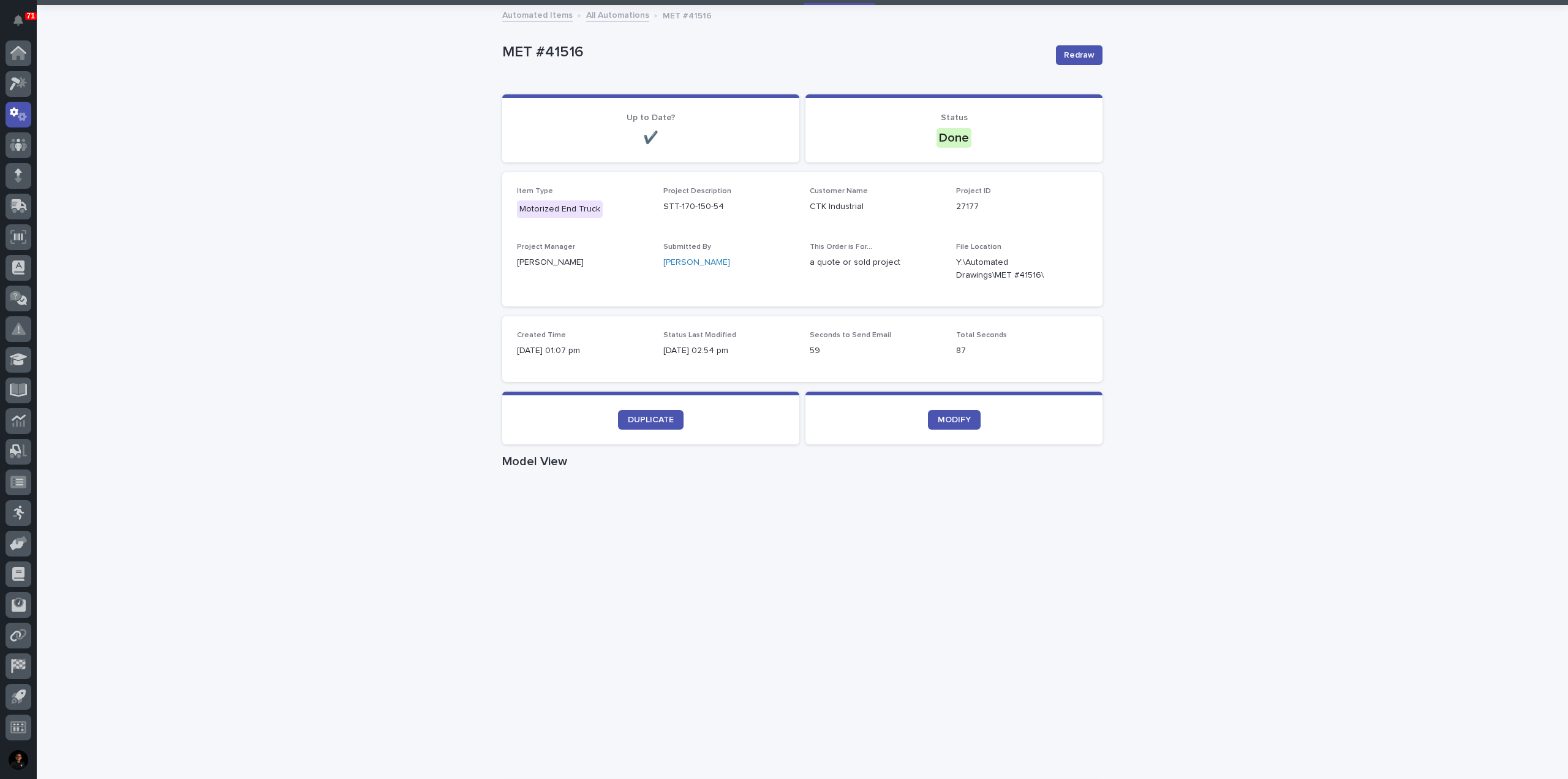
scroll to position [61, 0]
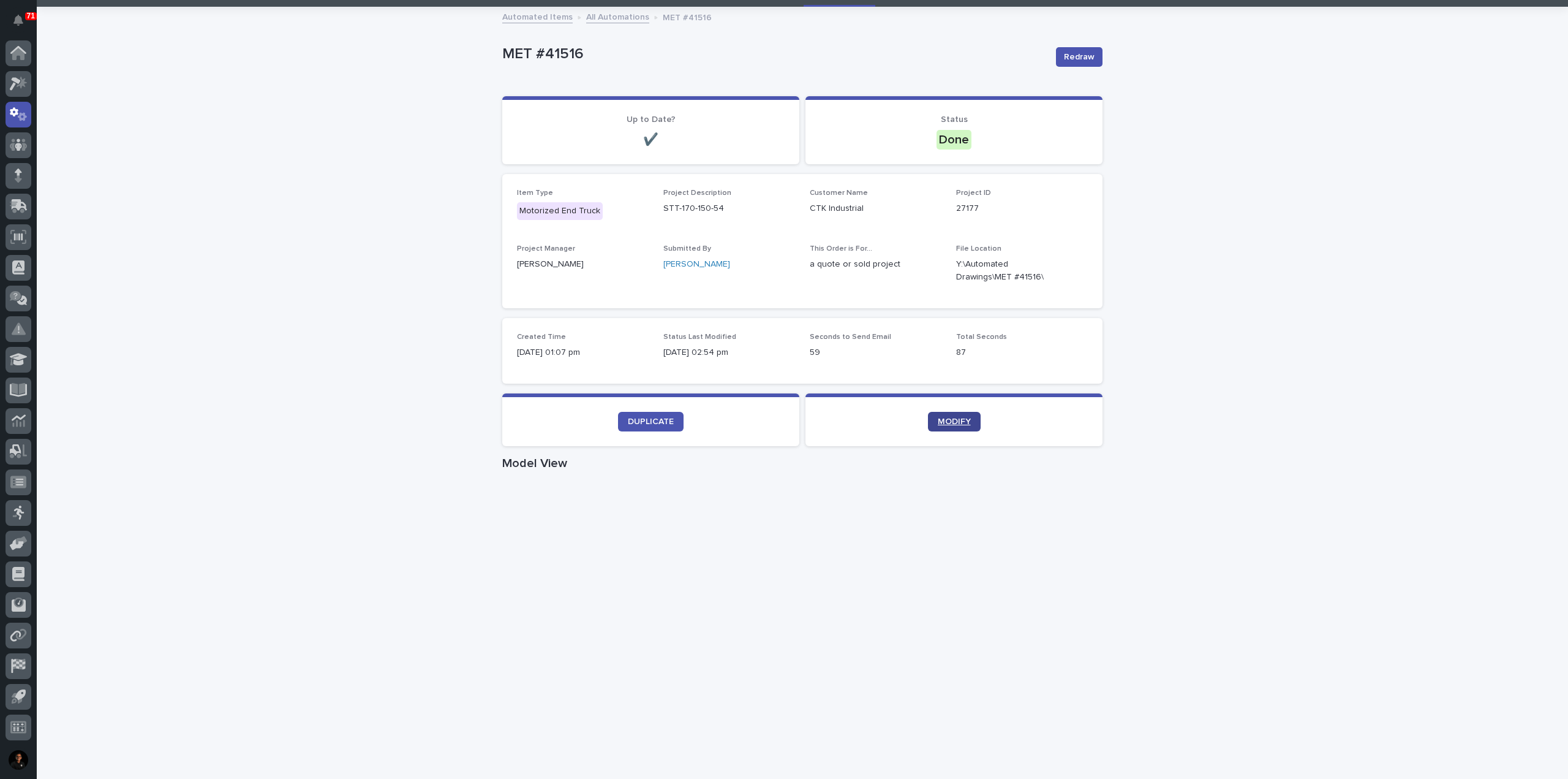
click at [957, 419] on span "MODIFY" at bounding box center [954, 421] width 33 height 9
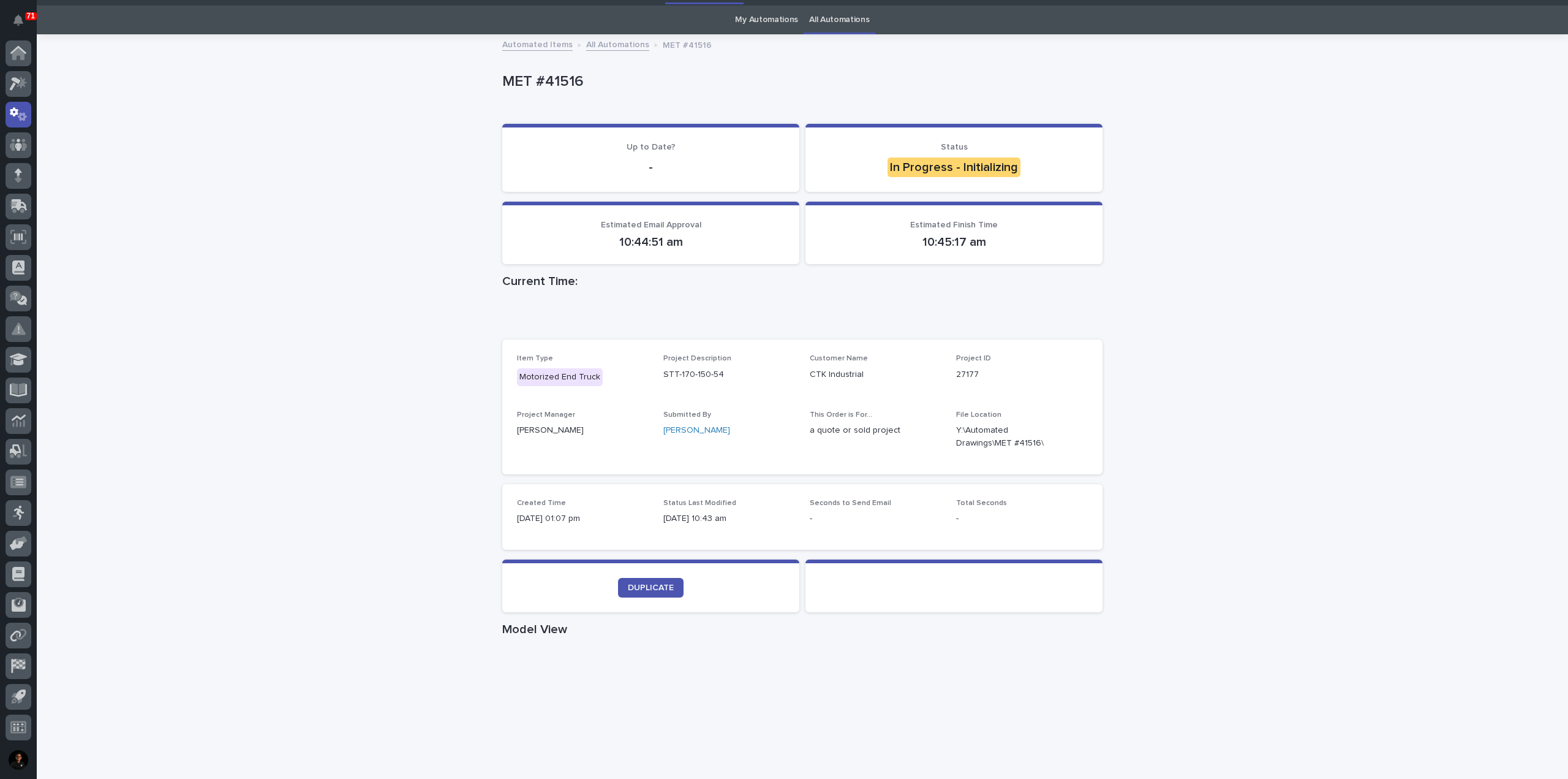
scroll to position [0, 0]
